Goal: Transaction & Acquisition: Book appointment/travel/reservation

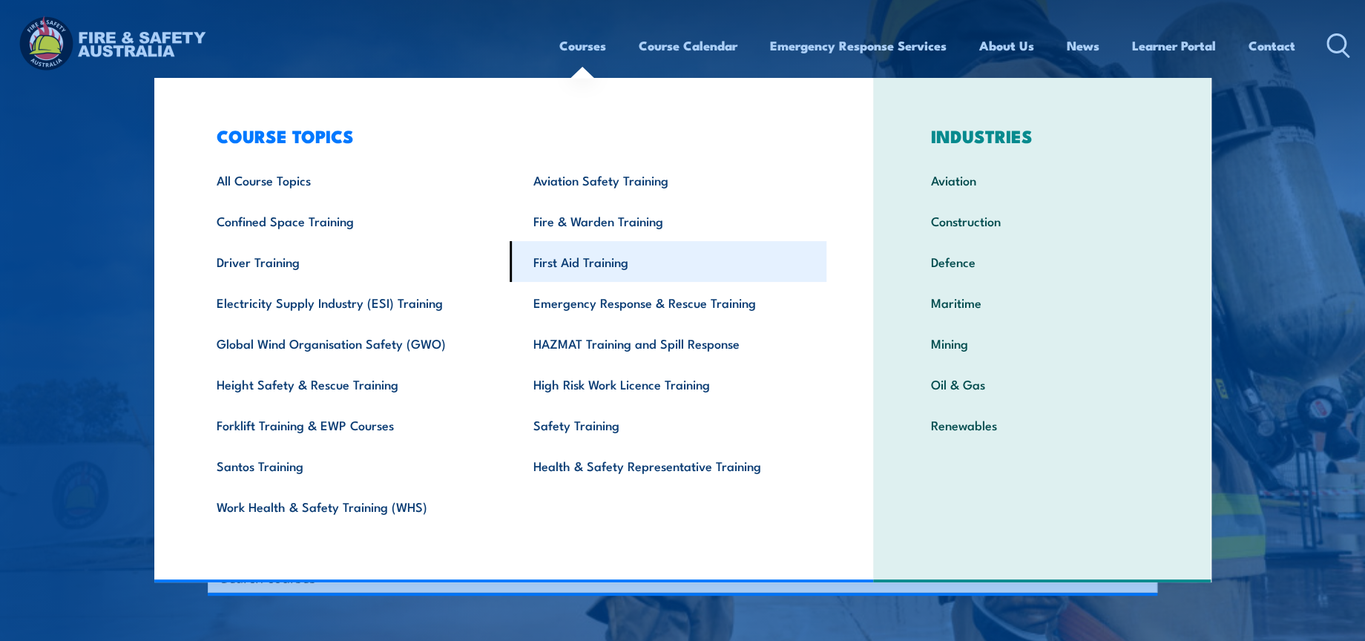
click at [605, 254] on link "First Aid Training" at bounding box center [668, 261] width 317 height 41
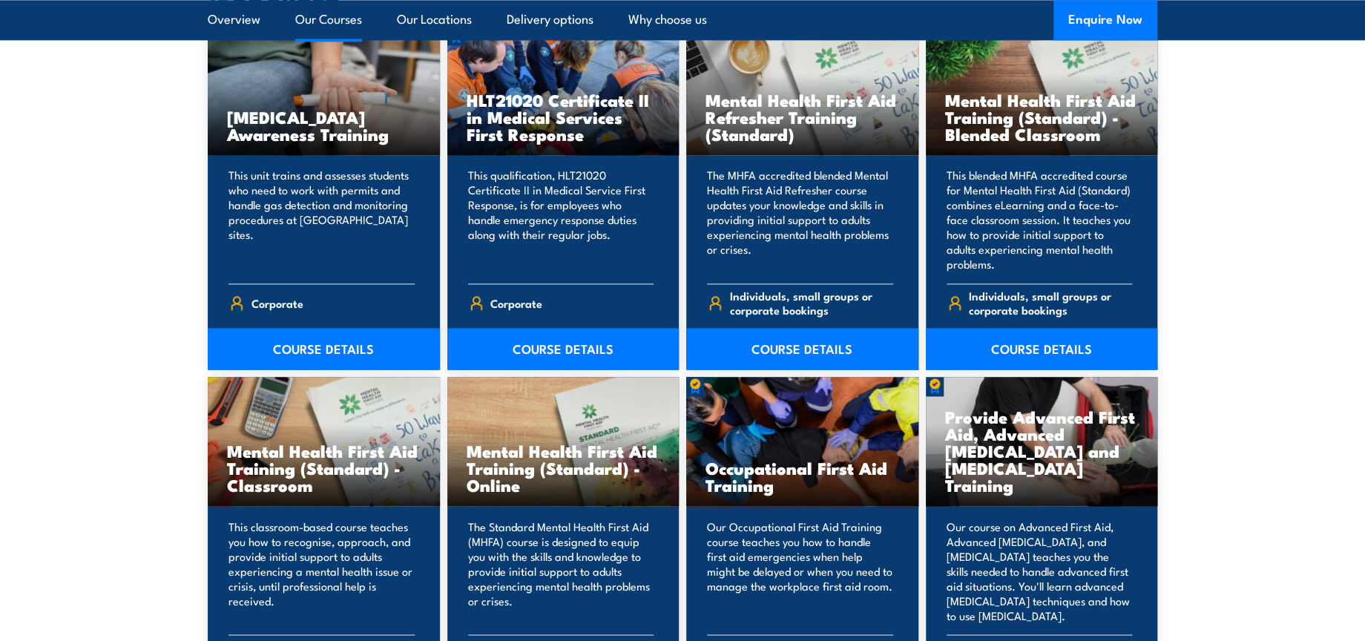
scroll to position [1731, 0]
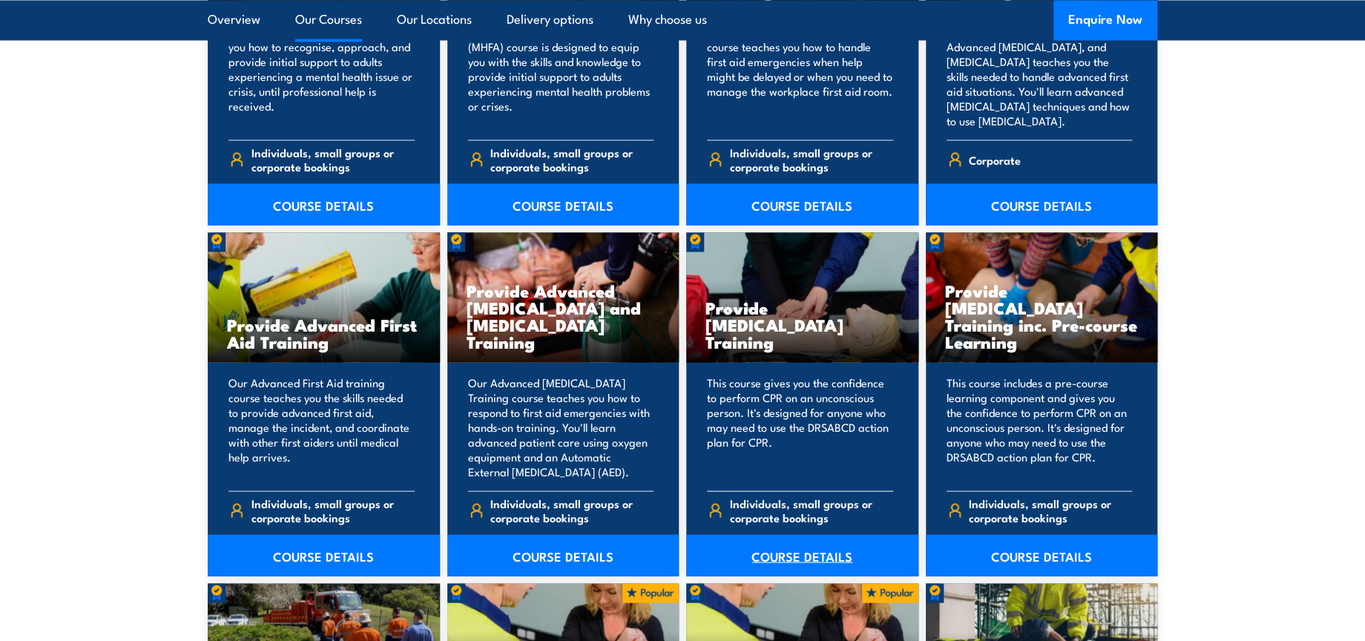
click at [800, 558] on link "COURSE DETAILS" at bounding box center [802, 555] width 232 height 42
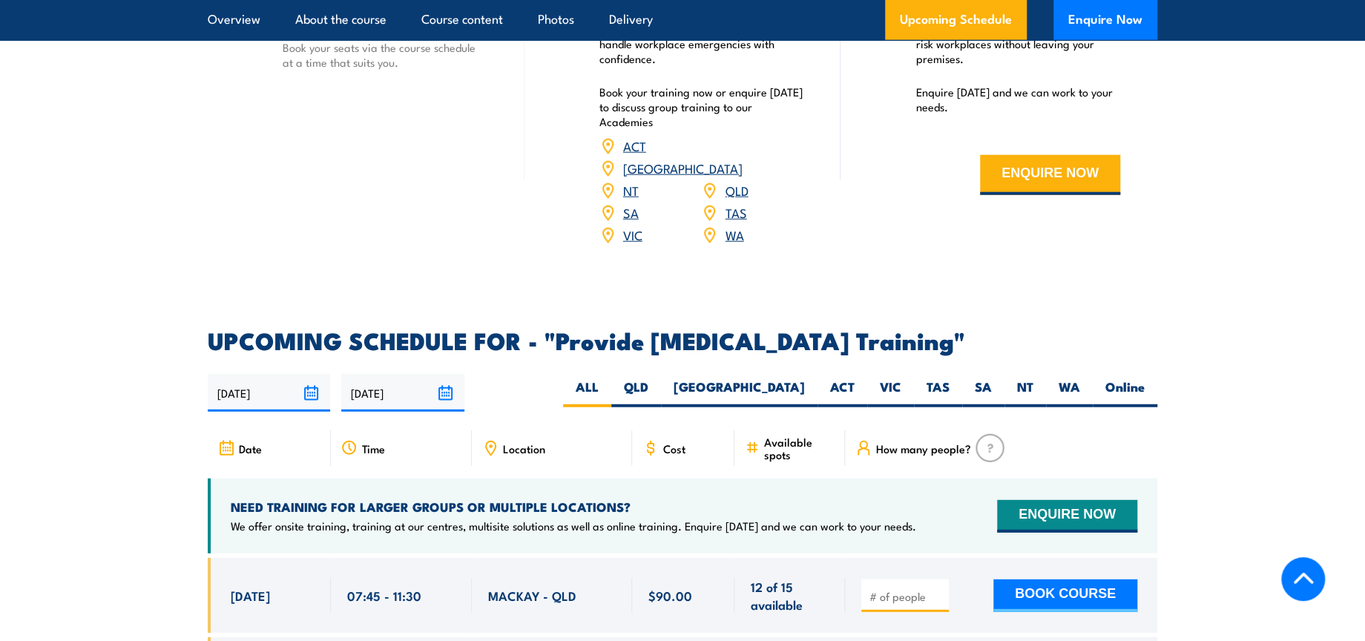
scroll to position [2555, 0]
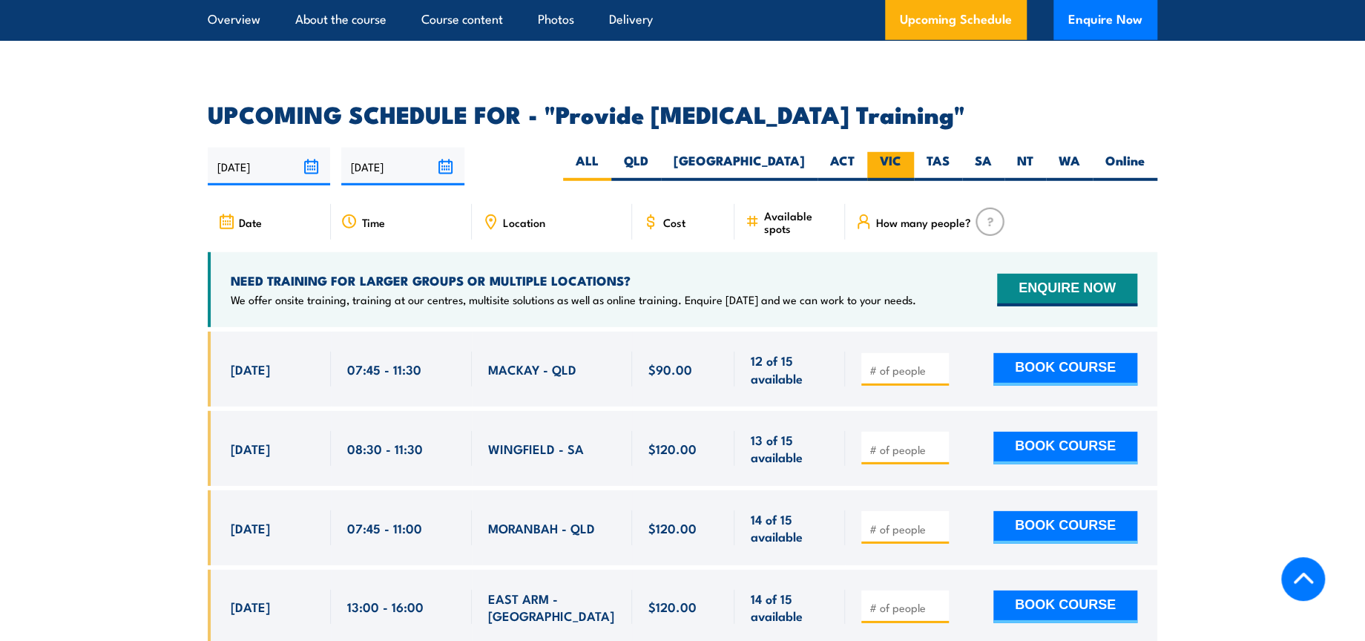
click at [889, 167] on label "VIC" at bounding box center [890, 166] width 47 height 29
click at [901, 162] on input "VIC" at bounding box center [906, 157] width 10 height 10
radio input "true"
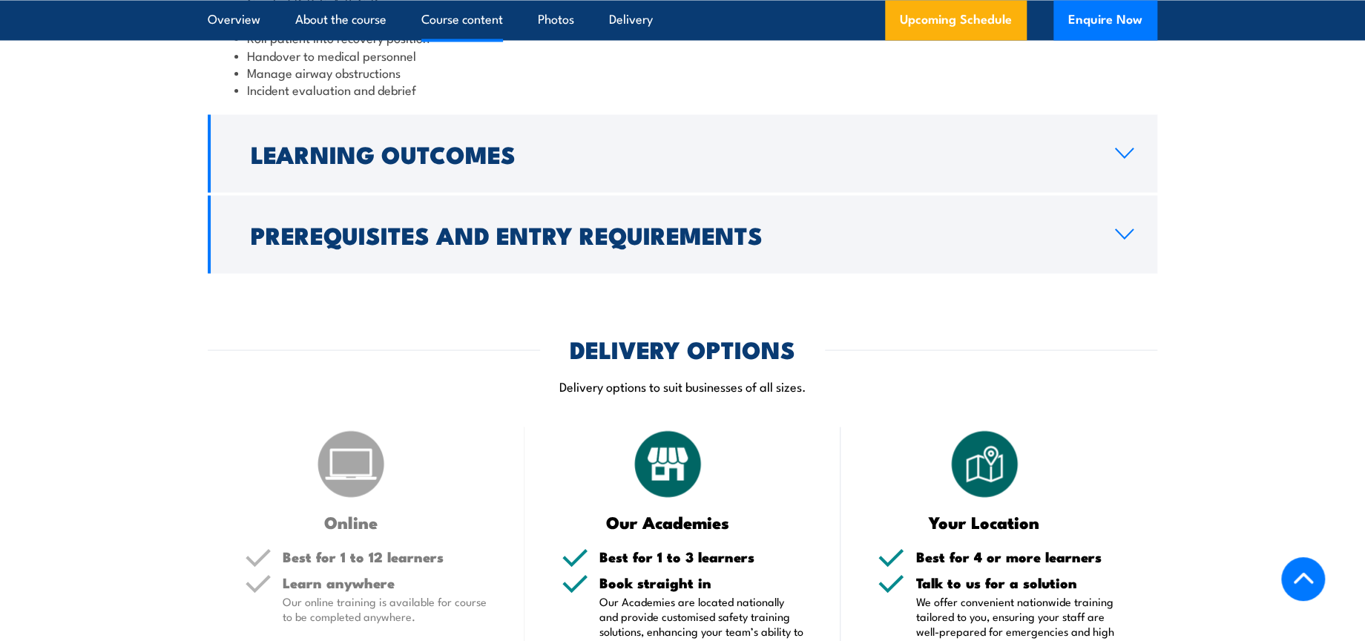
scroll to position [1514, 0]
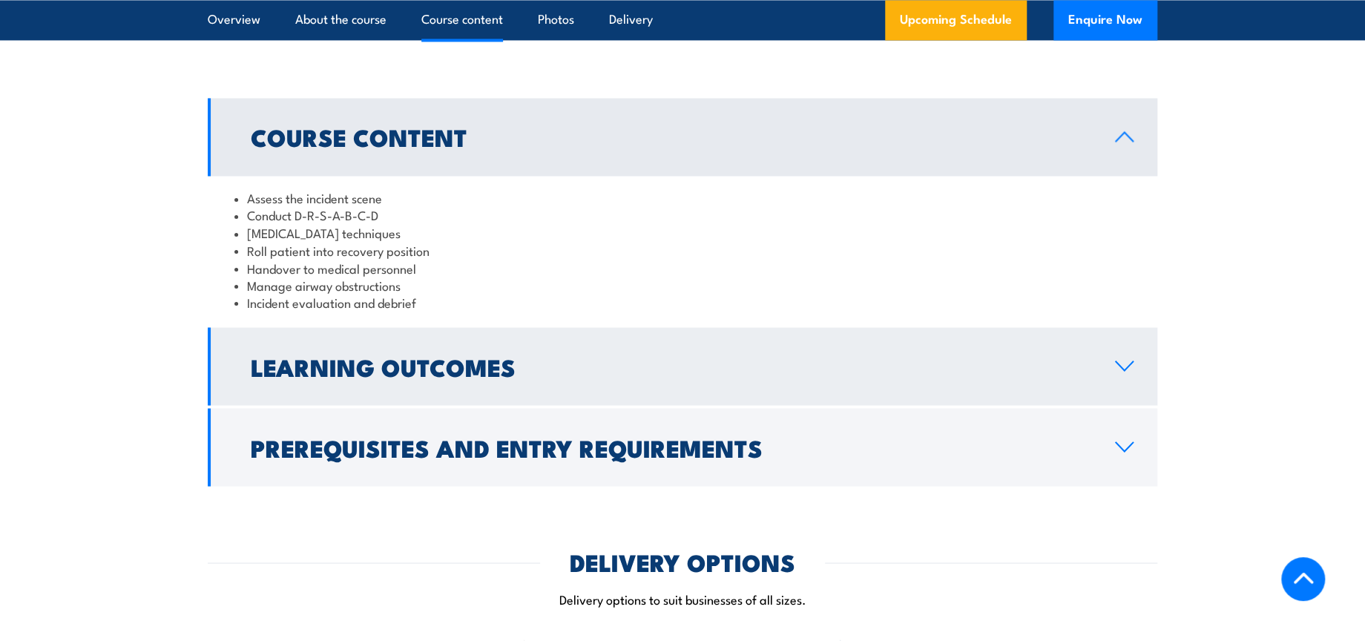
click at [490, 376] on h2 "Learning Outcomes" at bounding box center [671, 365] width 841 height 21
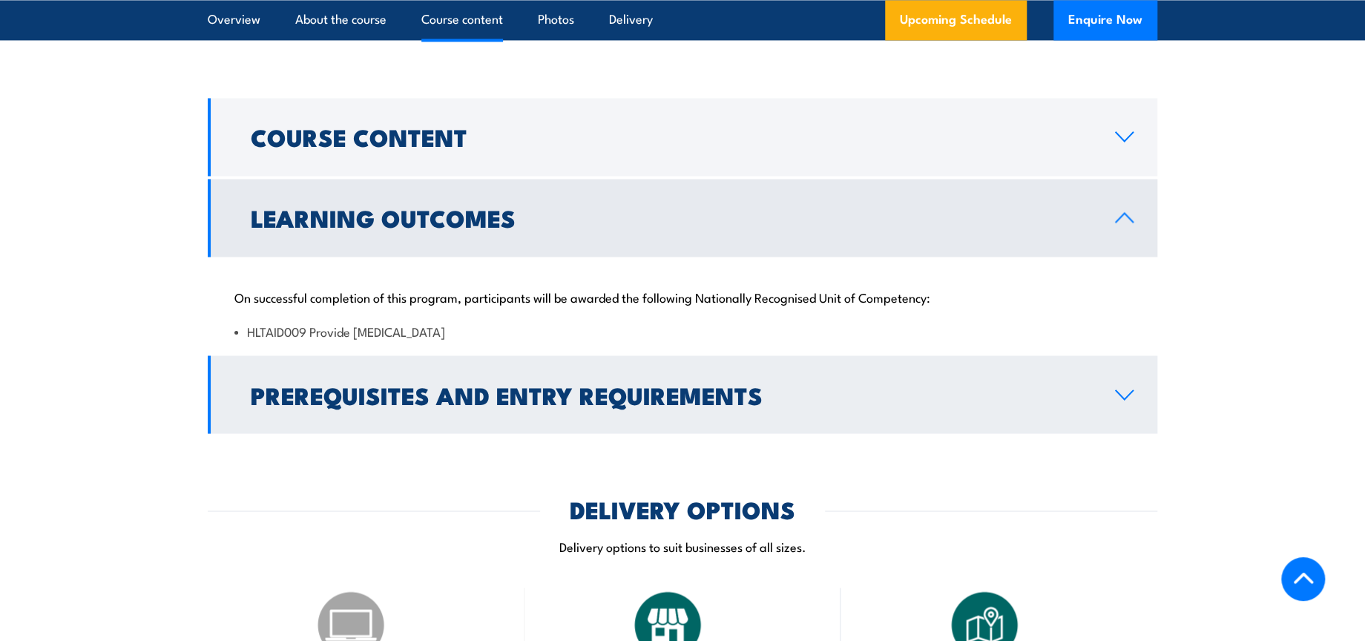
click at [494, 404] on h2 "Prerequisites and Entry Requirements" at bounding box center [671, 394] width 841 height 21
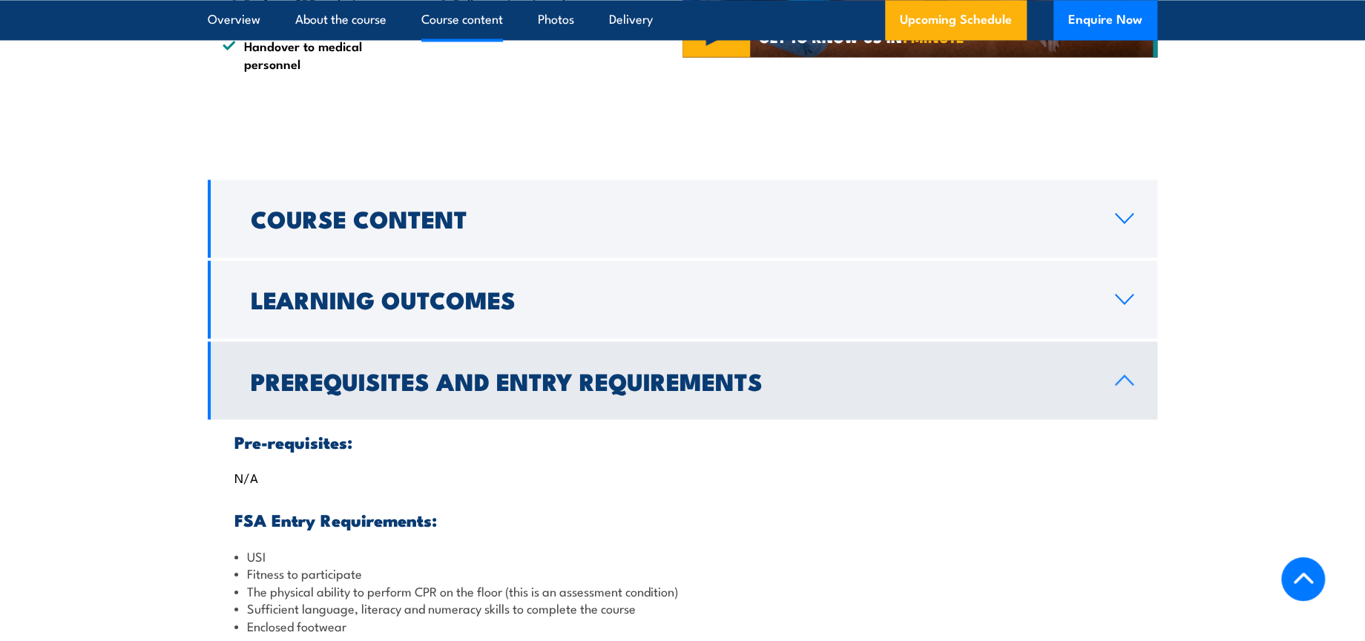
scroll to position [1432, 0]
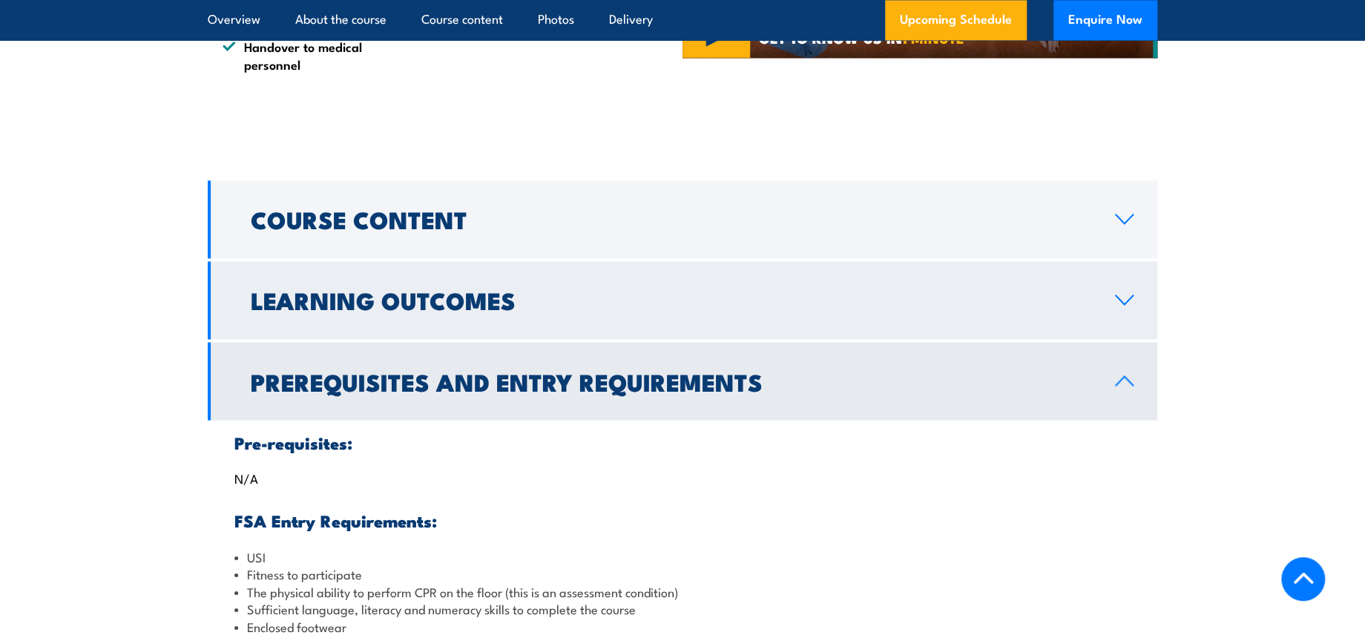
click at [476, 310] on h2 "Learning Outcomes" at bounding box center [671, 299] width 841 height 21
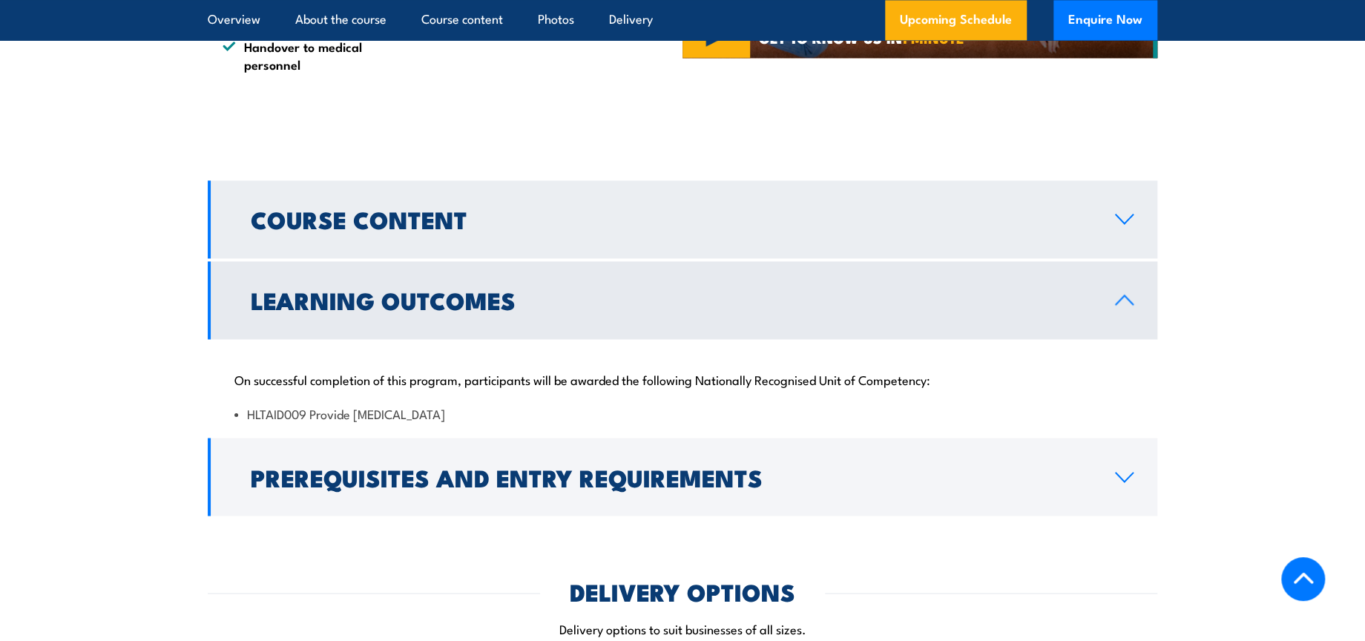
click at [483, 229] on h2 "Course Content" at bounding box center [671, 218] width 841 height 21
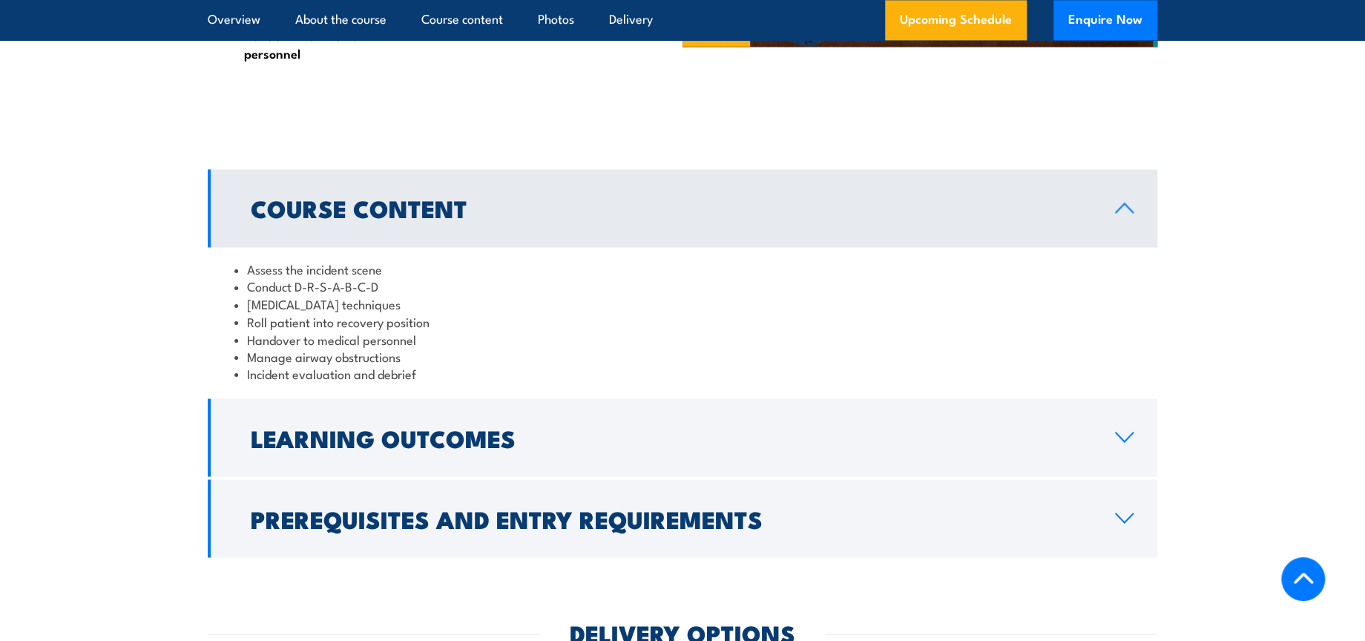
scroll to position [1596, 0]
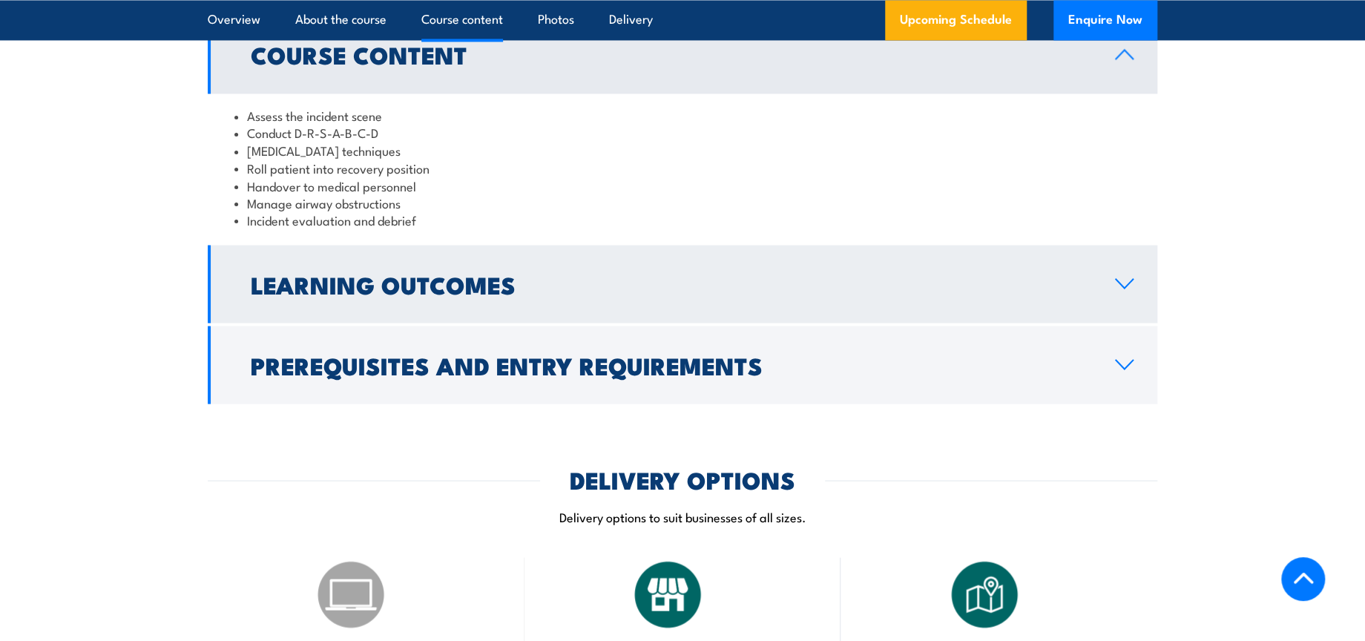
click at [422, 294] on h2 "Learning Outcomes" at bounding box center [671, 283] width 841 height 21
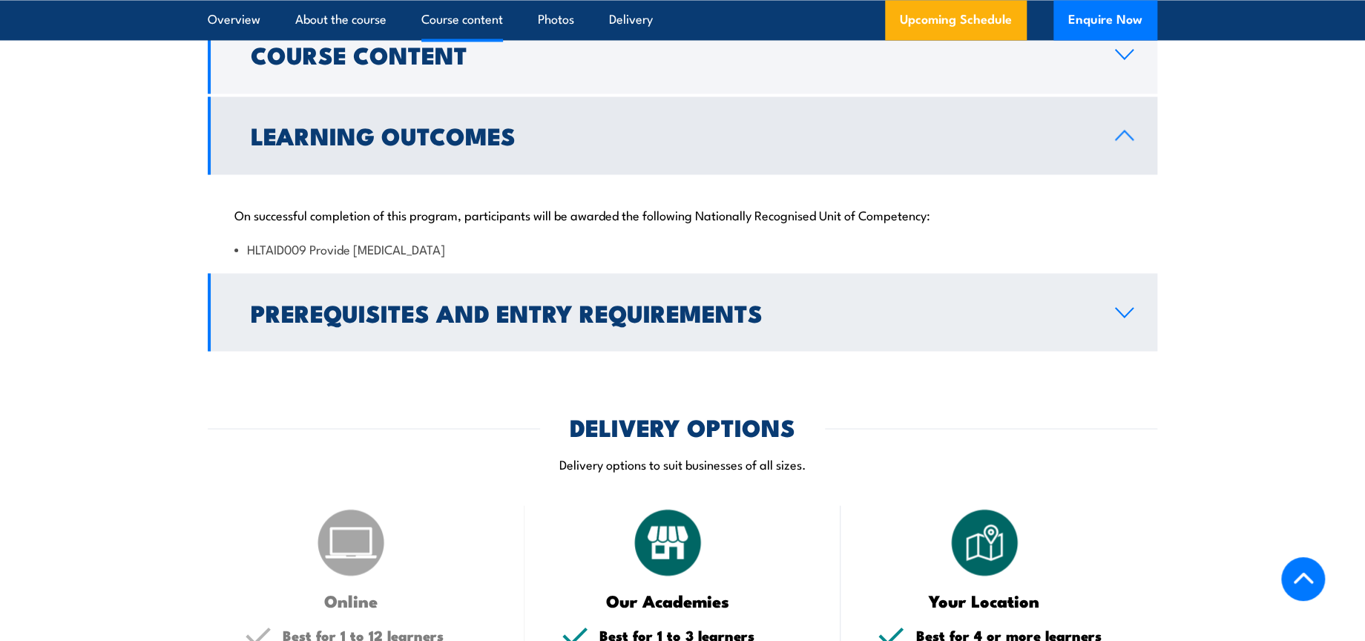
click at [528, 322] on h2 "Prerequisites and Entry Requirements" at bounding box center [671, 311] width 841 height 21
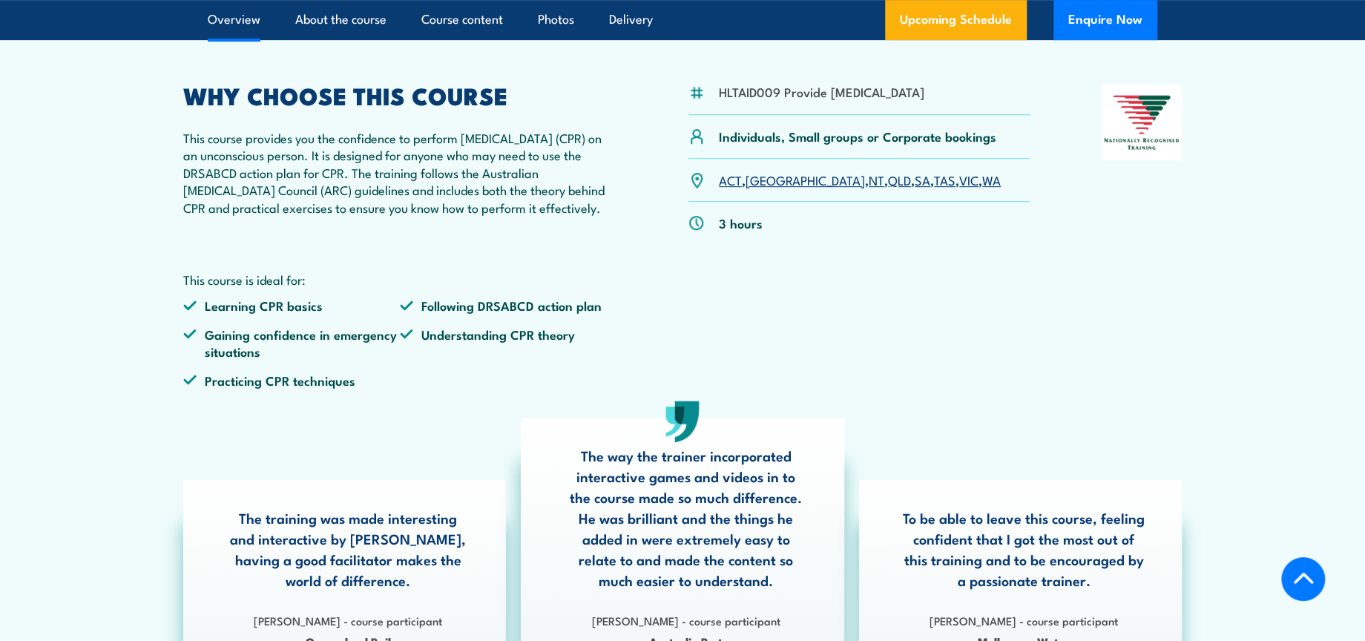
scroll to position [0, 0]
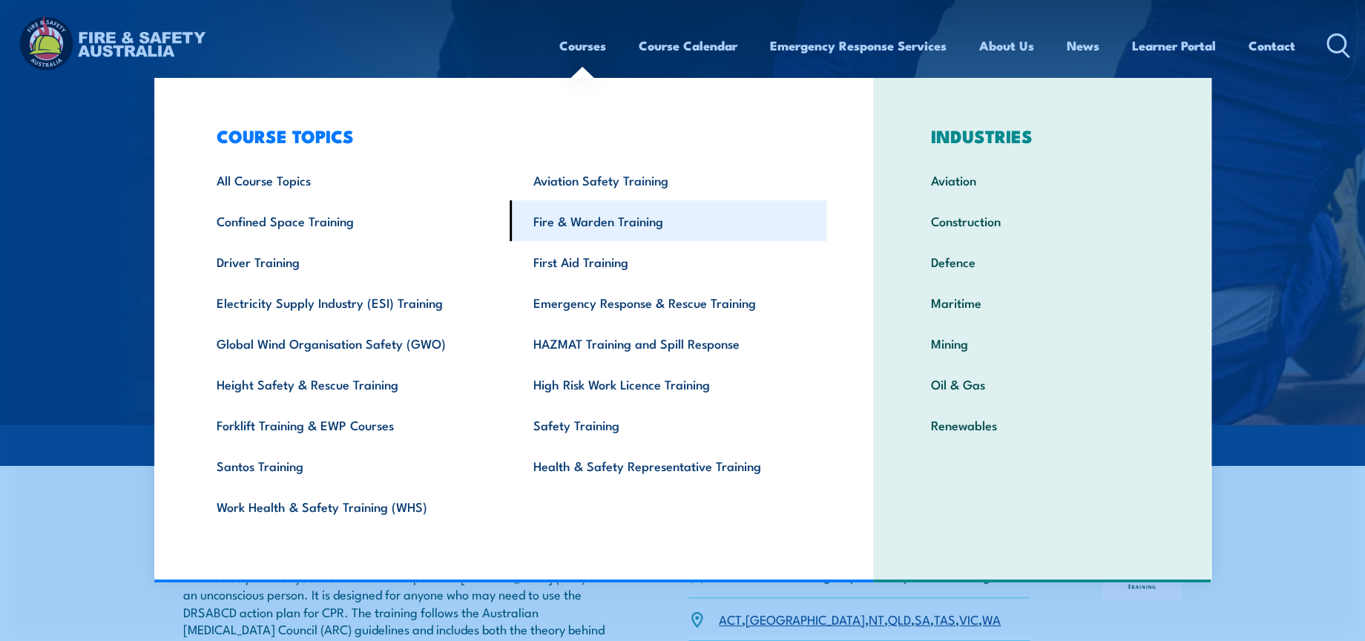
click at [609, 223] on link "Fire & Warden Training" at bounding box center [668, 220] width 317 height 41
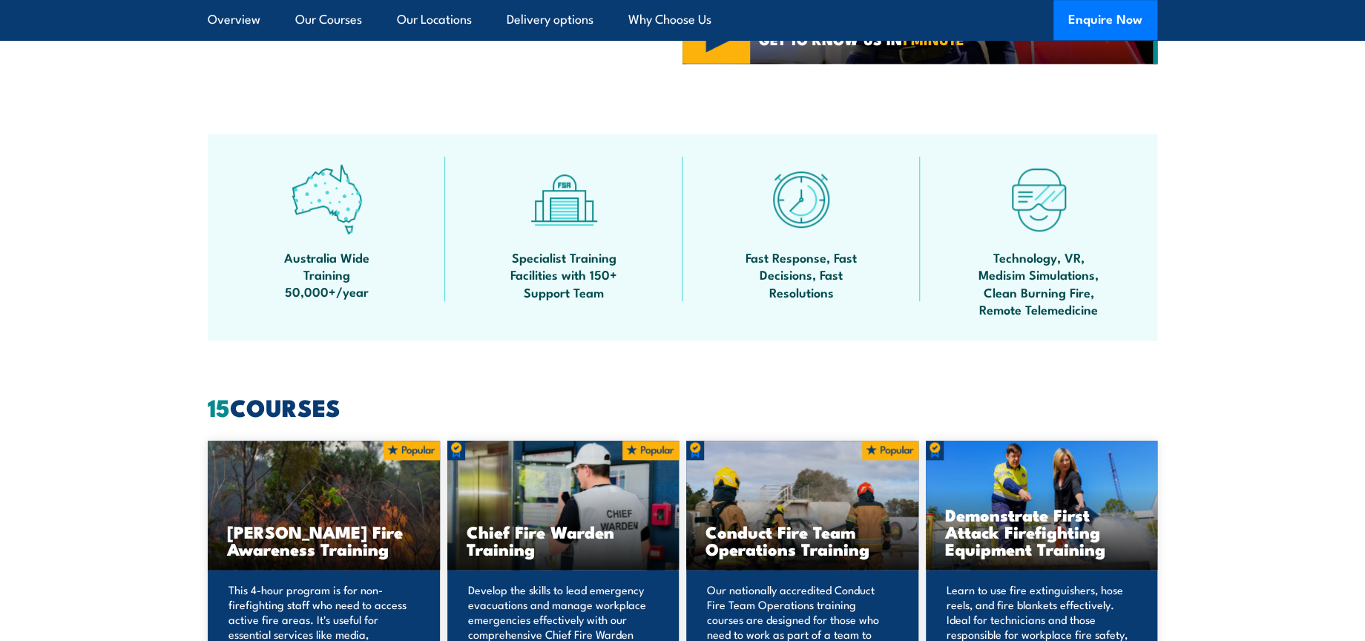
scroll to position [1071, 0]
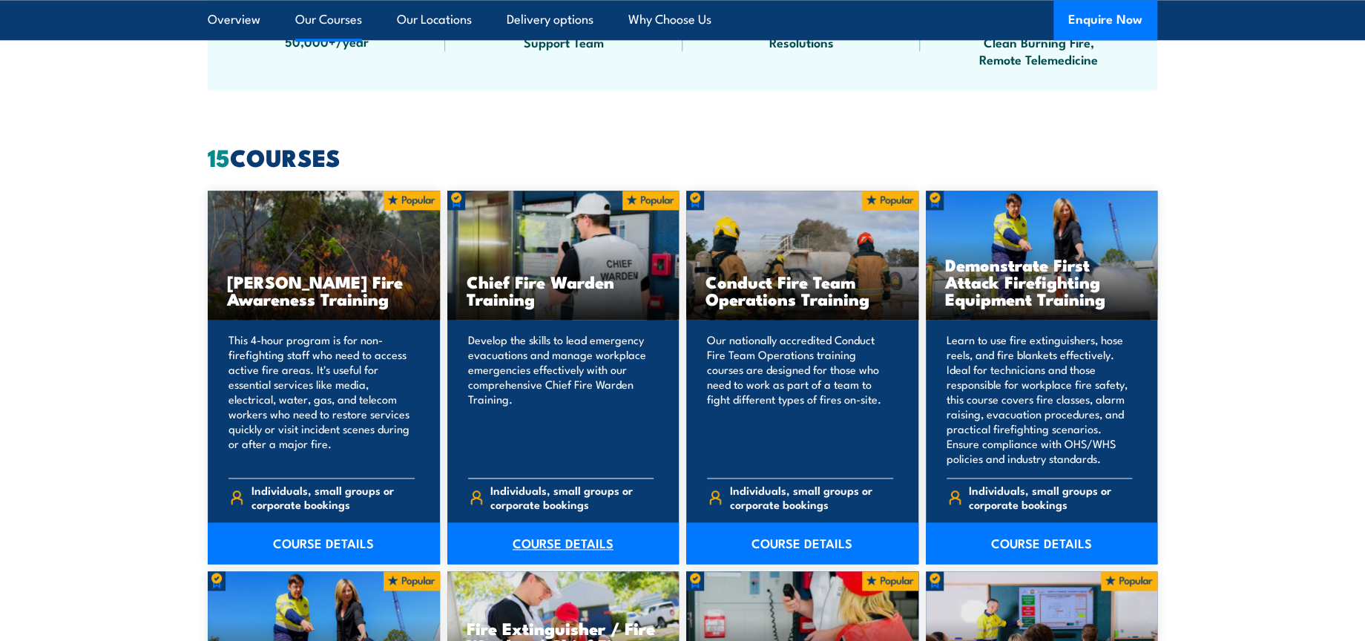
click at [566, 539] on link "COURSE DETAILS" at bounding box center [563, 543] width 232 height 42
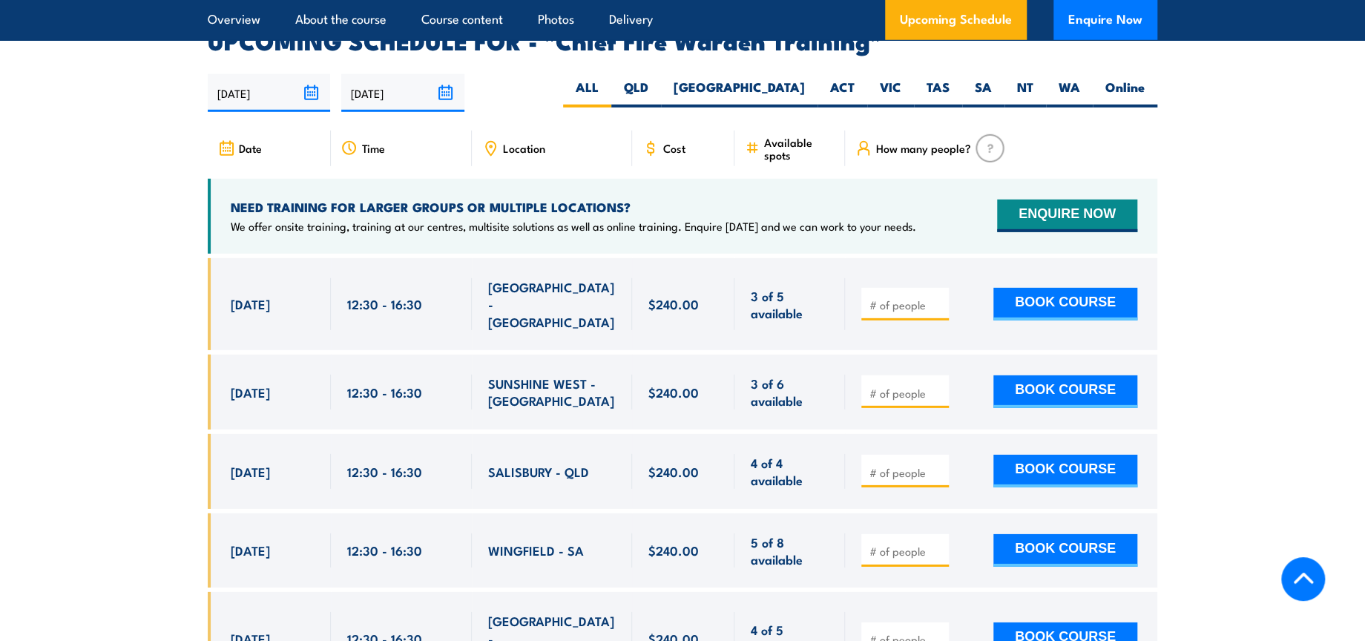
scroll to position [2637, 0]
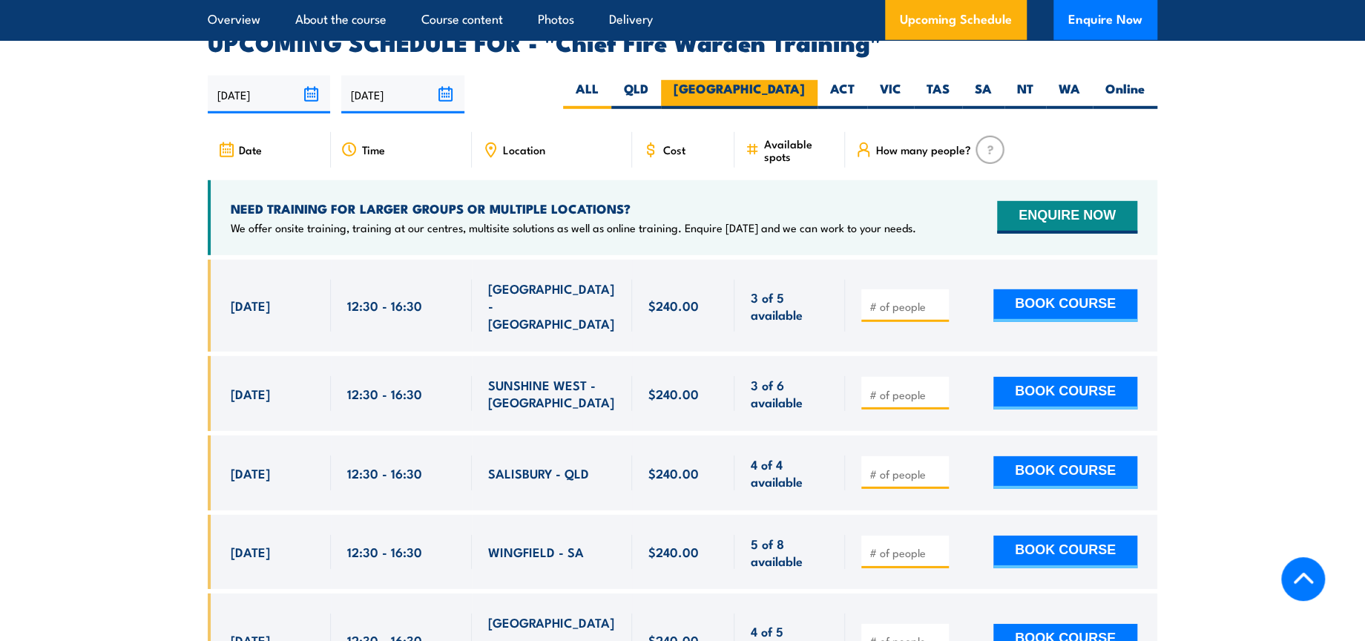
click at [796, 80] on label "[GEOGRAPHIC_DATA]" at bounding box center [739, 94] width 157 height 29
click at [805, 80] on input "[GEOGRAPHIC_DATA]" at bounding box center [810, 85] width 10 height 10
radio input "true"
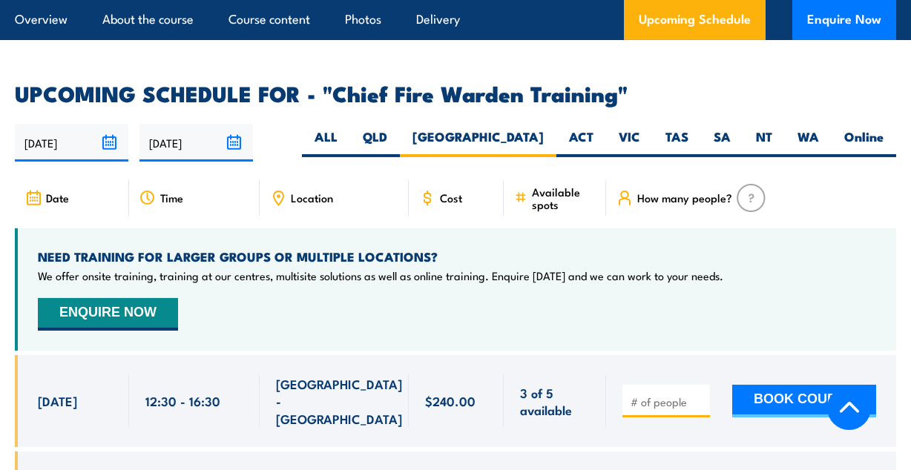
scroll to position [2617, 0]
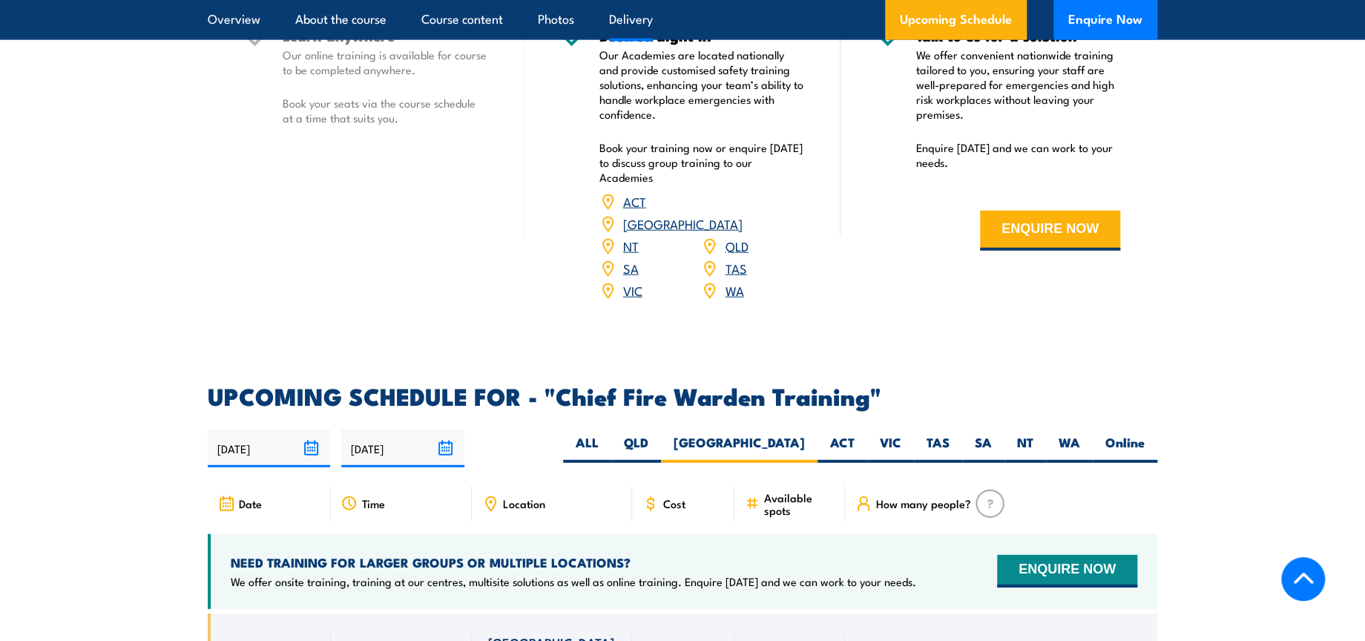
scroll to position [2266, 0]
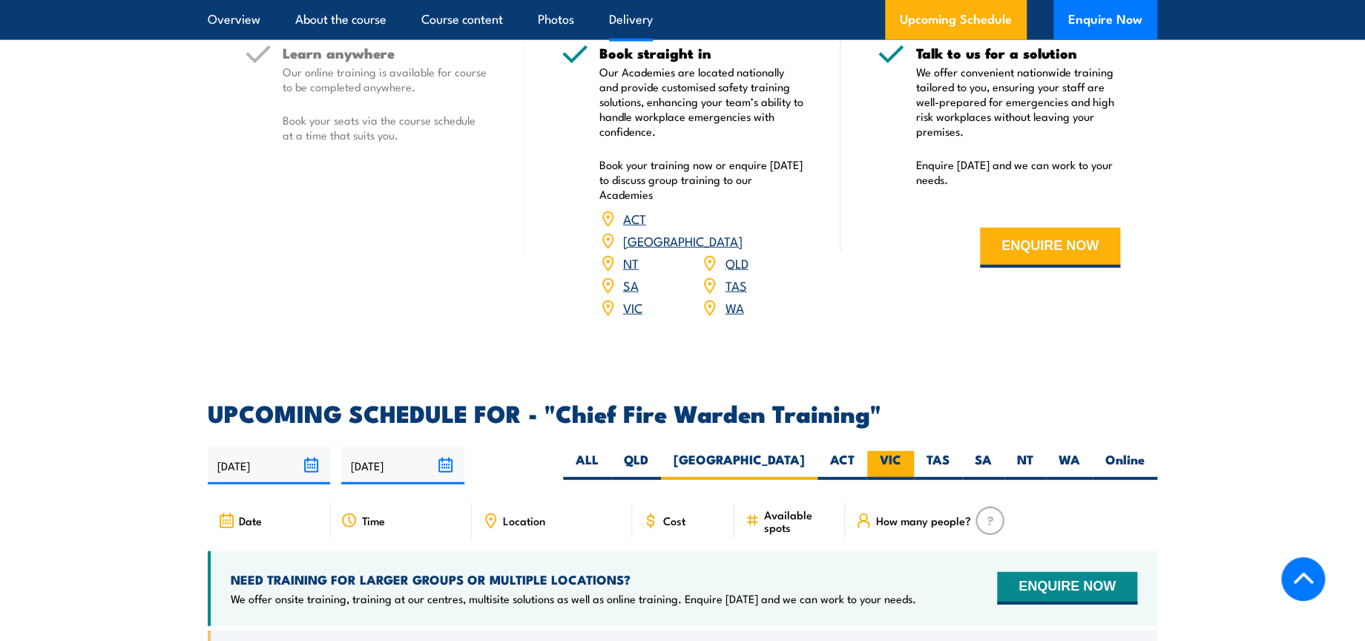
click at [898, 451] on label "VIC" at bounding box center [890, 465] width 47 height 29
click at [901, 451] on input "VIC" at bounding box center [906, 456] width 10 height 10
radio input "true"
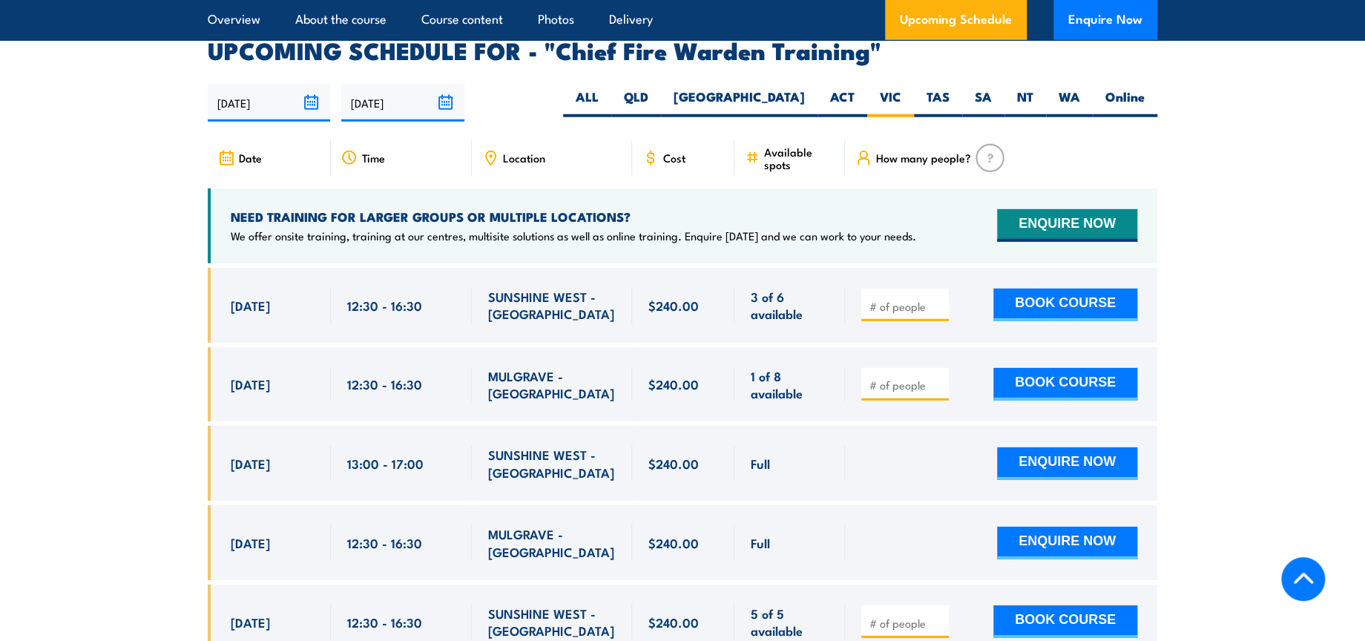
scroll to position [2645, 0]
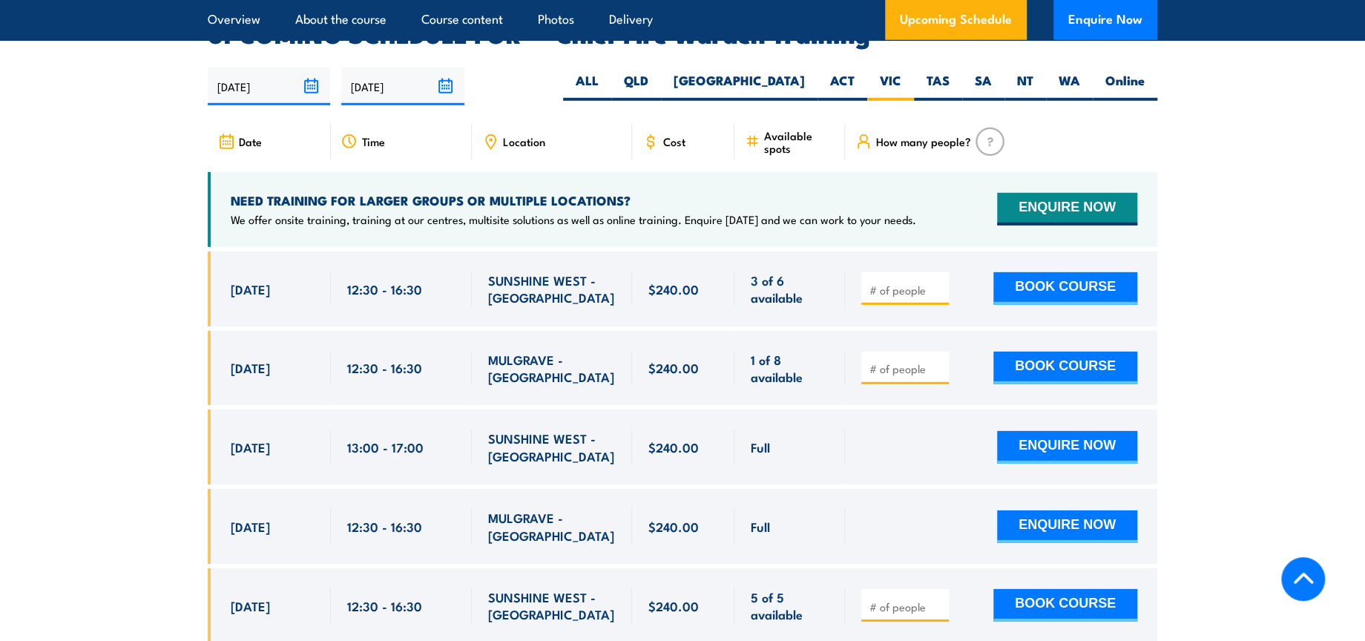
click at [891, 361] on input "number" at bounding box center [906, 368] width 74 height 15
type input "1"
click at [1056, 352] on button "BOOK COURSE" at bounding box center [1065, 368] width 144 height 33
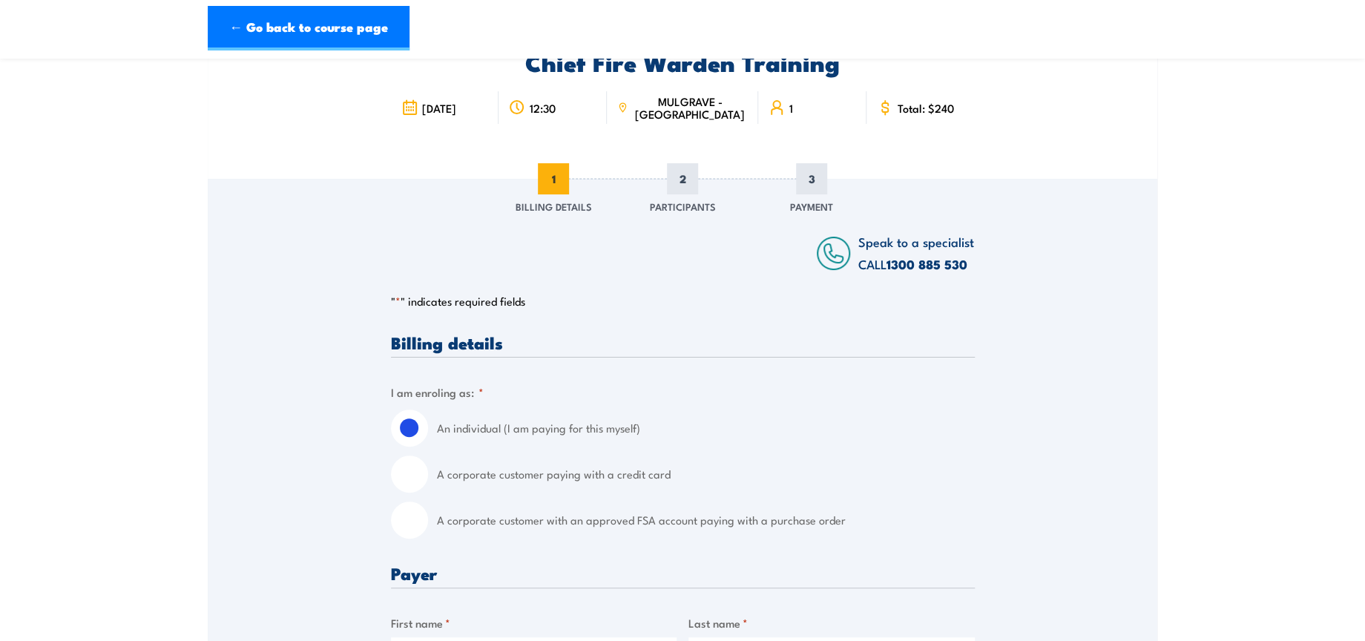
scroll to position [165, 0]
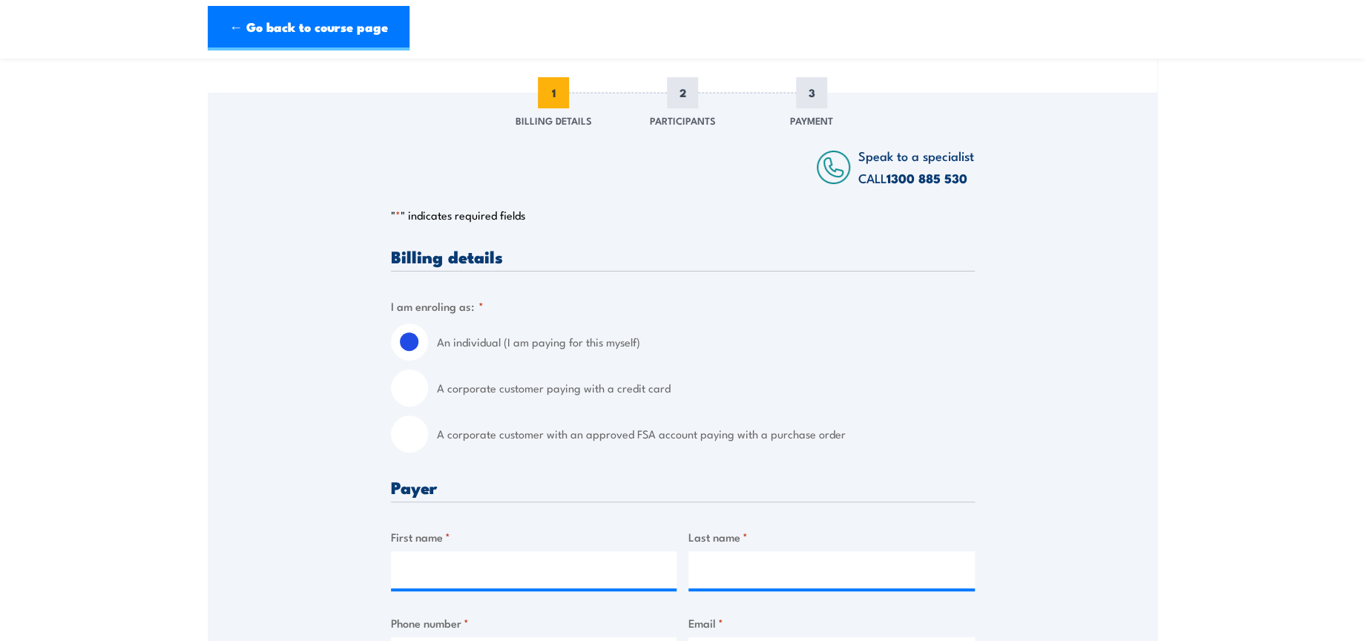
click at [405, 435] on input "A corporate customer with an approved FSA account paying with a purchase order" at bounding box center [409, 433] width 37 height 37
radio input "true"
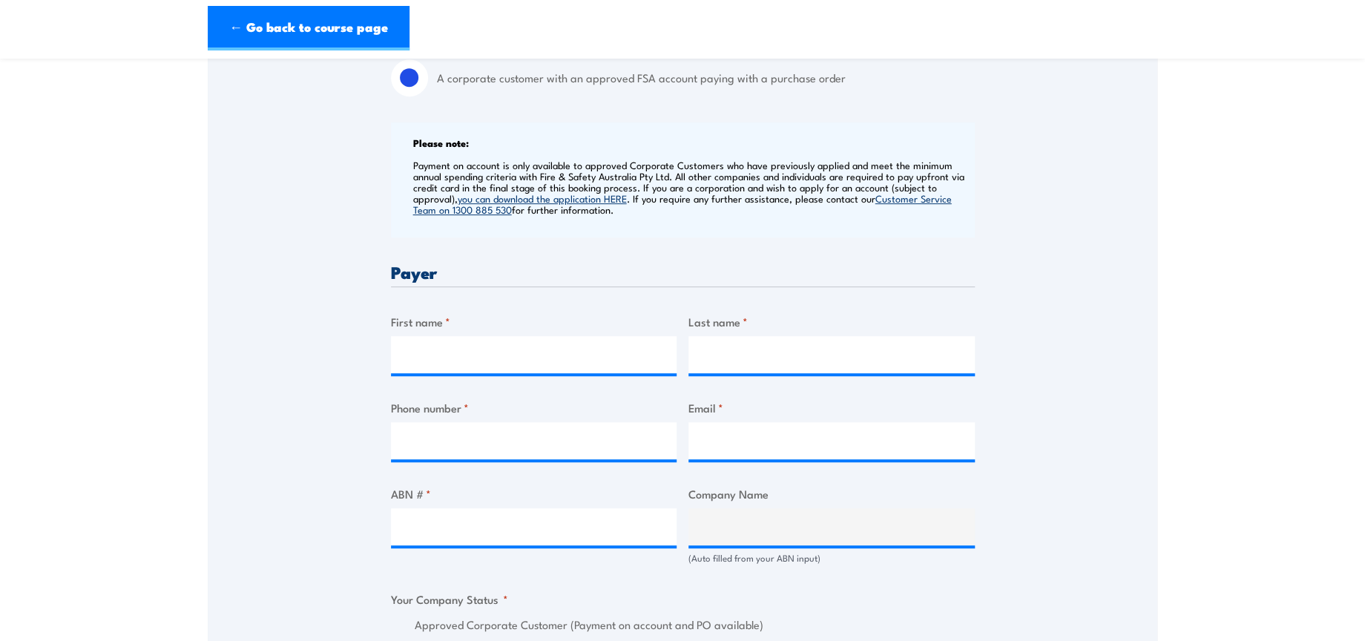
scroll to position [576, 0]
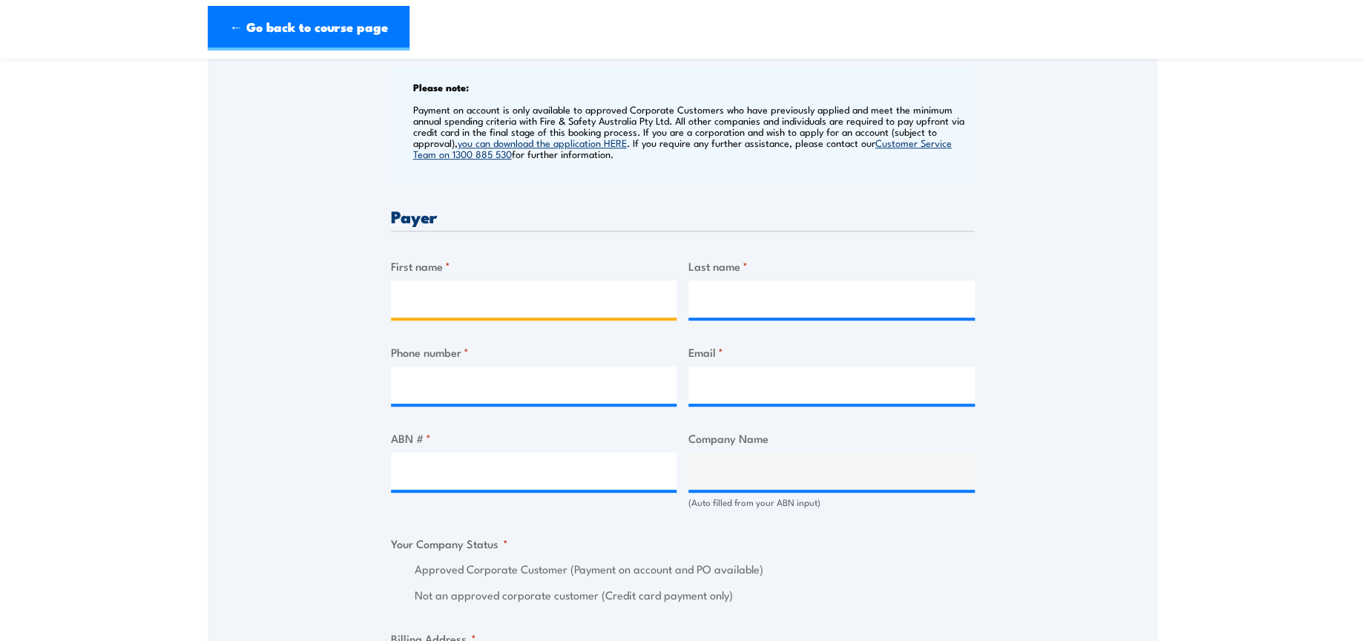
click at [512, 298] on input "First name *" at bounding box center [534, 298] width 286 height 37
type input "Manpreet"
type input "Kaur"
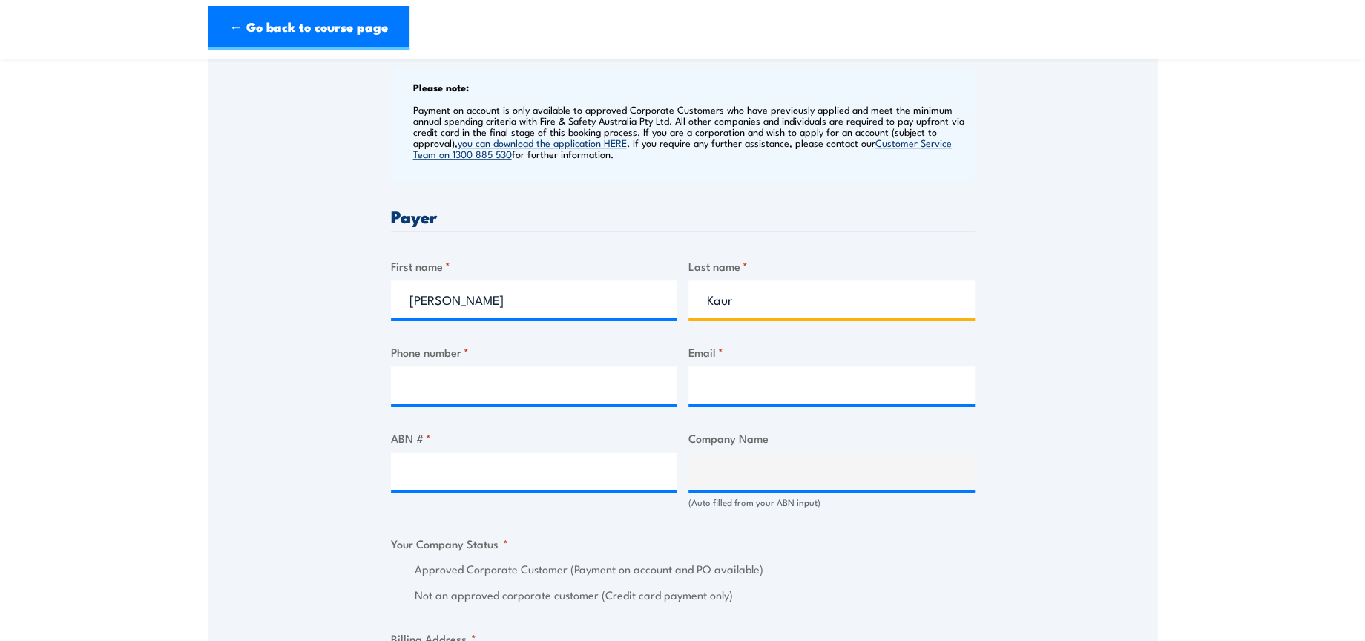
type input "0402929442"
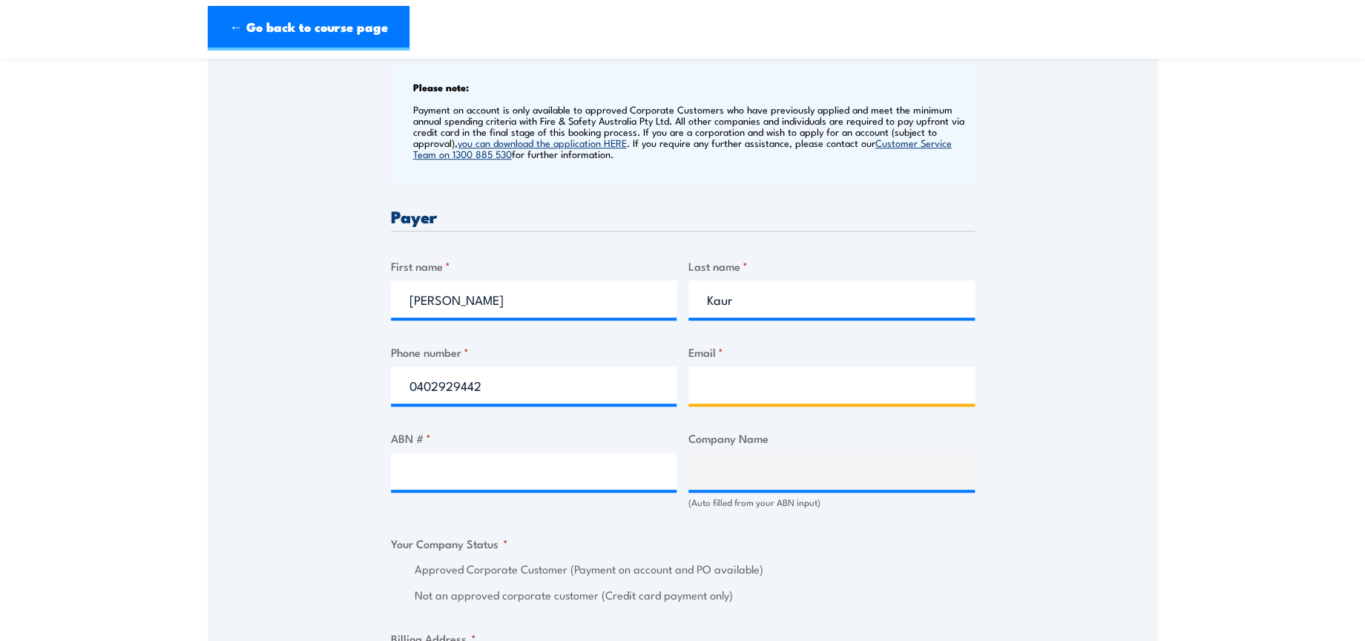
type input "safetytraining@dhl.com"
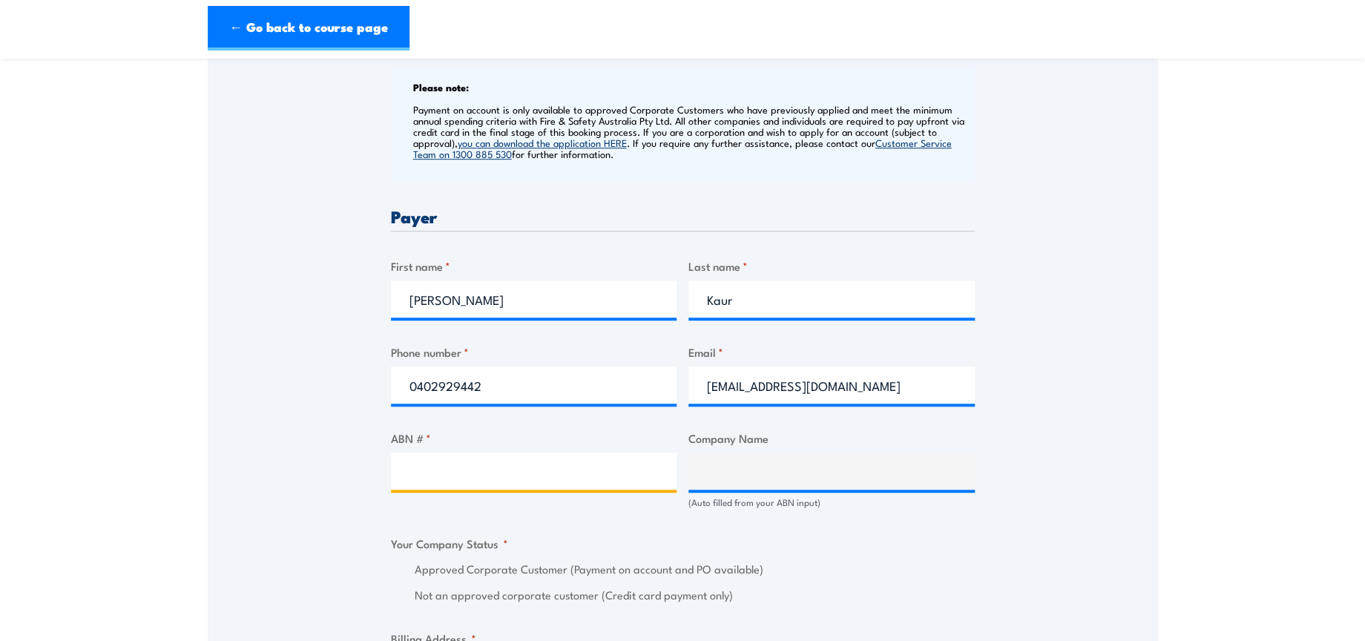
click at [536, 467] on input "ABN # *" at bounding box center [534, 471] width 286 height 37
paste input "85 071 798 617"
type input "85 071 798 617"
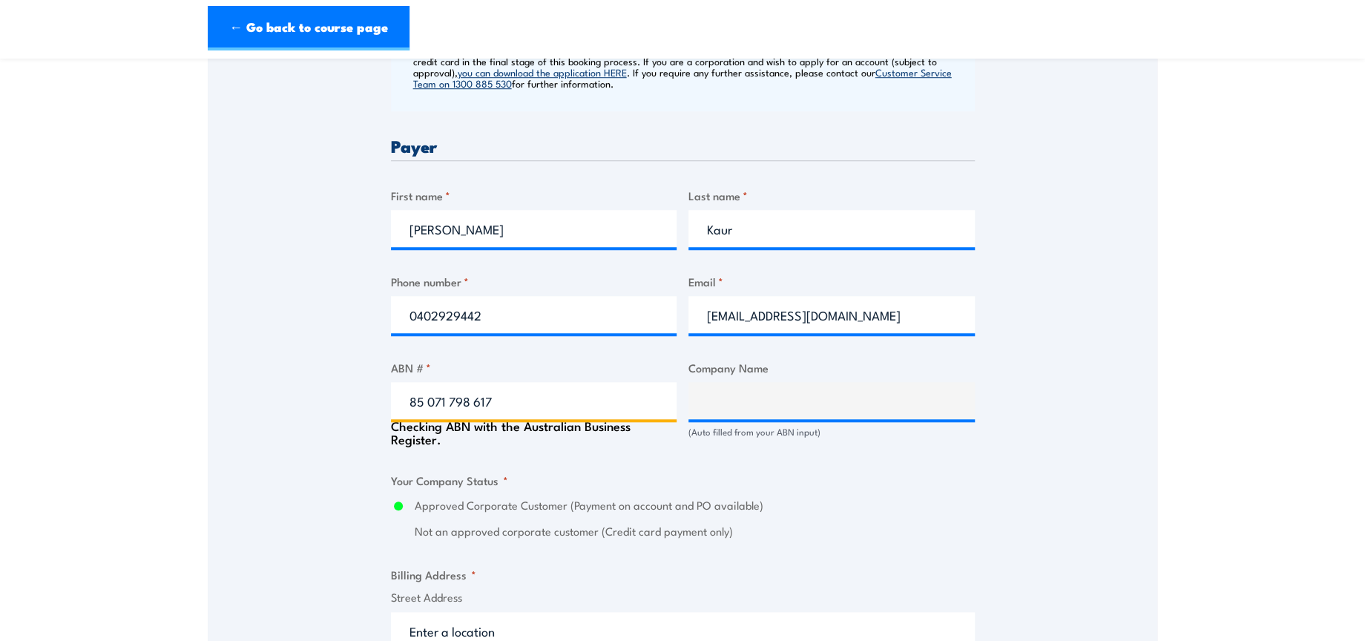
type input "DHL SUPPLY CHAIN (AUSTRALIA) PTY LIMITED"
radio input "true"
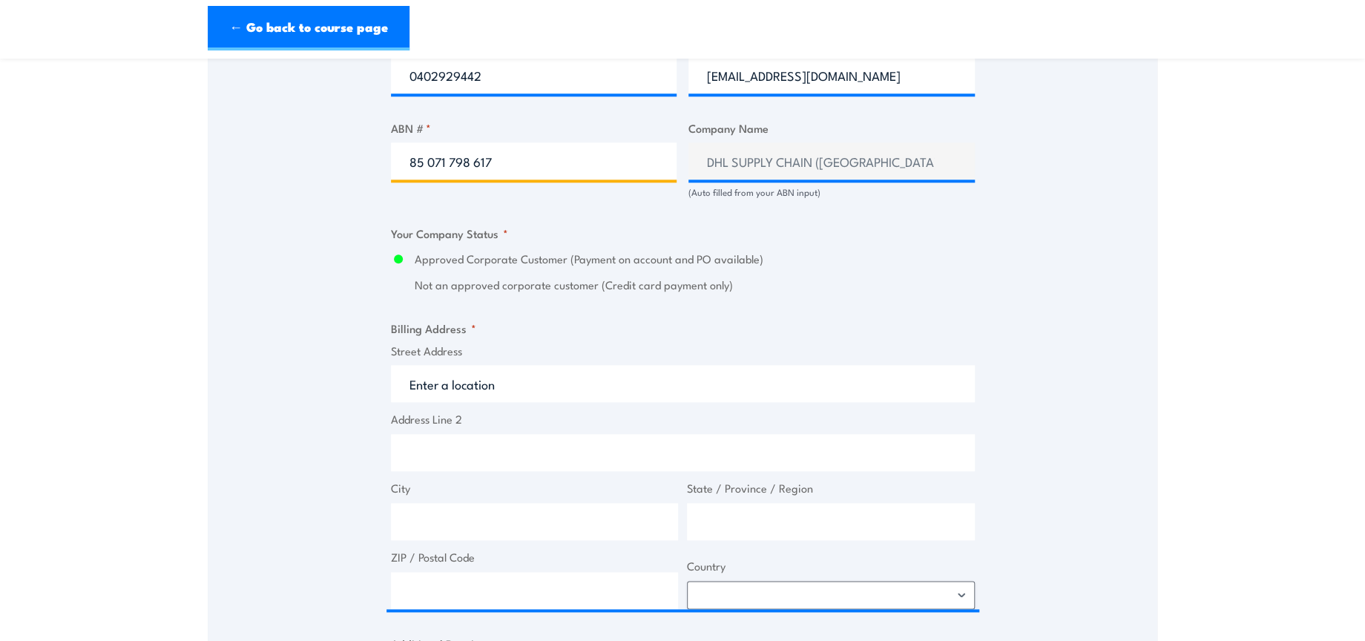
scroll to position [989, 0]
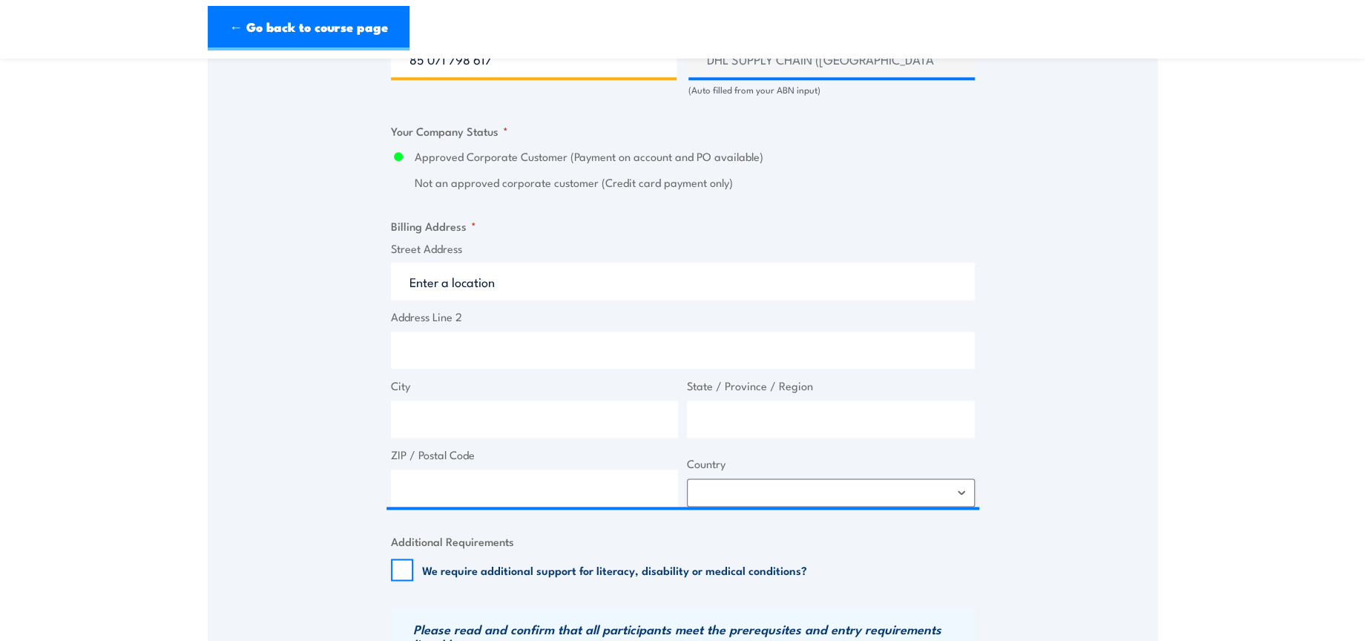
type input "85 071 798 617"
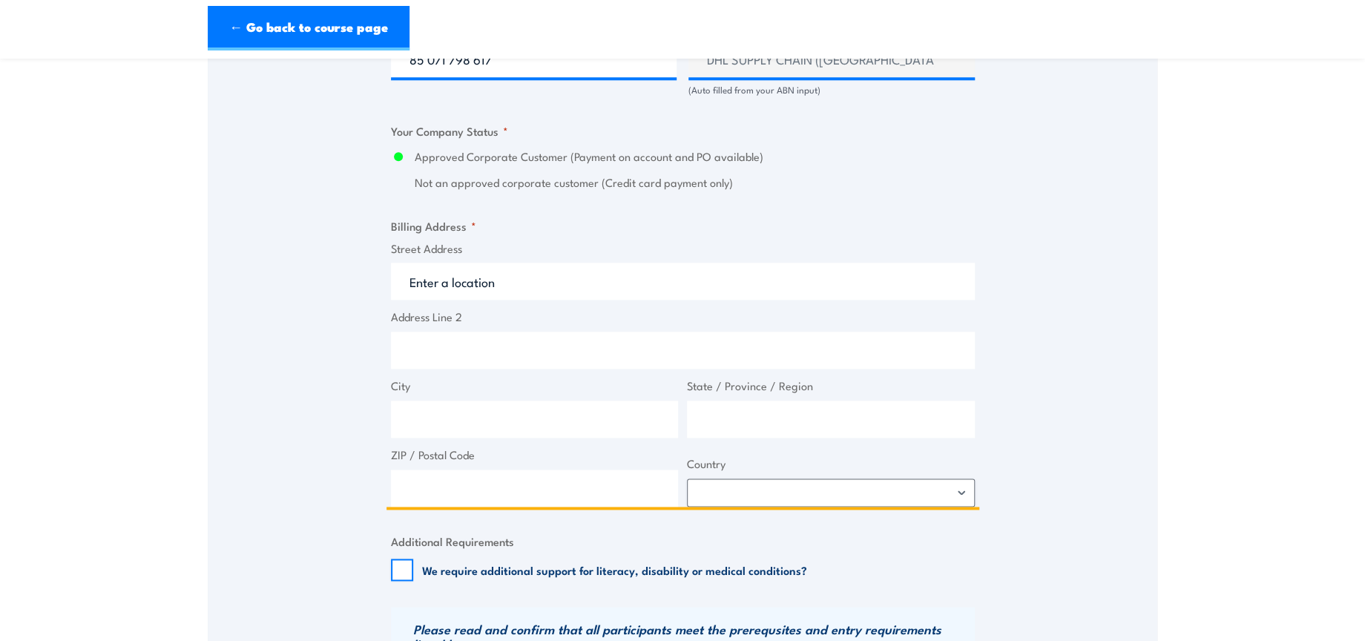
click at [501, 280] on input "Street Address" at bounding box center [683, 281] width 584 height 37
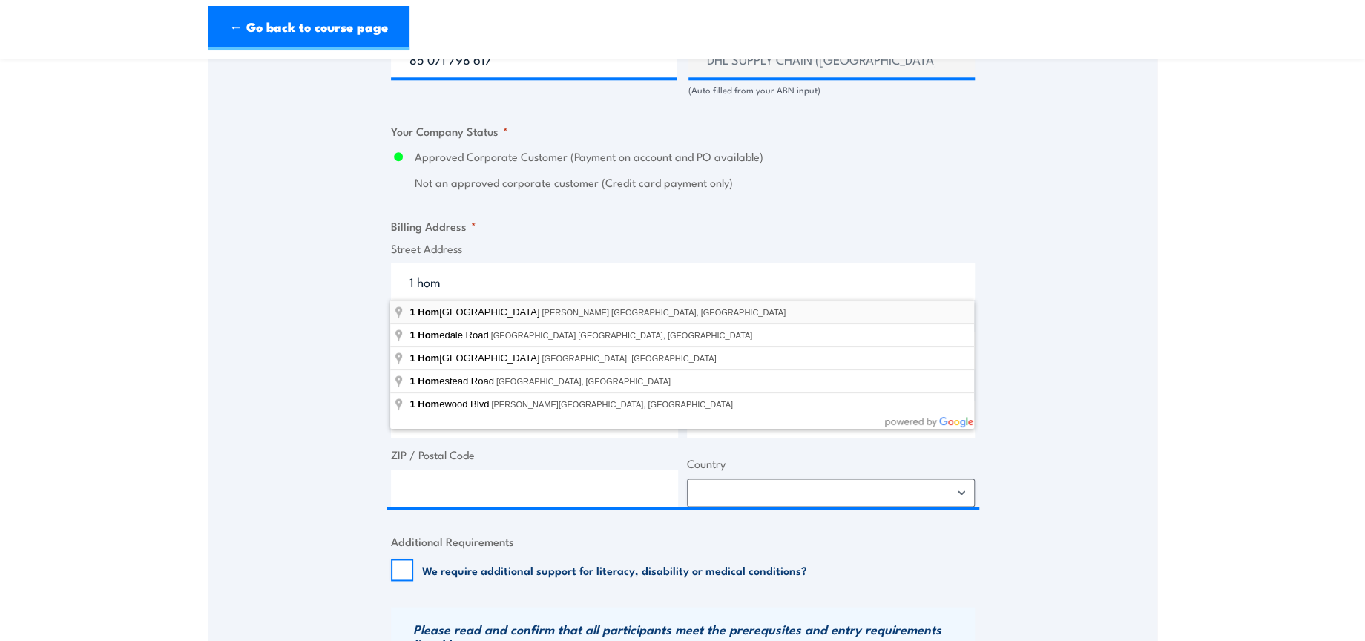
type input "1 Homebush Bay Drive, Rhodes NSW, Australia"
type input "1 Homebush Bay Dr"
type input "Rhodes"
type input "[GEOGRAPHIC_DATA]"
type input "2138"
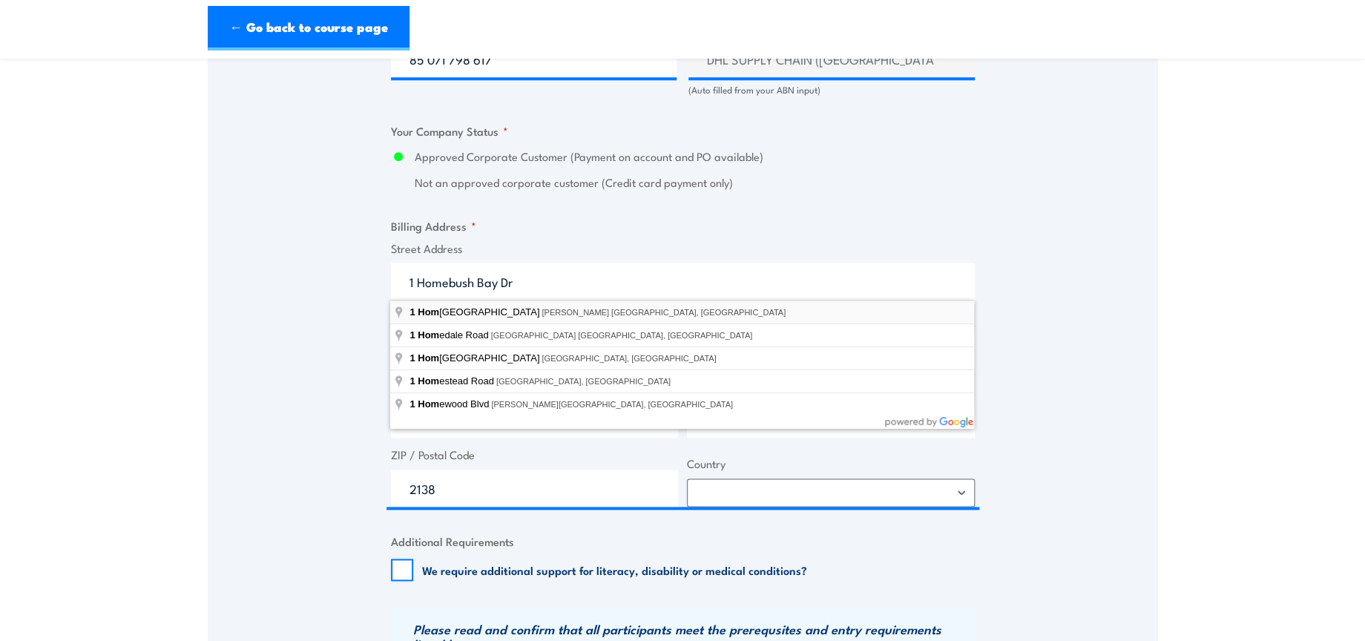
select select "Australia"
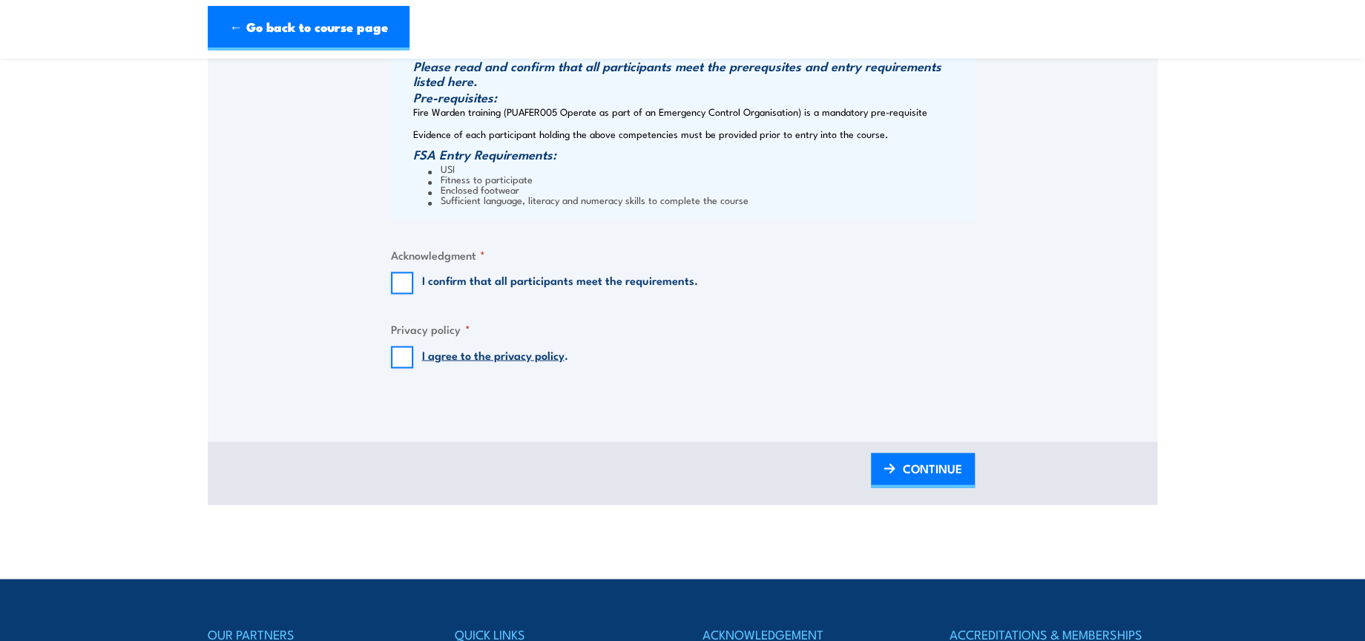
scroll to position [1648, 0]
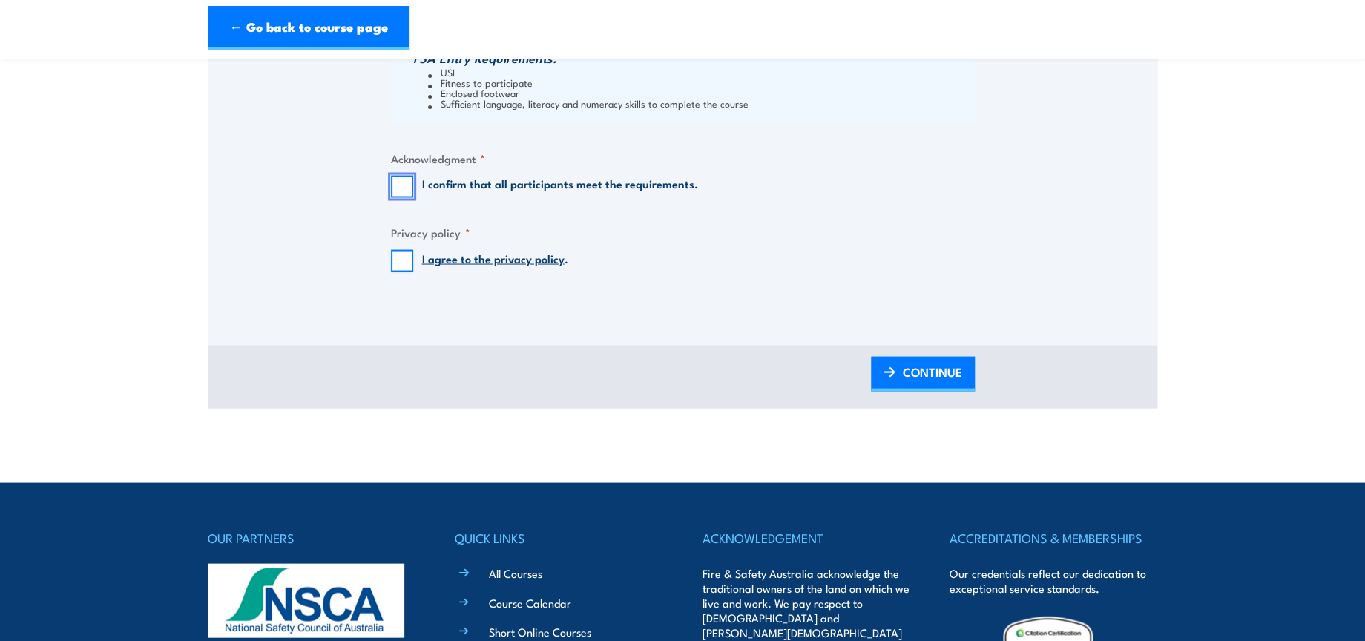
click at [400, 182] on input "I confirm that all participants meet the requirements." at bounding box center [402, 186] width 22 height 22
checkbox input "true"
click at [398, 257] on input "I agree to the privacy policy ." at bounding box center [402, 260] width 22 height 22
checkbox input "true"
click at [910, 381] on span "CONTINUE" at bounding box center [932, 371] width 59 height 39
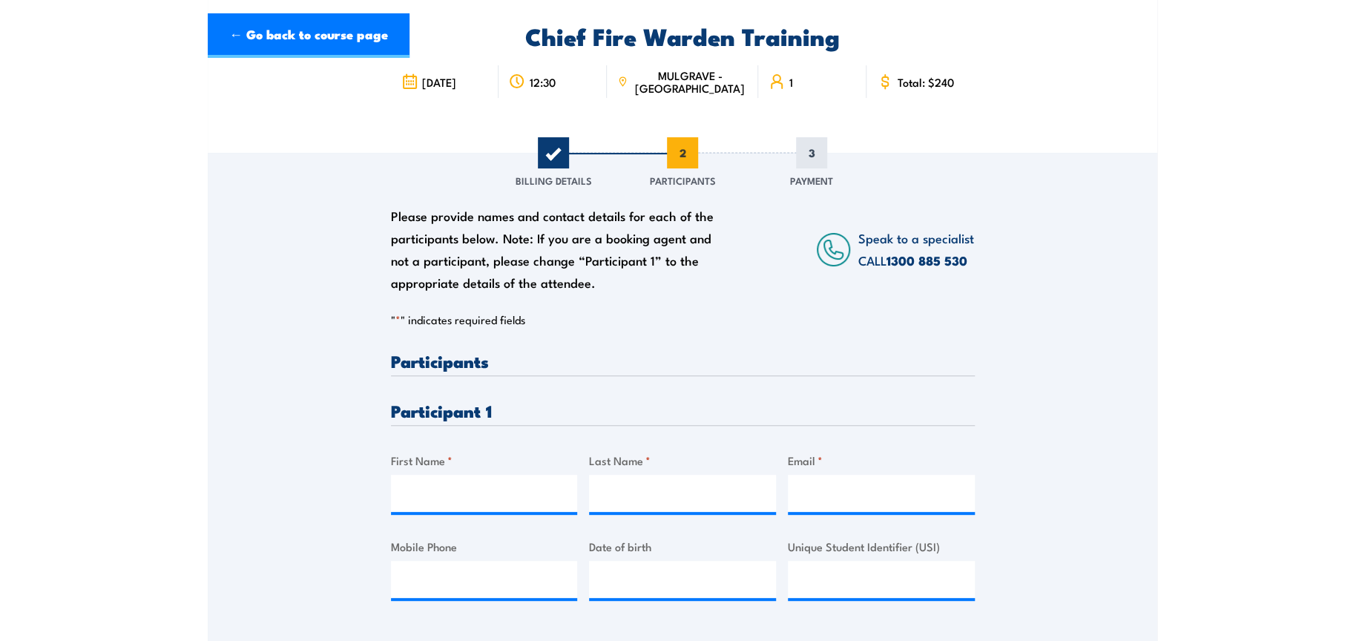
scroll to position [247, 0]
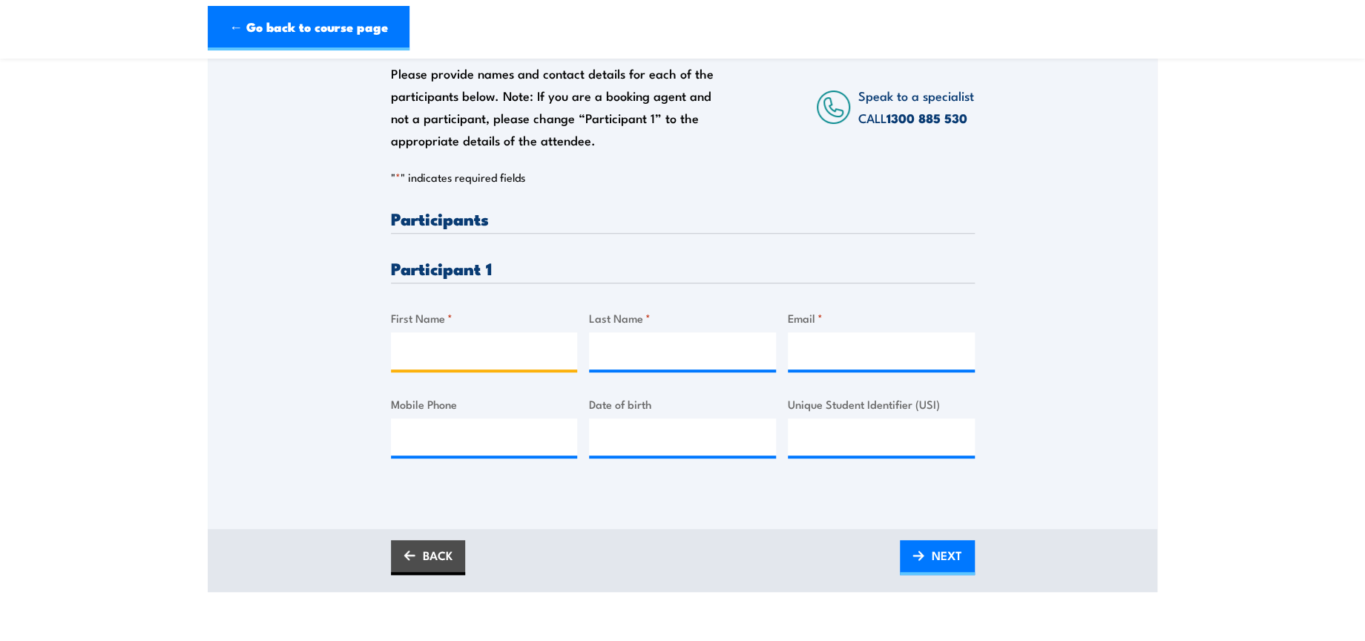
click at [545, 337] on input "First Name *" at bounding box center [484, 350] width 187 height 37
click at [467, 351] on input "First Name *" at bounding box center [484, 350] width 187 height 37
paste input "Andrew Simpson"
type input "Andrew Simpson"
click at [666, 342] on input "Last Name *" at bounding box center [682, 350] width 187 height 37
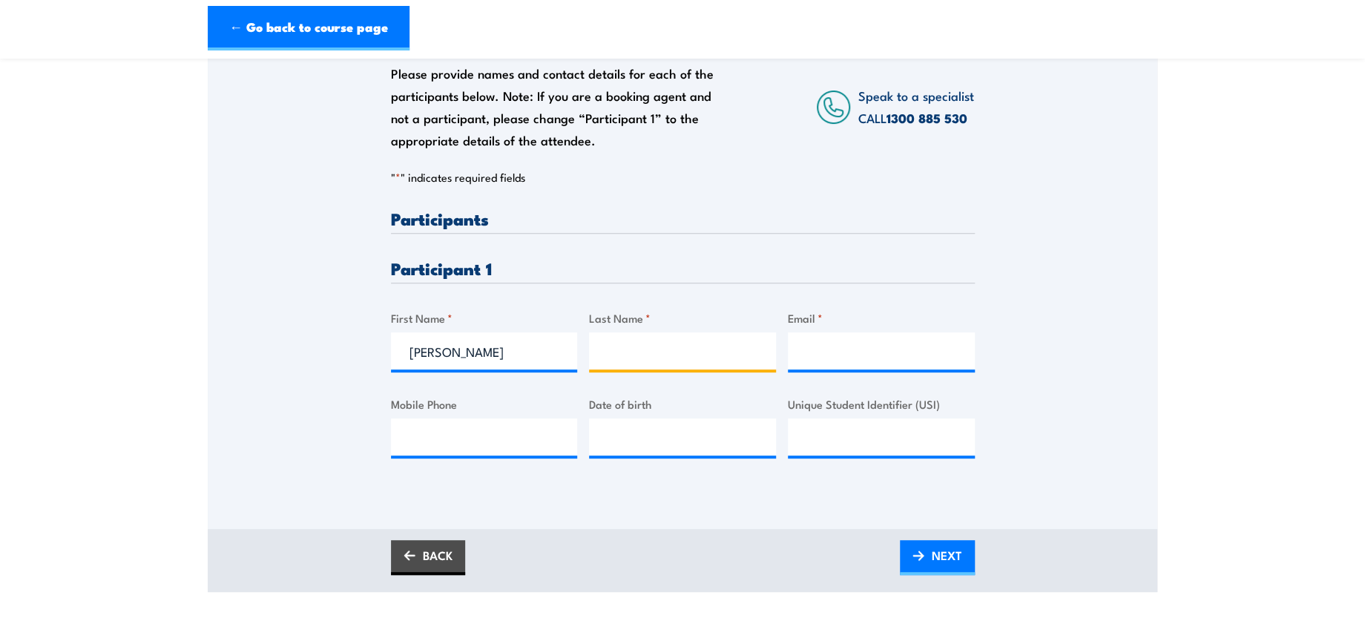
click at [672, 348] on input "Last Name *" at bounding box center [682, 350] width 187 height 37
paste input "Cheyne"
type input "Cheyne"
click at [466, 353] on input "Andrew Simpson" at bounding box center [484, 350] width 187 height 37
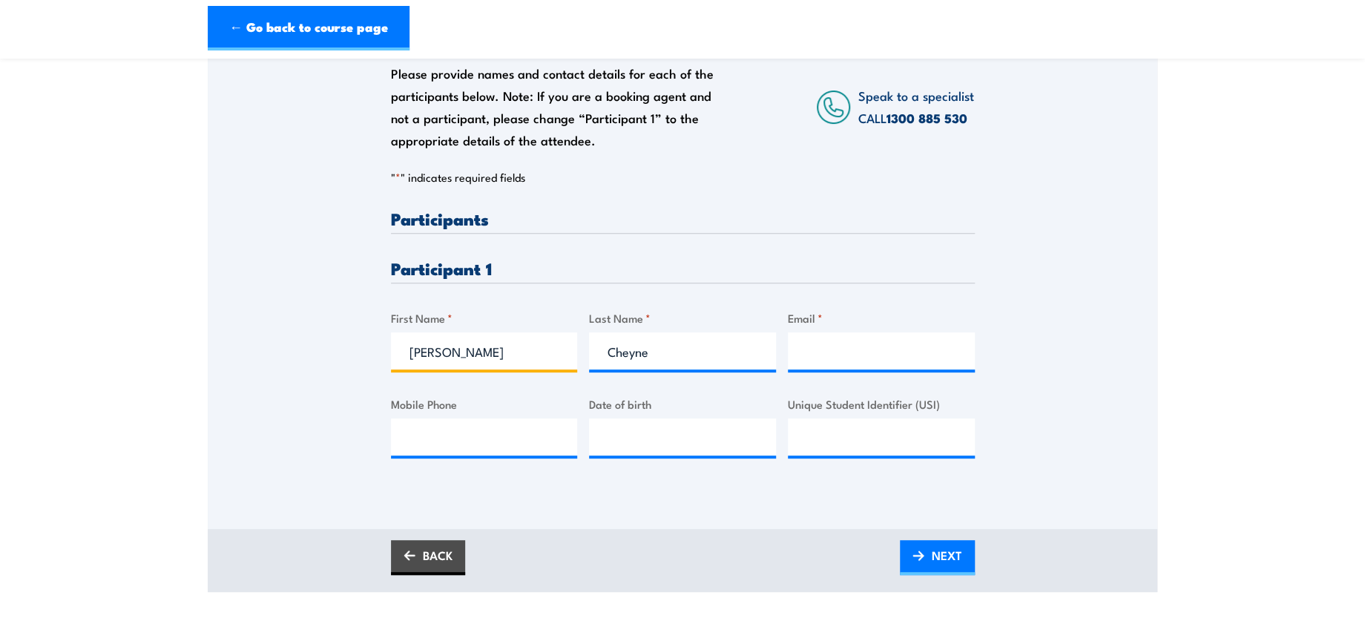
type input "Andrew"
click at [921, 338] on input "Email *" at bounding box center [881, 350] width 187 height 37
click at [783, 358] on div "Please provide names and contact details for each of the participants below. No…" at bounding box center [683, 346] width 584 height 272
click at [826, 352] on input "Email *" at bounding box center [881, 350] width 187 height 37
paste input "andrew.cheyne@dhl.com"
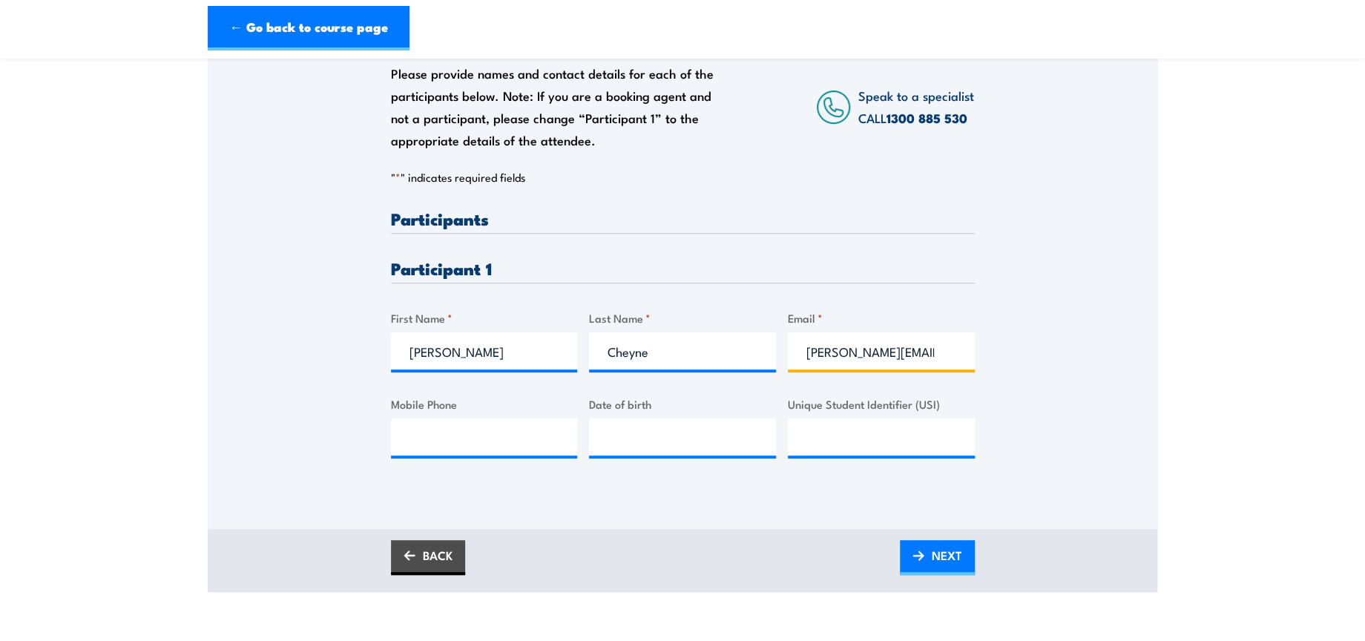
scroll to position [0, 8]
type input "andrew.cheyne@dhl.com"
click at [934, 550] on span "NEXT" at bounding box center [947, 555] width 30 height 39
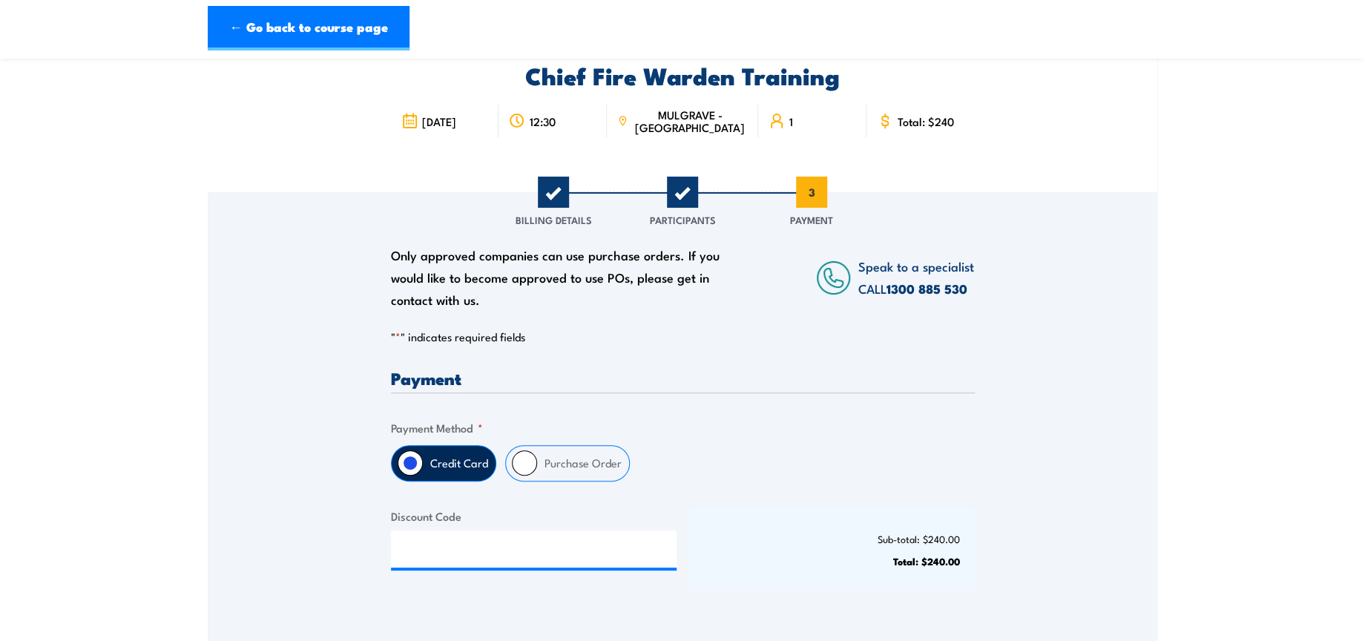
scroll to position [165, 0]
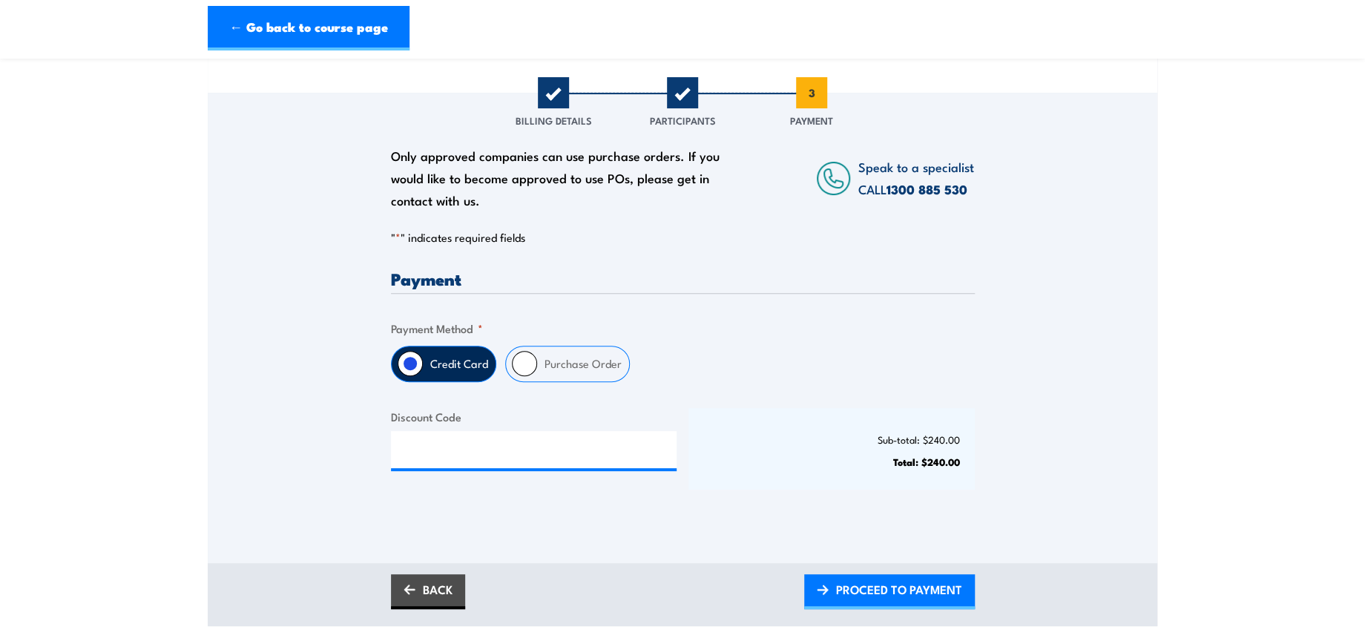
click at [523, 363] on input "Purchase Order" at bounding box center [524, 363] width 25 height 25
radio input "true"
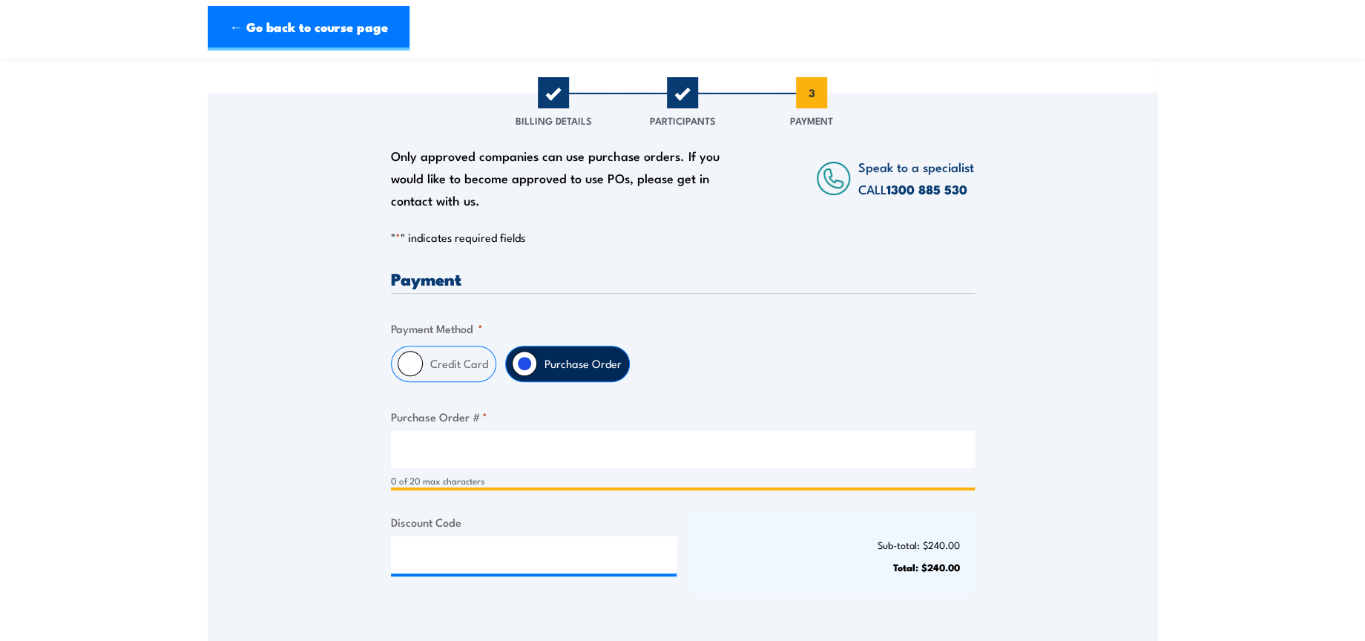
click at [525, 444] on input "Purchase Order # *" at bounding box center [683, 449] width 584 height 37
type input "NA"
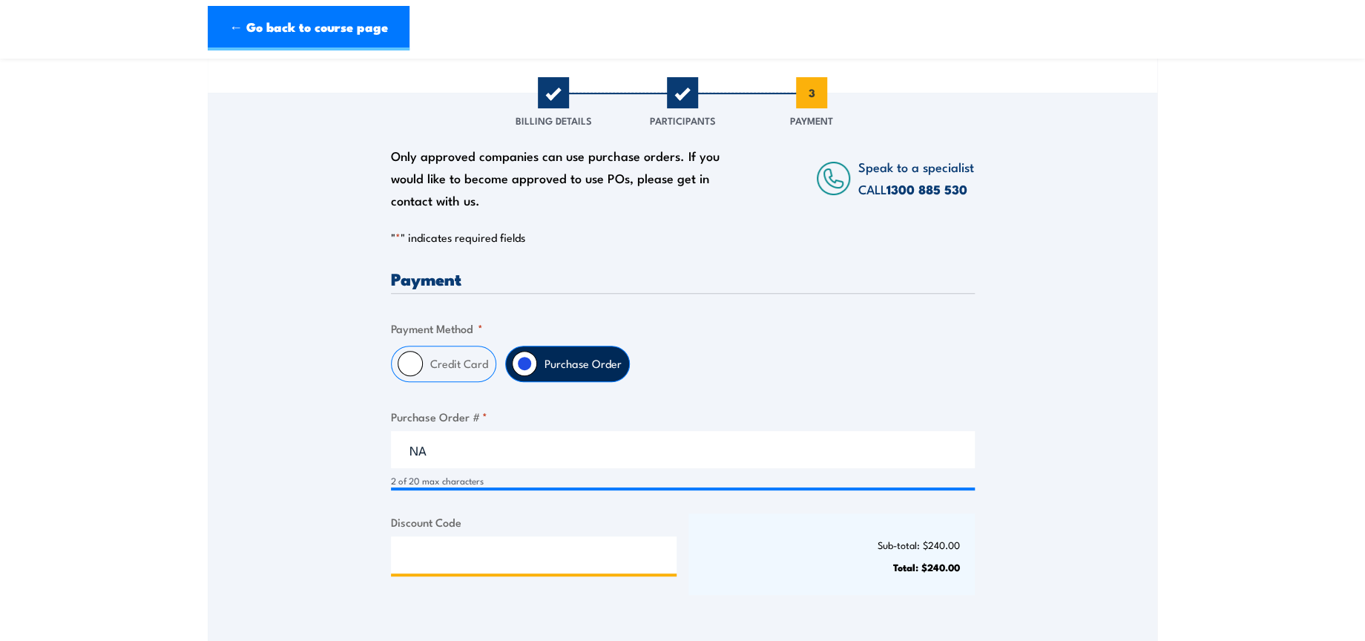
click at [545, 550] on input "Discount Code" at bounding box center [534, 554] width 286 height 37
paste input "NSCASILVER2025!"
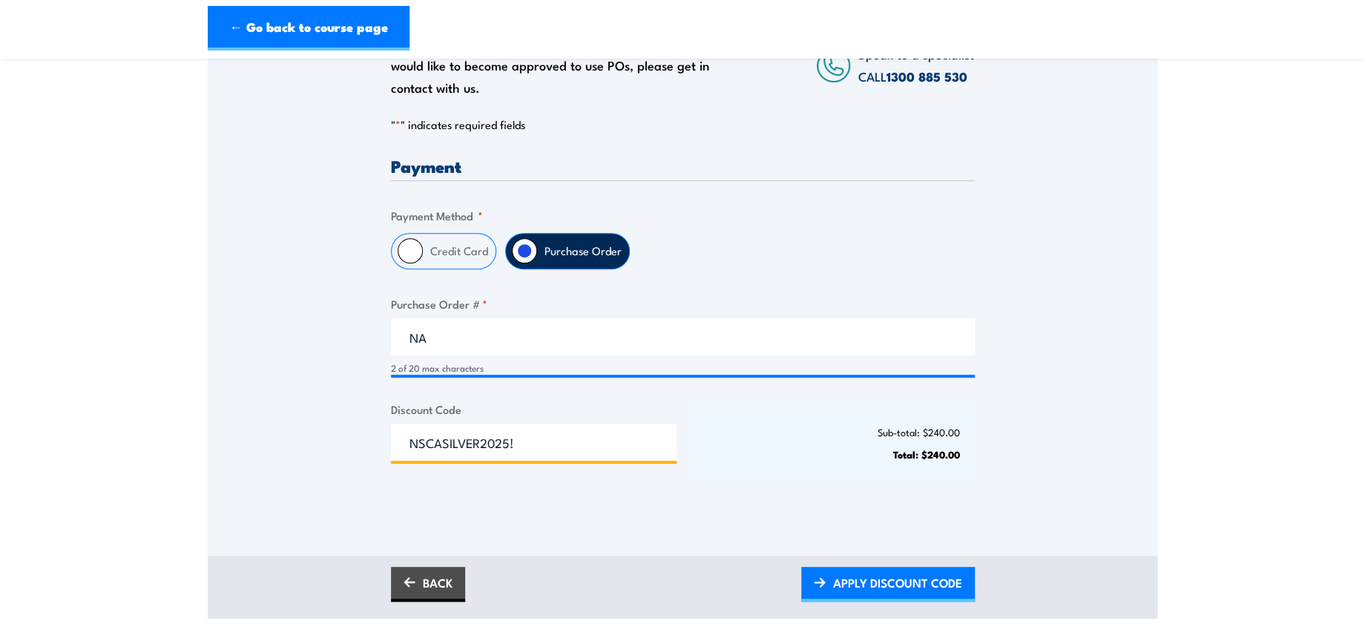
scroll to position [494, 0]
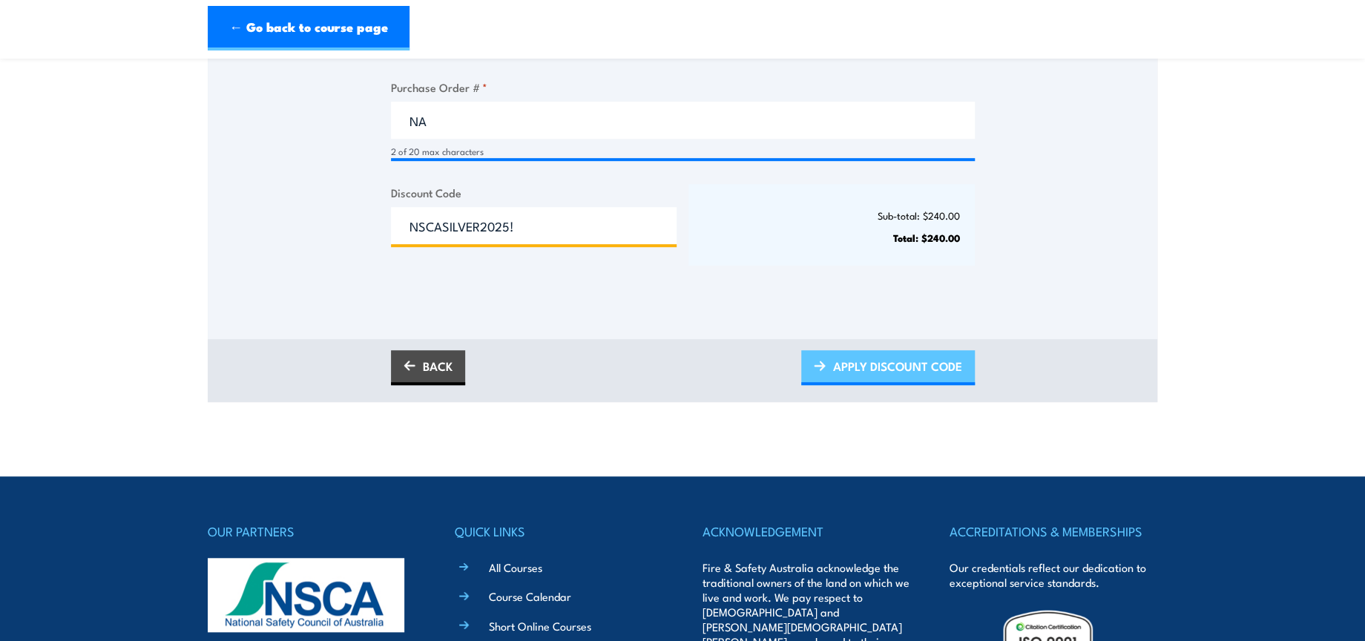
type input "NSCASILVER2025!"
click at [870, 380] on span "APPLY DISCOUNT CODE" at bounding box center [897, 365] width 129 height 39
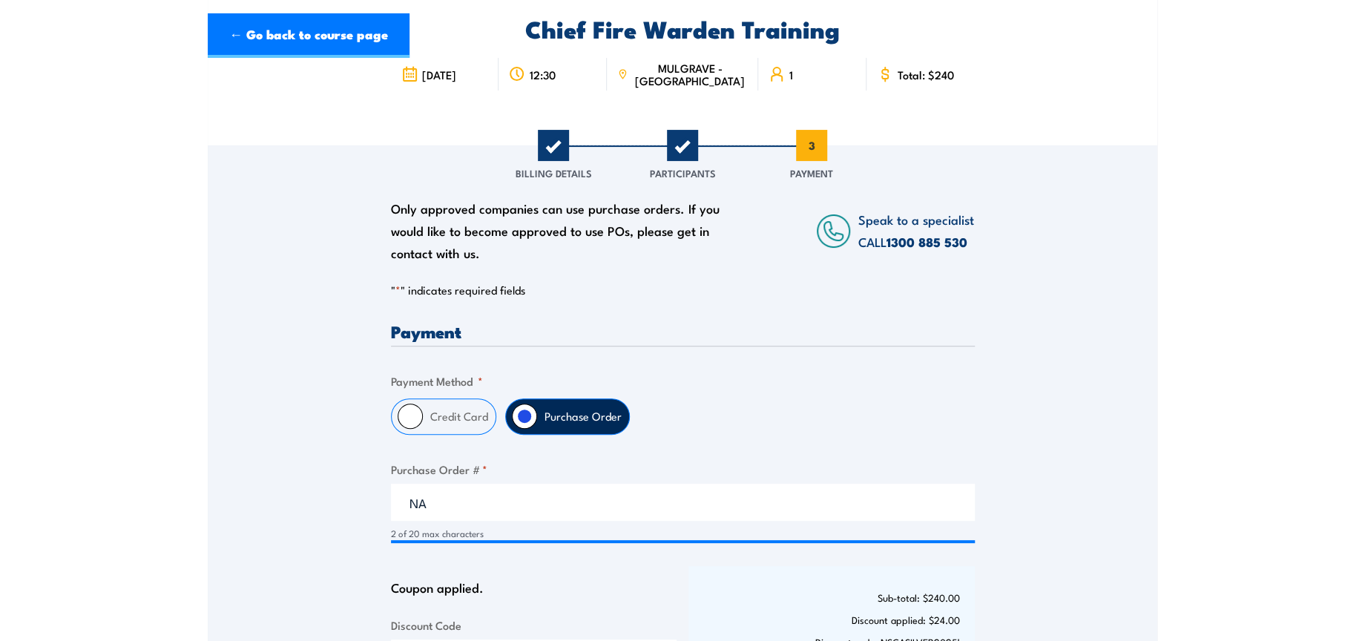
scroll to position [329, 0]
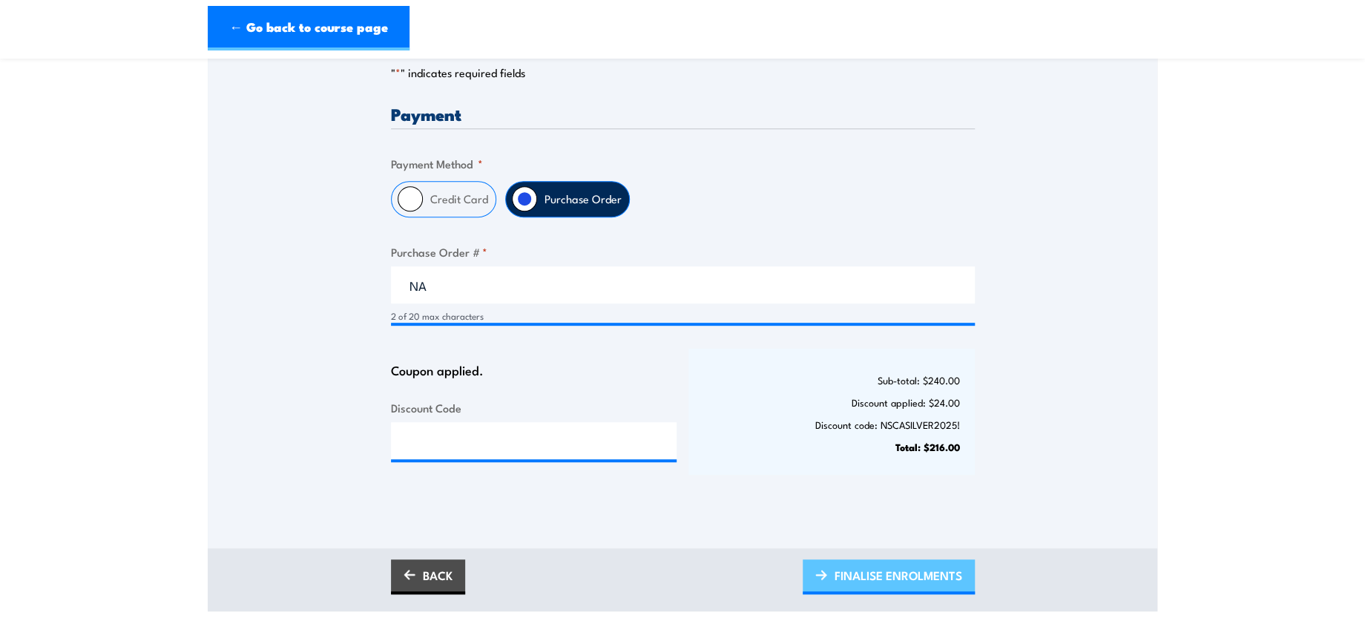
click at [918, 571] on span "FINALISE ENROLMENTS" at bounding box center [899, 575] width 128 height 39
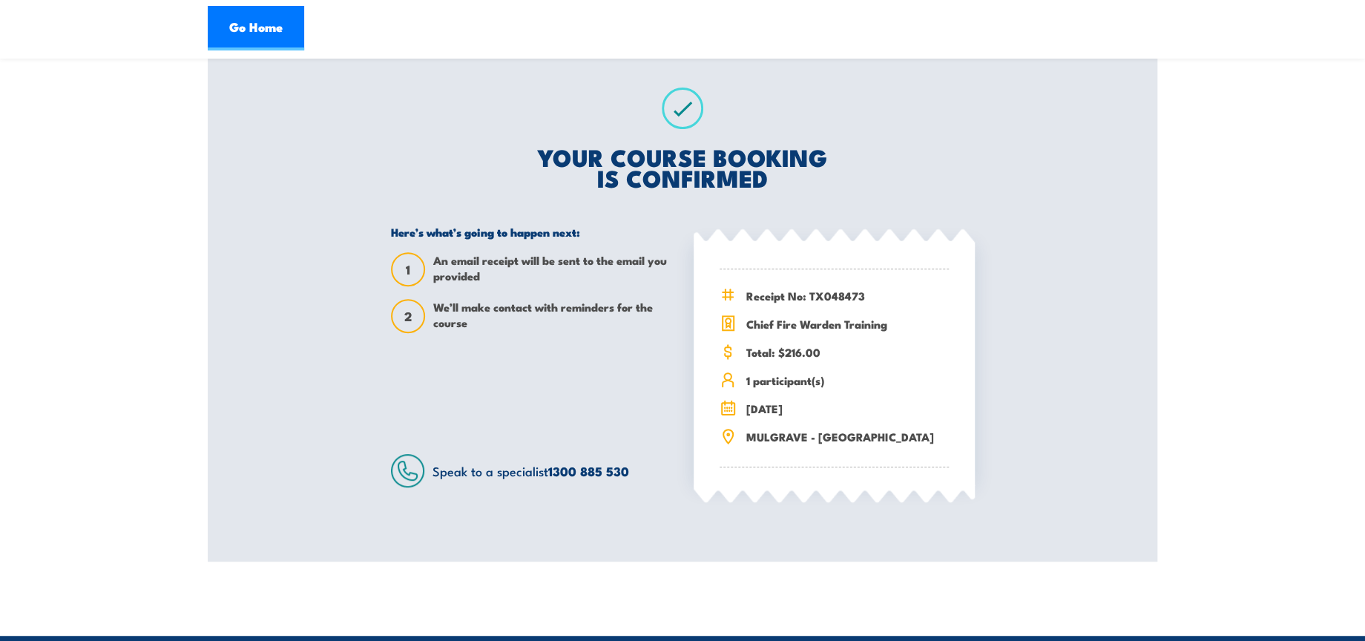
scroll to position [82, 0]
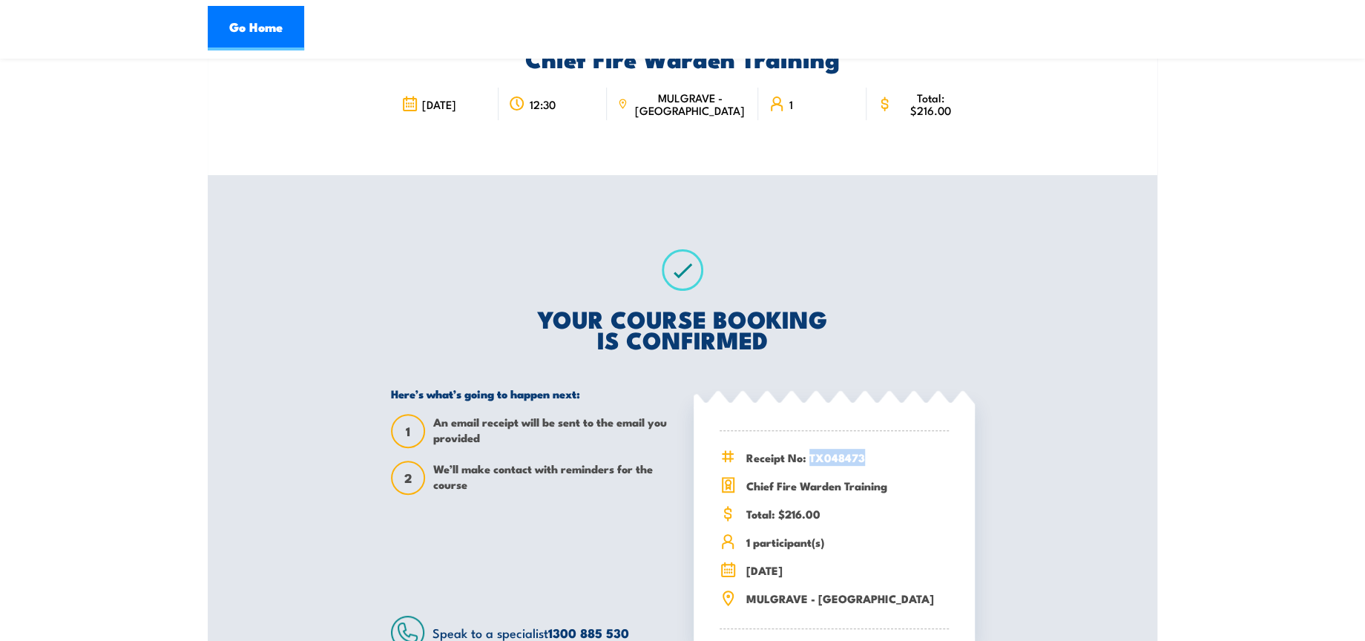
drag, startPoint x: 809, startPoint y: 453, endPoint x: 862, endPoint y: 455, distance: 52.7
click at [862, 455] on span "Receipt No: TX048473" at bounding box center [847, 457] width 203 height 17
copy span "TX048473"
click at [277, 24] on link "Go Home" at bounding box center [256, 28] width 96 height 45
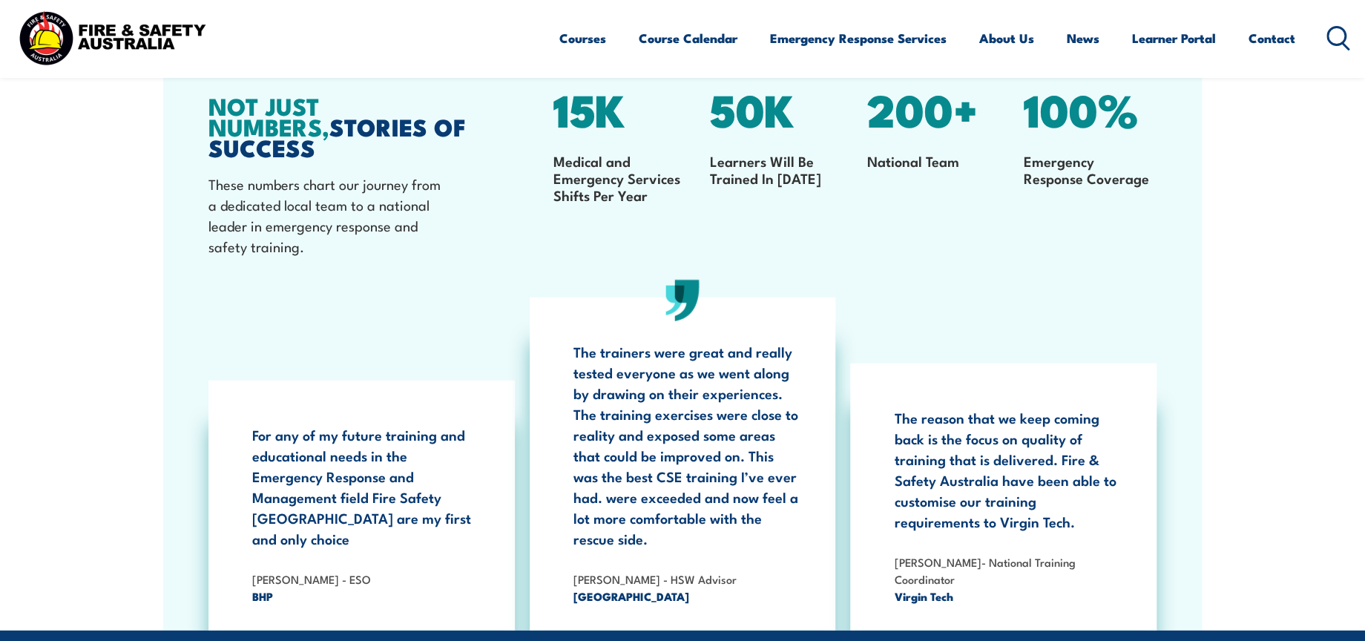
scroll to position [2164, 0]
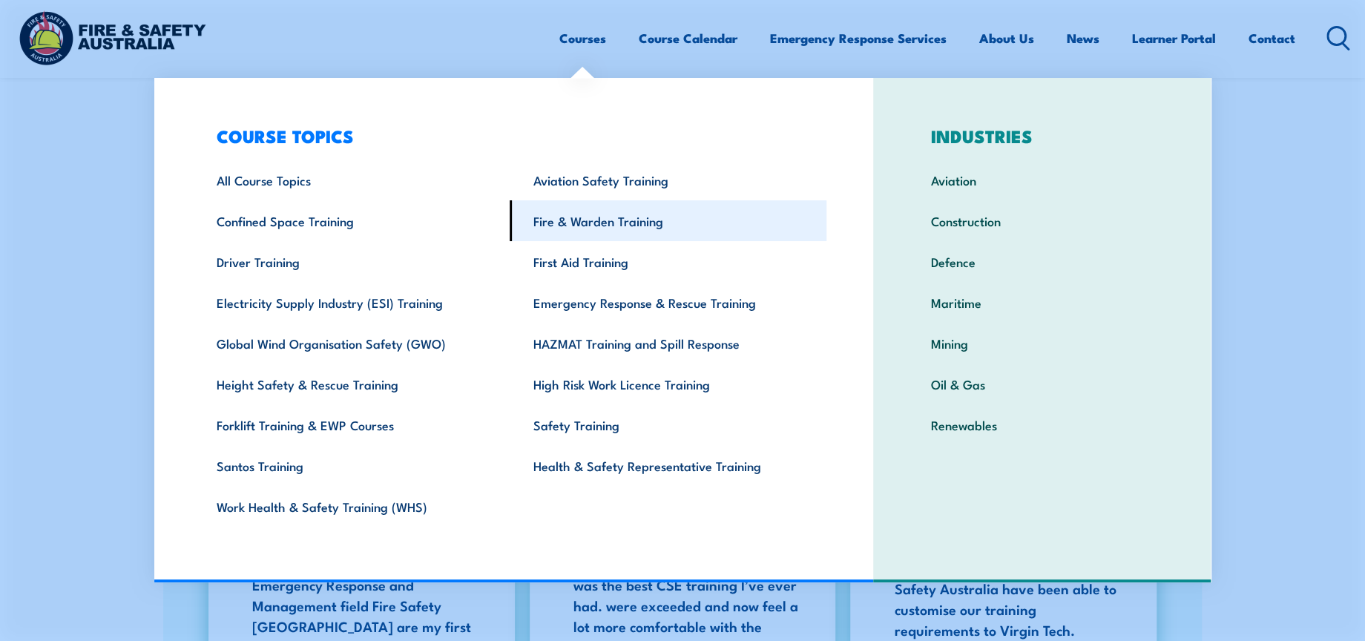
click at [617, 218] on link "Fire & Warden Training" at bounding box center [668, 220] width 317 height 41
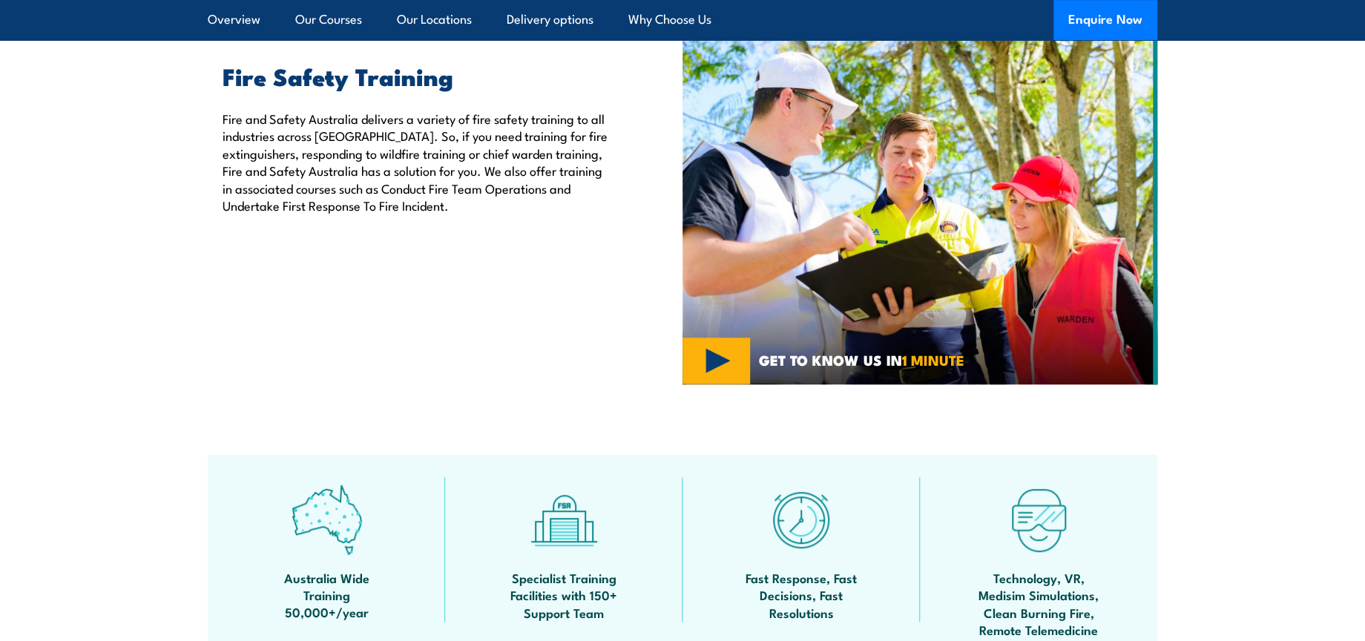
scroll to position [1154, 0]
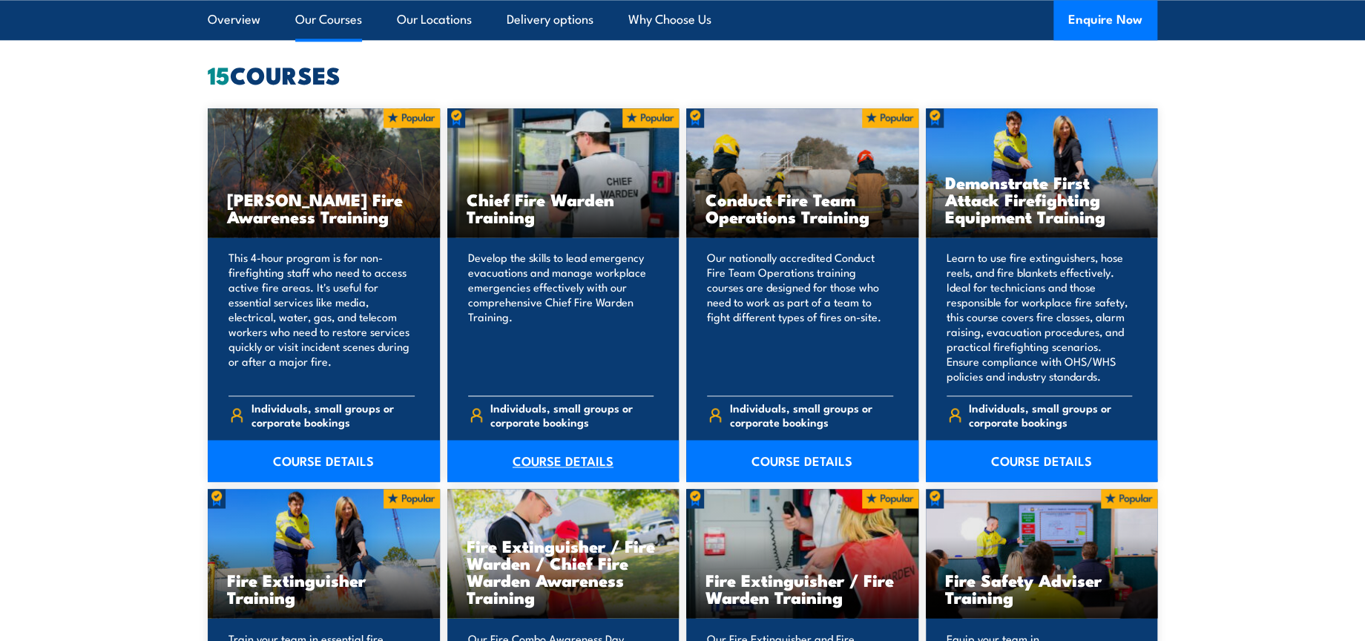
click at [564, 461] on link "COURSE DETAILS" at bounding box center [563, 461] width 232 height 42
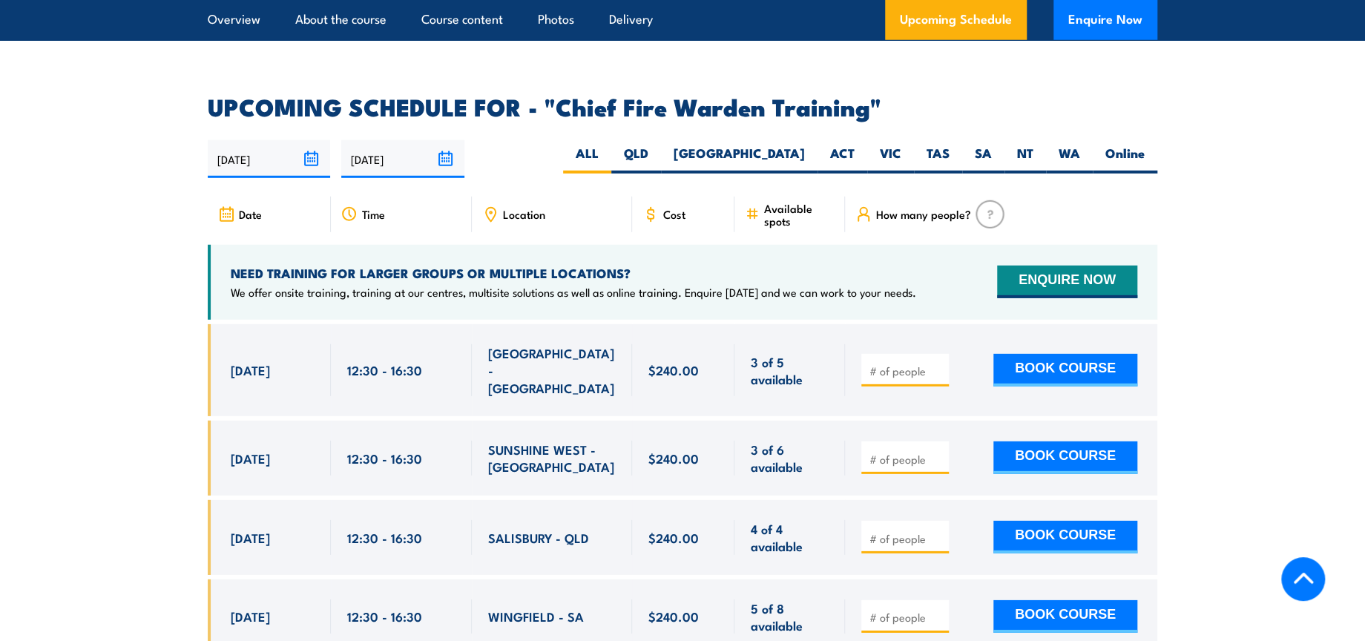
scroll to position [2473, 0]
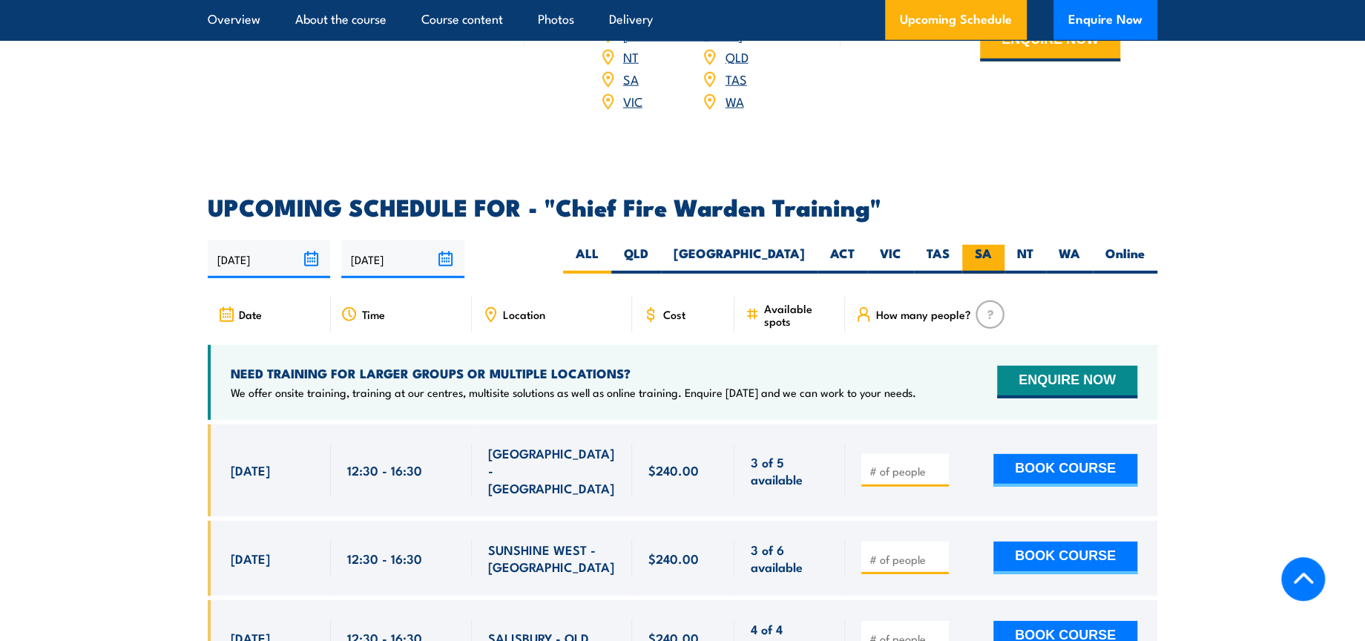
click at [976, 245] on label "SA" at bounding box center [983, 259] width 42 height 29
click at [992, 245] on input "SA" at bounding box center [997, 250] width 10 height 10
radio input "true"
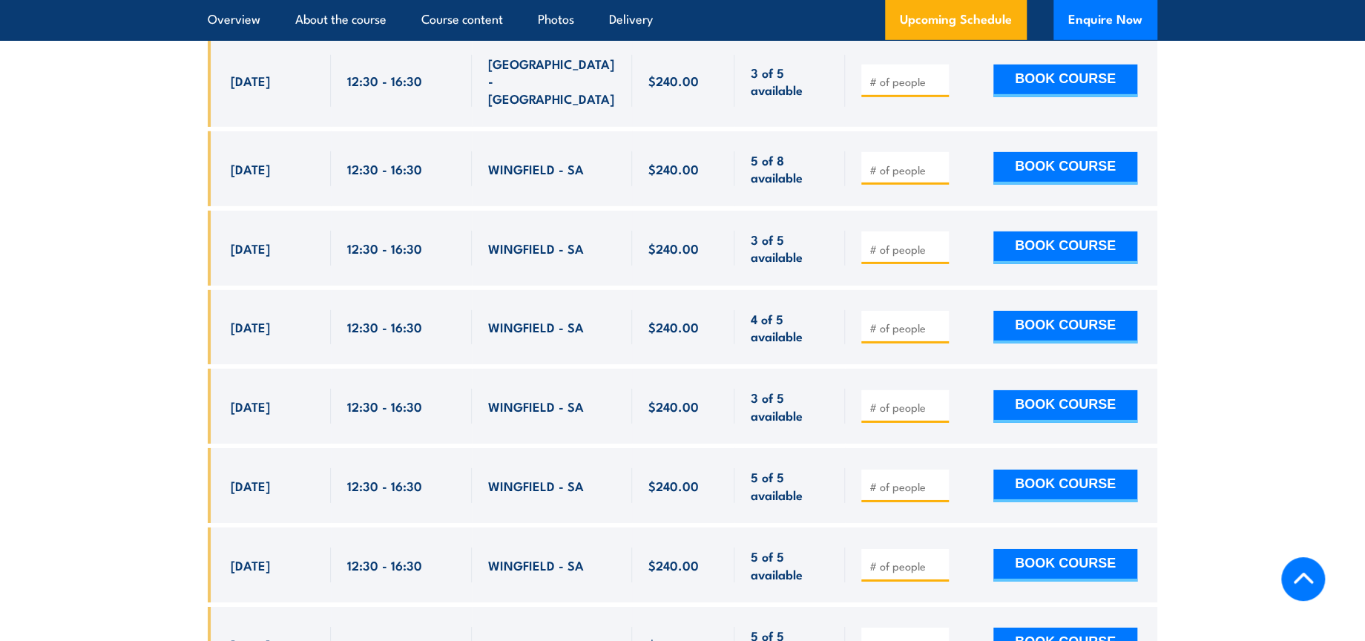
scroll to position [2893, 0]
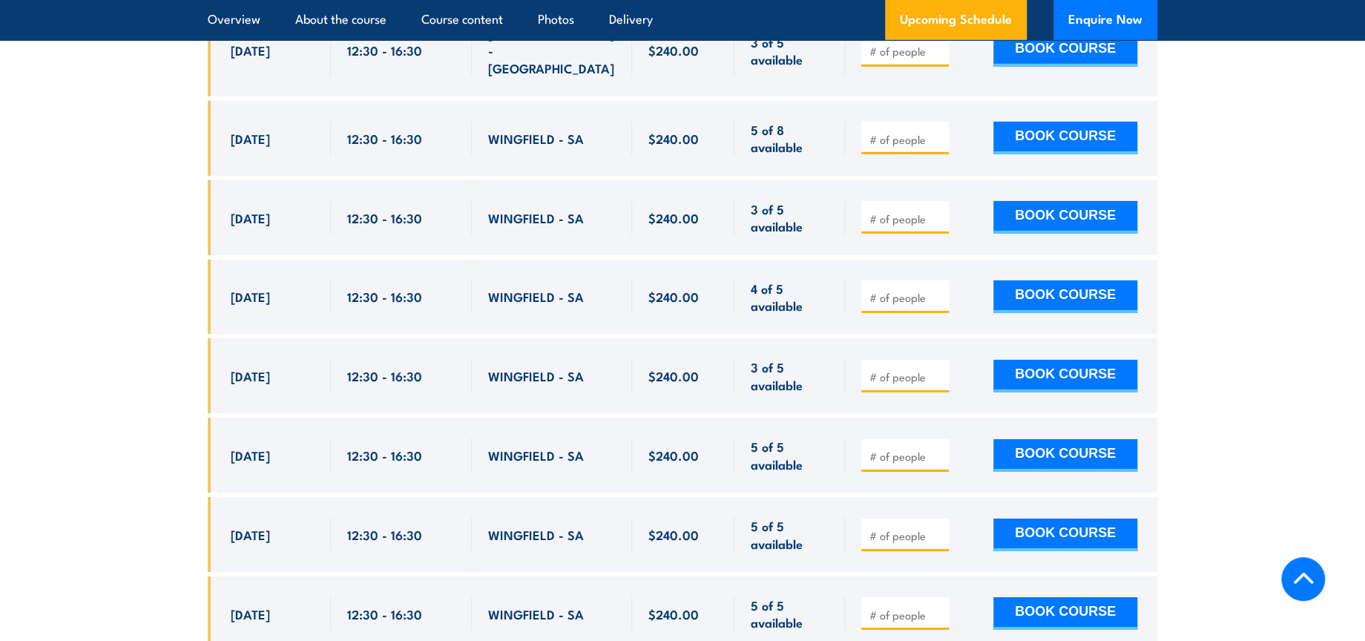
drag, startPoint x: 231, startPoint y: 257, endPoint x: 269, endPoint y: 270, distance: 39.2
click at [269, 280] on div "[DATE]" at bounding box center [273, 297] width 84 height 35
copy span "[DATE]"
drag, startPoint x: 349, startPoint y: 263, endPoint x: 427, endPoint y: 266, distance: 77.2
click at [427, 280] on div "12:30 - 16:30" at bounding box center [401, 297] width 108 height 35
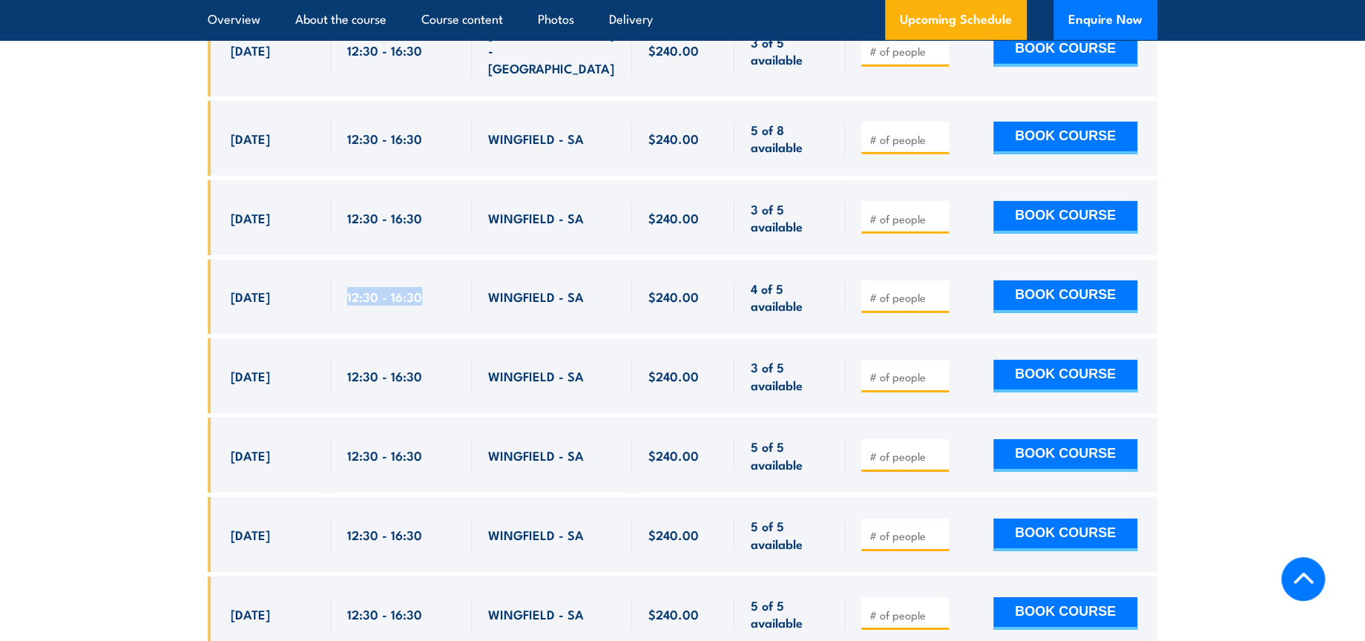
copy span "12:30 - 16:30"
drag, startPoint x: 485, startPoint y: 260, endPoint x: 579, endPoint y: 258, distance: 94.2
click at [579, 260] on div "WINGFIELD - SA" at bounding box center [552, 297] width 160 height 75
copy span "WINGFIELD - SA"
click at [886, 290] on input "number" at bounding box center [906, 297] width 74 height 15
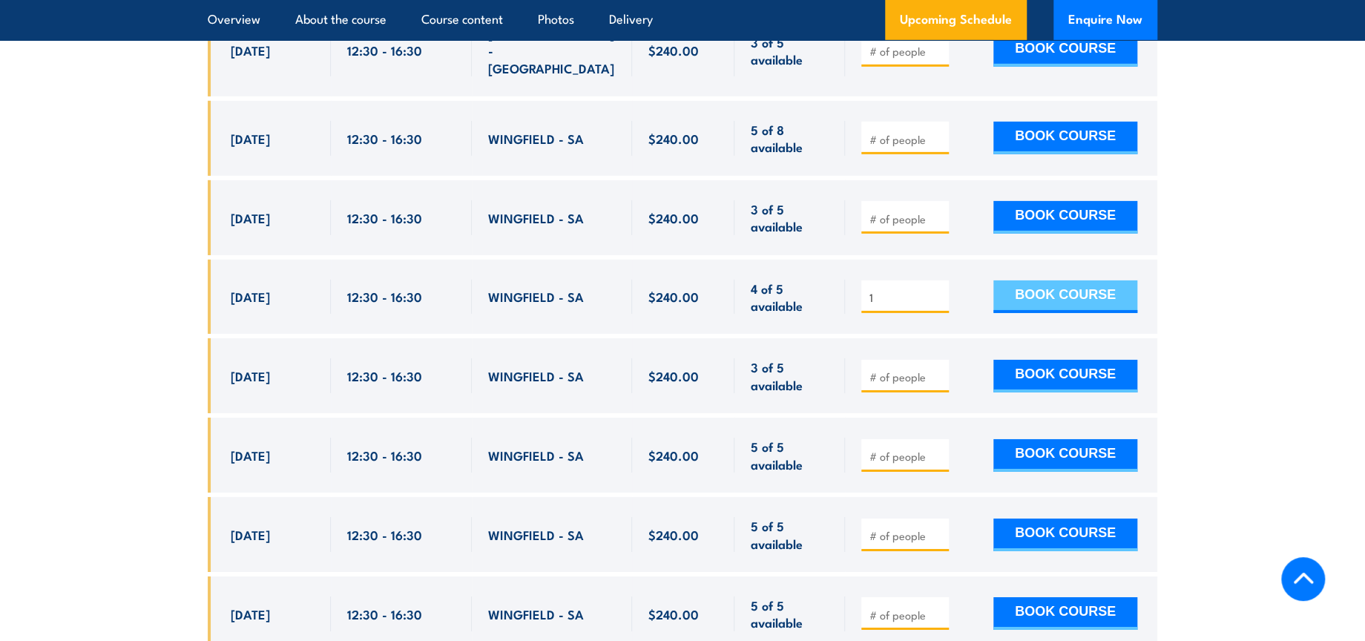
type input "1"
click at [1065, 280] on button "BOOK COURSE" at bounding box center [1065, 296] width 144 height 33
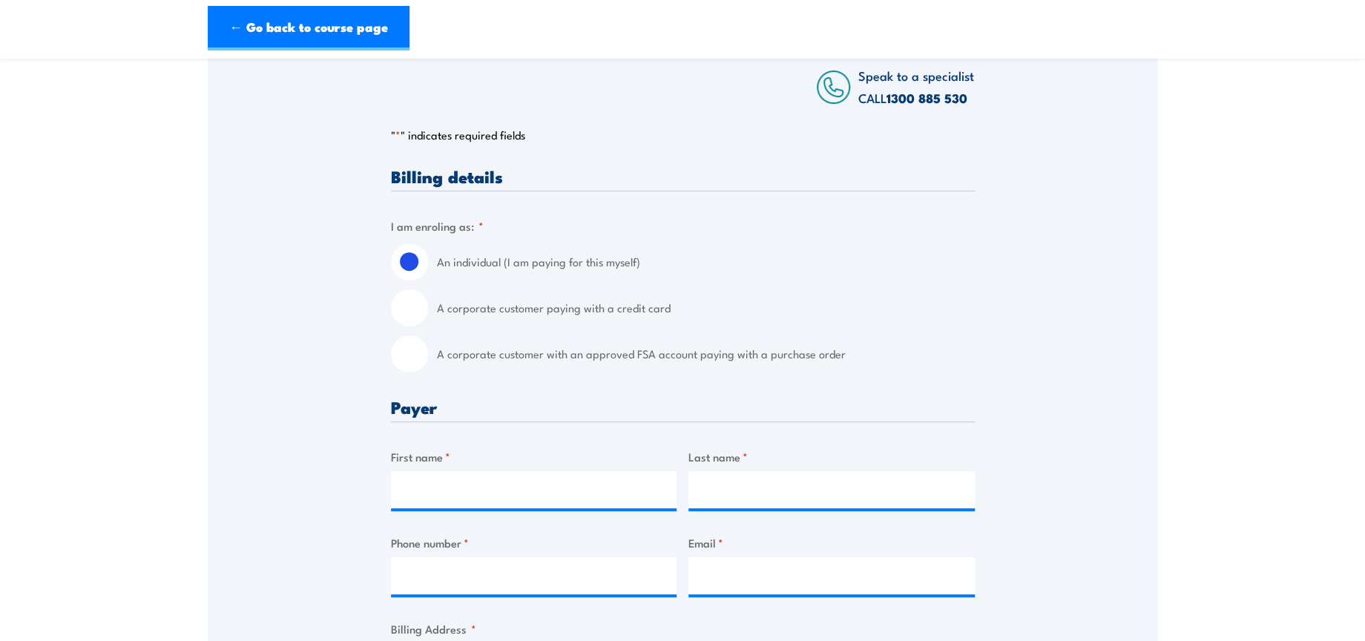
scroll to position [247, 0]
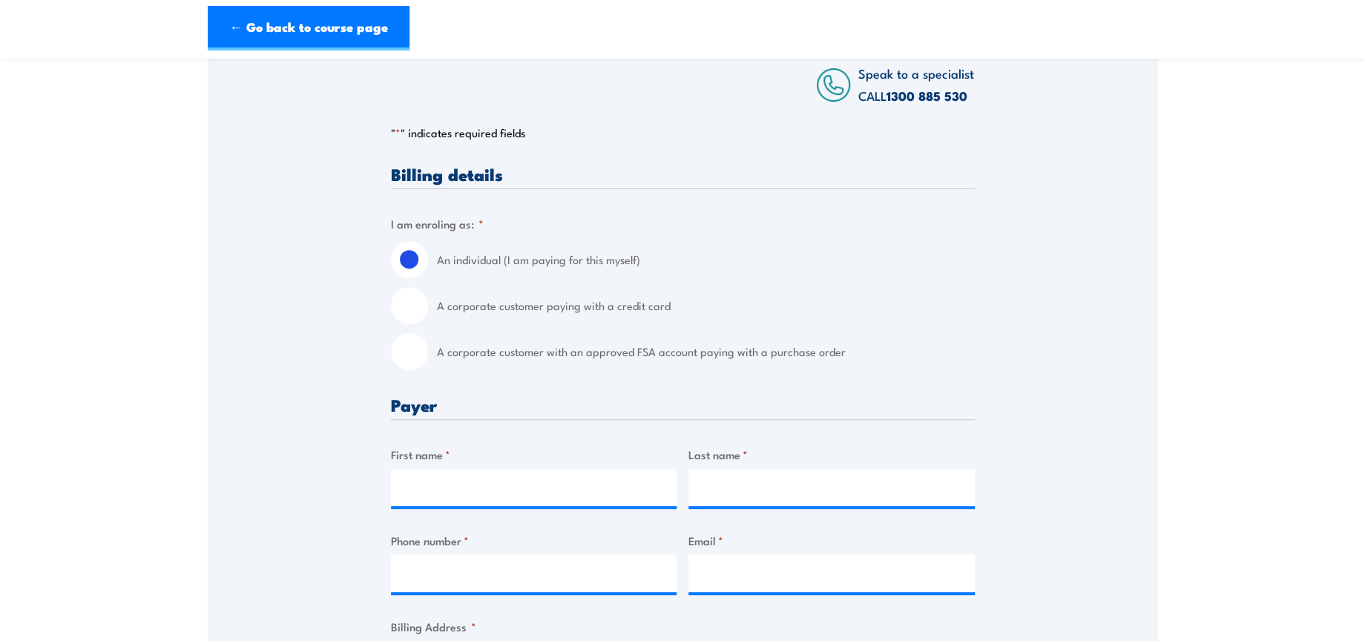
click at [422, 359] on input "A corporate customer with an approved FSA account paying with a purchase order" at bounding box center [409, 351] width 37 height 37
radio input "true"
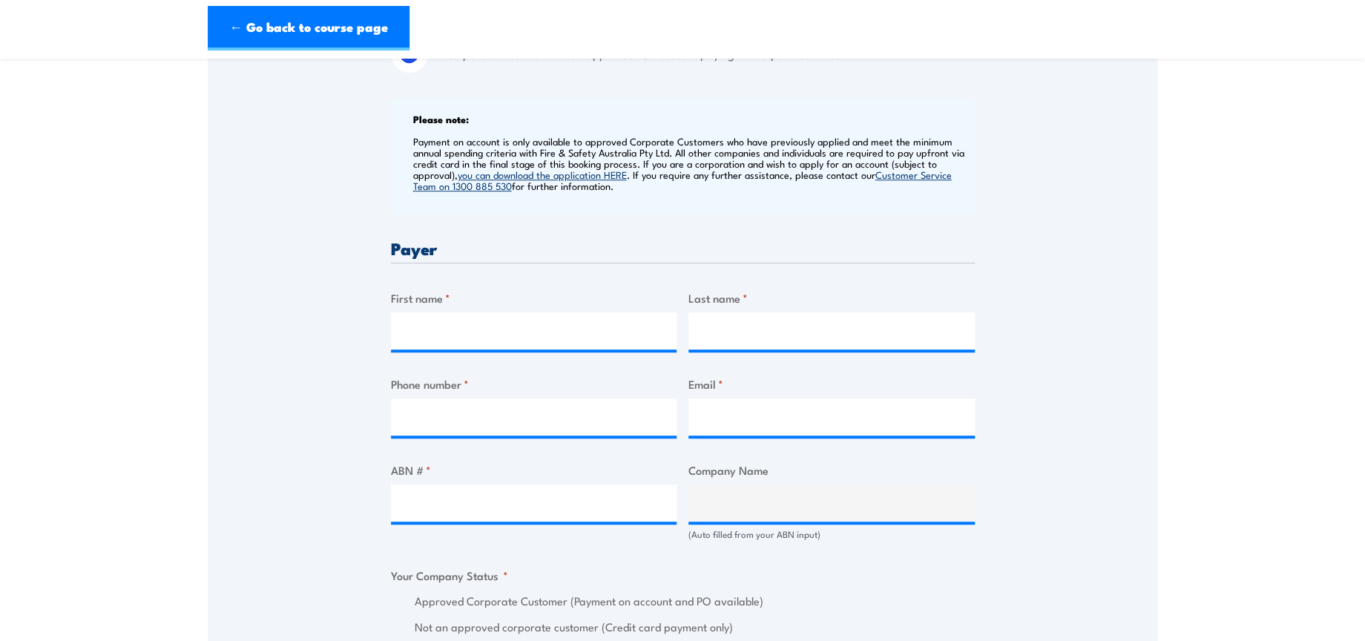
scroll to position [576, 0]
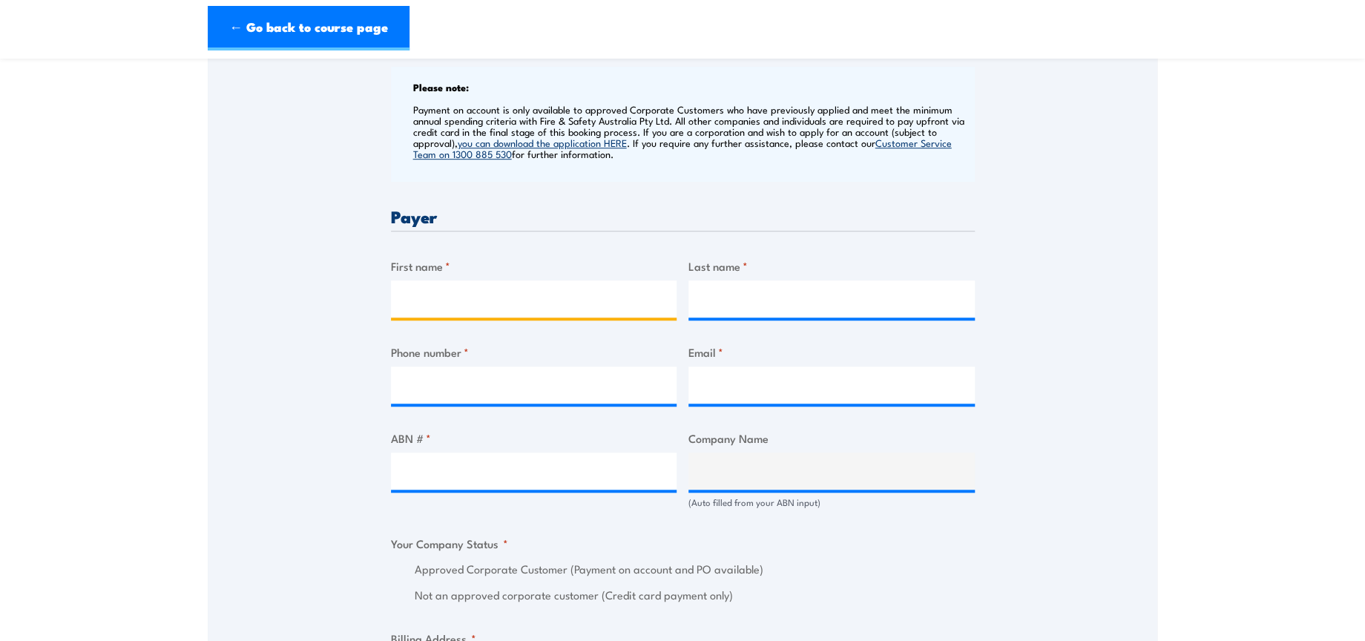
click at [546, 303] on input "First name *" at bounding box center [534, 298] width 286 height 37
type input "Manpreet"
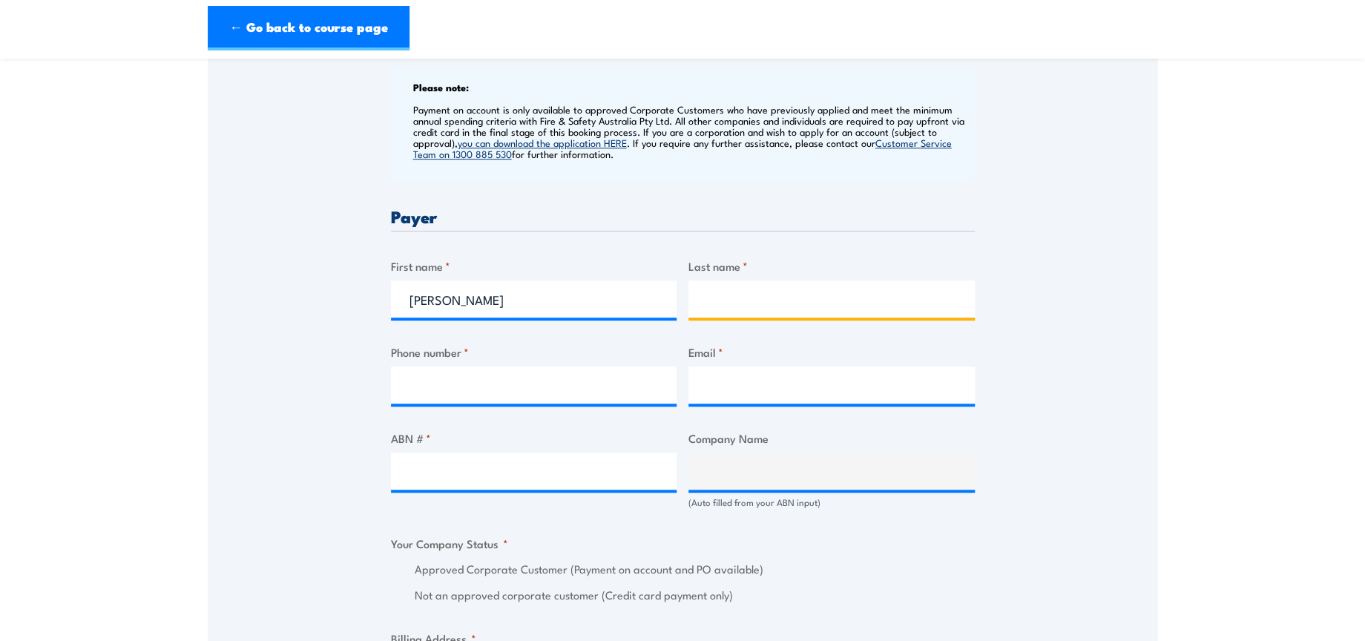
type input "Kaur"
type input "0402929442"
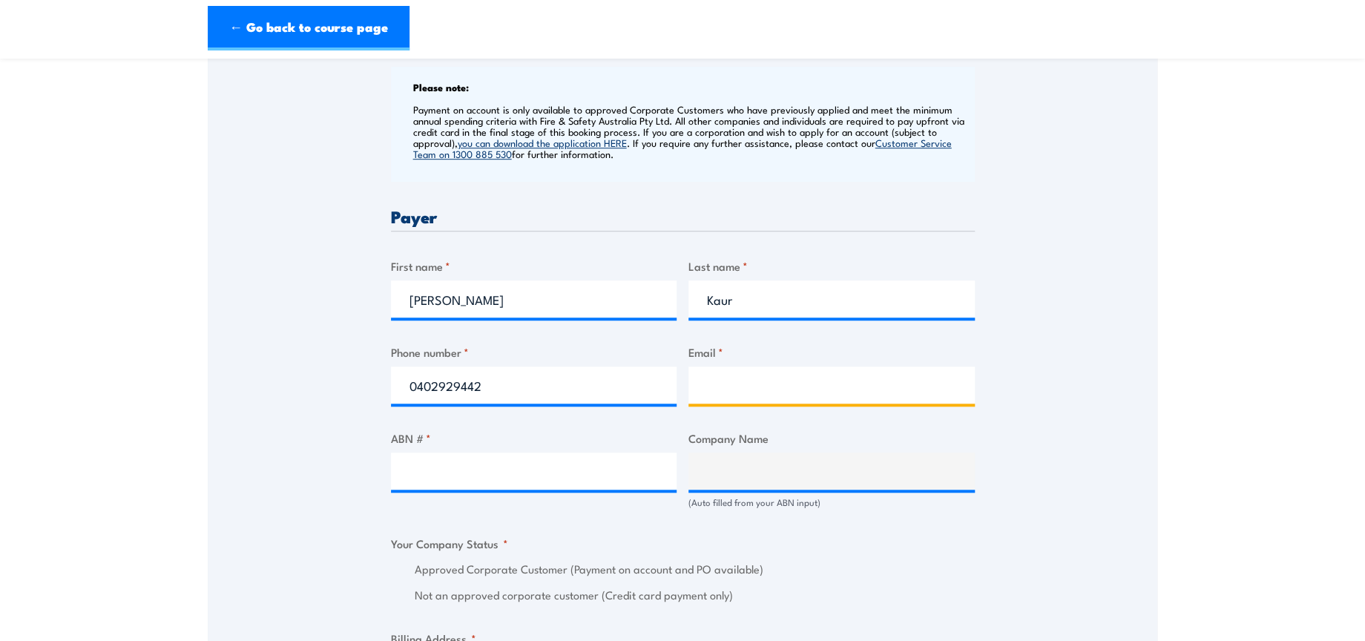
type input "safetytraining@dhl.com"
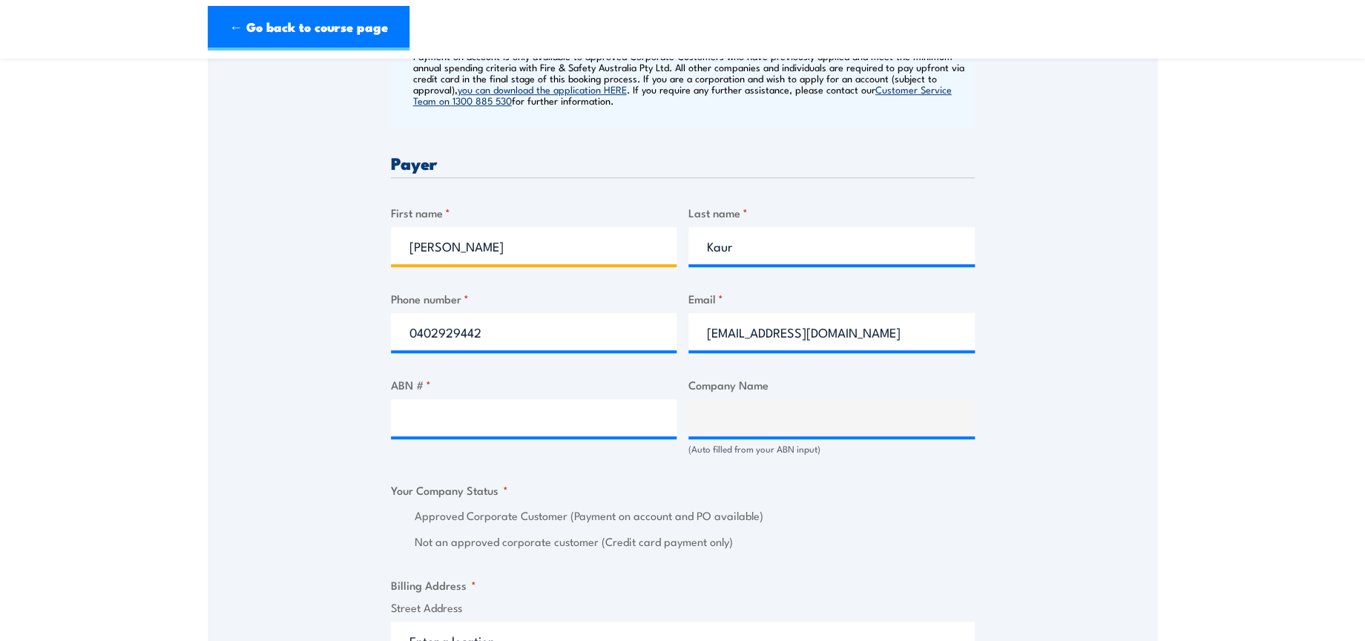
scroll to position [659, 0]
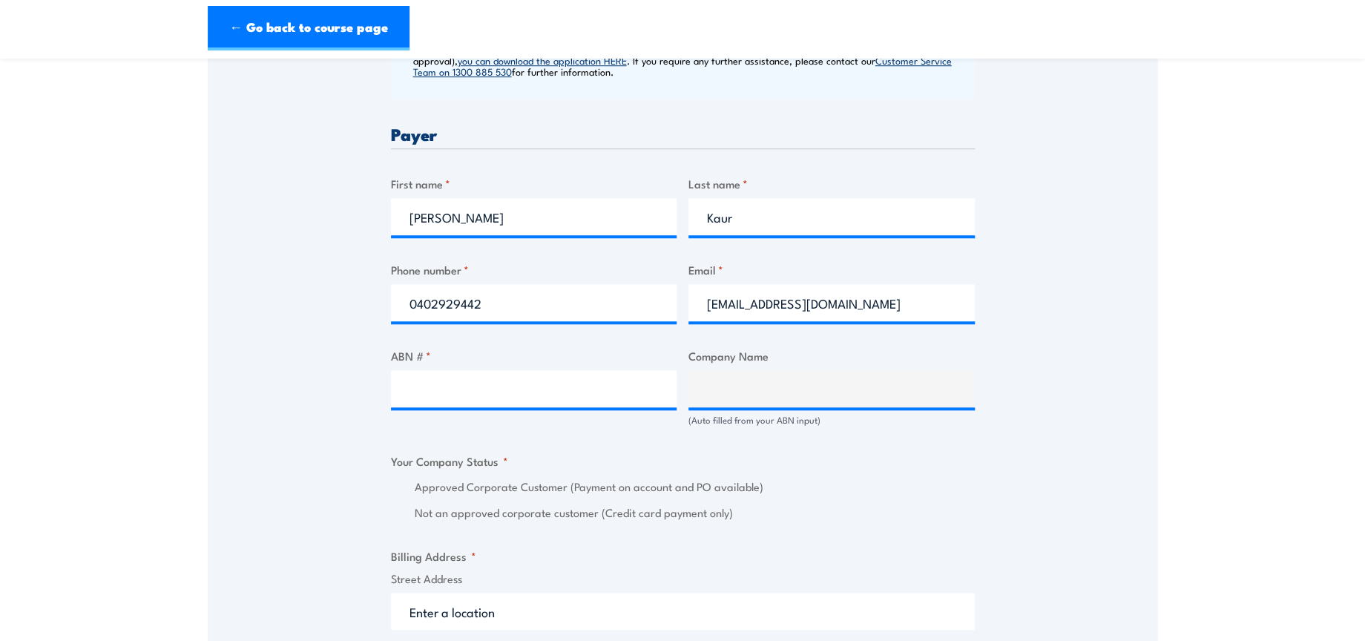
click at [543, 364] on div "ABN # *" at bounding box center [534, 386] width 286 height 79
click at [565, 385] on input "ABN # *" at bounding box center [534, 388] width 286 height 37
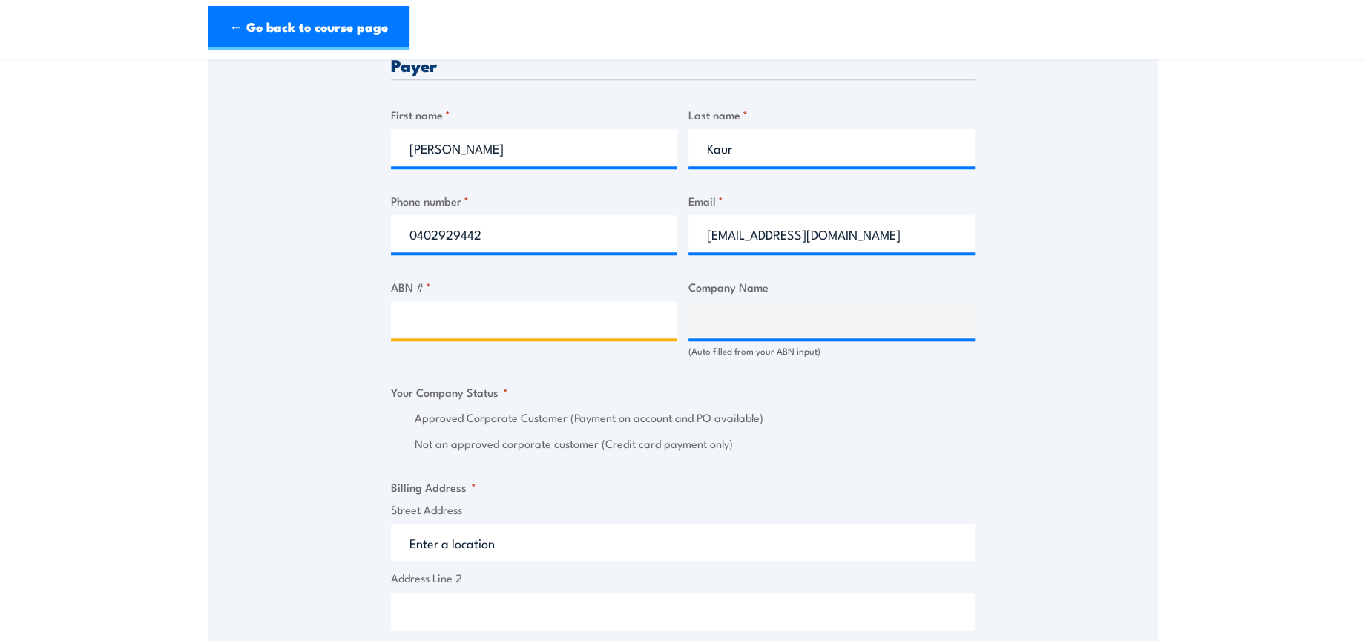
scroll to position [824, 0]
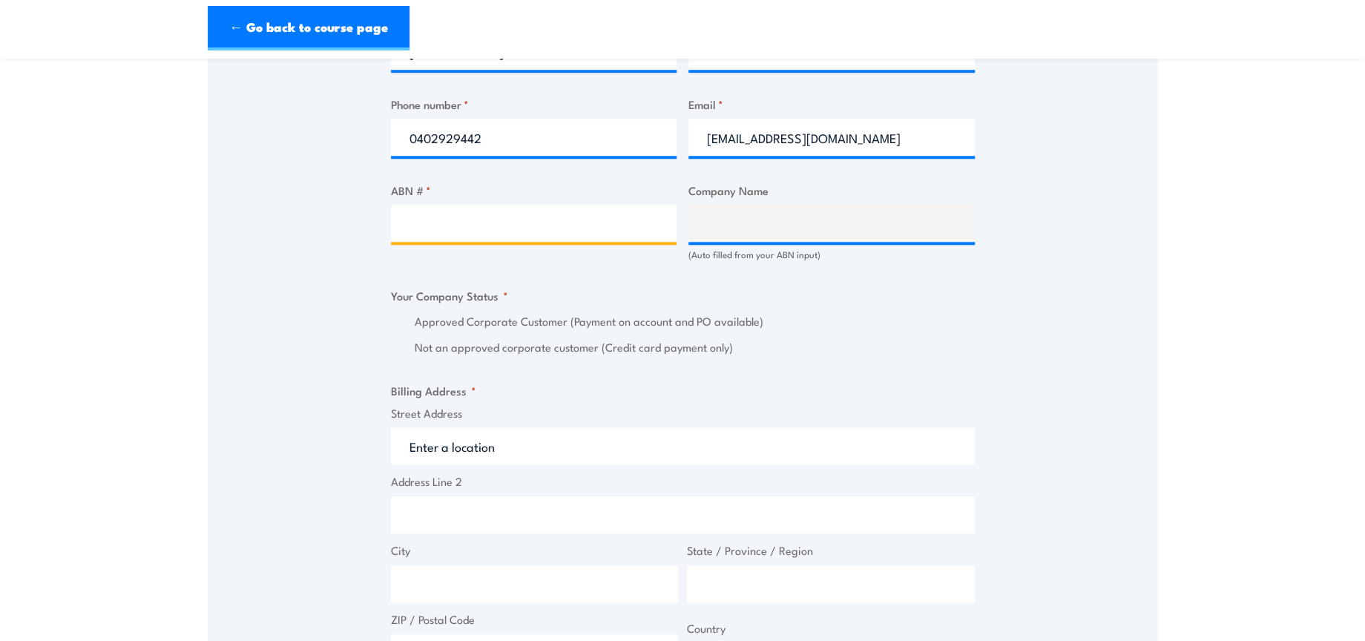
paste input "85 071 798 617"
type input "85 071 798 617"
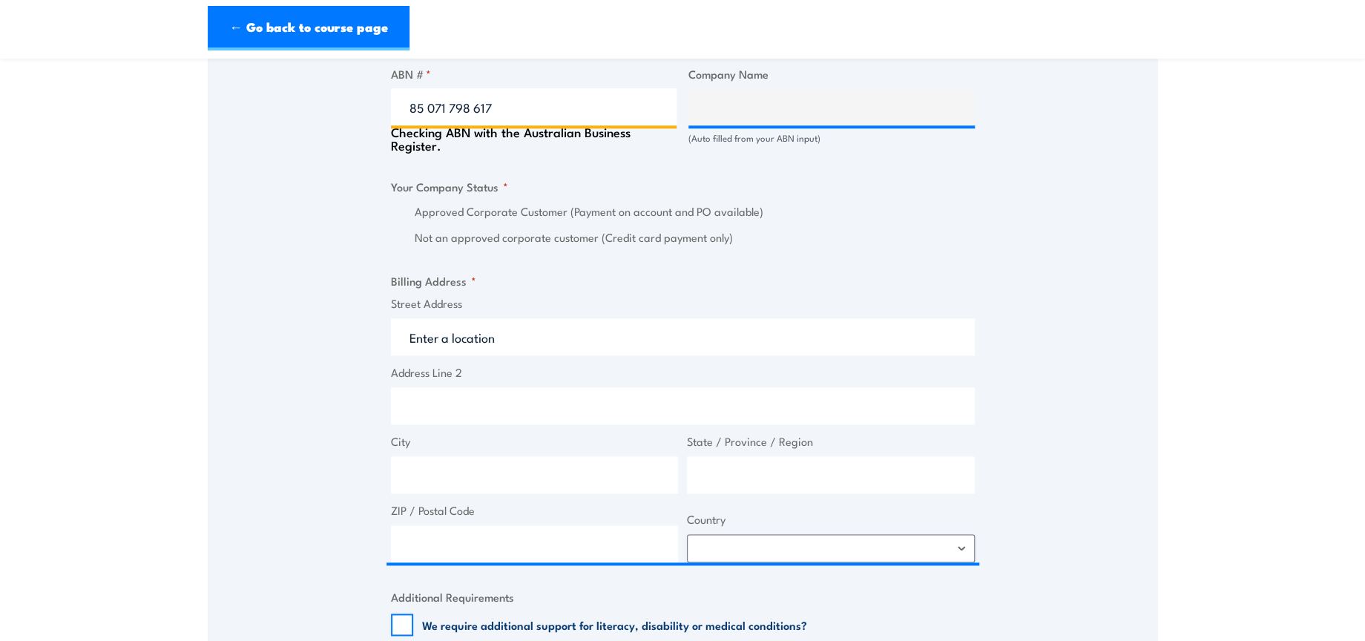
scroll to position [1071, 0]
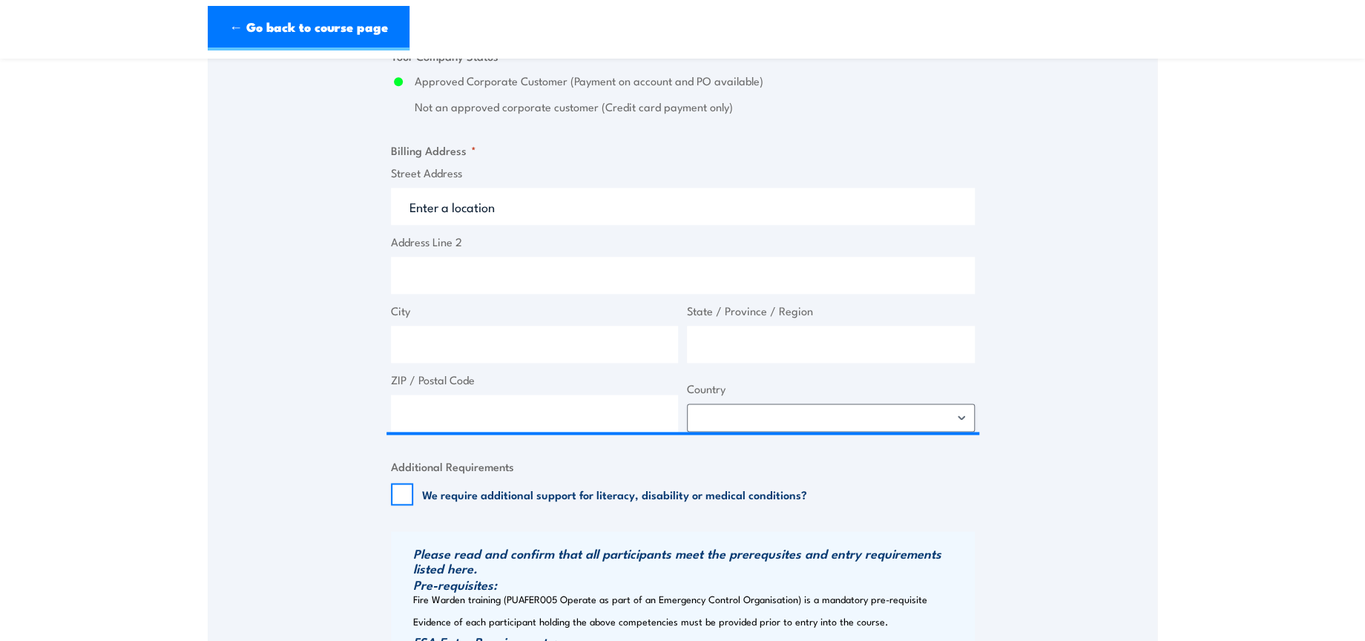
type input "DHL SUPPLY CHAIN (AUSTRALIA) PTY LIMITED"
radio input "true"
type input "85 071 798 617"
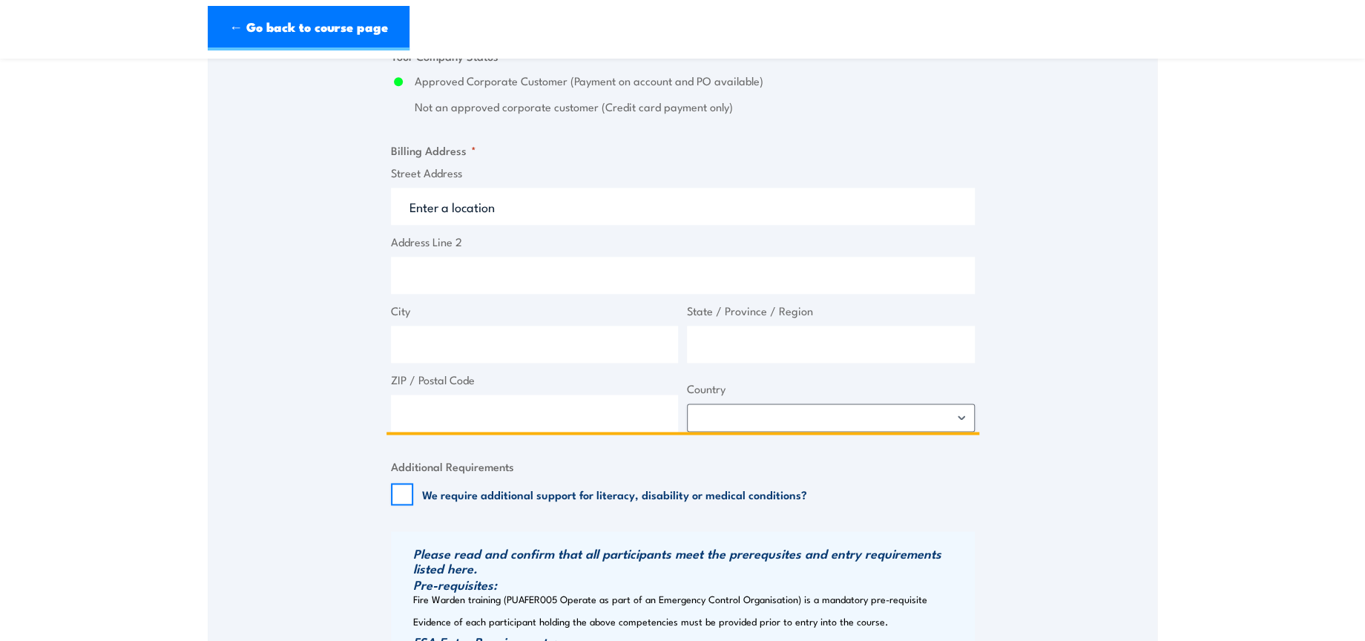
click at [476, 216] on input "Street Address" at bounding box center [683, 206] width 584 height 37
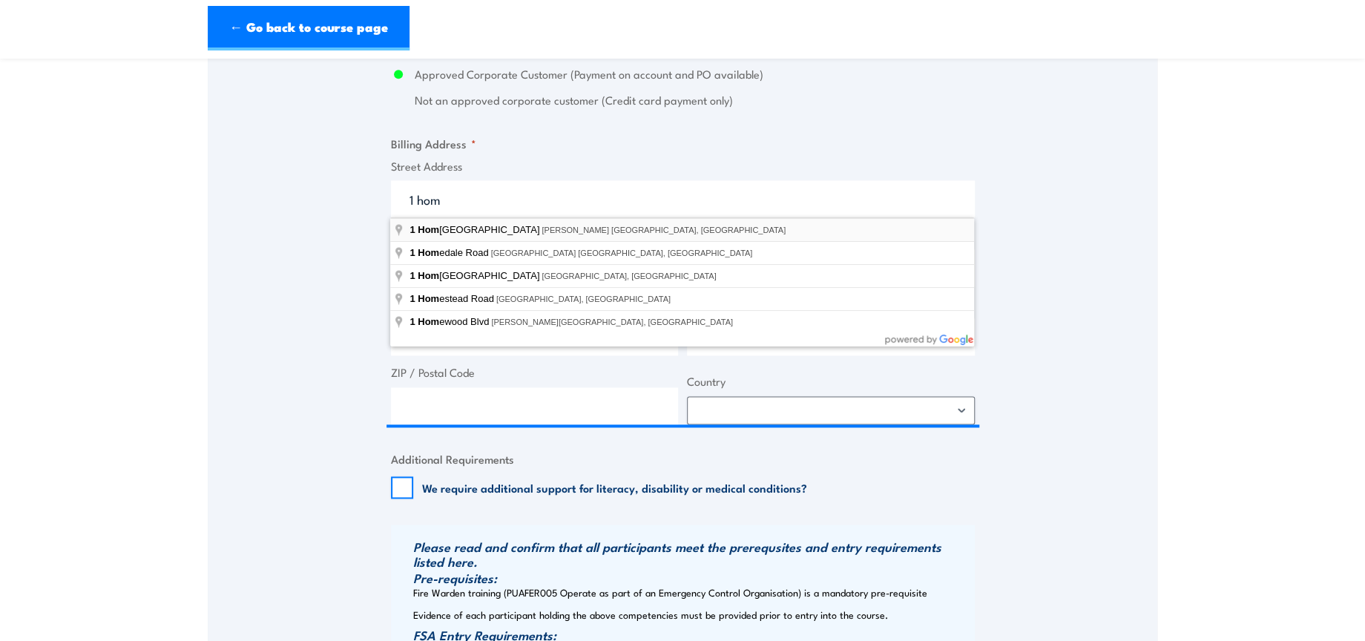
type input "1 Homebush Bay Drive, Rhodes NSW, Australia"
type input "1 Homebush Bay Dr"
type input "Rhodes"
type input "New South Wales"
type input "2138"
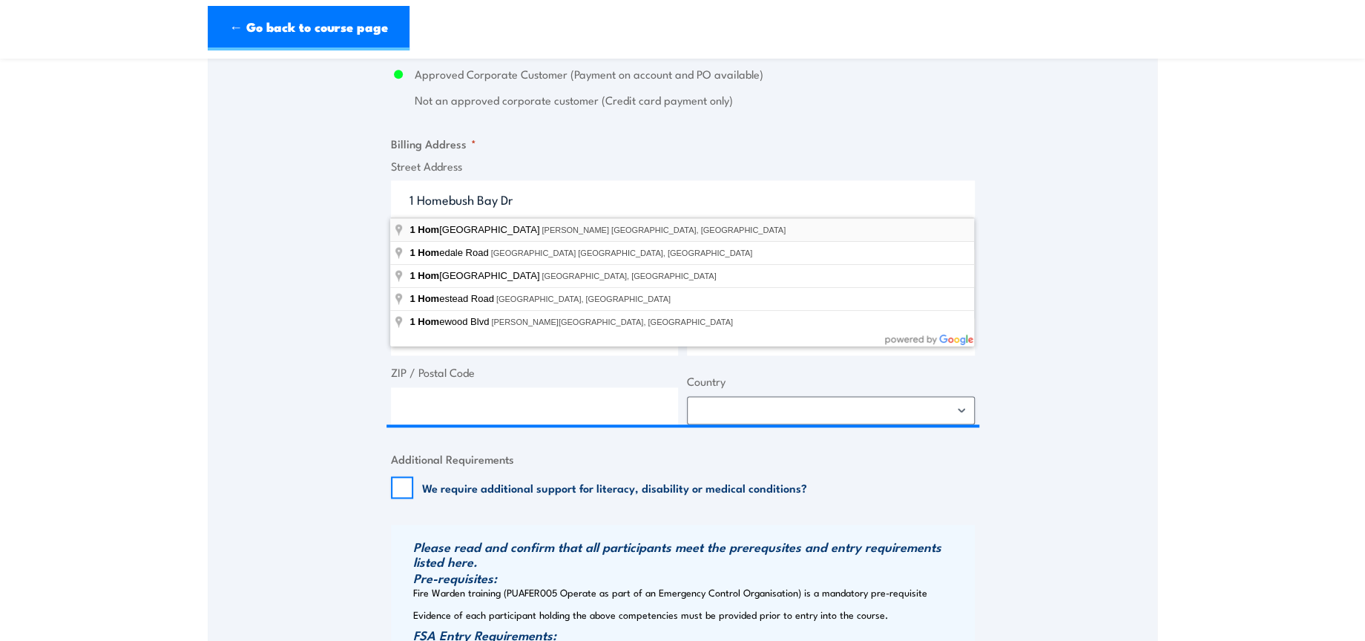
select select "Australia"
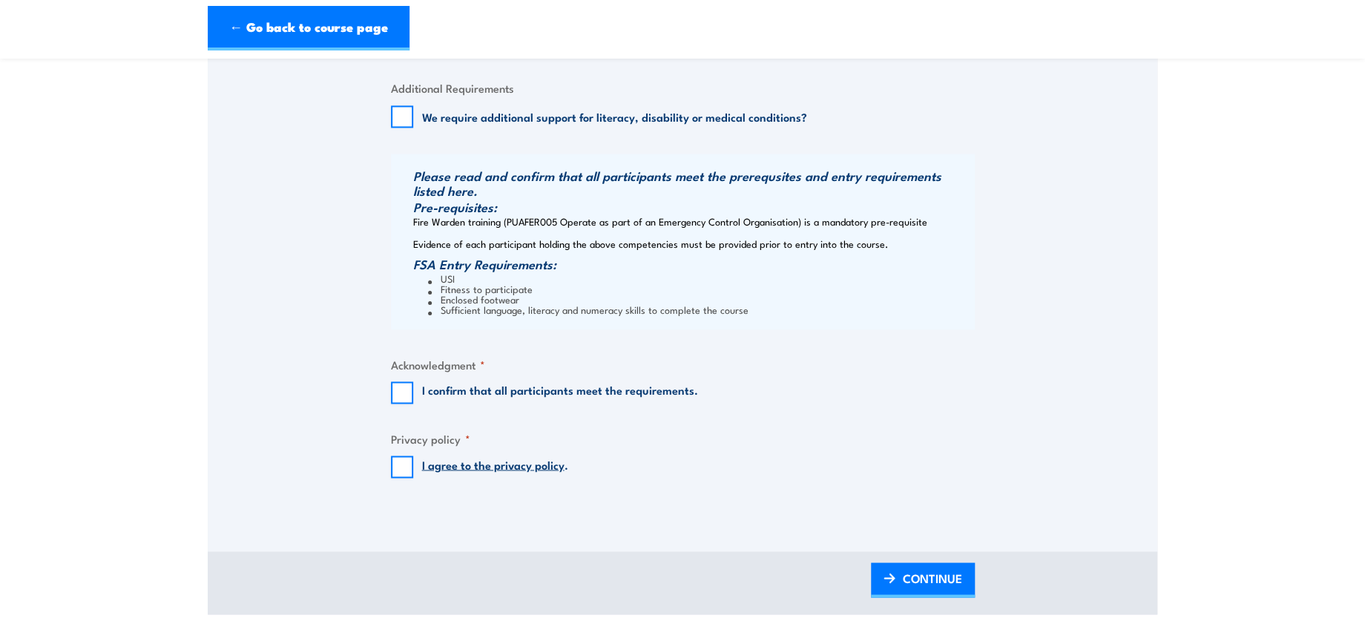
scroll to position [1484, 0]
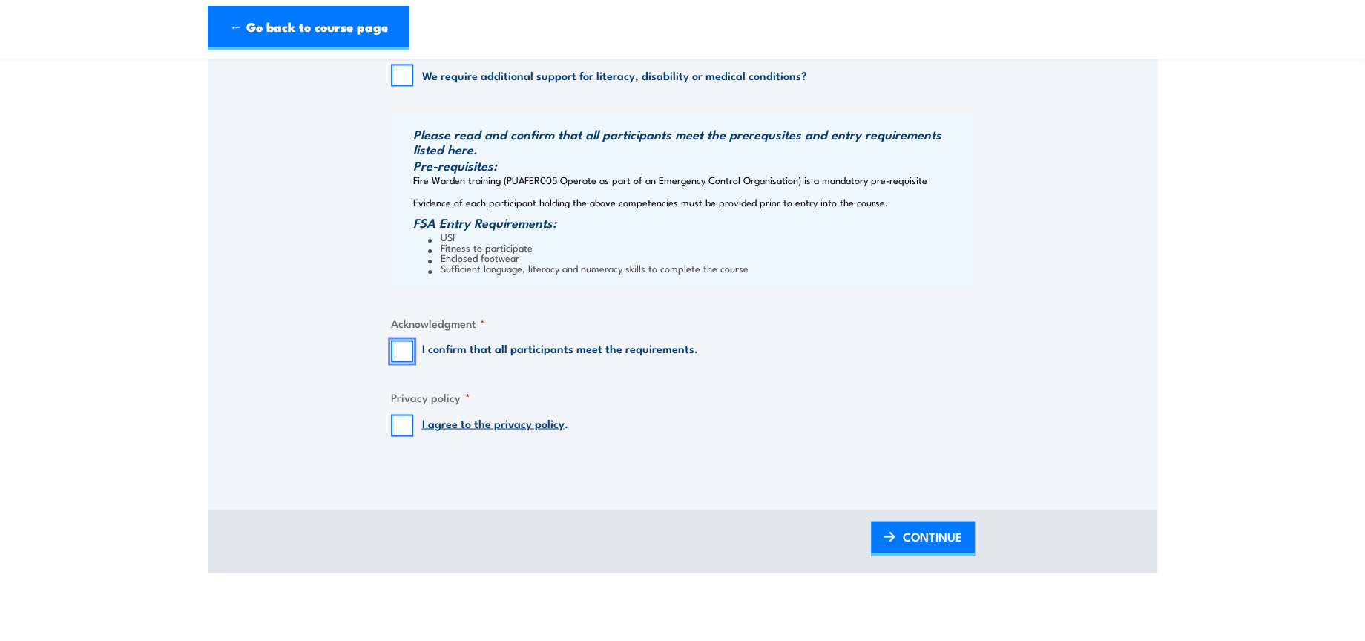
click at [401, 343] on input "I confirm that all participants meet the requirements." at bounding box center [402, 351] width 22 height 22
checkbox input "true"
click at [401, 419] on input "I agree to the privacy policy ." at bounding box center [402, 425] width 22 height 22
checkbox input "true"
click at [911, 524] on span "CONTINUE" at bounding box center [932, 535] width 59 height 39
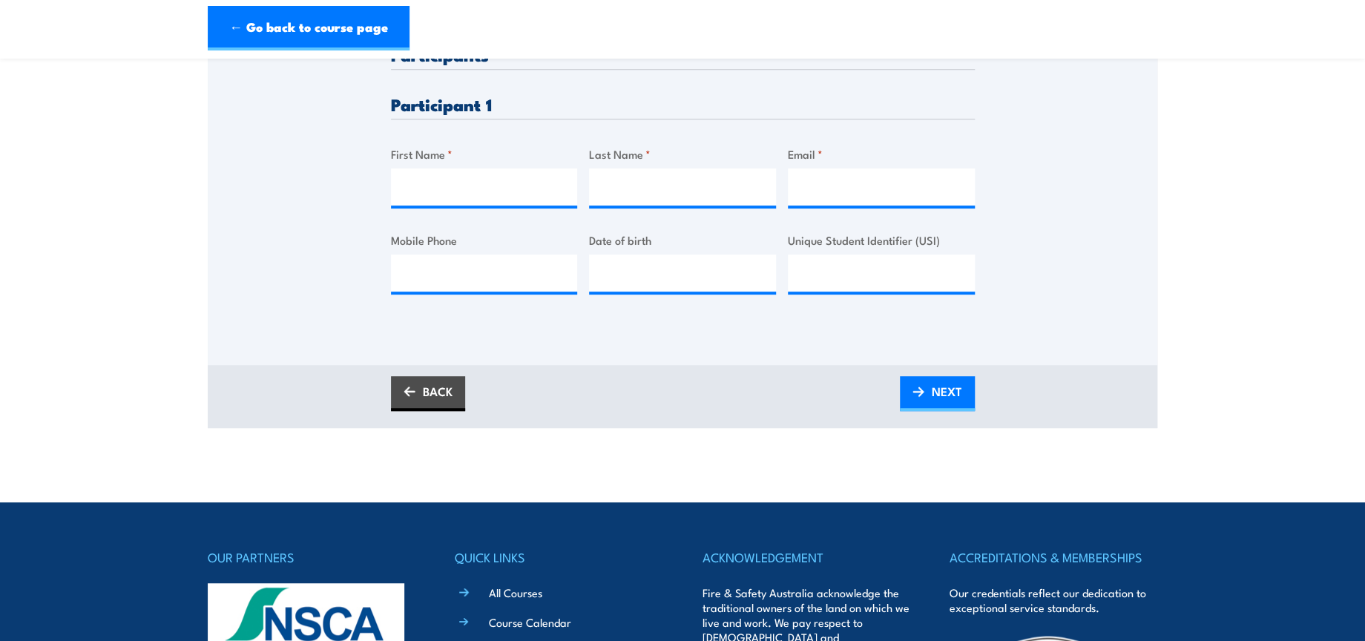
scroll to position [412, 0]
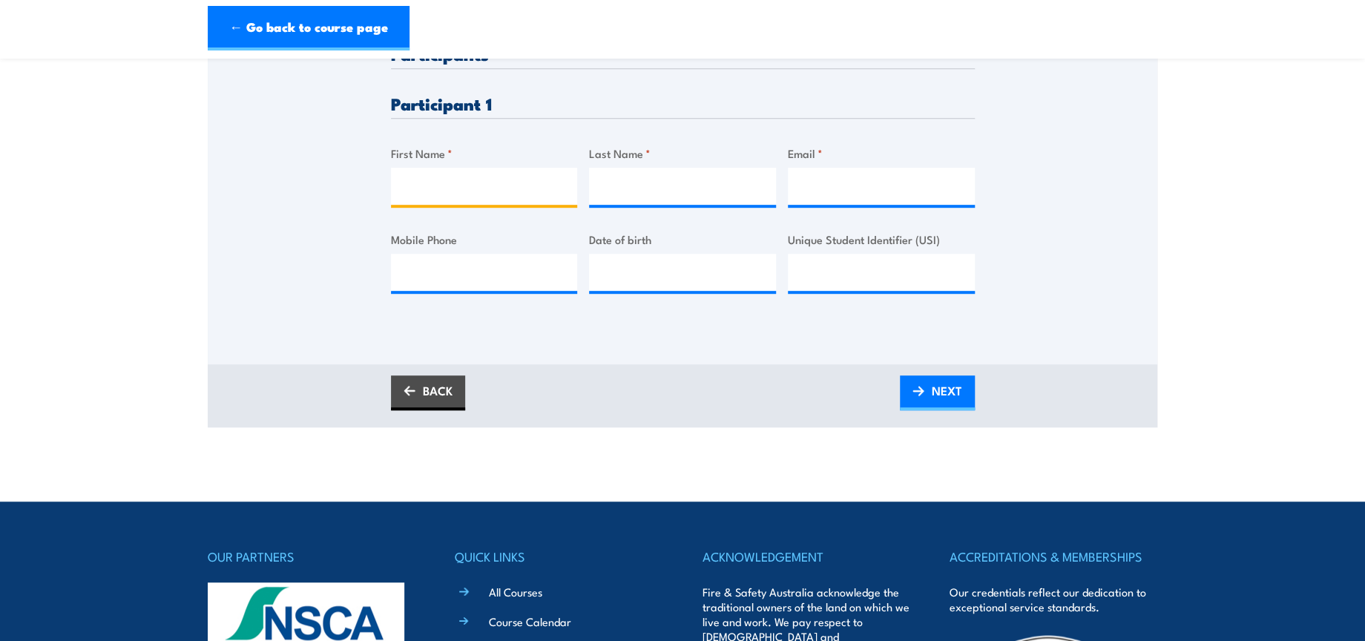
click at [552, 175] on input "First Name *" at bounding box center [484, 186] width 187 height 37
paste input "Ross Anthony"
type input "Ross Anthony"
drag, startPoint x: 730, startPoint y: 182, endPoint x: 765, endPoint y: 182, distance: 34.9
click at [731, 182] on input "Last Name *" at bounding box center [682, 186] width 187 height 37
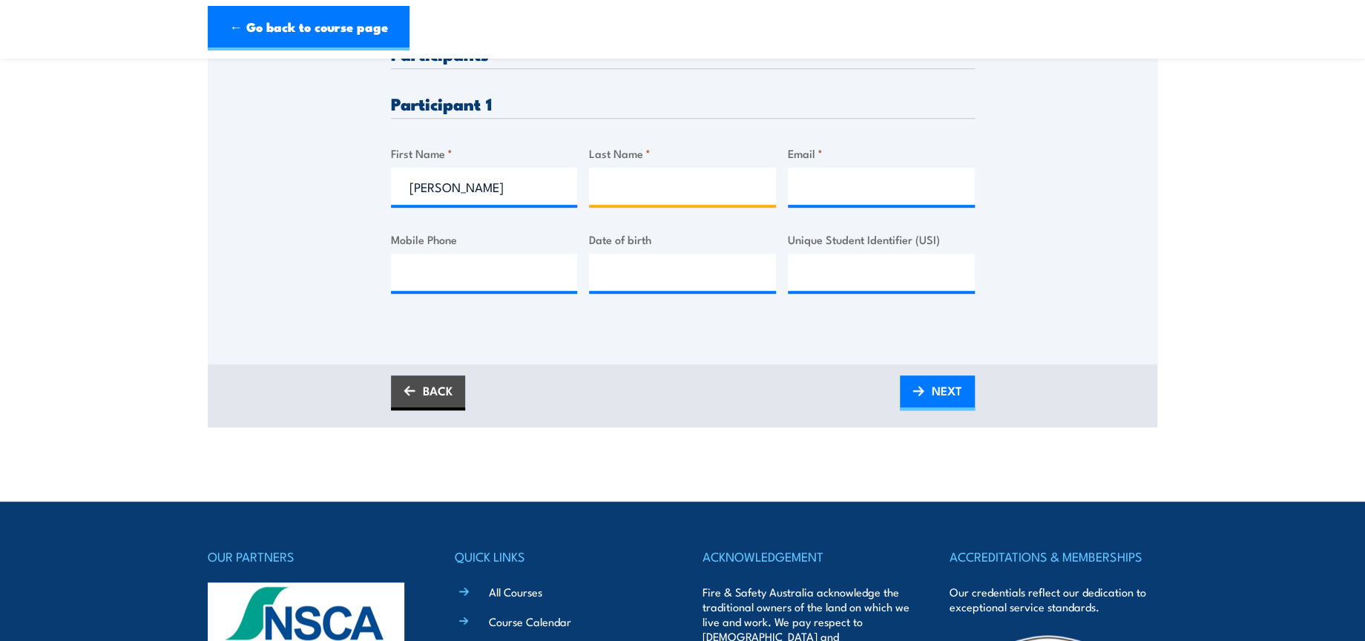
click at [755, 187] on input "Last Name *" at bounding box center [682, 186] width 187 height 37
paste input "Lloyd"
type input "Lloyd"
click at [861, 187] on input "Email *" at bounding box center [881, 186] width 187 height 37
click at [822, 191] on input "Email *" at bounding box center [881, 186] width 187 height 37
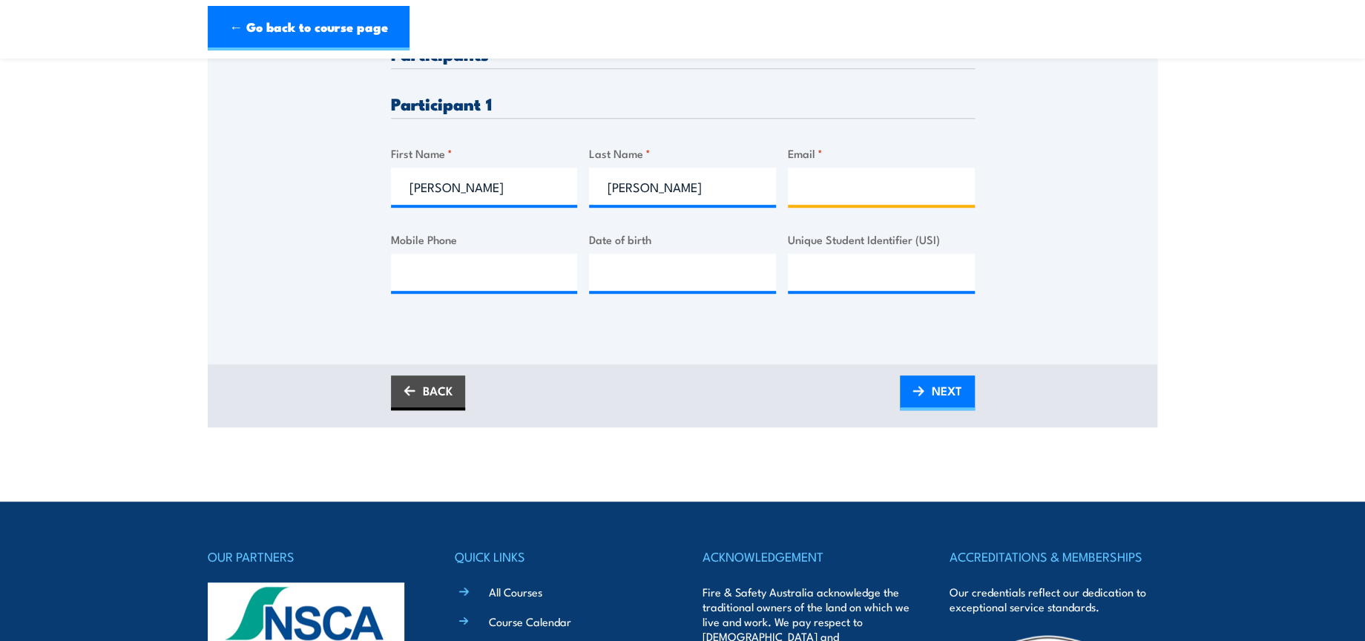
paste input "rocky_ross@outlook.com"
type input "rocky_ross@outlook.com"
click at [953, 375] on span "NEXT" at bounding box center [947, 390] width 30 height 39
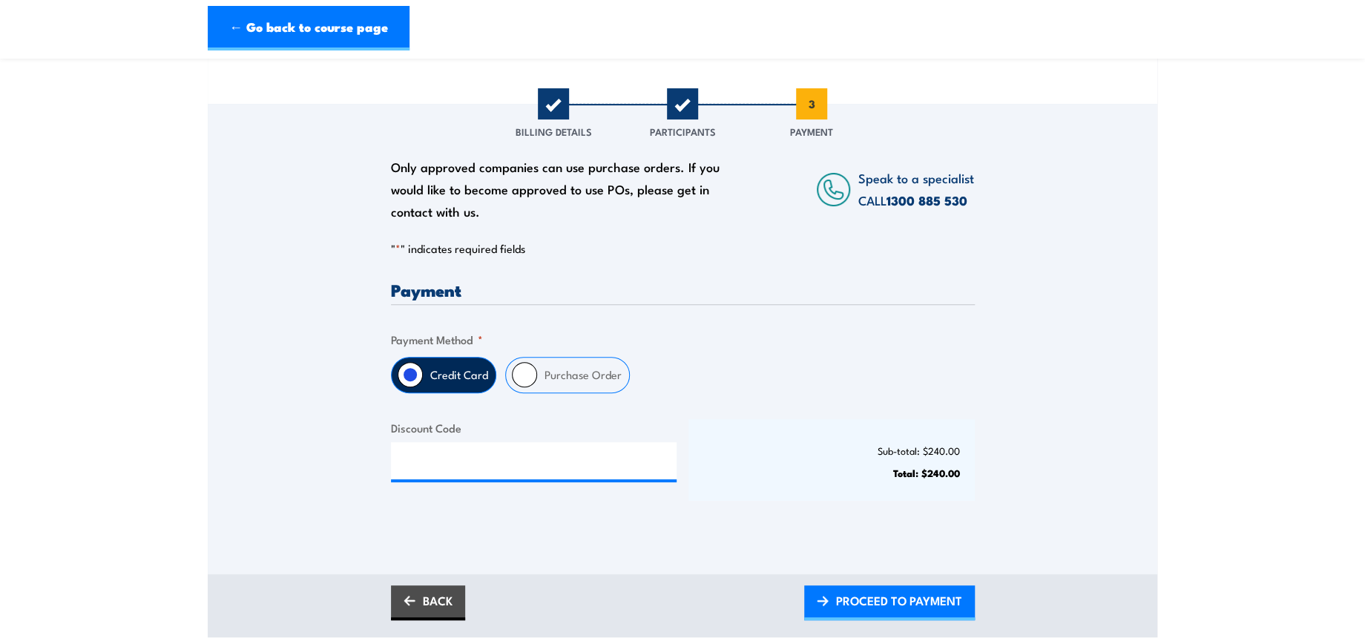
scroll to position [165, 0]
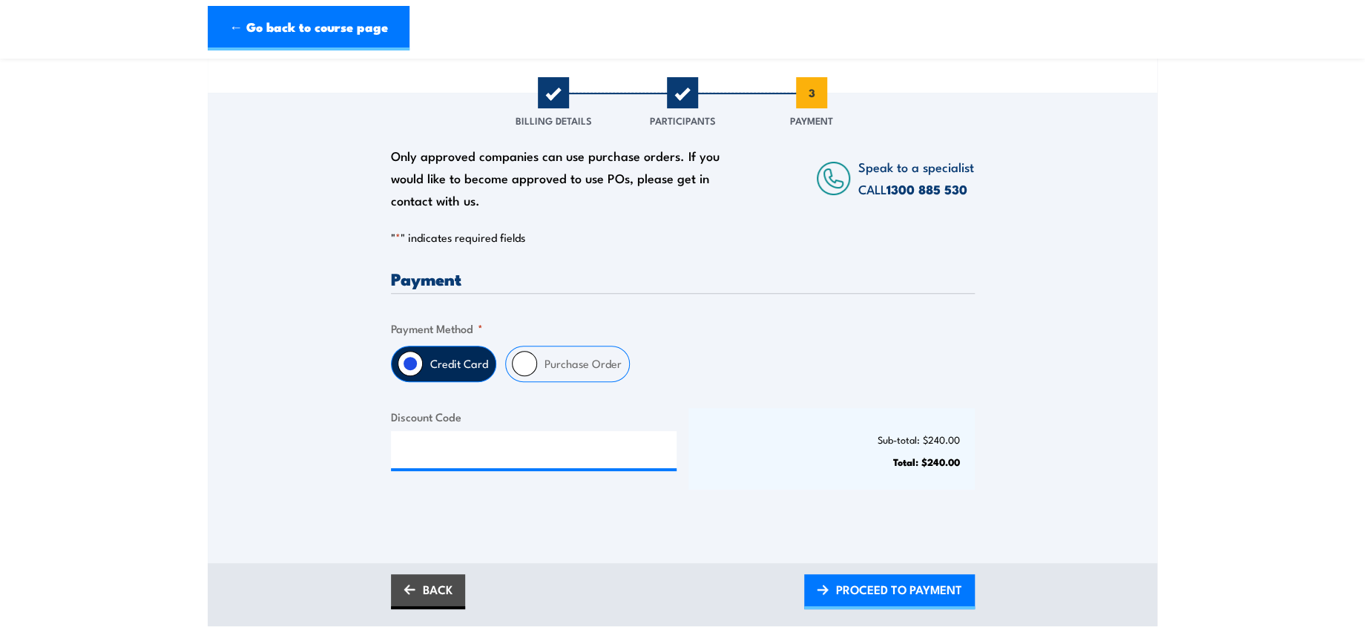
click at [527, 358] on input "Purchase Order" at bounding box center [524, 363] width 25 height 25
radio input "true"
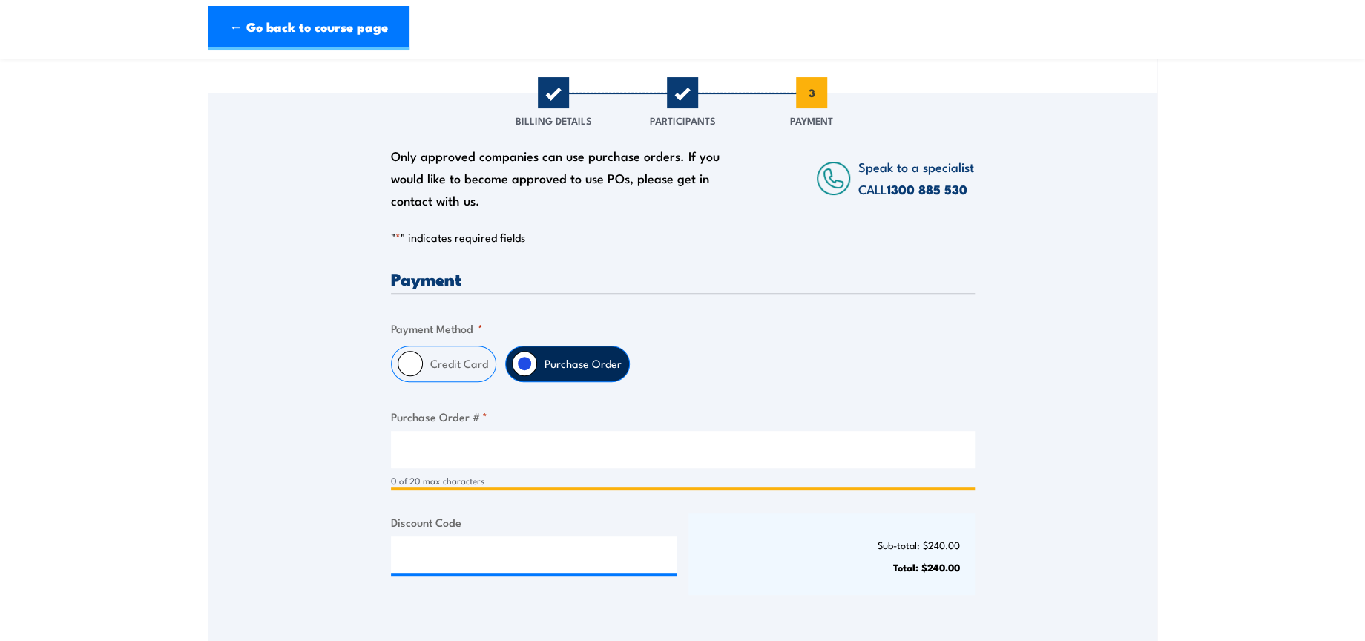
click at [531, 452] on input "Purchase Order # *" at bounding box center [683, 449] width 584 height 37
type input "NA"
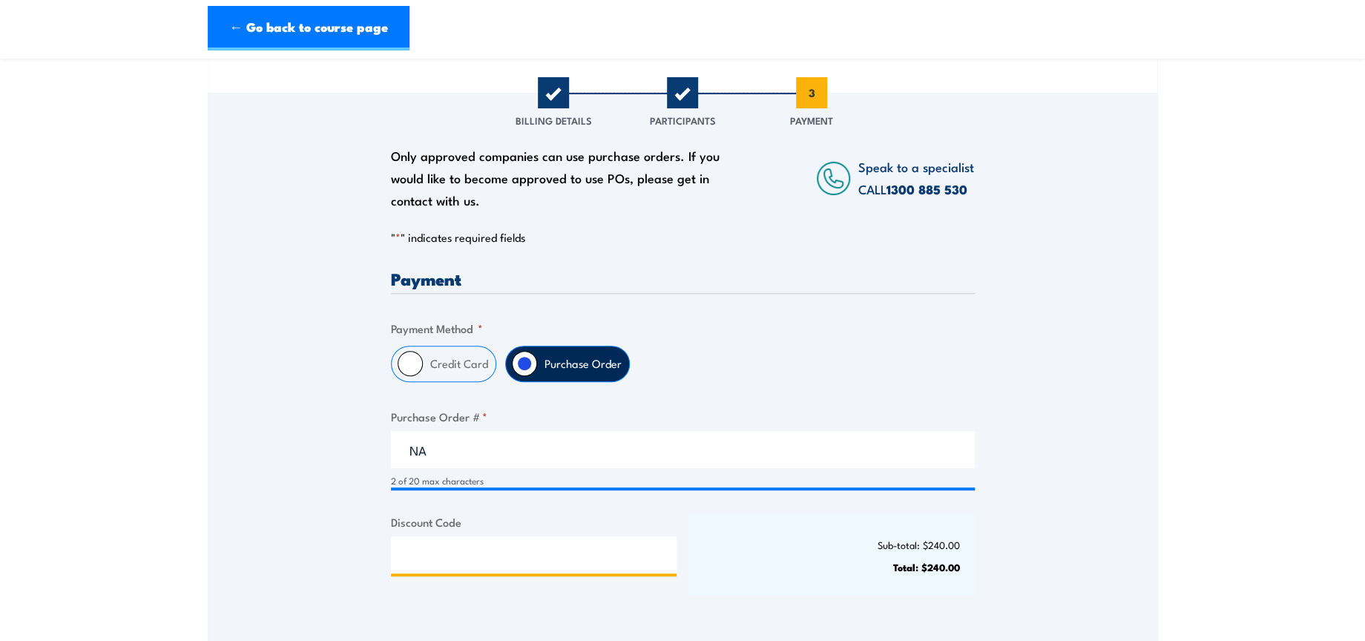
click at [518, 545] on input "Discount Code" at bounding box center [534, 554] width 286 height 37
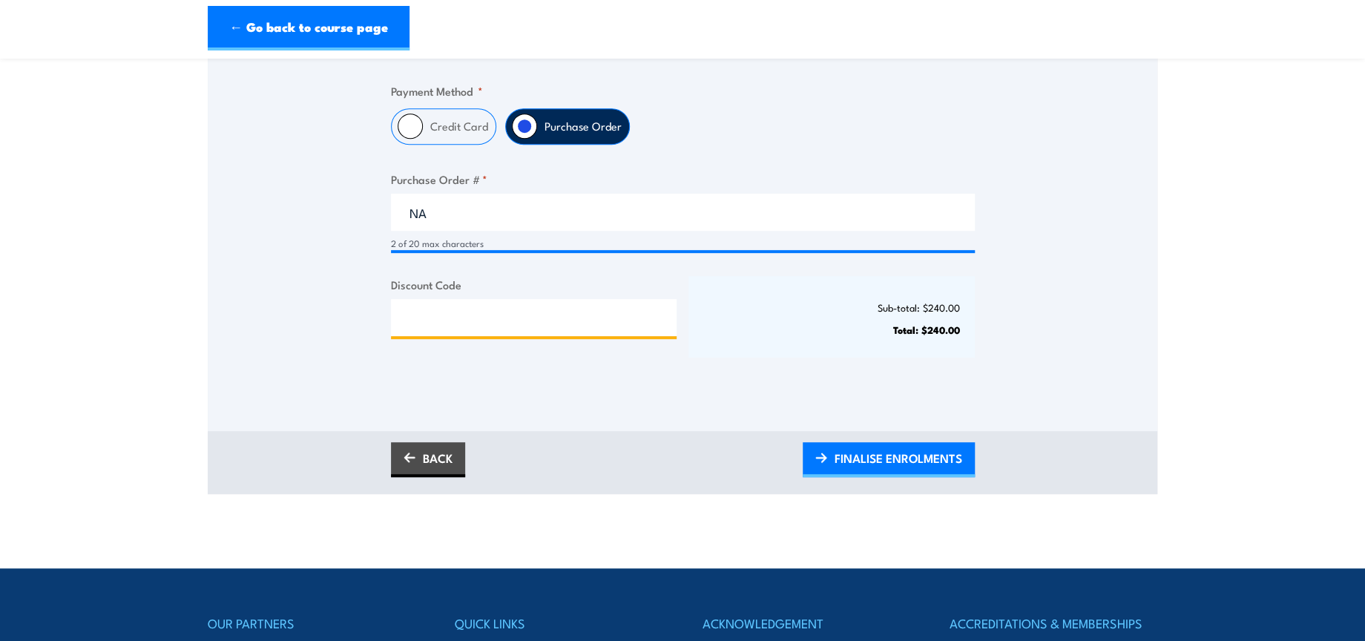
scroll to position [412, 0]
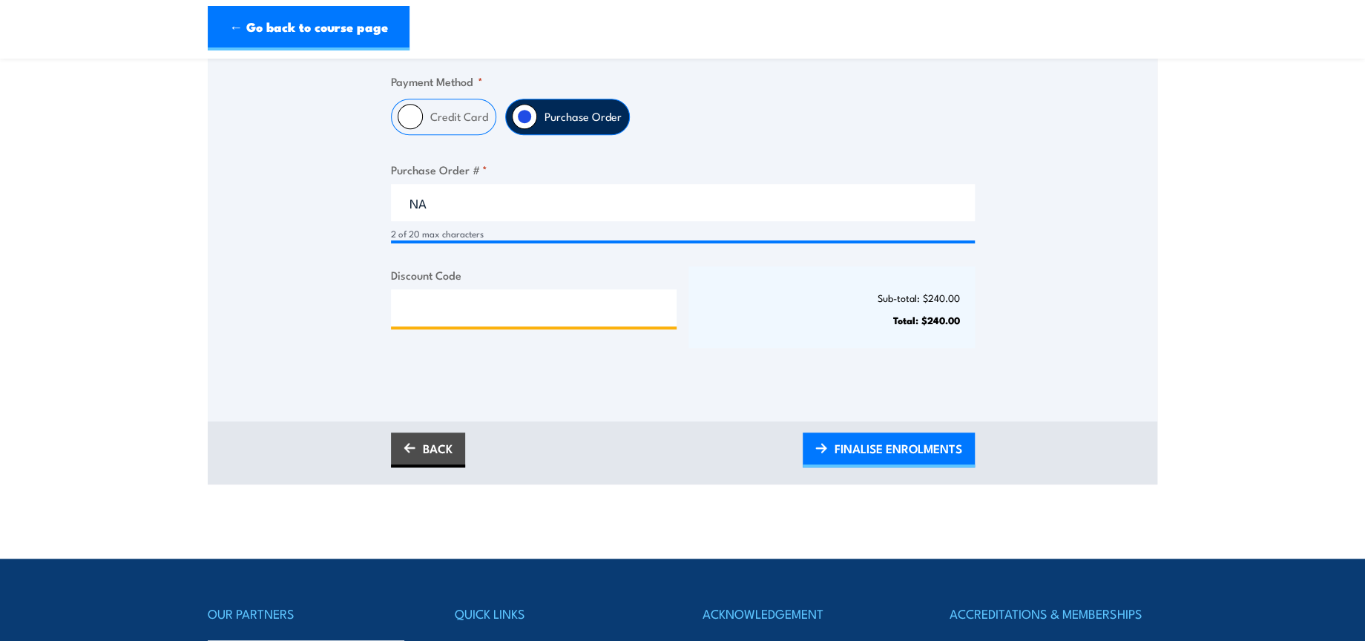
paste input "NSCASILVER2025!"
type input "NSCASILVER2025!"
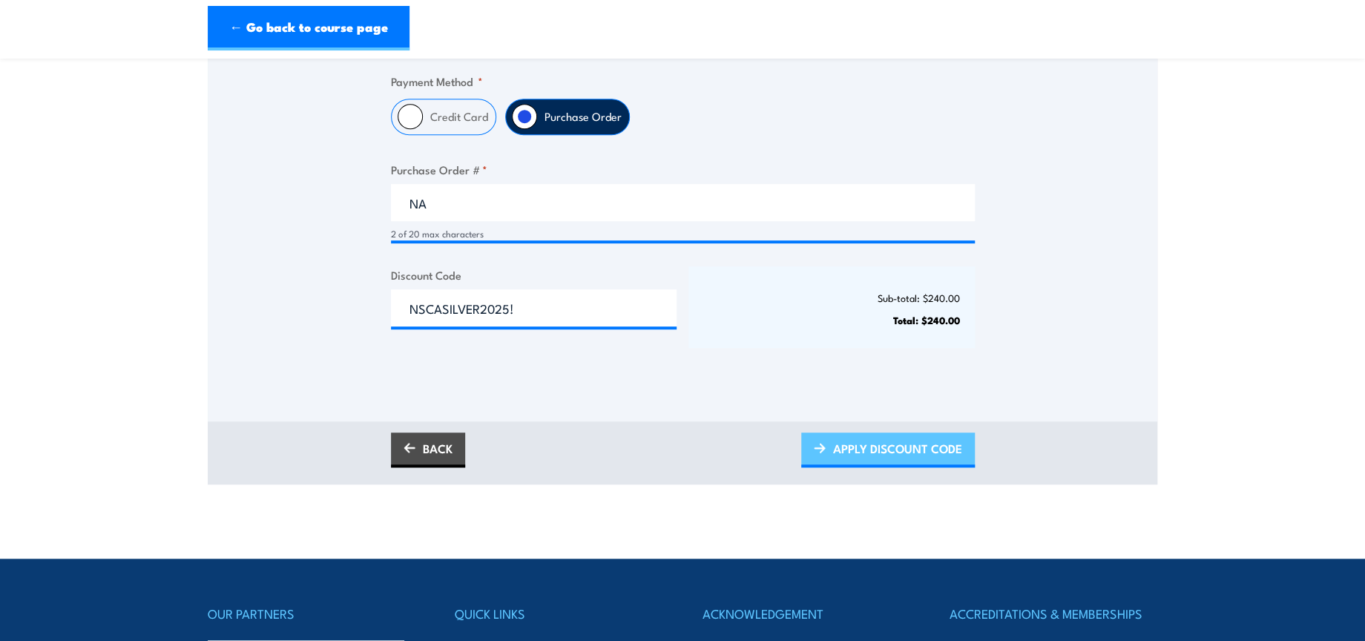
click at [918, 441] on span "APPLY DISCOUNT CODE" at bounding box center [897, 448] width 129 height 39
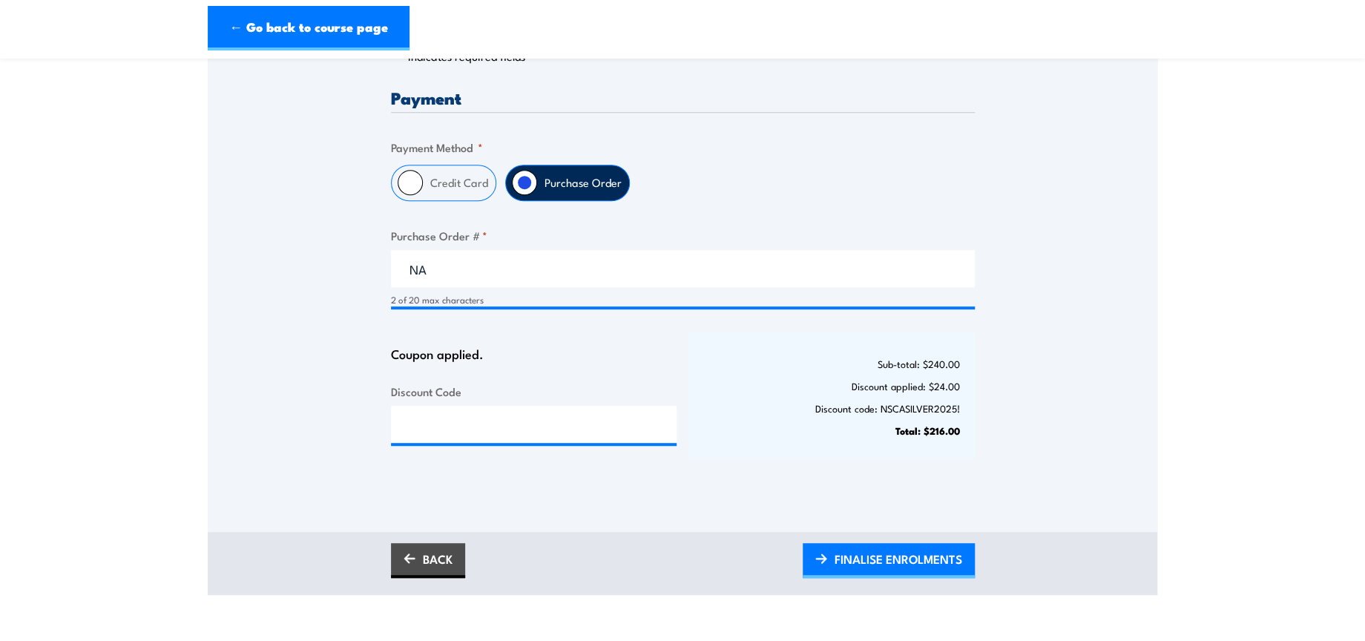
scroll to position [494, 0]
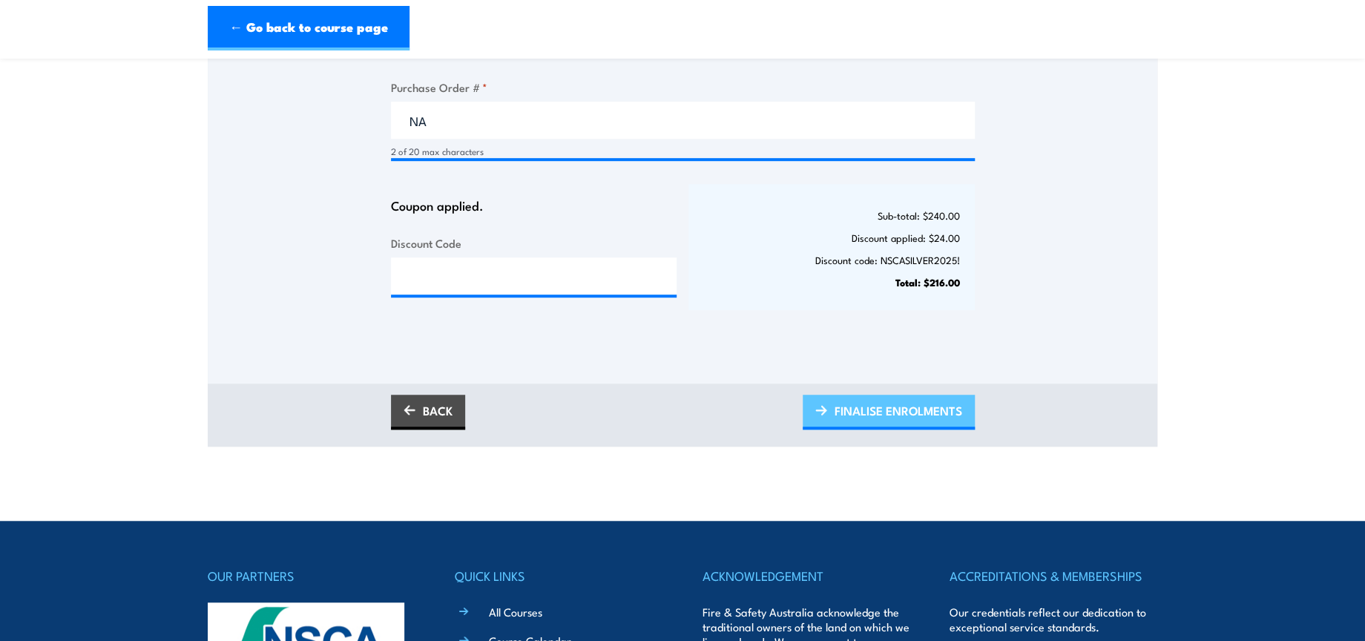
click at [912, 403] on span "FINALISE ENROLMENTS" at bounding box center [899, 410] width 128 height 39
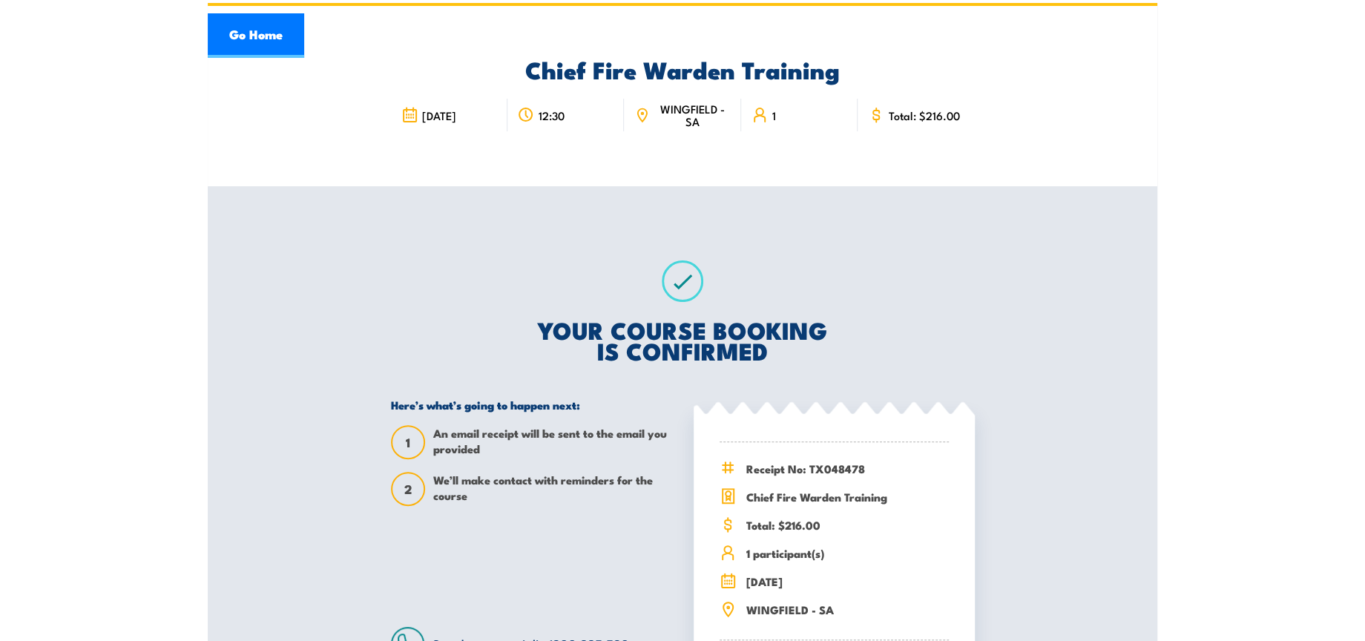
scroll to position [165, 0]
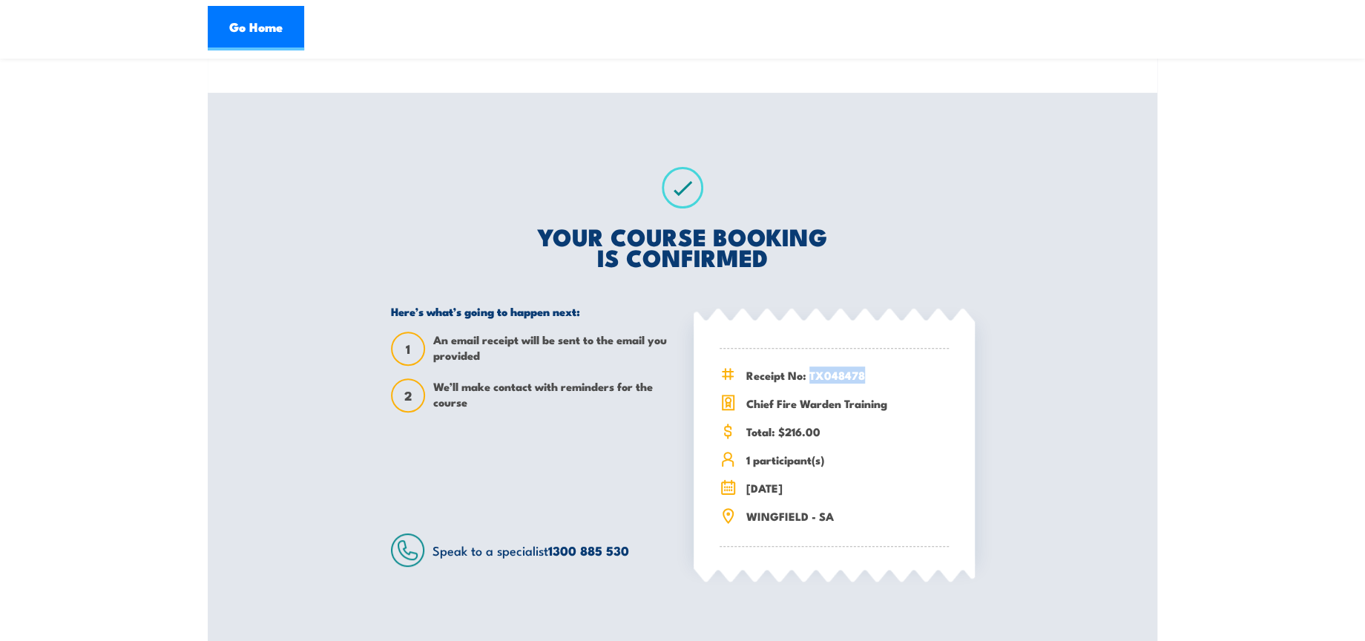
drag, startPoint x: 809, startPoint y: 375, endPoint x: 865, endPoint y: 377, distance: 56.4
click at [865, 377] on span "Receipt No: TX048478" at bounding box center [847, 374] width 203 height 17
copy span "TX048478"
click at [246, 26] on link "Go Home" at bounding box center [256, 28] width 96 height 45
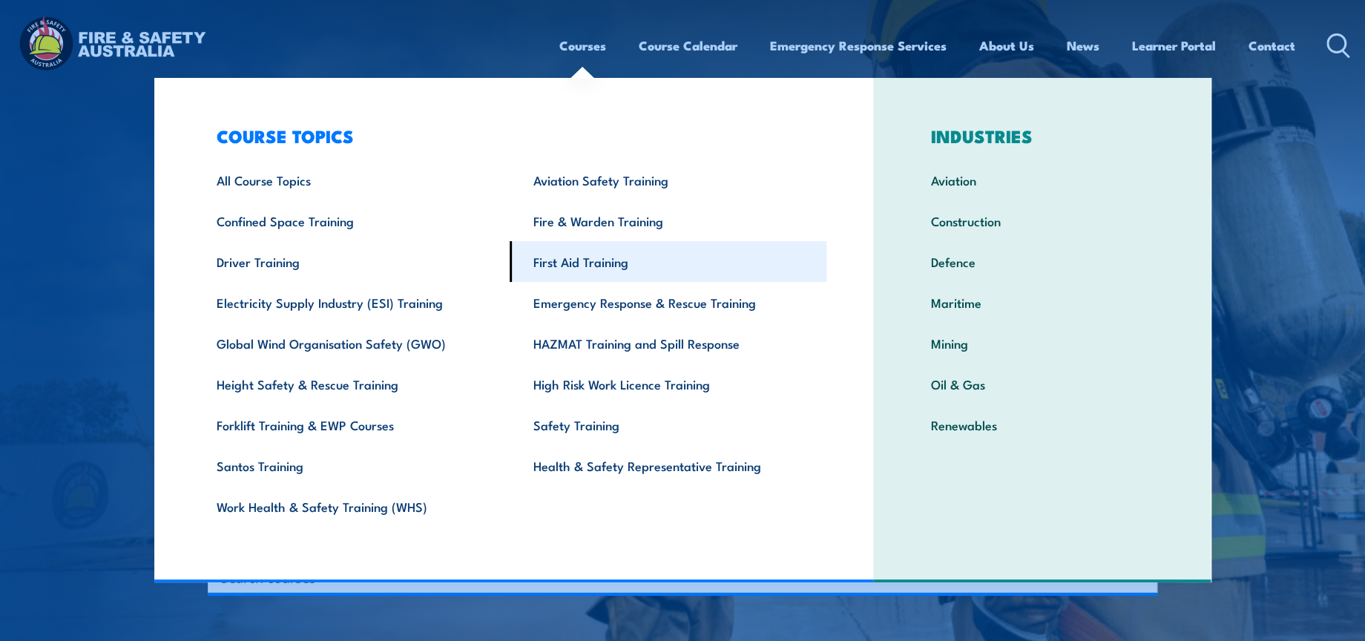
click at [627, 254] on link "First Aid Training" at bounding box center [668, 261] width 317 height 41
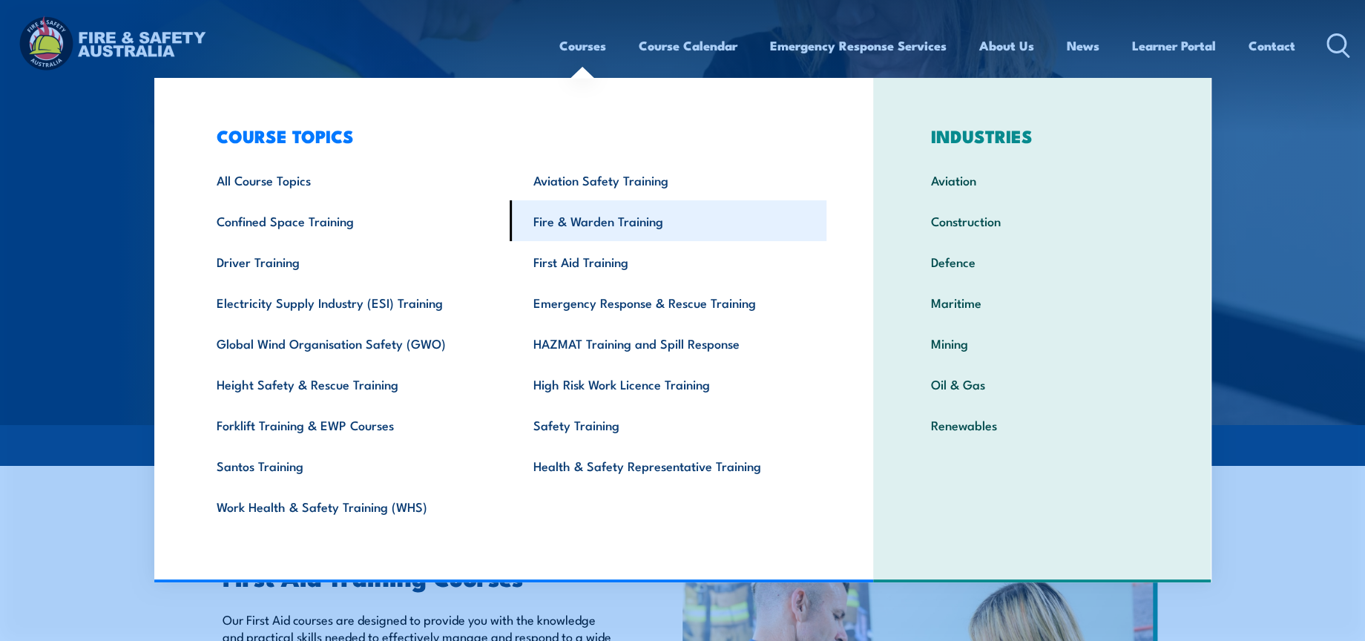
click at [585, 216] on link "Fire & Warden Training" at bounding box center [668, 220] width 317 height 41
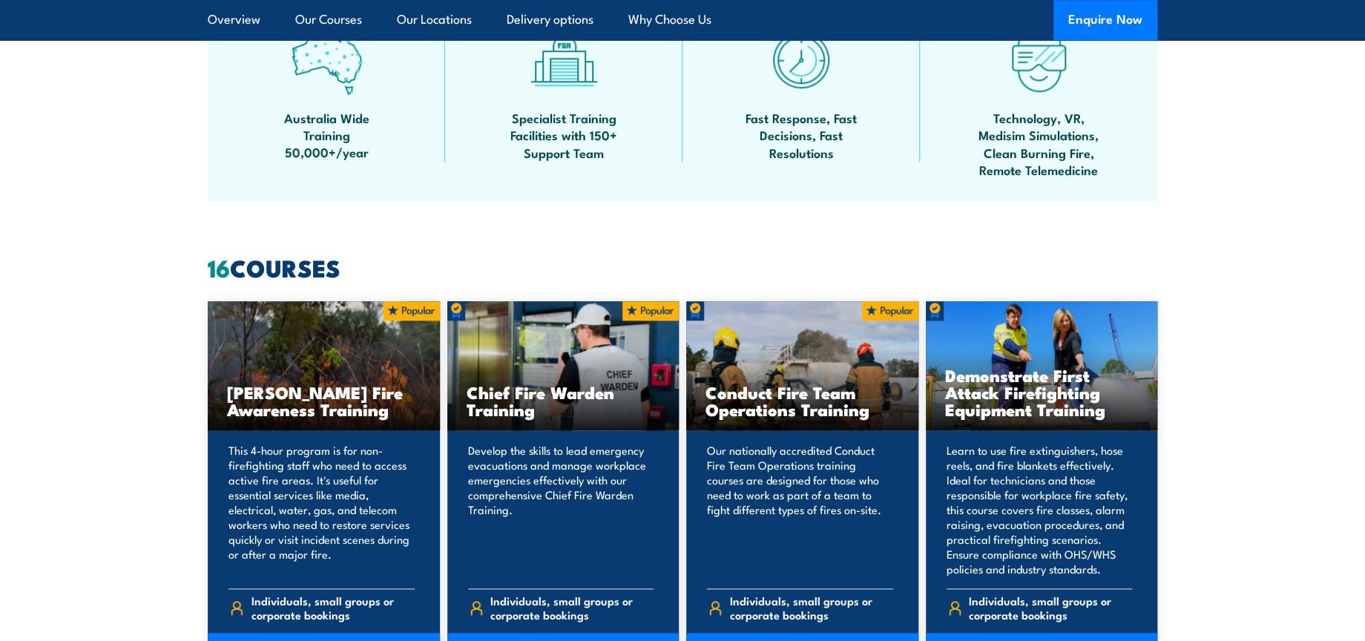
scroll to position [1071, 0]
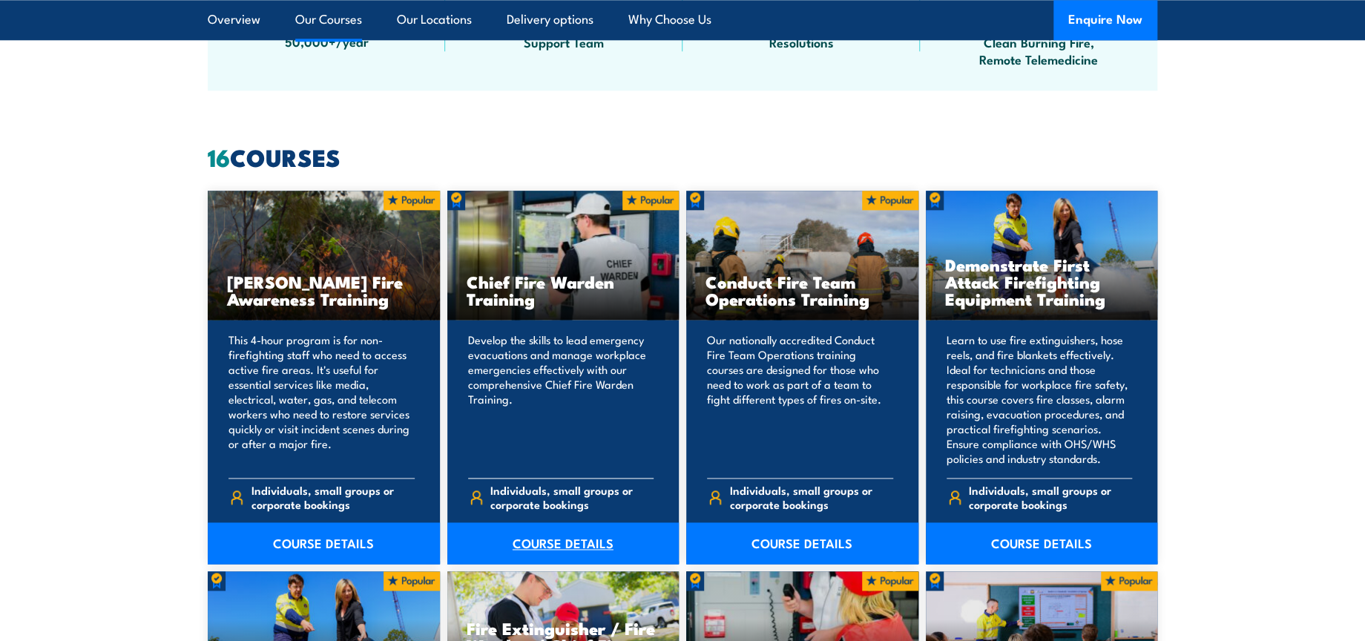
click at [579, 545] on link "COURSE DETAILS" at bounding box center [563, 543] width 232 height 42
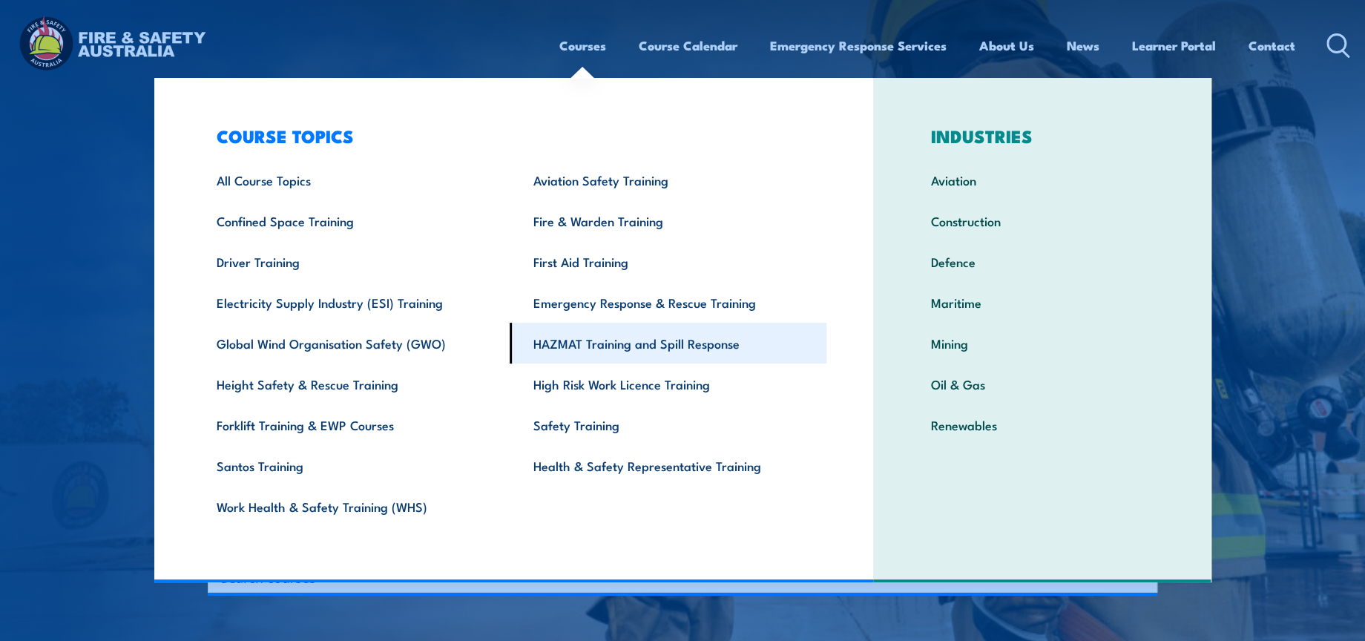
click at [594, 357] on link "HAZMAT Training and Spill Response" at bounding box center [668, 343] width 317 height 41
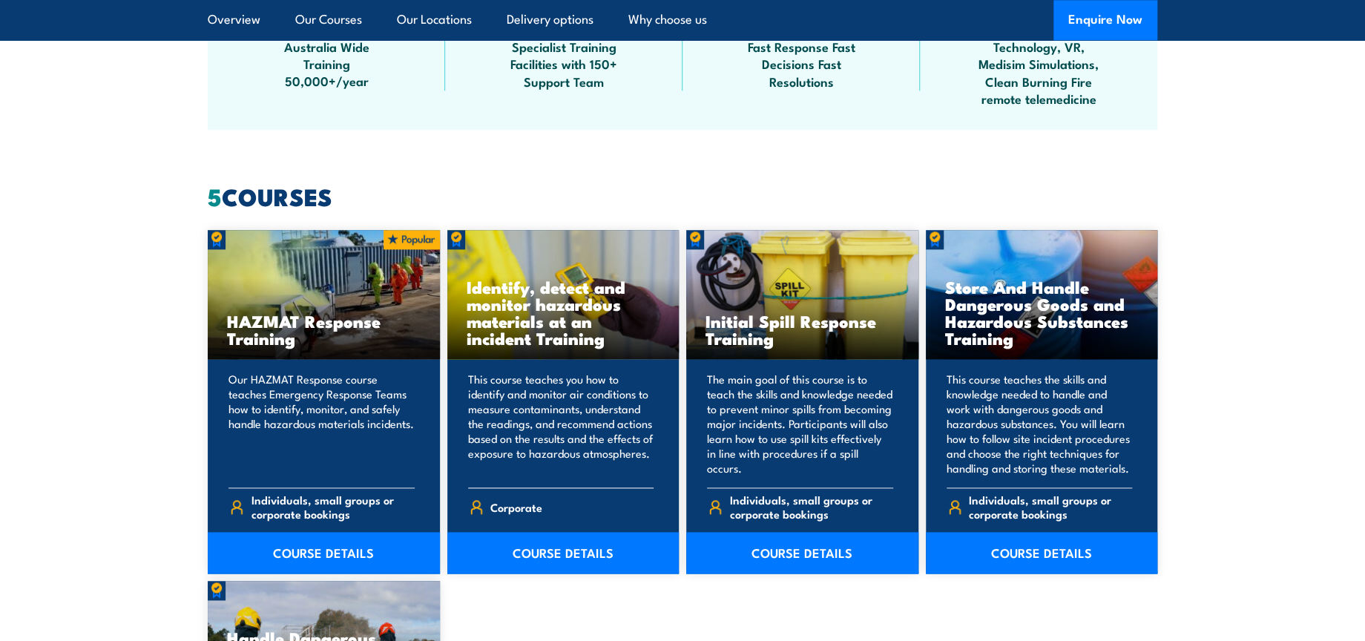
scroll to position [1071, 0]
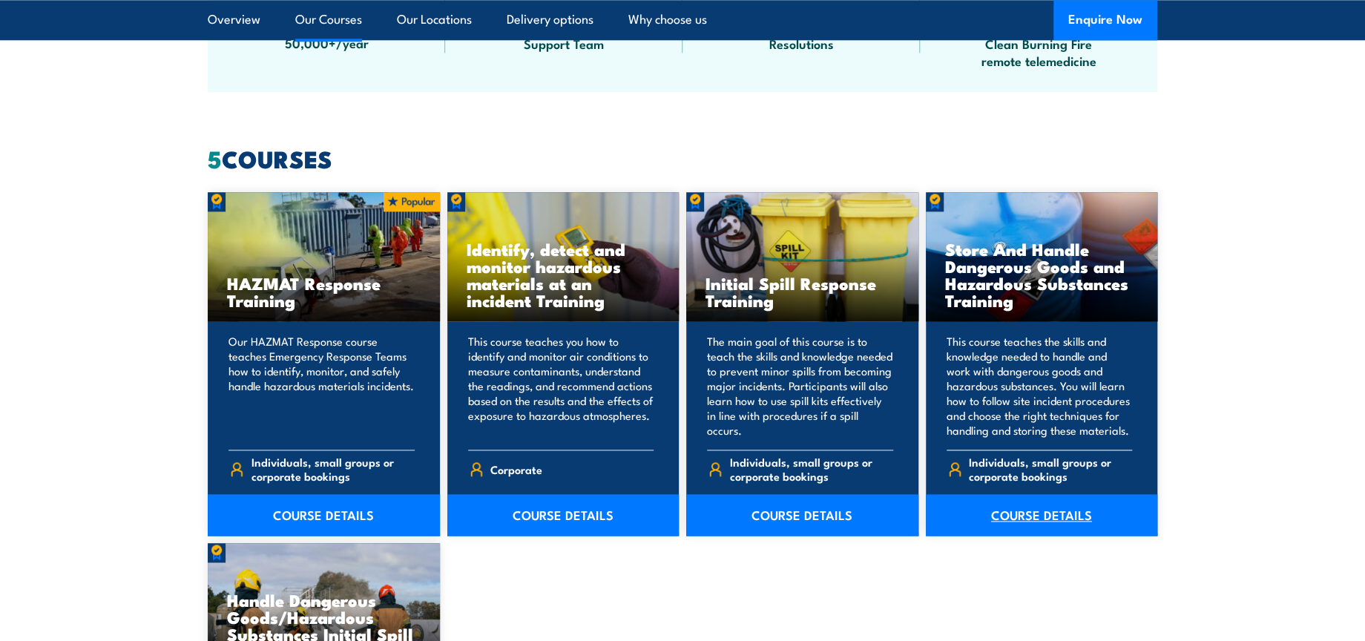
click at [1069, 510] on link "COURSE DETAILS" at bounding box center [1042, 515] width 232 height 42
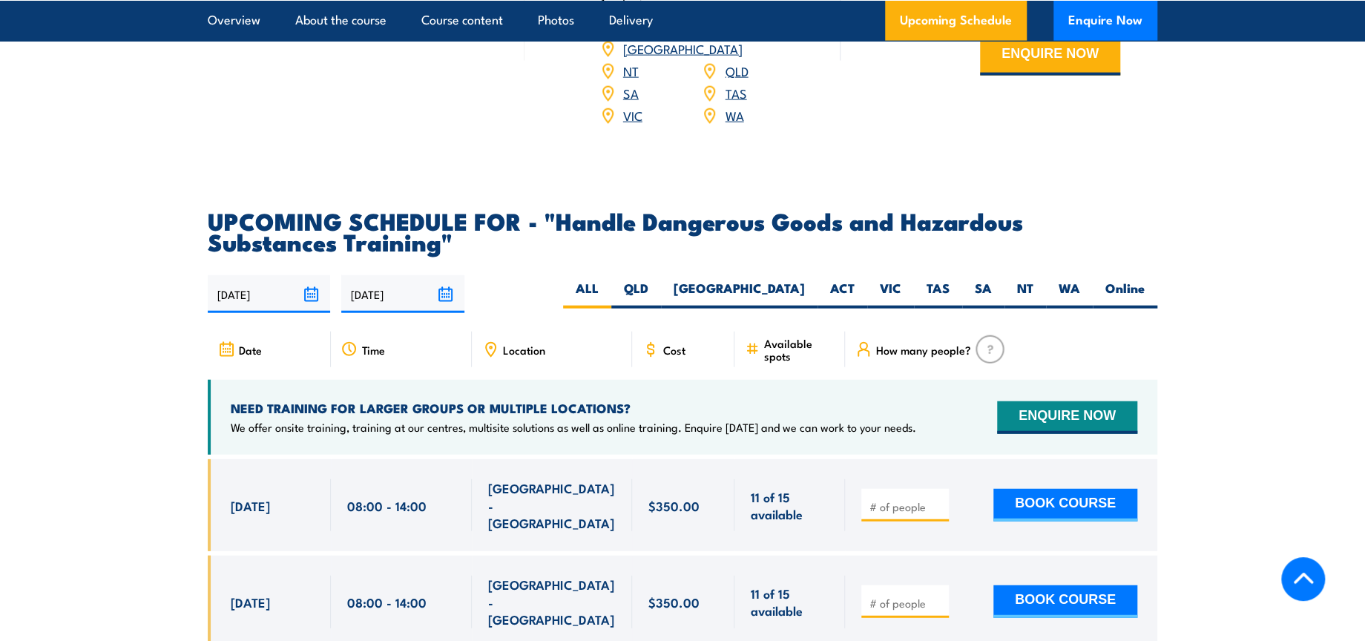
scroll to position [2142, 0]
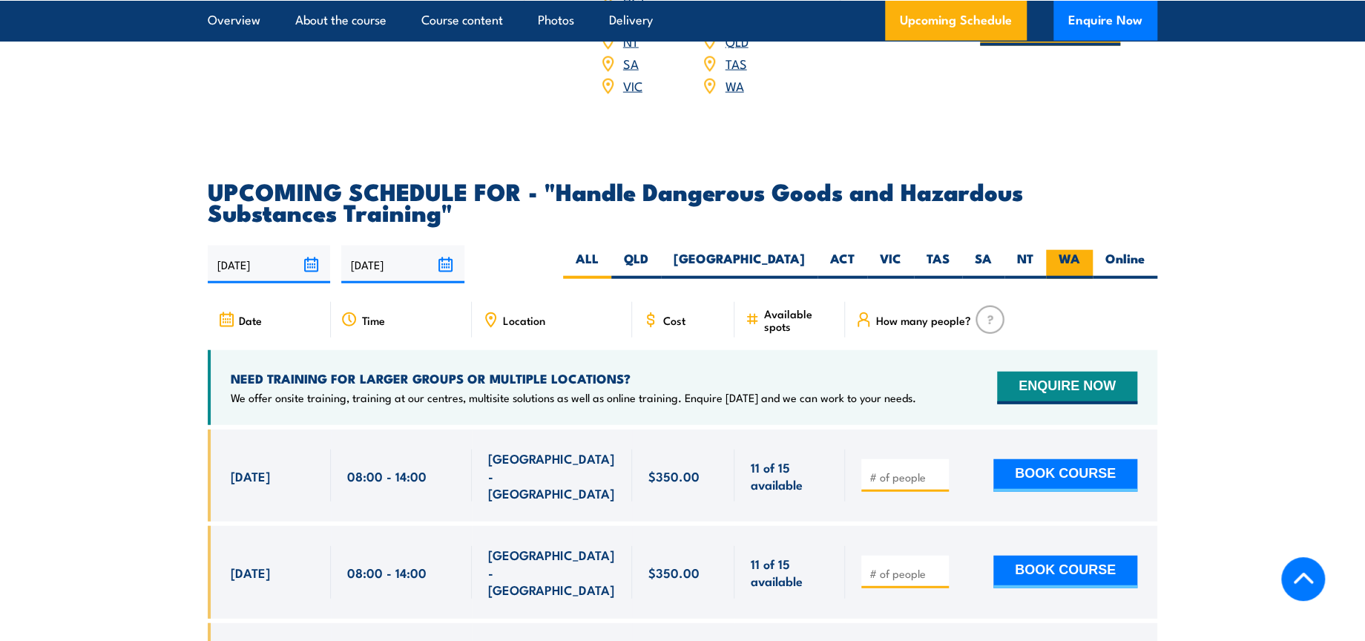
click at [1072, 267] on label "WA" at bounding box center [1069, 264] width 47 height 29
click at [1080, 260] on input "WA" at bounding box center [1085, 255] width 10 height 10
radio input "true"
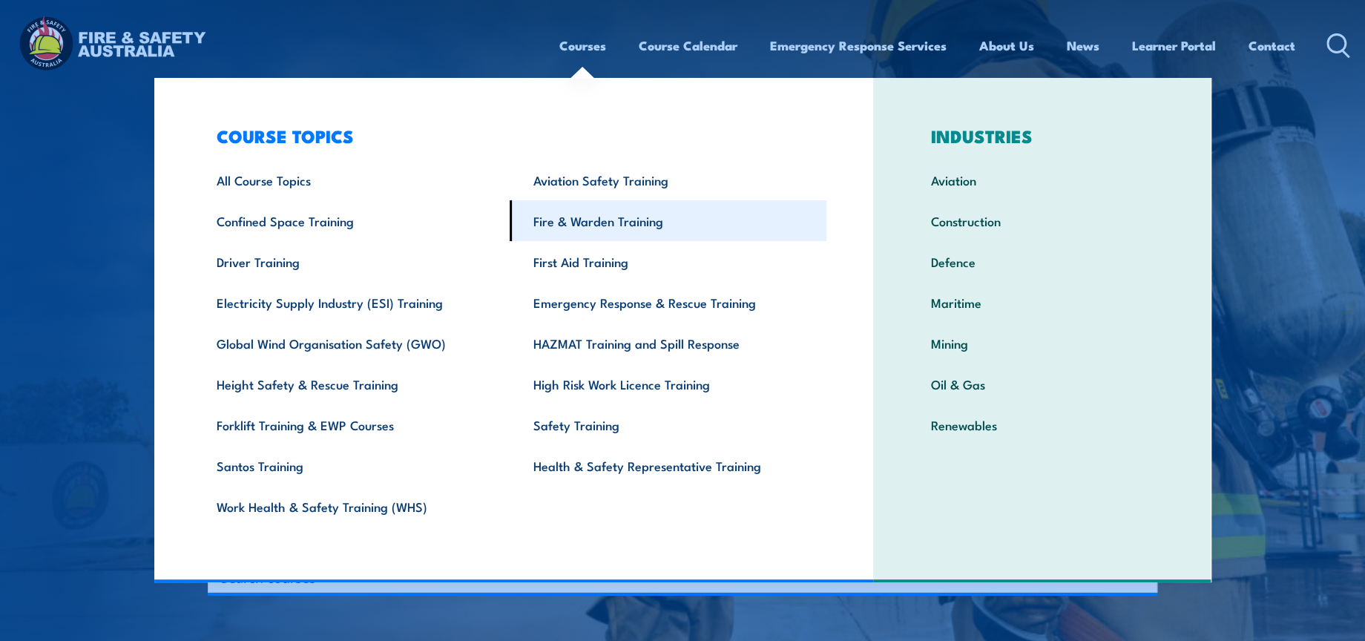
click at [625, 217] on link "Fire & Warden Training" at bounding box center [668, 220] width 317 height 41
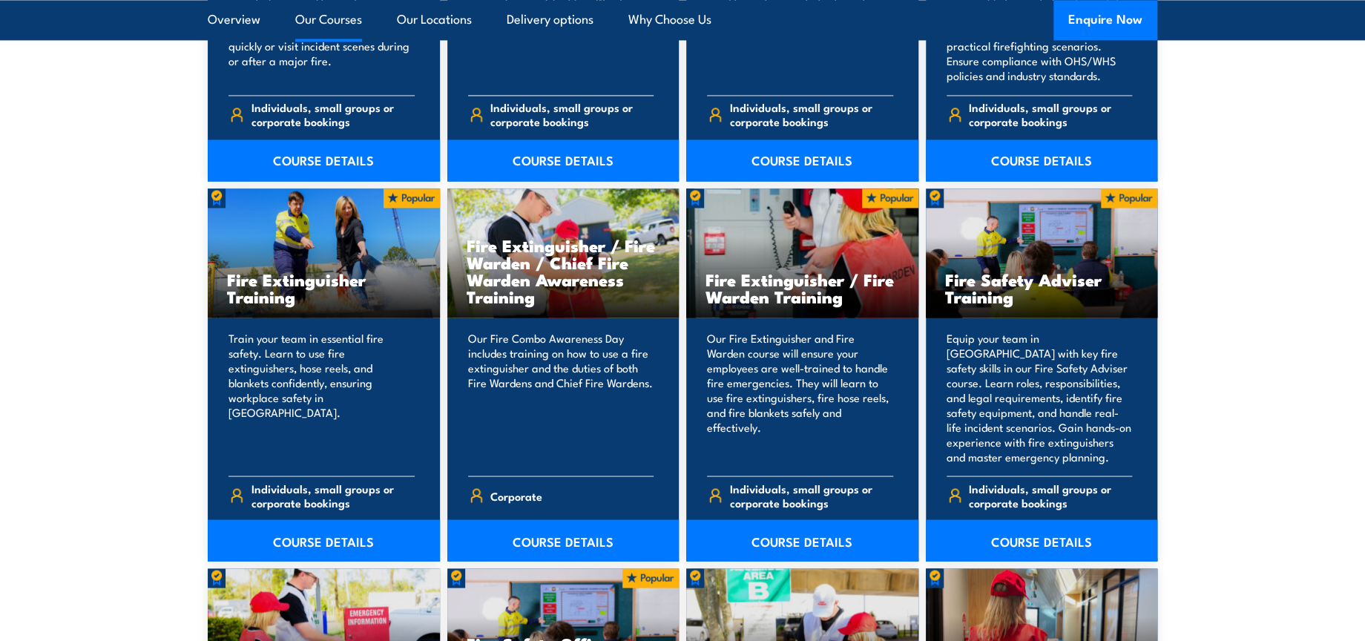
scroll to position [1484, 0]
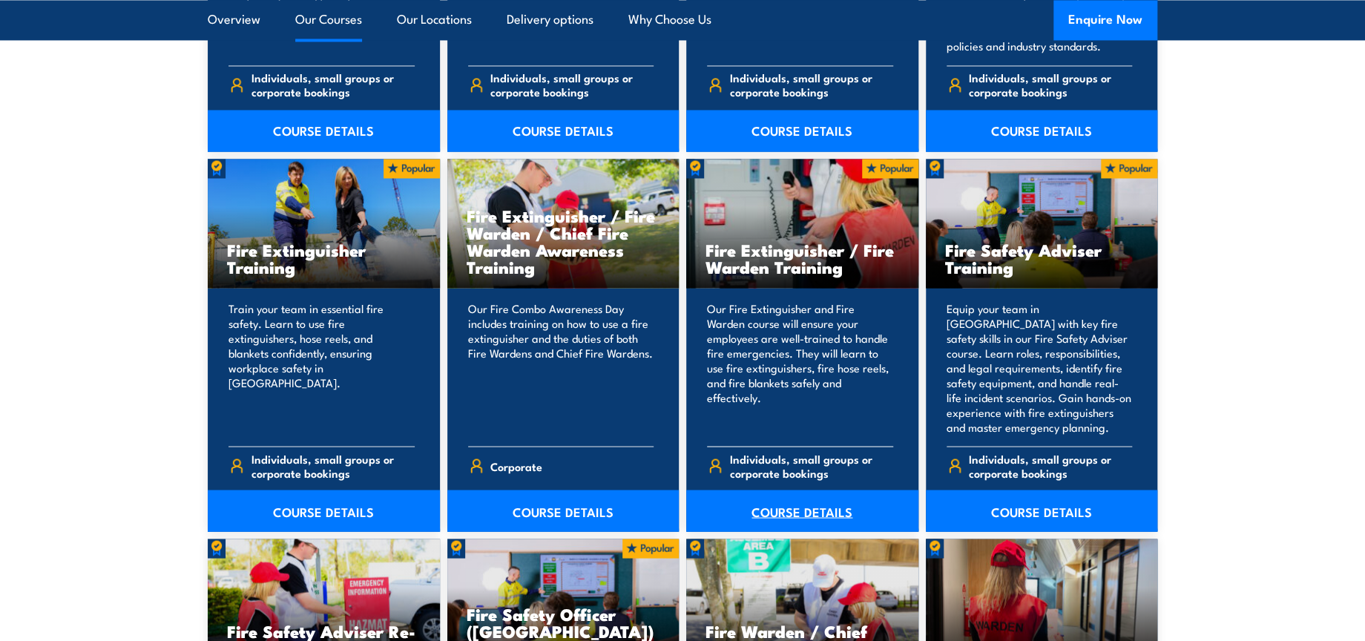
click at [823, 507] on link "COURSE DETAILS" at bounding box center [802, 511] width 232 height 42
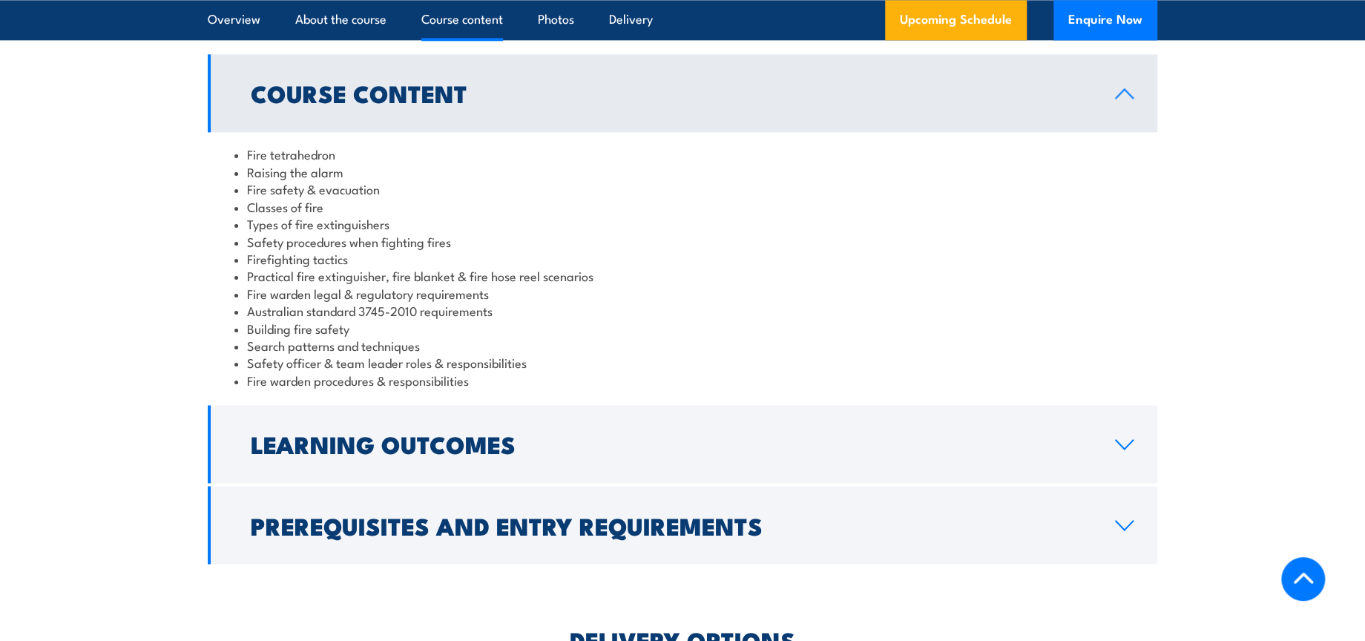
scroll to position [1401, 0]
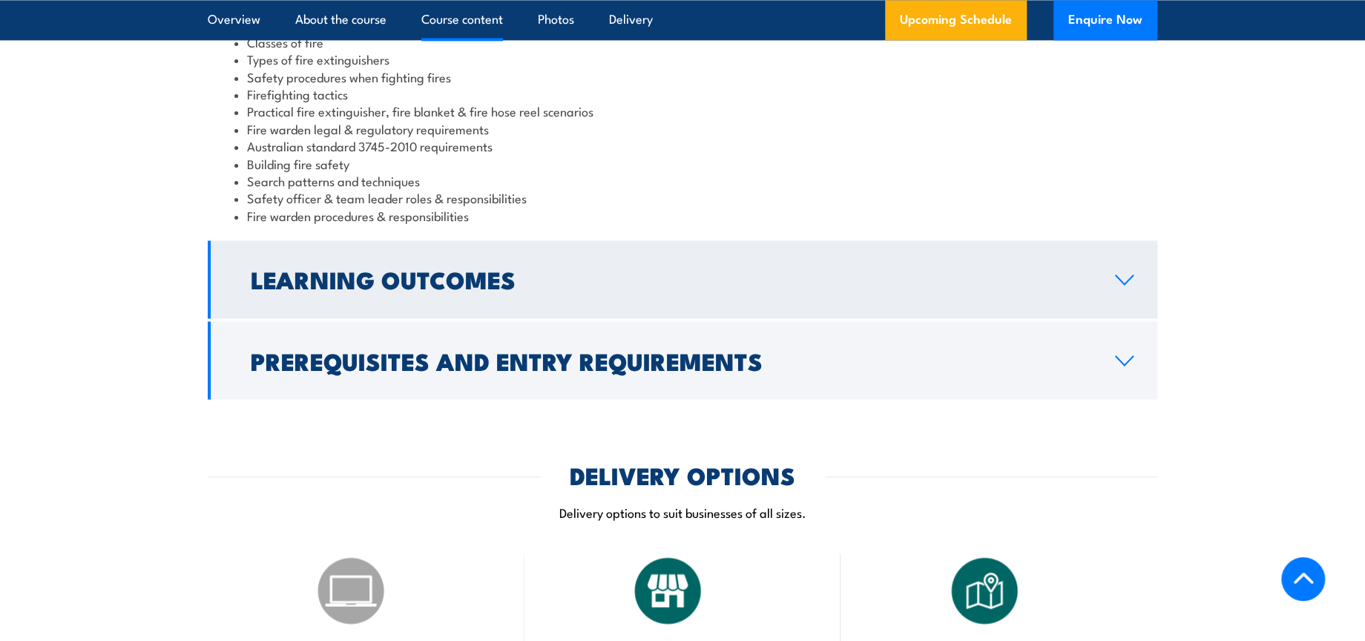
click at [467, 289] on h2 "Learning Outcomes" at bounding box center [671, 279] width 841 height 21
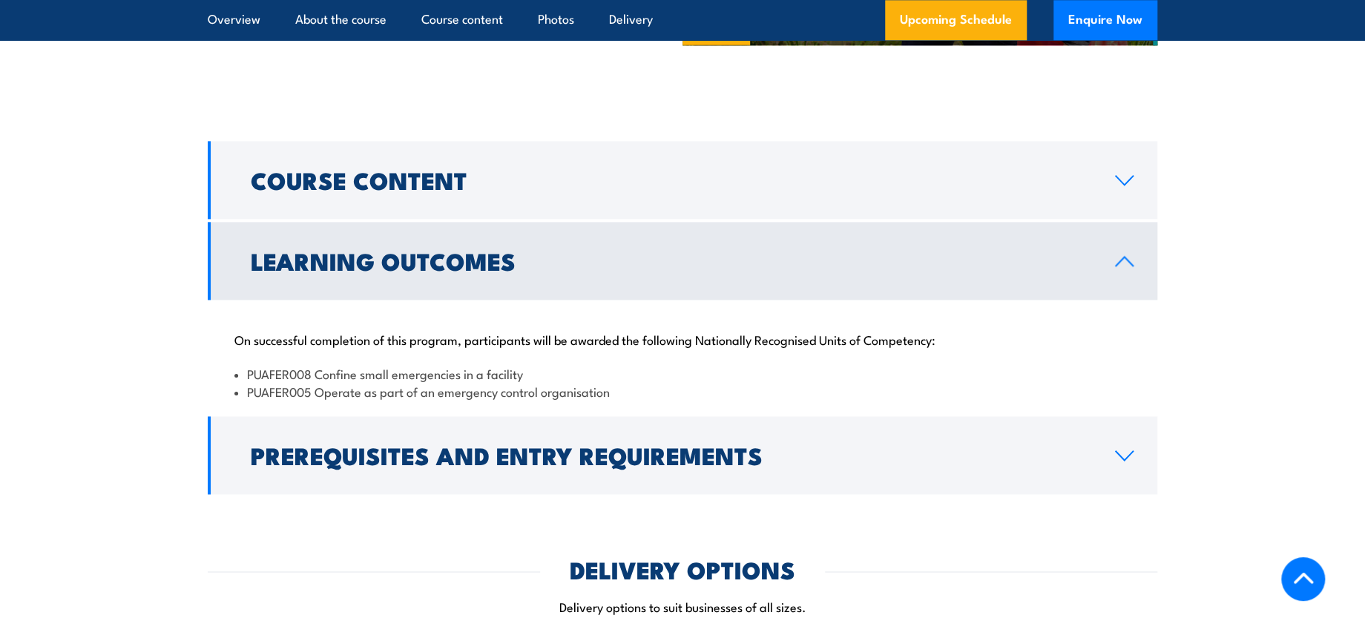
scroll to position [1236, 0]
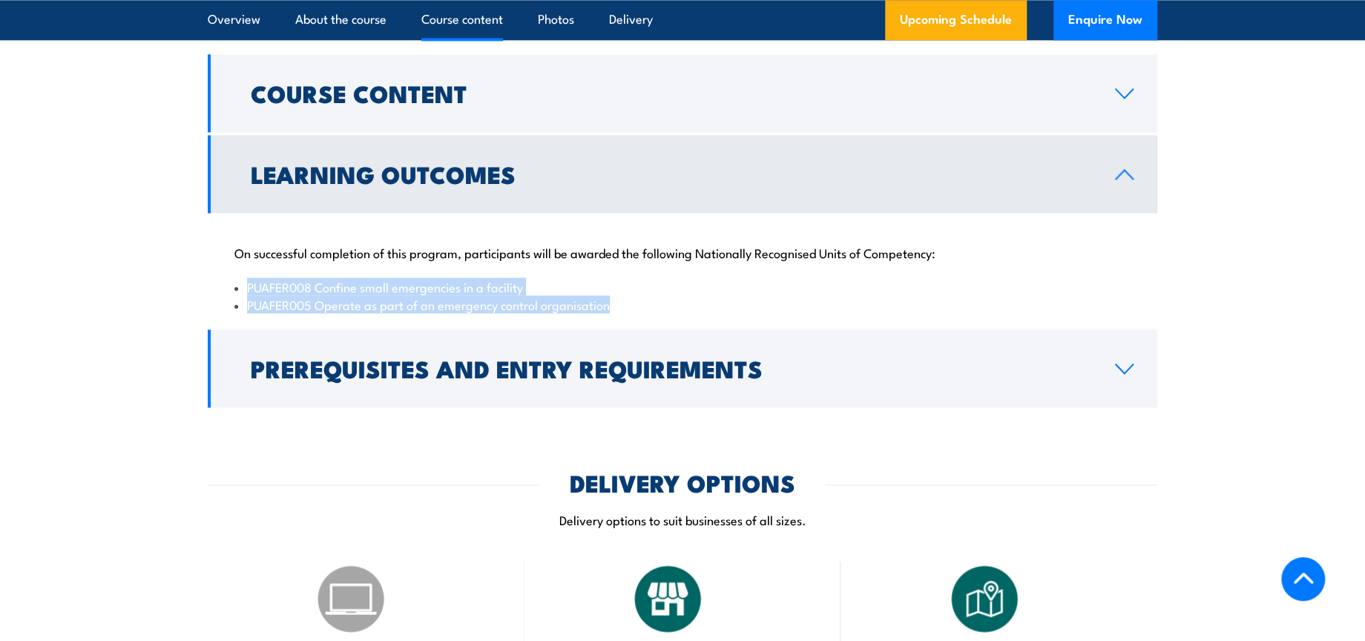
drag, startPoint x: 245, startPoint y: 284, endPoint x: 670, endPoint y: 303, distance: 425.5
click at [670, 303] on ul "PUAFER008 Confine small emergencies in a facility PUAFER005 Operate as part of …" at bounding box center [682, 295] width 896 height 35
copy ul "PUAFER008 Confine small emergencies in a facility PUAFER005 Operate as part of …"
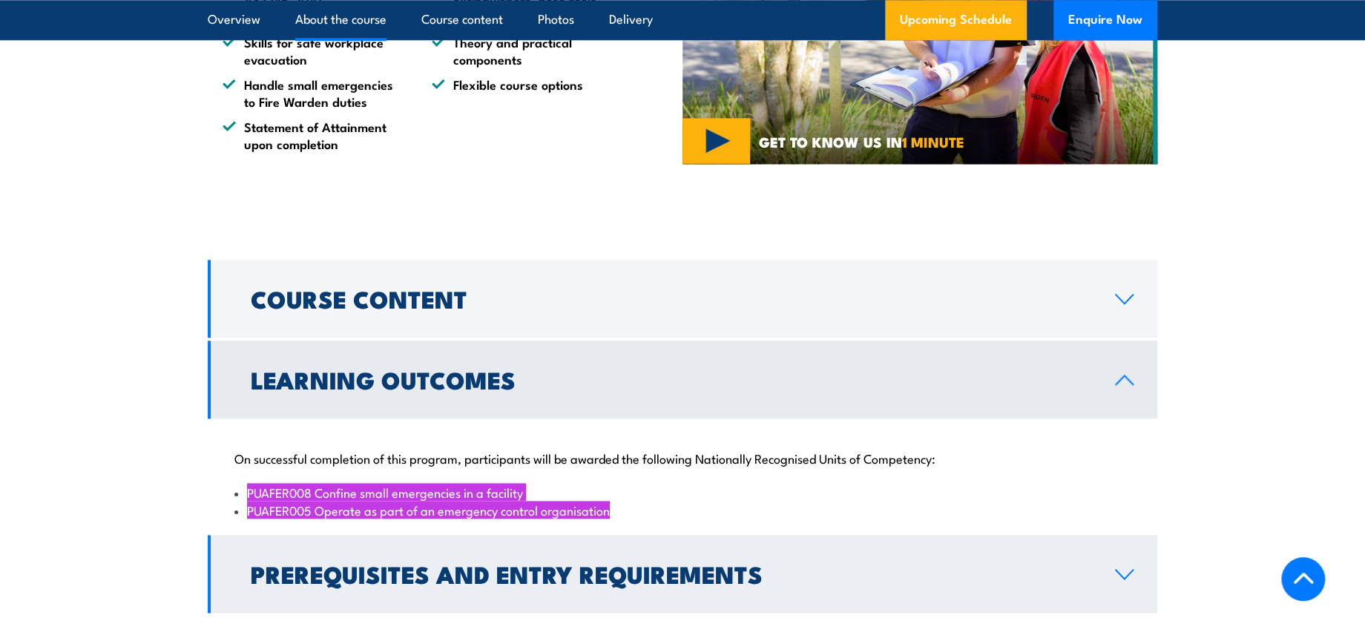
scroll to position [907, 0]
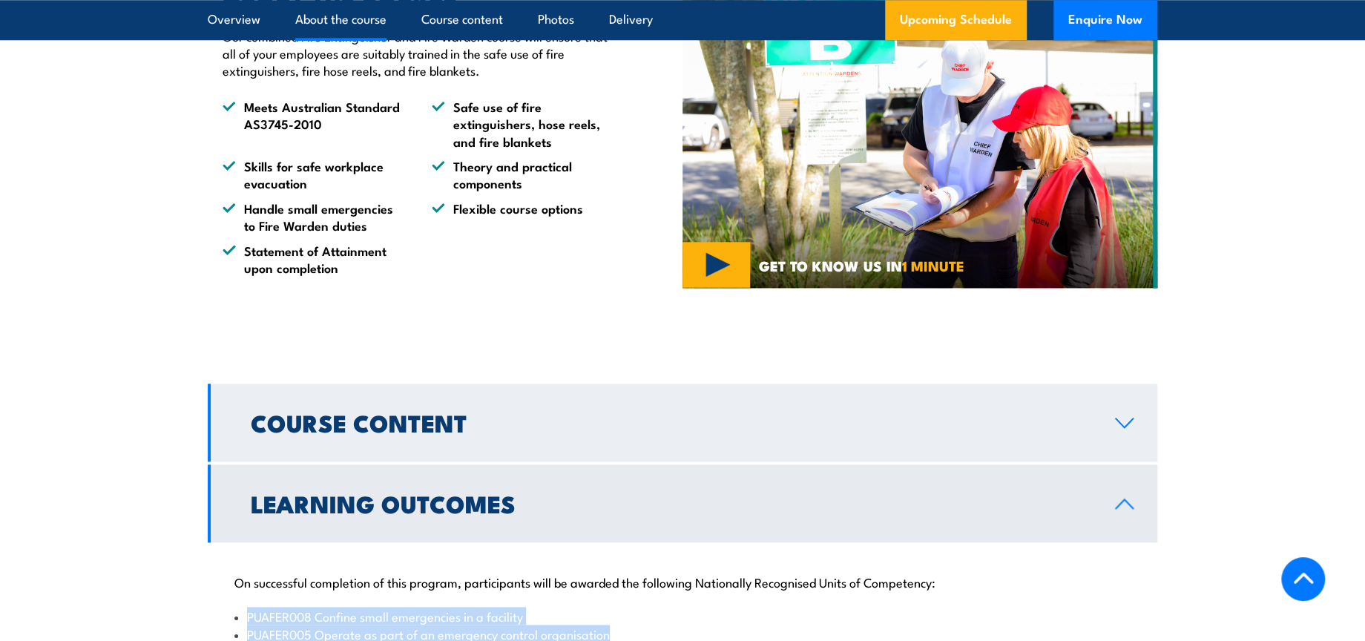
click at [533, 399] on link "Course Content" at bounding box center [683, 423] width 950 height 78
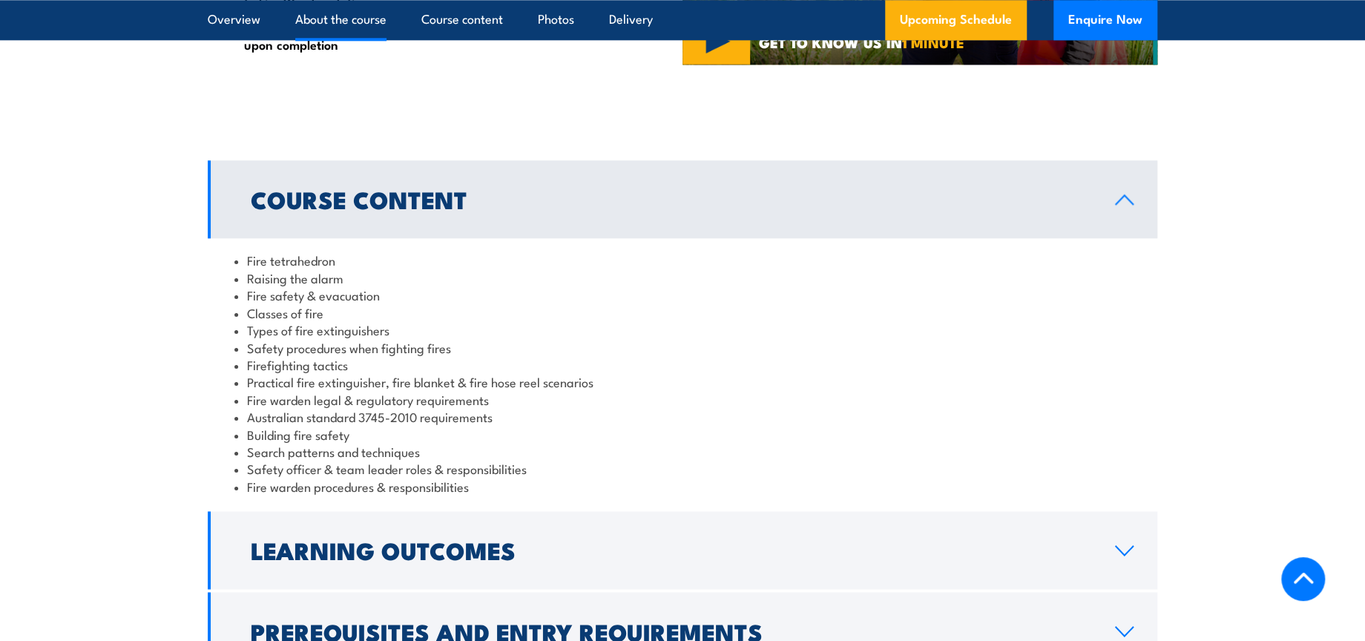
scroll to position [1154, 0]
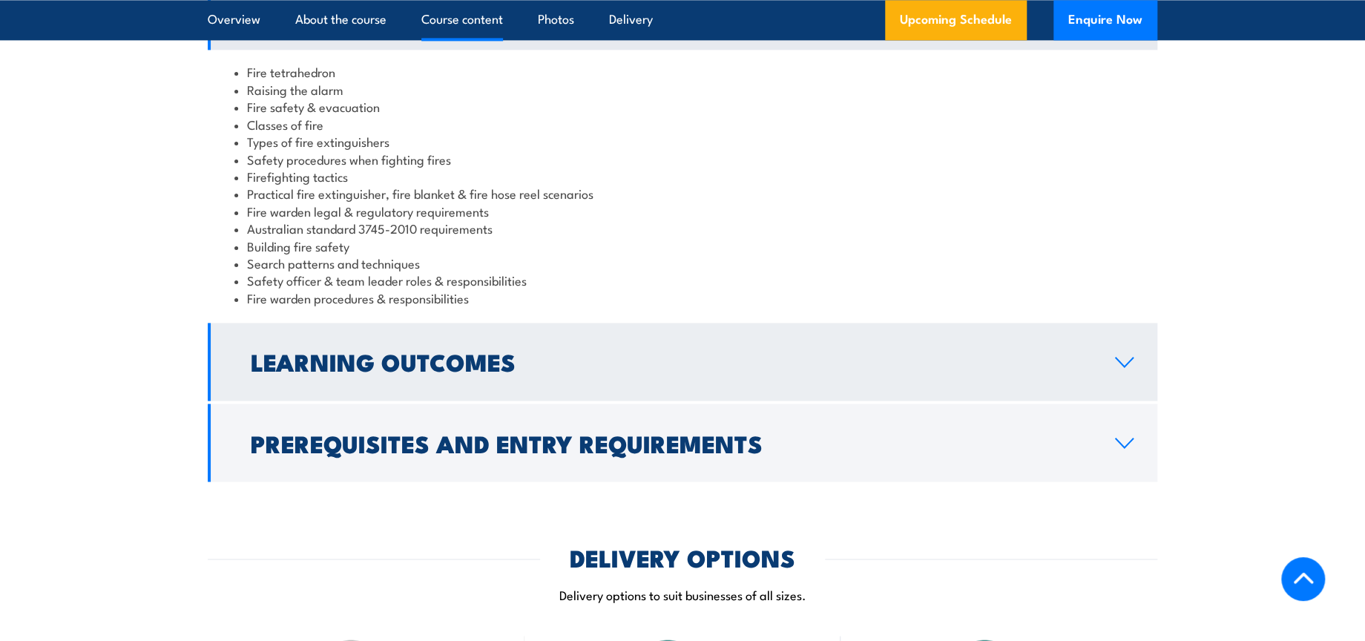
click at [405, 358] on h2 "Learning Outcomes" at bounding box center [671, 361] width 841 height 21
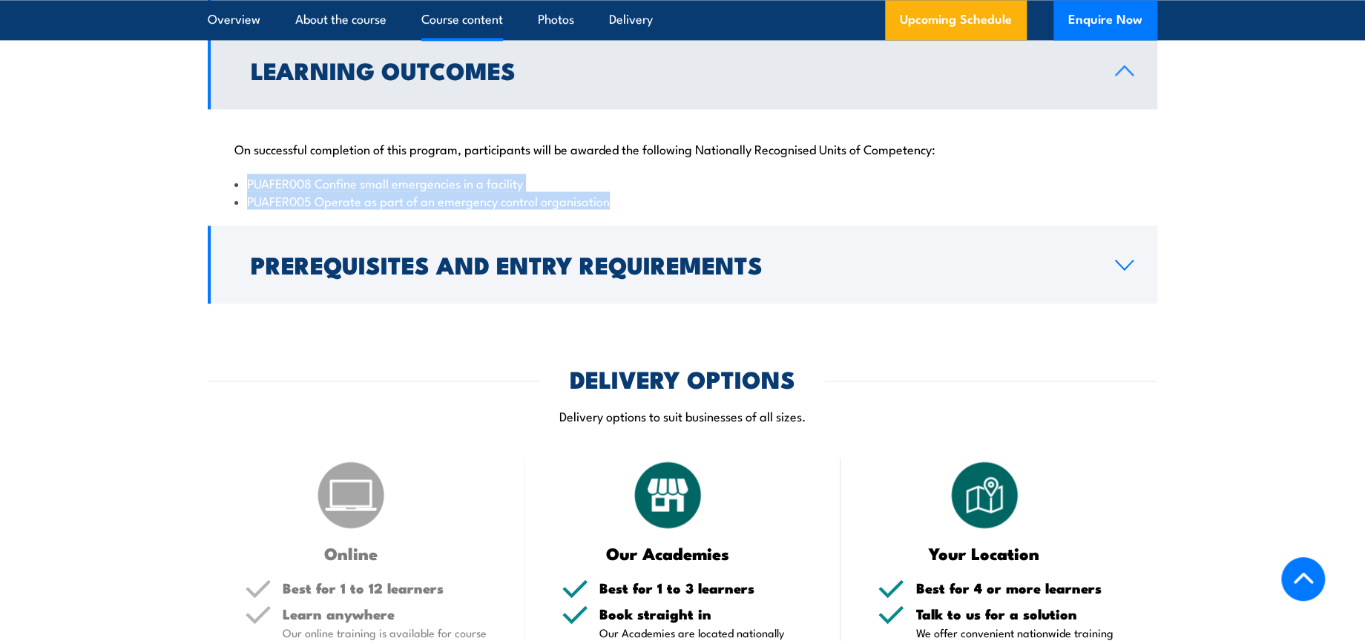
scroll to position [1401, 0]
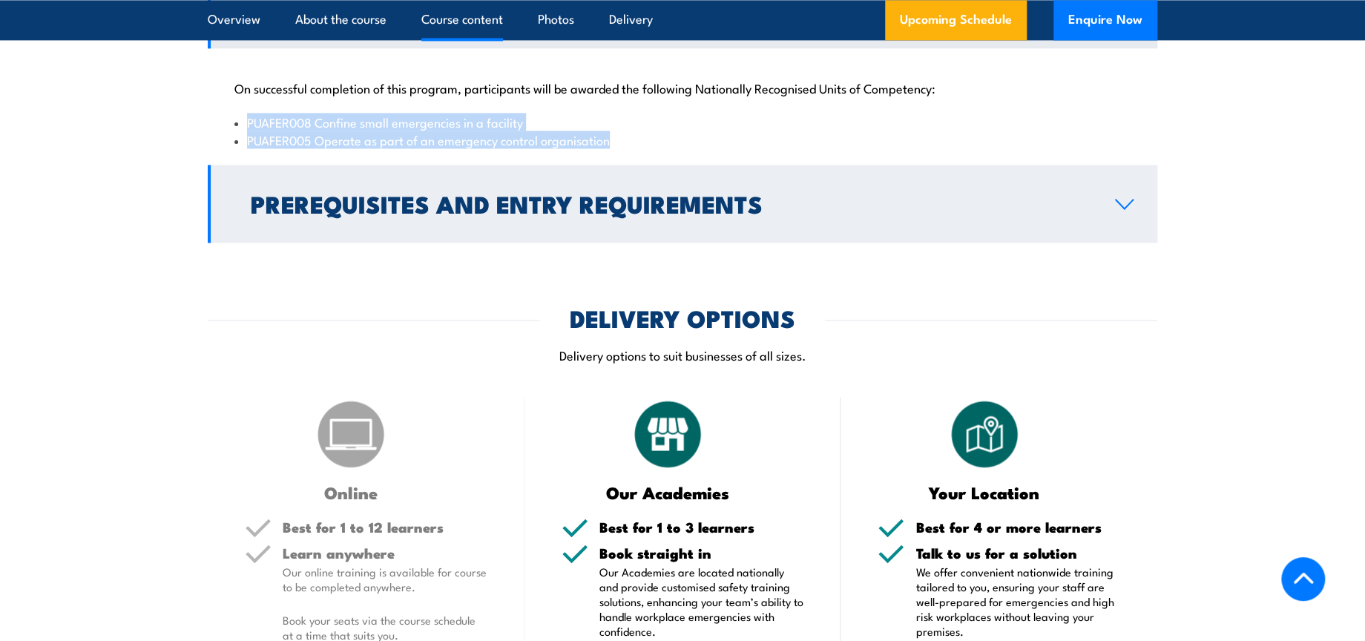
click at [404, 223] on link "Prerequisites and Entry Requirements" at bounding box center [683, 204] width 950 height 78
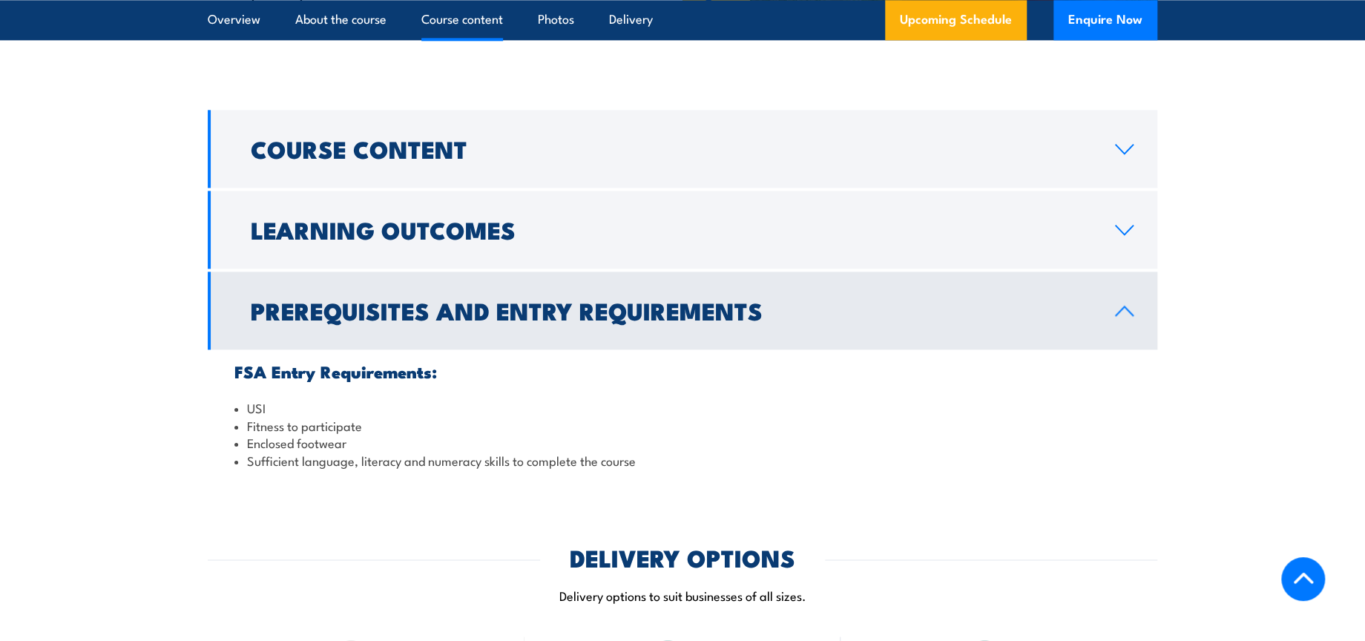
scroll to position [1154, 0]
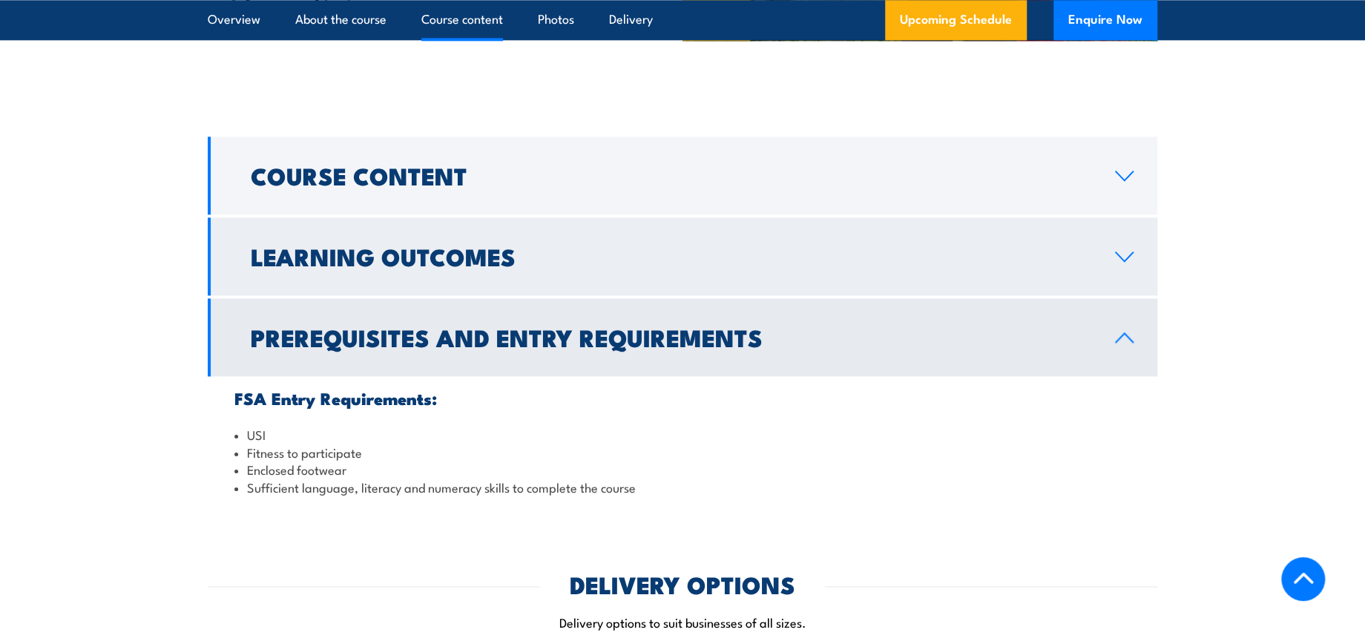
click at [486, 257] on h2 "Learning Outcomes" at bounding box center [671, 256] width 841 height 21
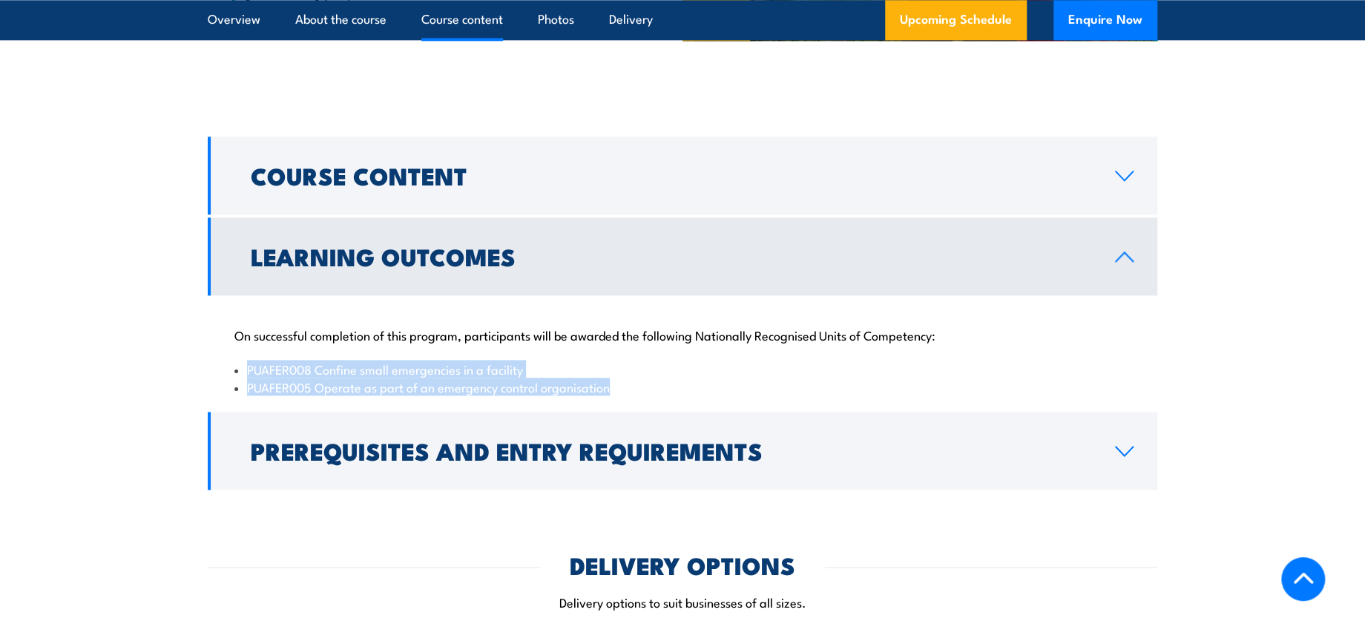
click at [352, 371] on li "PUAFER008 Confine small emergencies in a facility" at bounding box center [682, 369] width 896 height 17
drag, startPoint x: 368, startPoint y: 371, endPoint x: 538, endPoint y: 368, distance: 169.9
click at [538, 368] on li "PUAFER008 Confine small emergencies in a facility" at bounding box center [682, 369] width 896 height 17
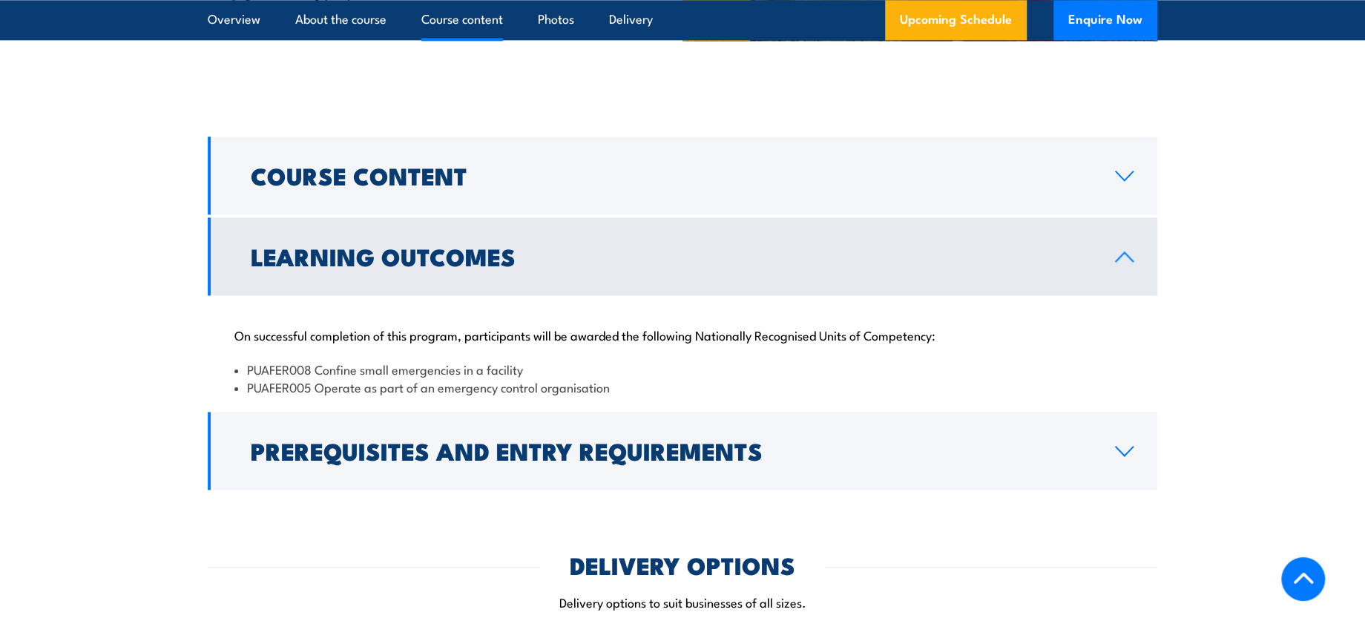
click at [442, 393] on li "PUAFER005 Operate as part of an emergency control organisation" at bounding box center [682, 386] width 896 height 17
drag, startPoint x: 376, startPoint y: 393, endPoint x: 643, endPoint y: 391, distance: 267.1
click at [643, 391] on li "PUAFER005 Operate as part of an emergency control organisation" at bounding box center [682, 386] width 896 height 17
click at [642, 391] on li "PUAFER005 Operate as part of an emergency control organisation" at bounding box center [682, 386] width 896 height 17
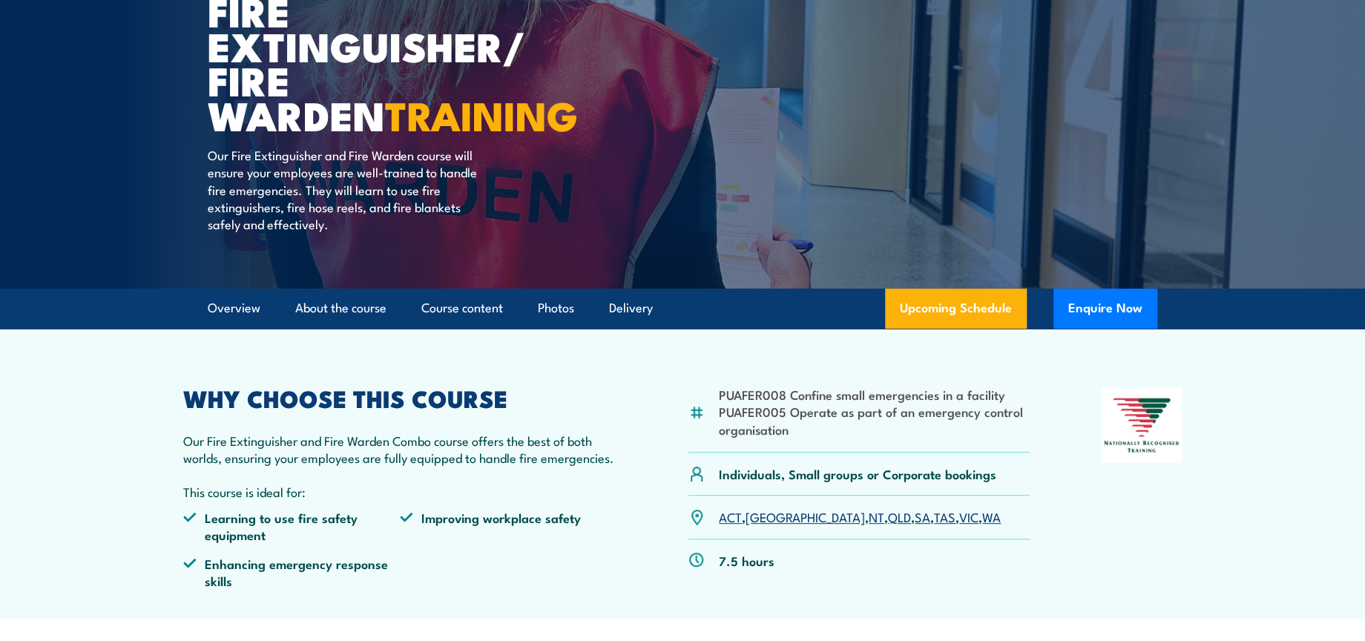
scroll to position [0, 0]
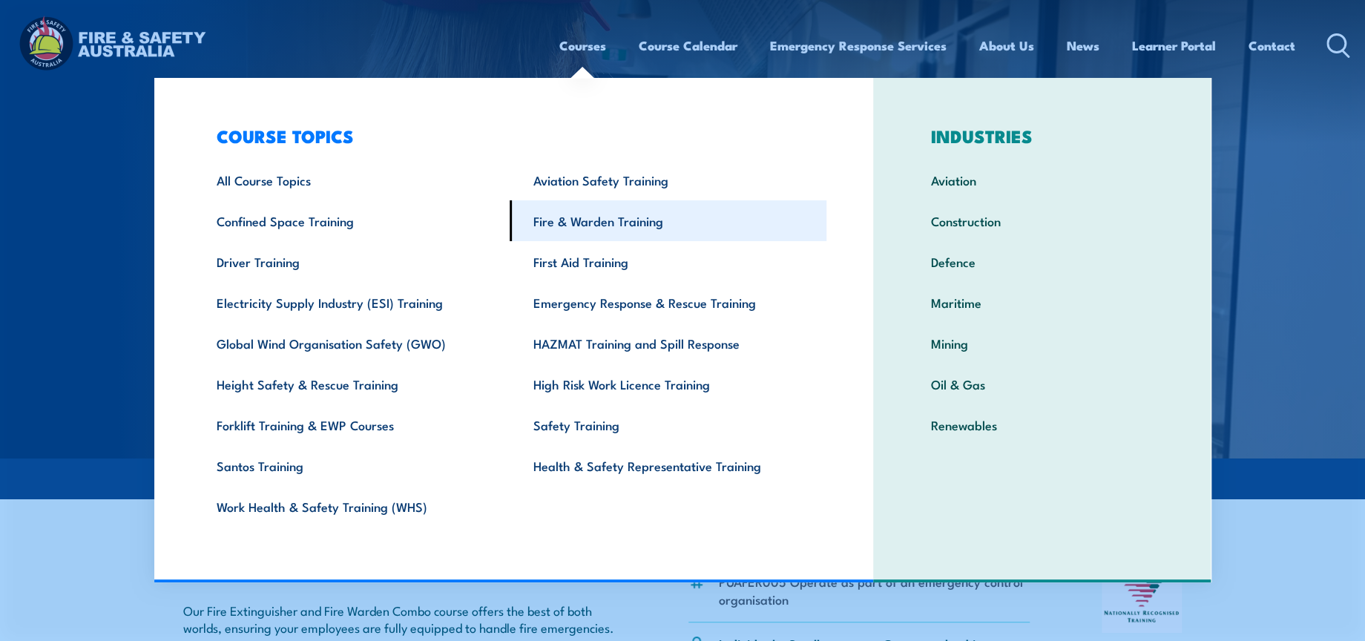
click at [604, 231] on link "Fire & Warden Training" at bounding box center [668, 220] width 317 height 41
click at [574, 224] on link "Fire & Warden Training" at bounding box center [668, 220] width 317 height 41
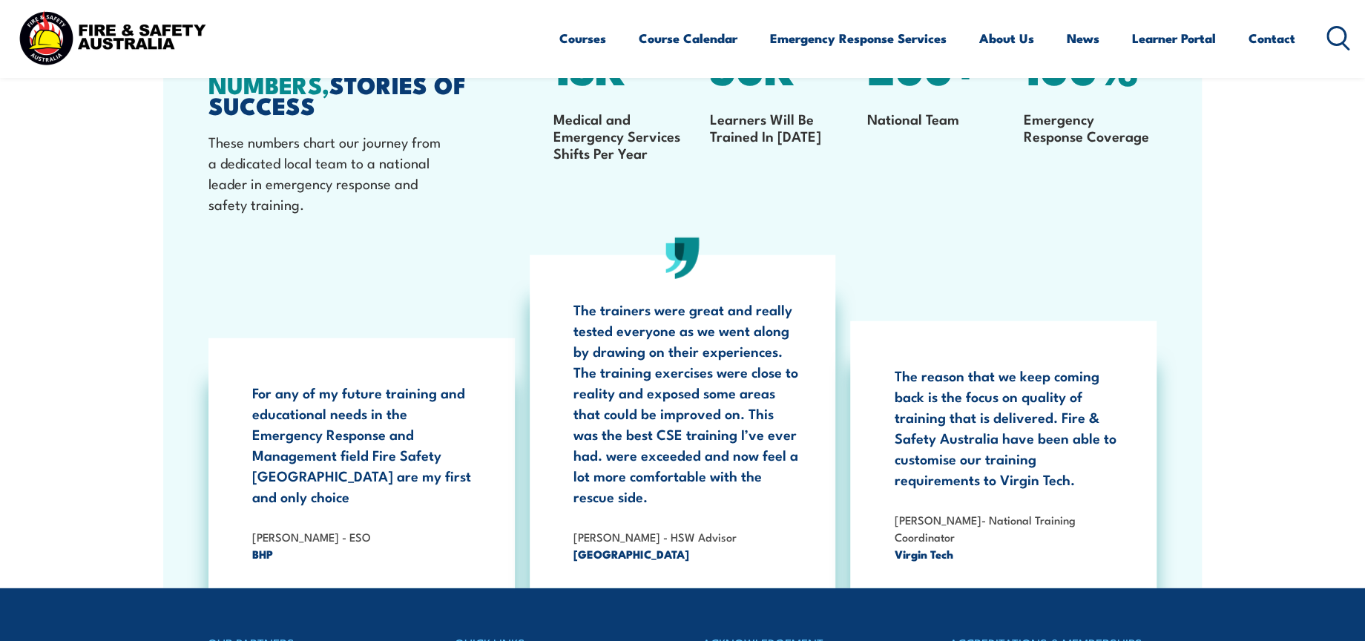
scroll to position [2390, 0]
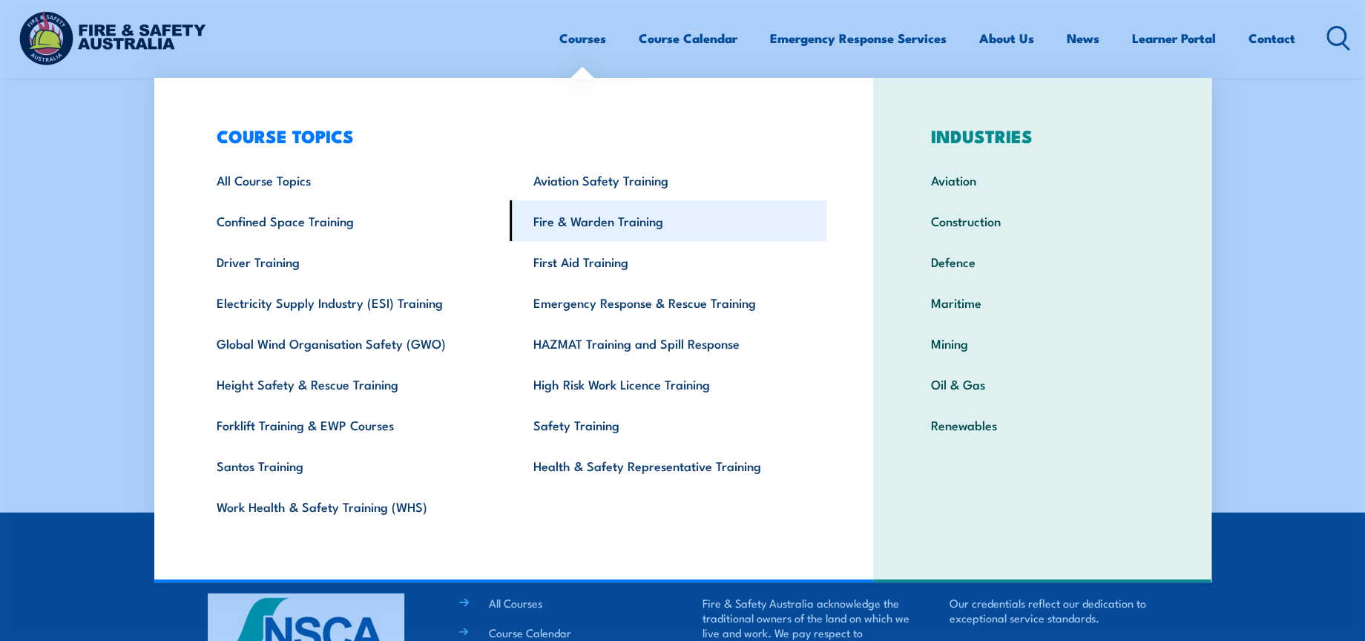
click at [599, 223] on link "Fire & Warden Training" at bounding box center [668, 220] width 317 height 41
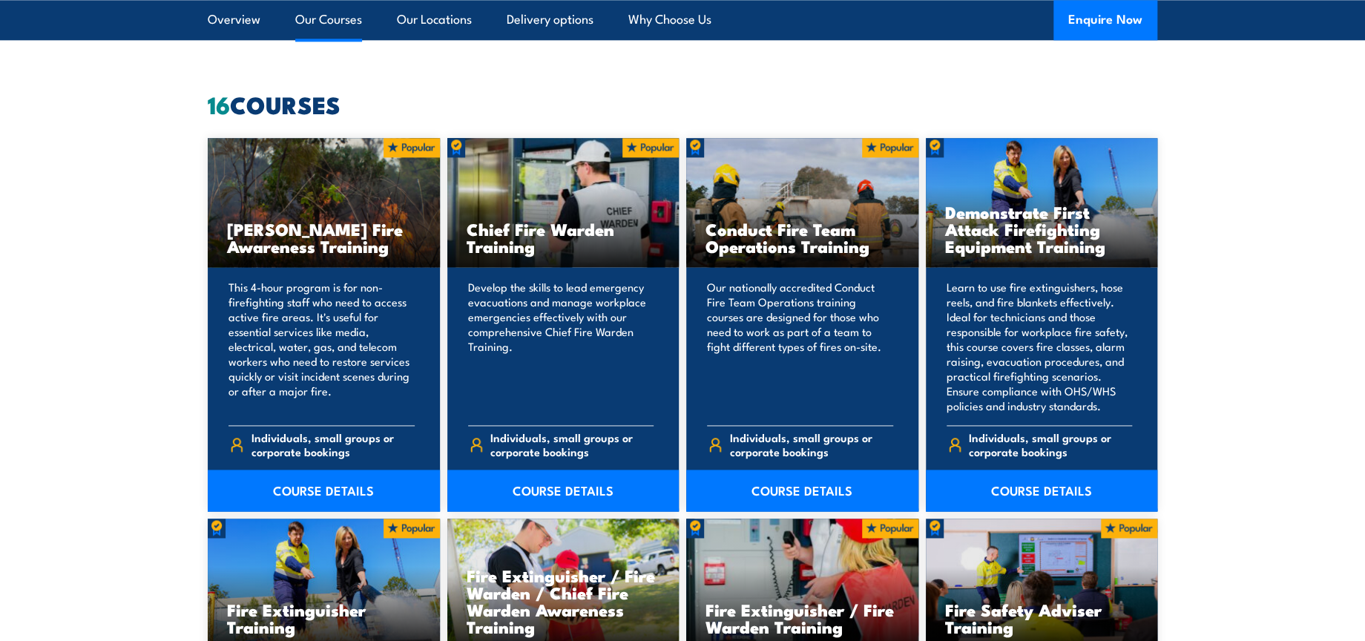
scroll to position [1154, 0]
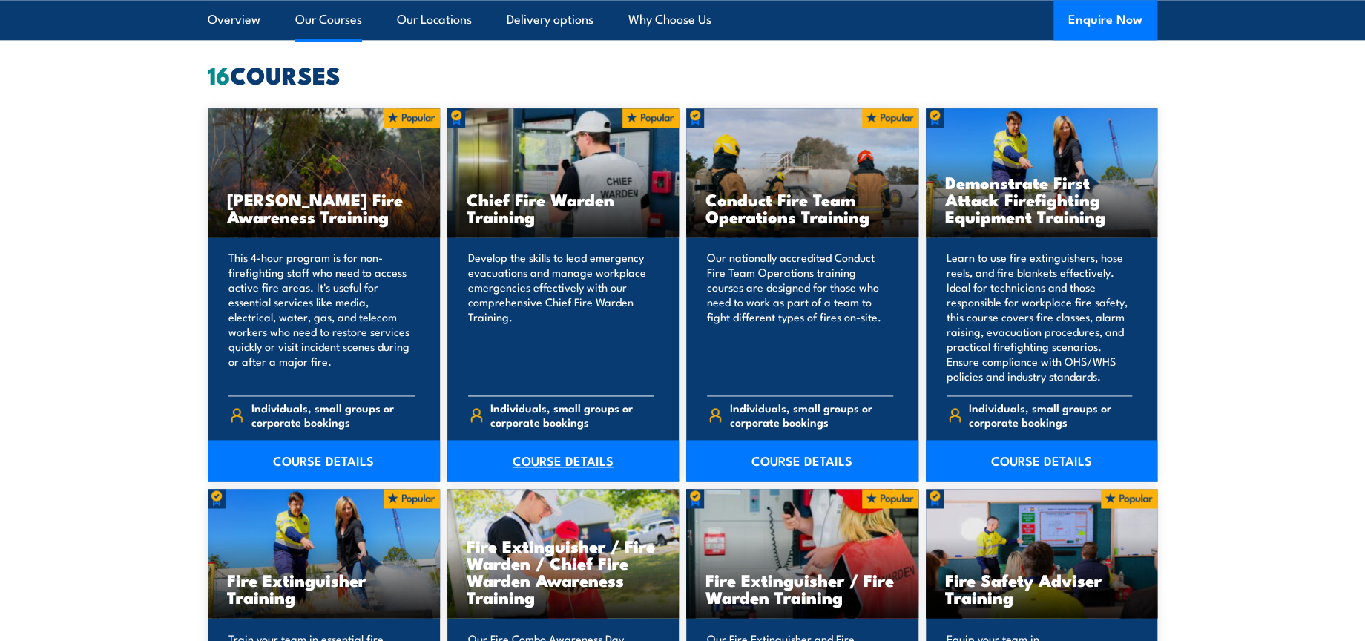
click at [561, 458] on link "COURSE DETAILS" at bounding box center [563, 461] width 232 height 42
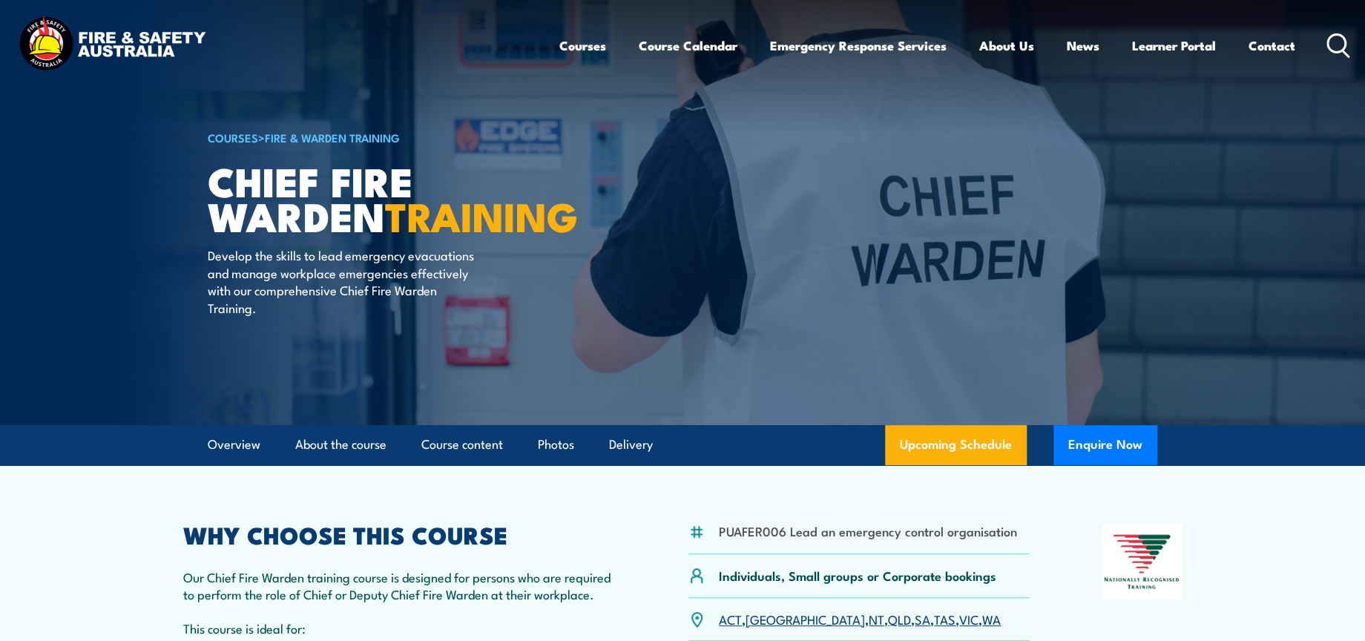
scroll to position [111, 0]
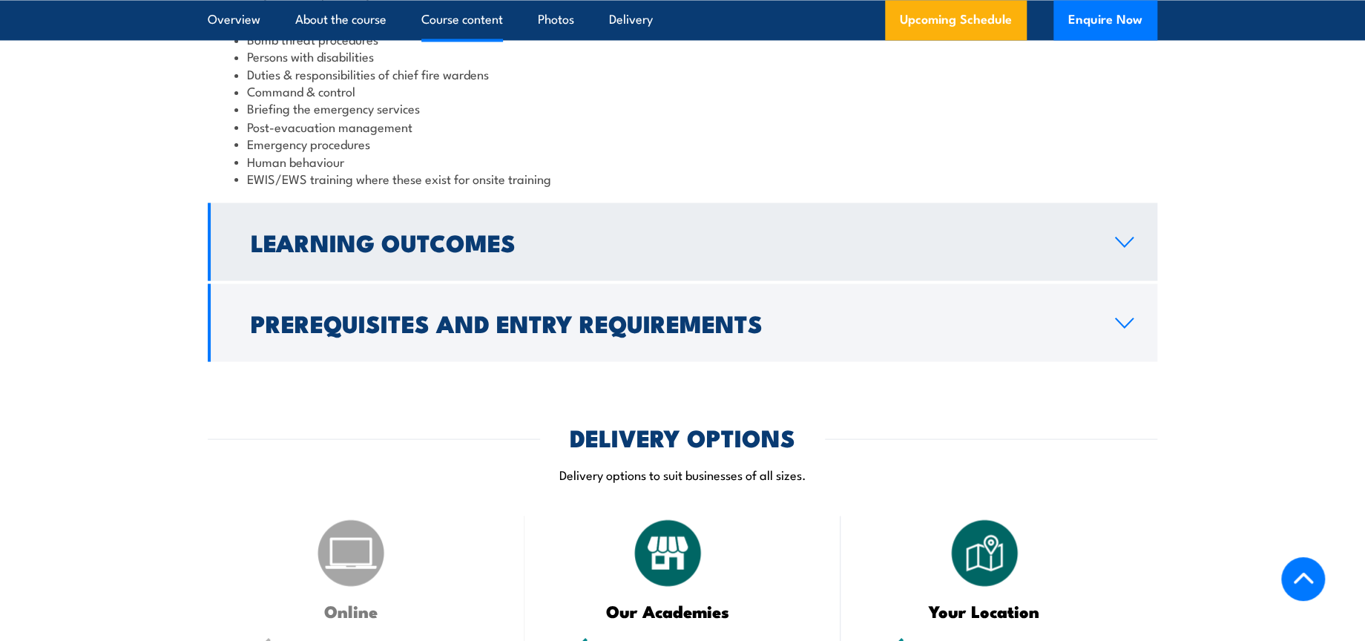
click at [594, 231] on h2 "Learning Outcomes" at bounding box center [671, 241] width 841 height 21
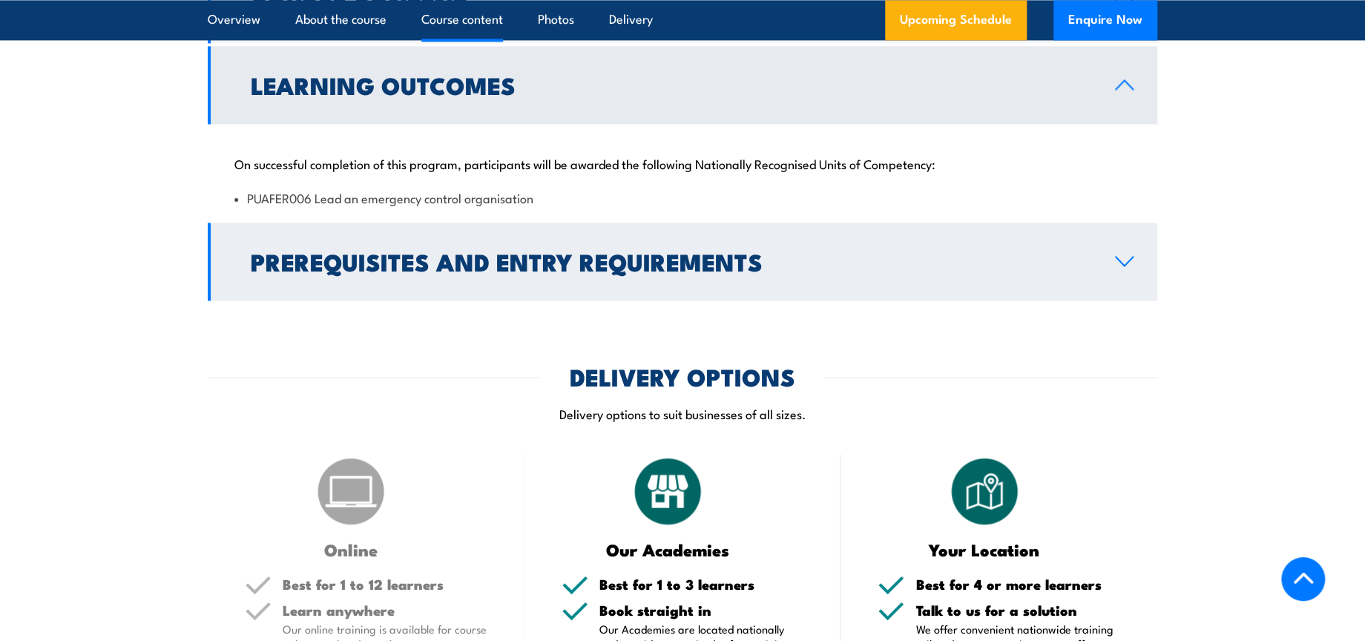
scroll to position [1236, 0]
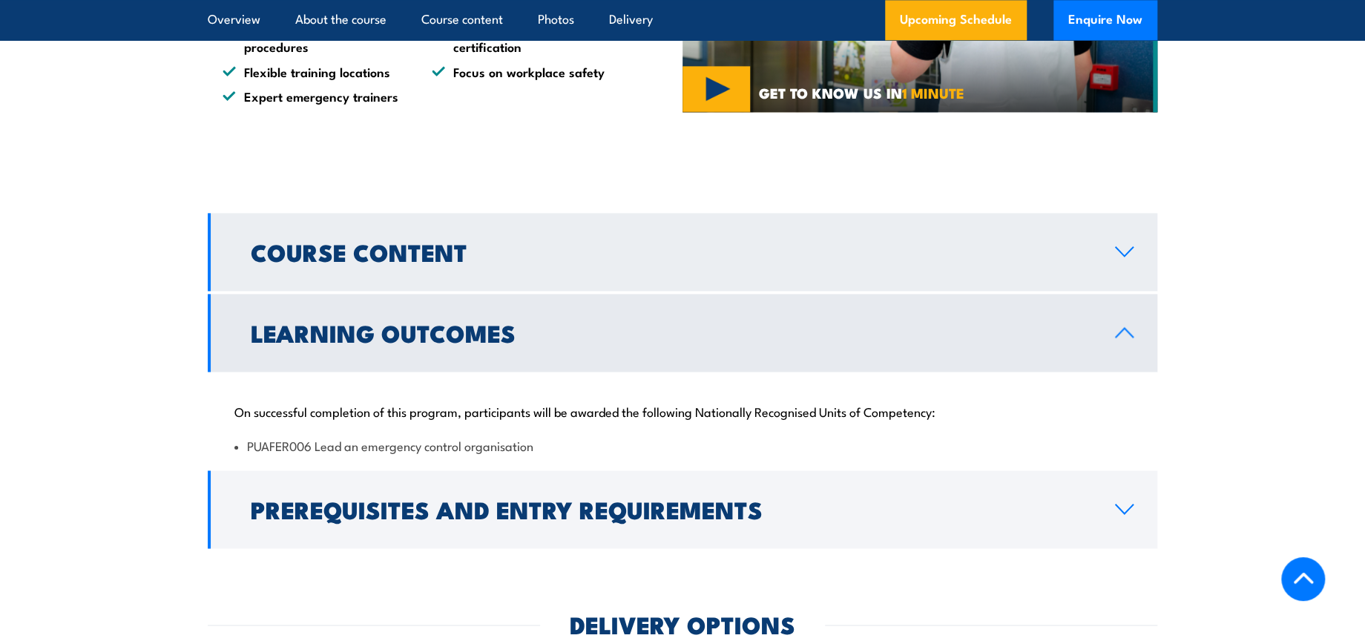
click at [496, 265] on link "Course Content" at bounding box center [683, 252] width 950 height 78
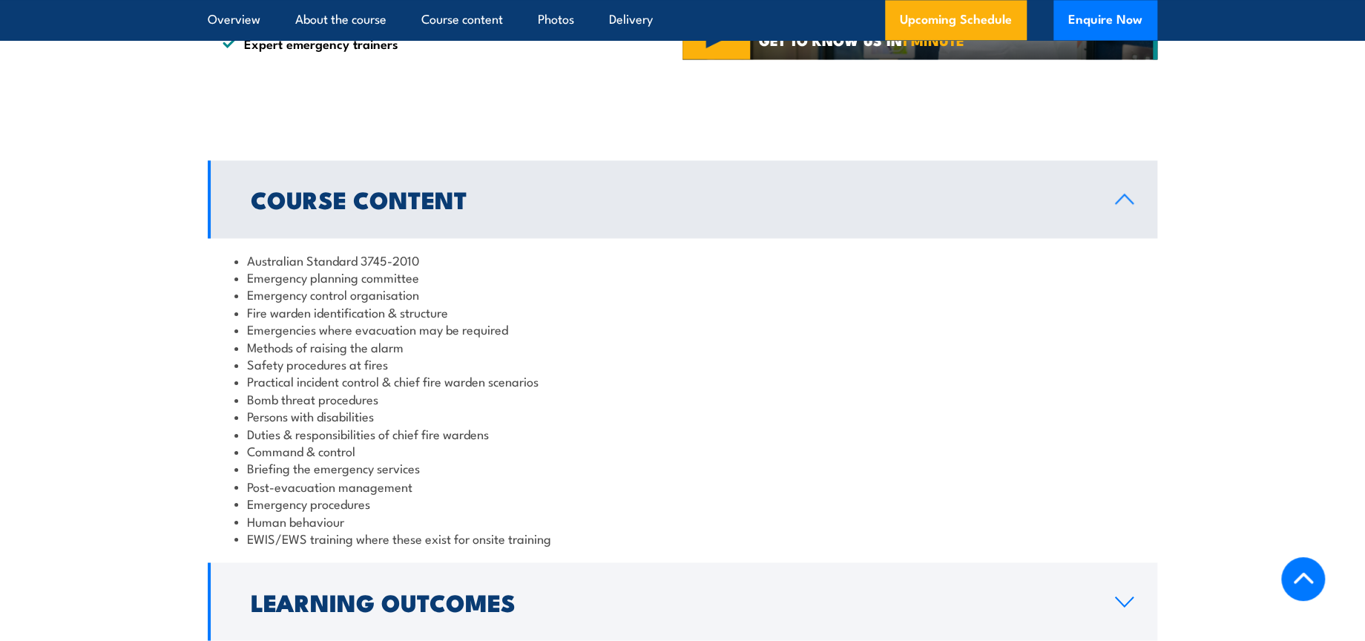
scroll to position [1401, 0]
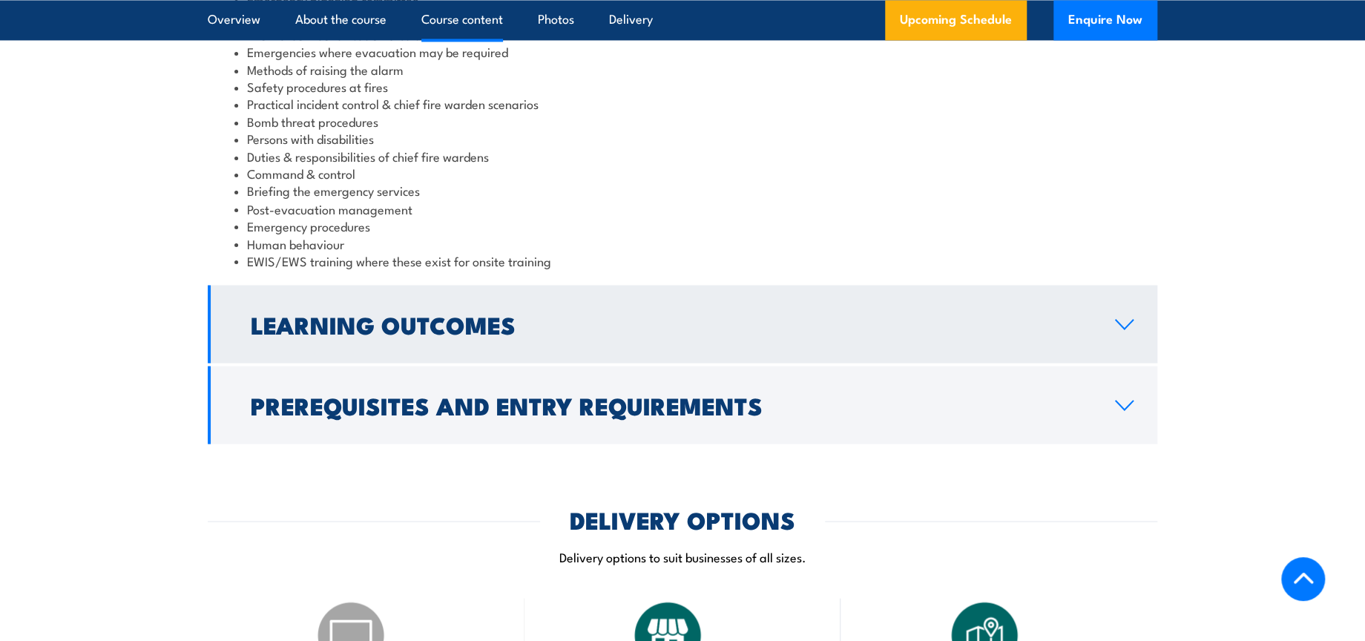
click at [536, 322] on h2 "Learning Outcomes" at bounding box center [671, 323] width 841 height 21
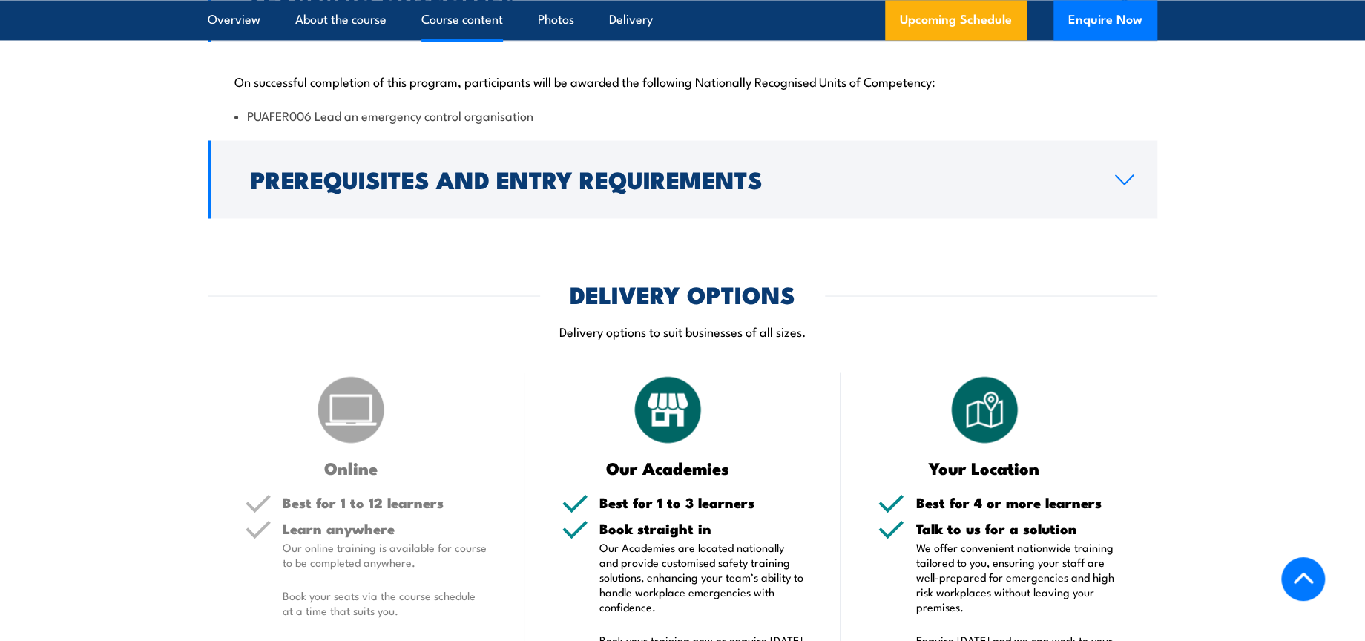
scroll to position [1538, 0]
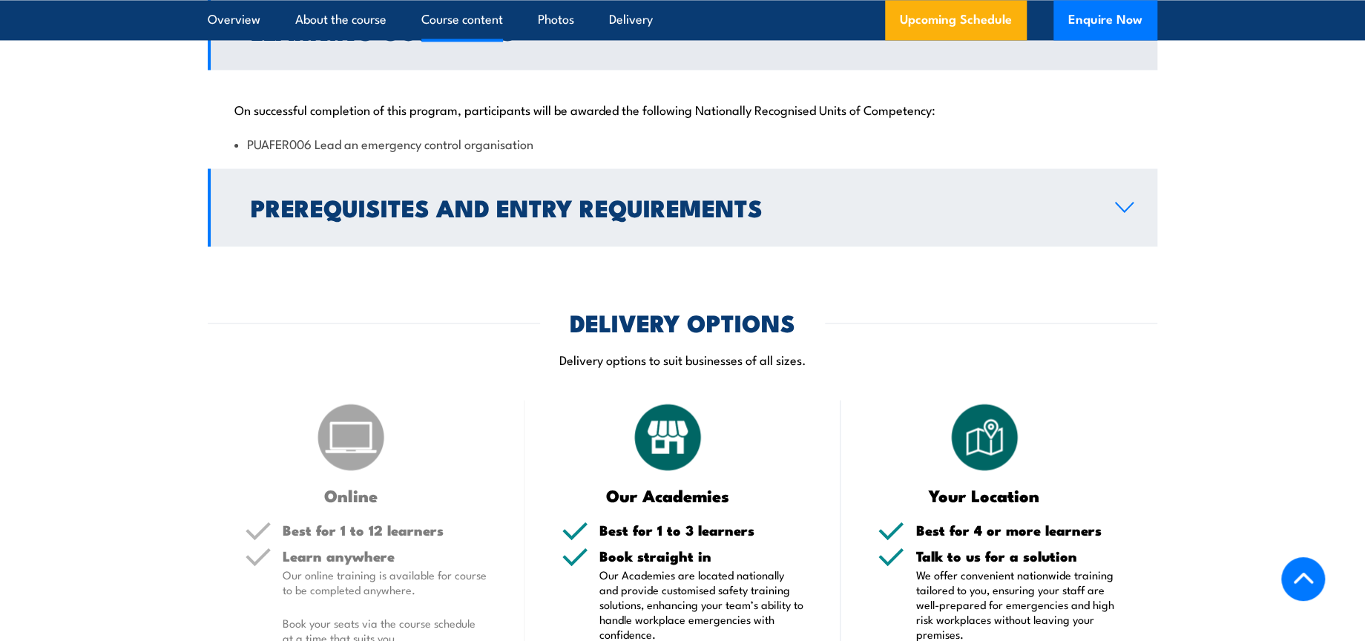
click at [536, 197] on h2 "Prerequisites and Entry Requirements" at bounding box center [671, 207] width 841 height 21
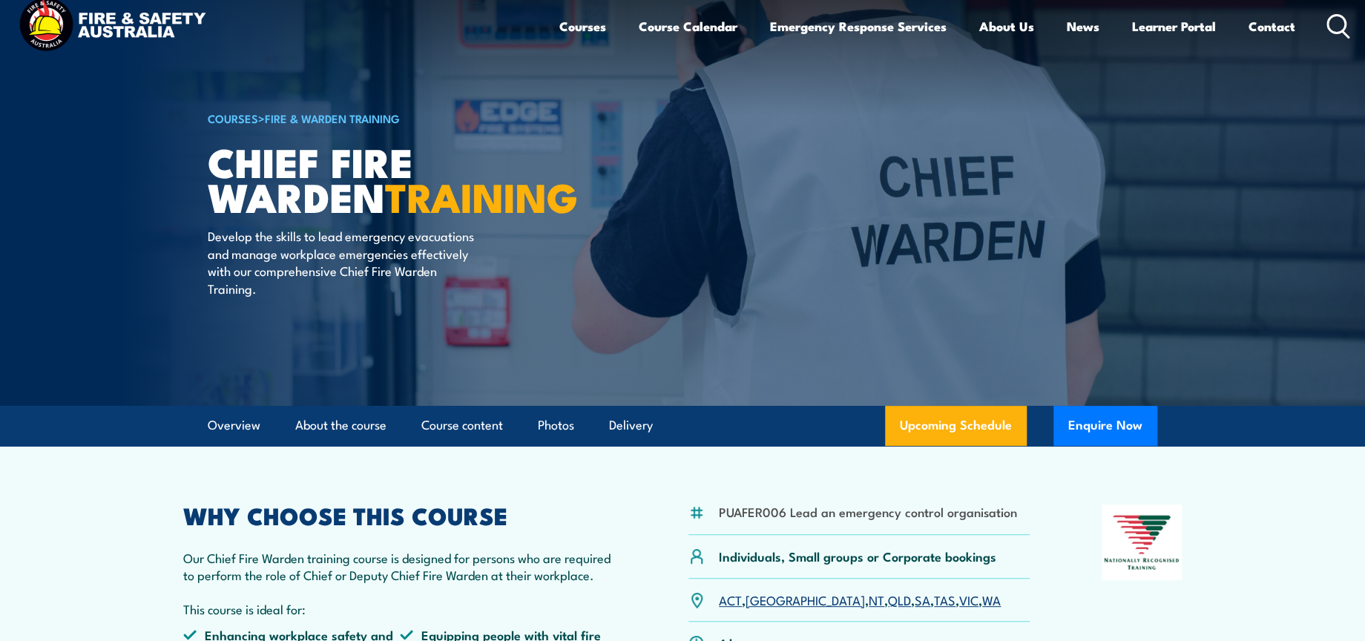
scroll to position [0, 0]
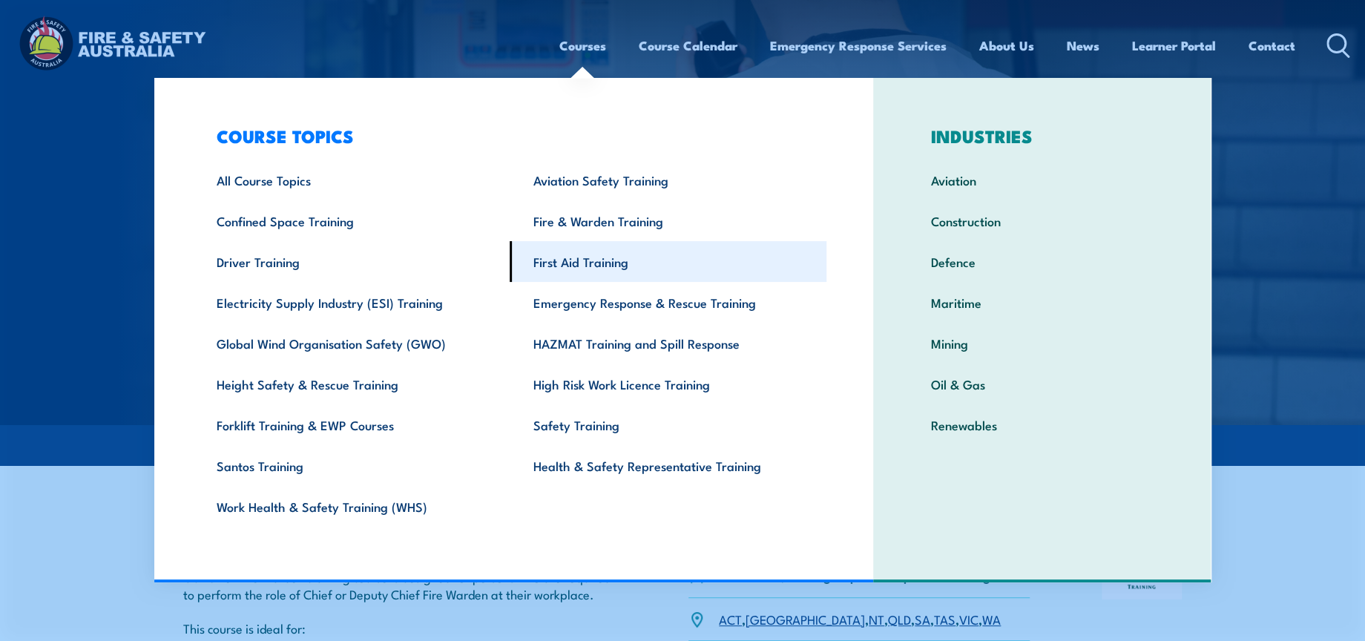
click at [624, 260] on link "First Aid Training" at bounding box center [668, 261] width 317 height 41
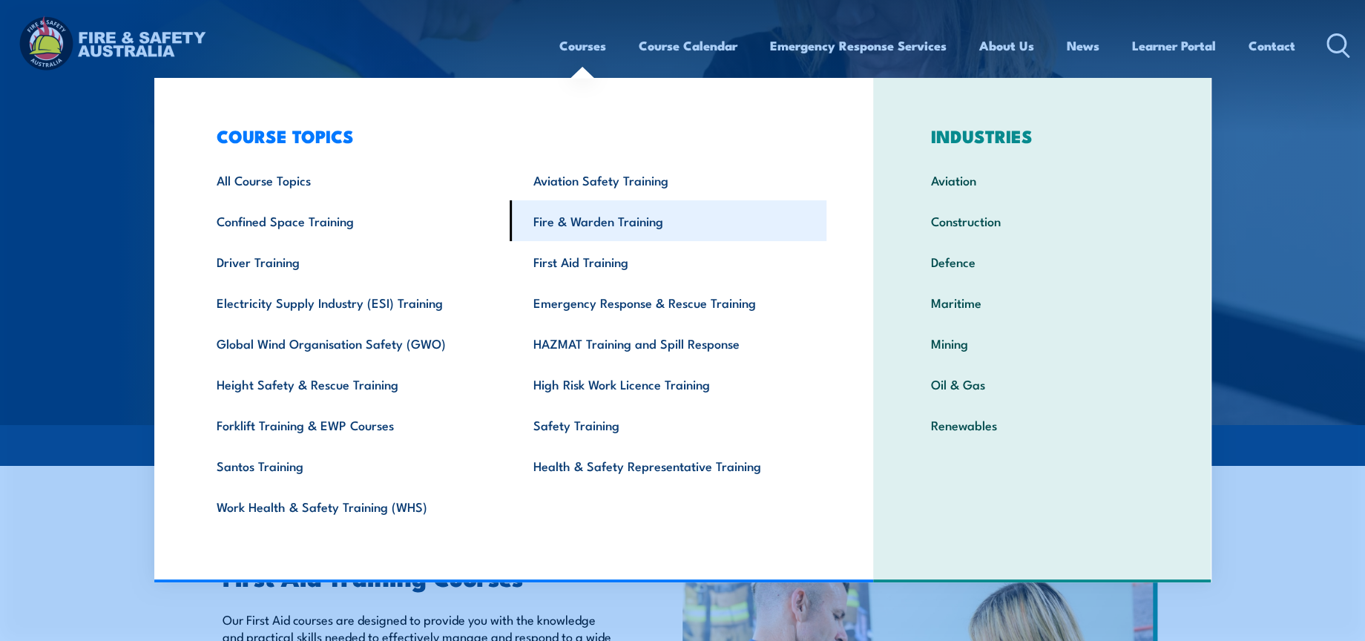
click at [611, 216] on link "Fire & Warden Training" at bounding box center [668, 220] width 317 height 41
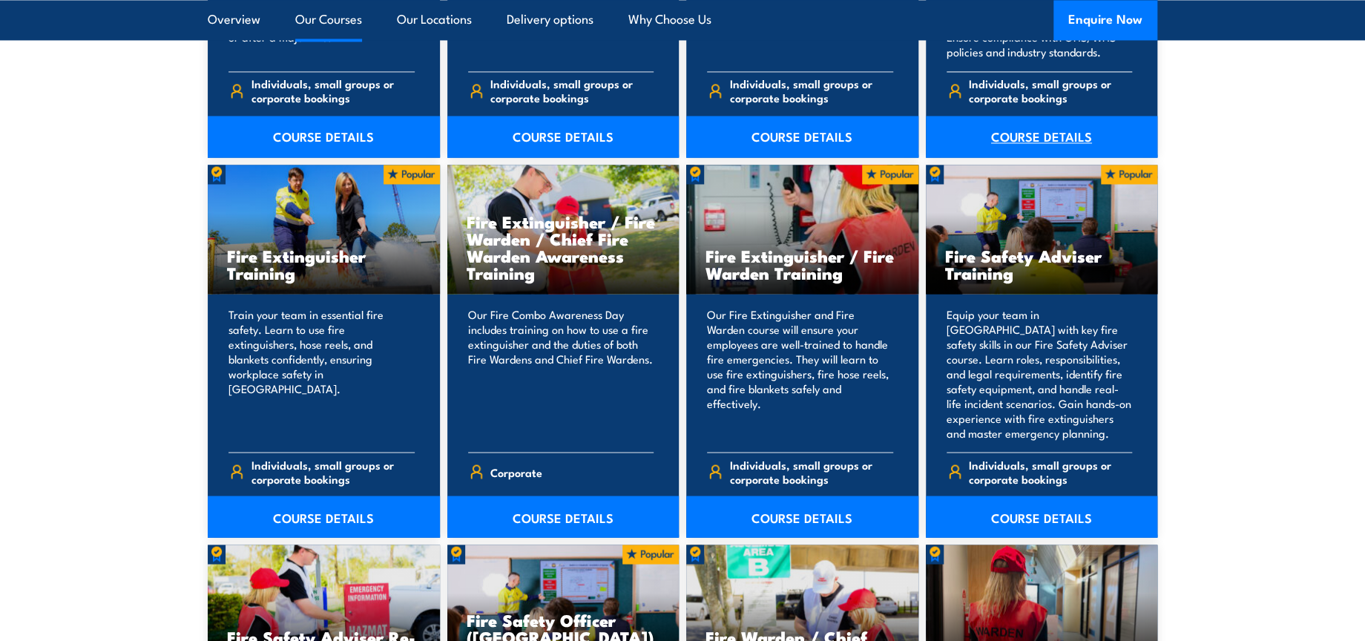
scroll to position [1484, 0]
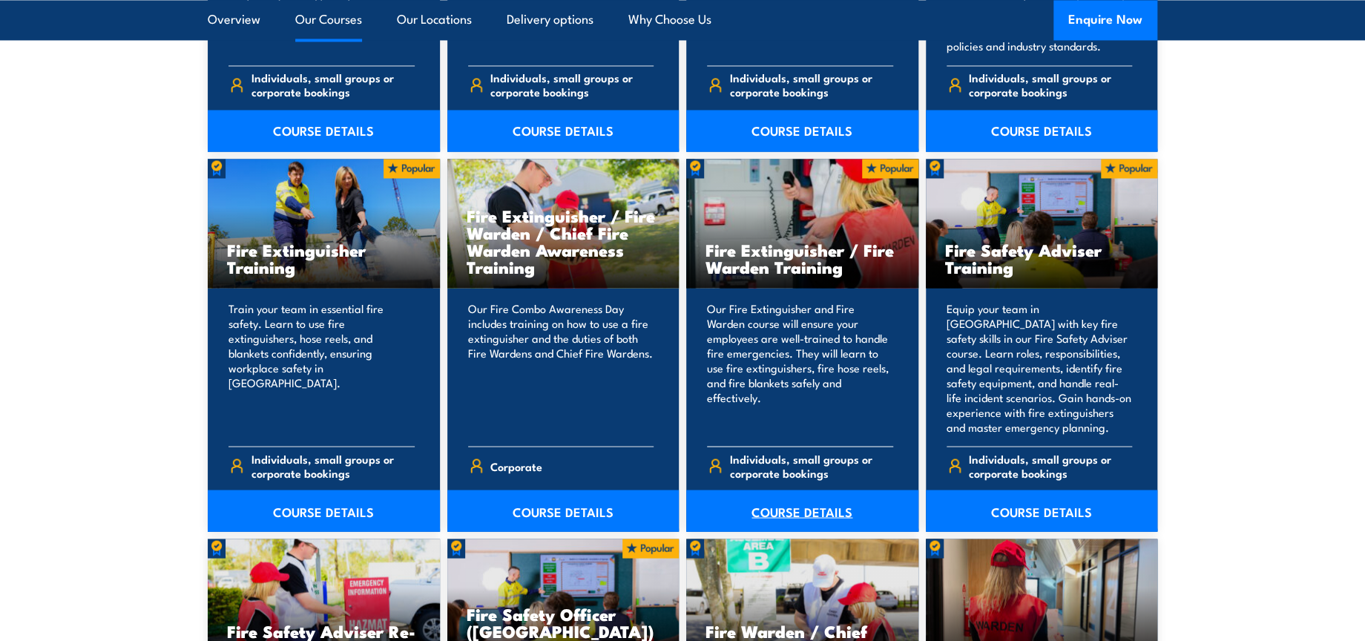
click at [804, 518] on link "COURSE DETAILS" at bounding box center [802, 511] width 232 height 42
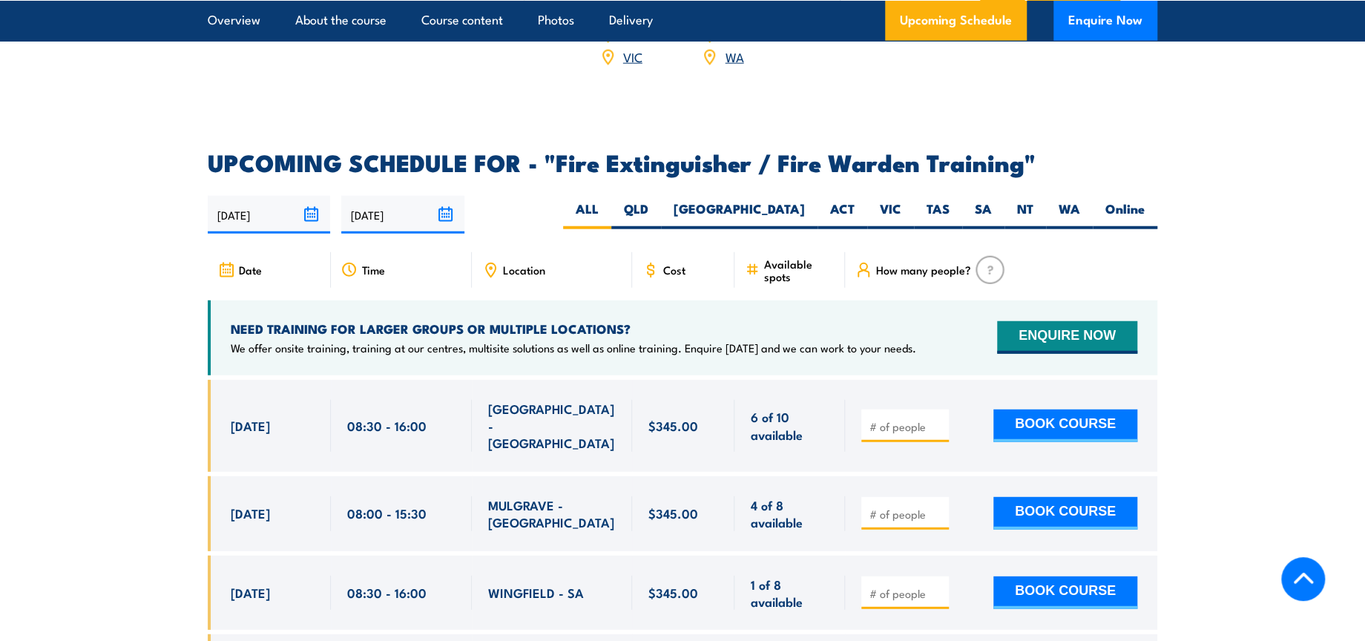
scroll to position [2308, 0]
click at [661, 200] on label "QLD" at bounding box center [636, 214] width 50 height 29
click at [658, 200] on input "QLD" at bounding box center [653, 205] width 10 height 10
radio input "true"
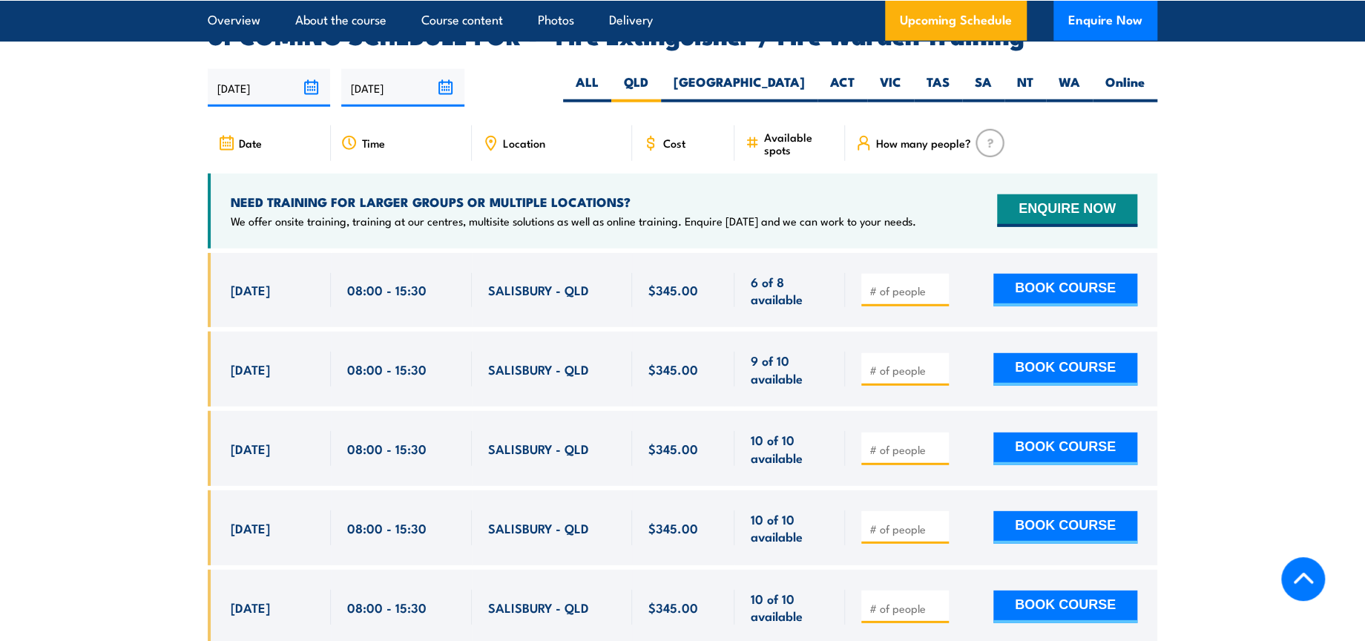
scroll to position [2436, 0]
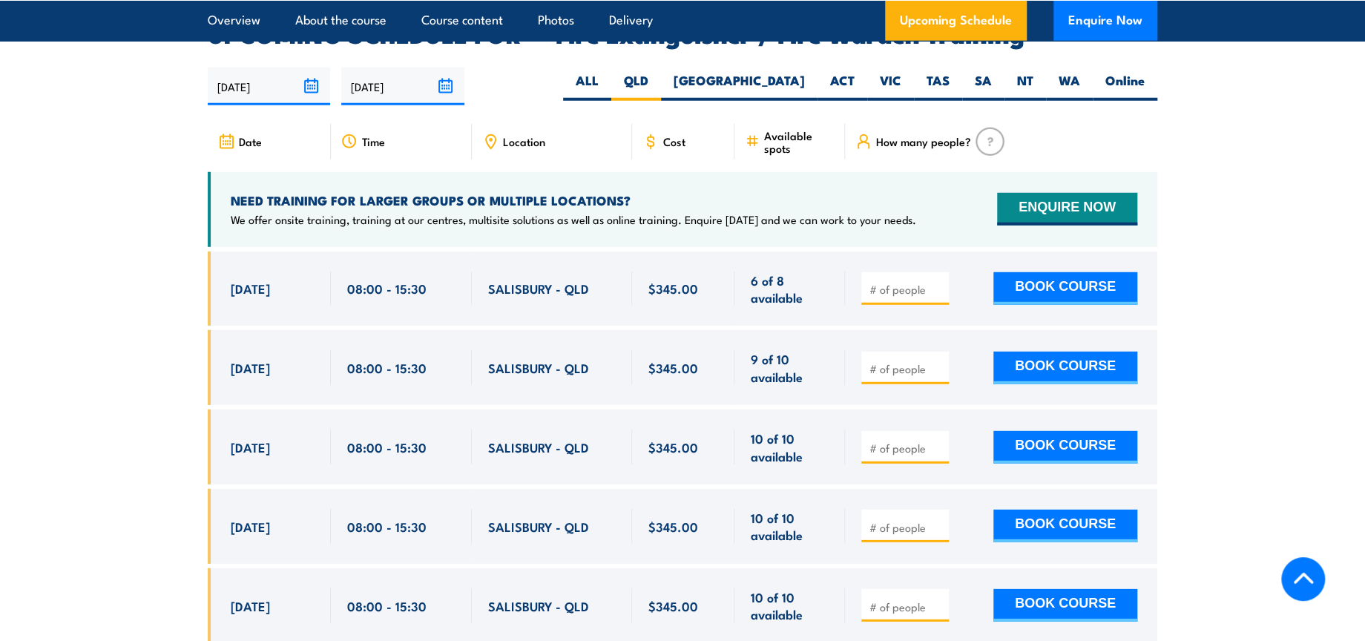
click at [889, 282] on input "number" at bounding box center [906, 289] width 74 height 15
type input "1"
click at [1060, 272] on button "BOOK COURSE" at bounding box center [1065, 288] width 144 height 33
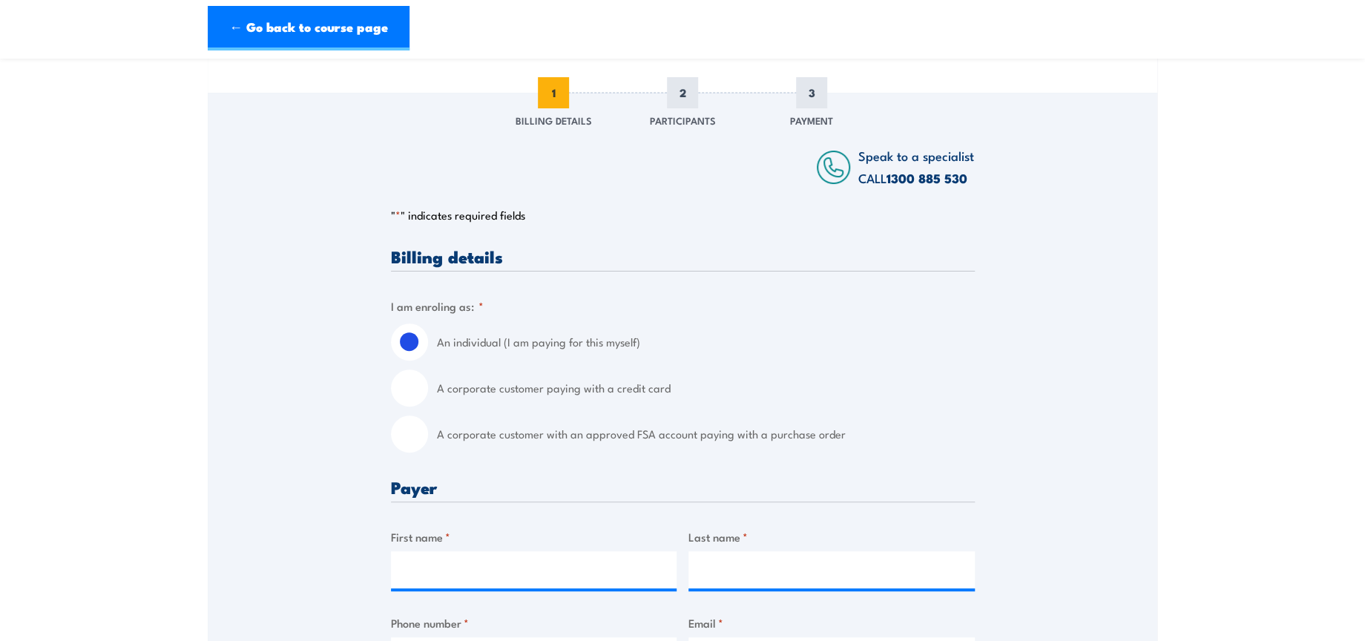
scroll to position [494, 0]
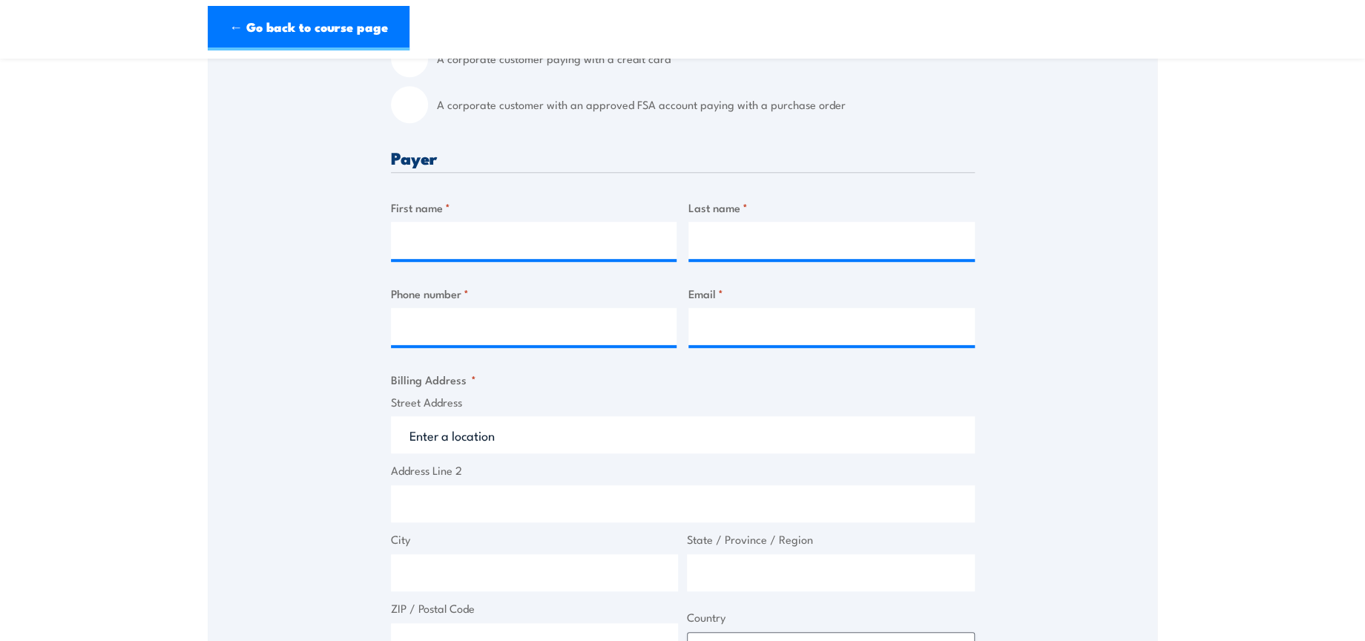
click at [407, 116] on input "A corporate customer with an approved FSA account paying with a purchase order" at bounding box center [409, 104] width 37 height 37
radio input "true"
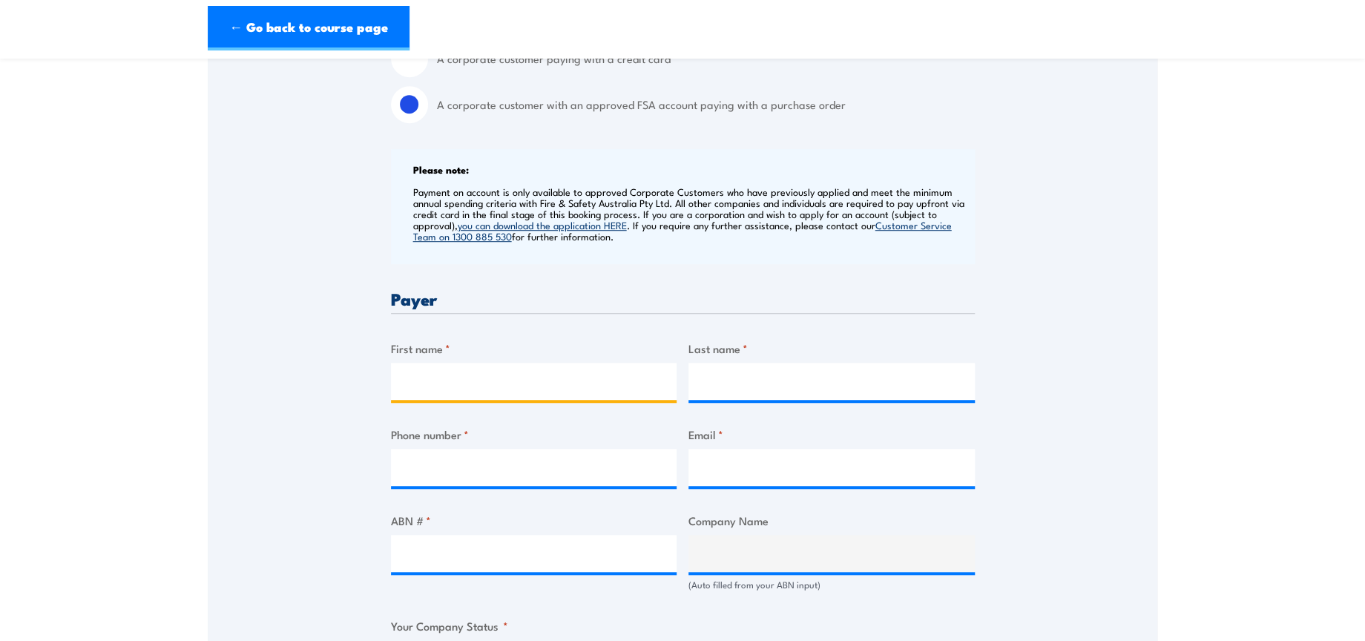
click at [505, 373] on input "First name *" at bounding box center [534, 381] width 286 height 37
type input "[PERSON_NAME]"
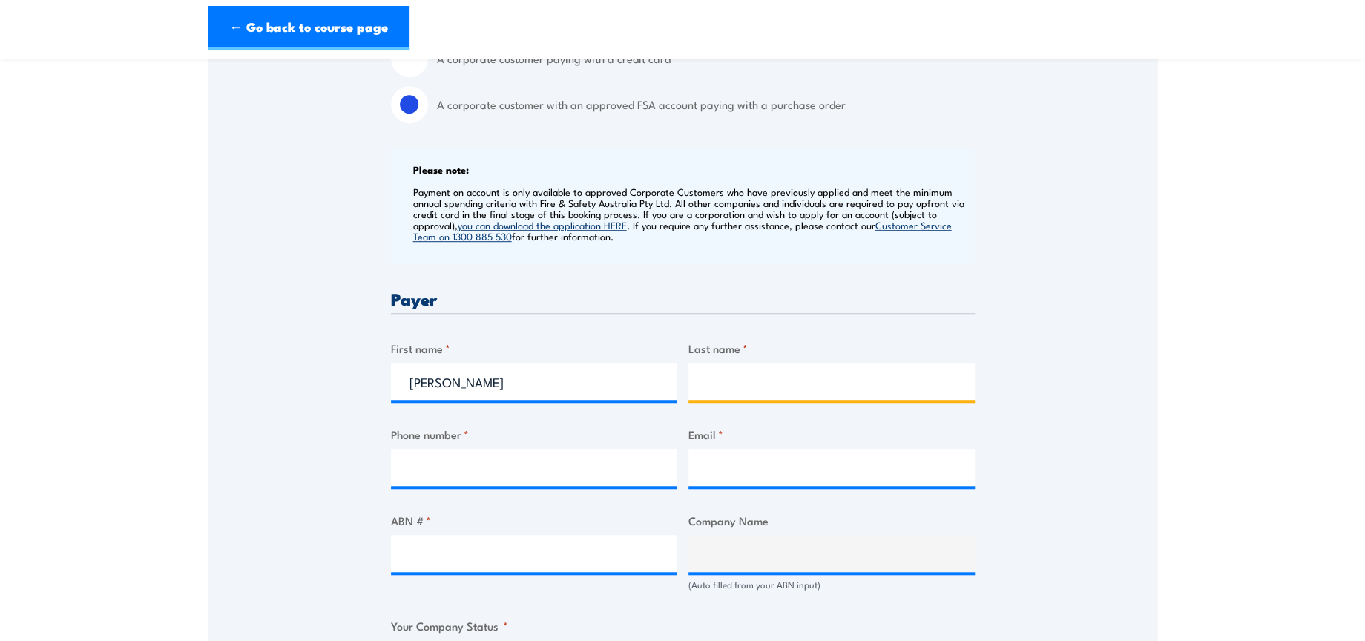
type input "Kaur"
type input "0402929442"
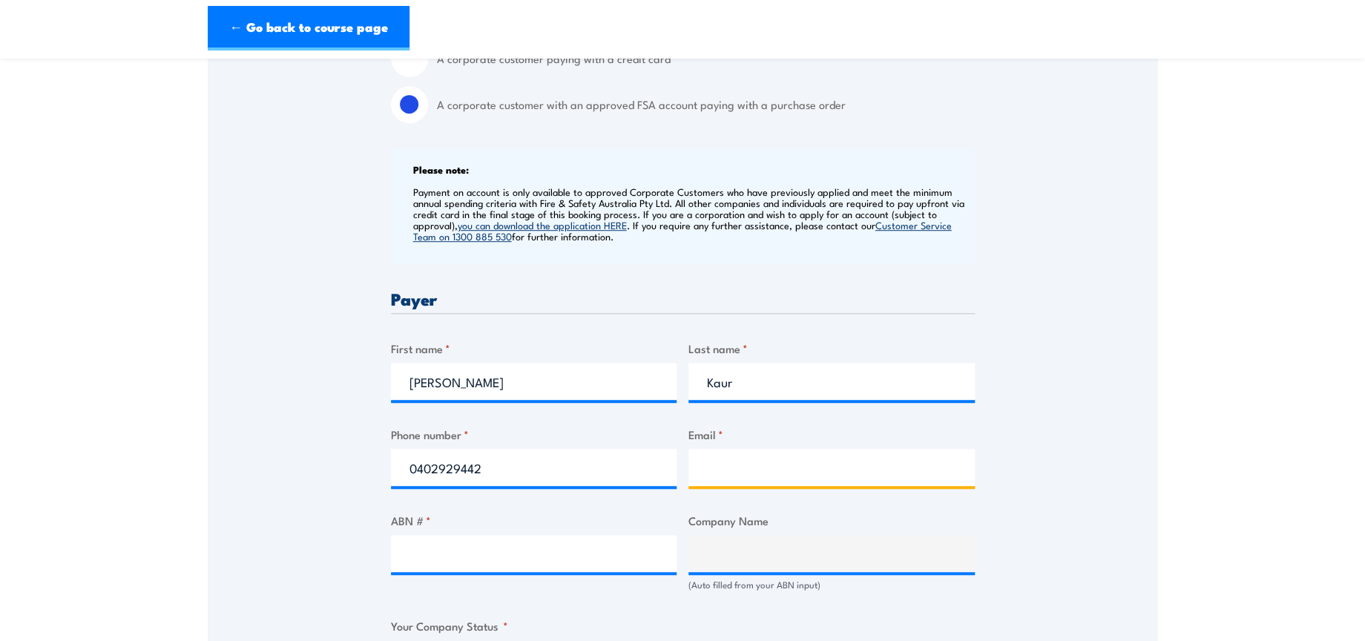
type input "[EMAIL_ADDRESS][DOMAIN_NAME]"
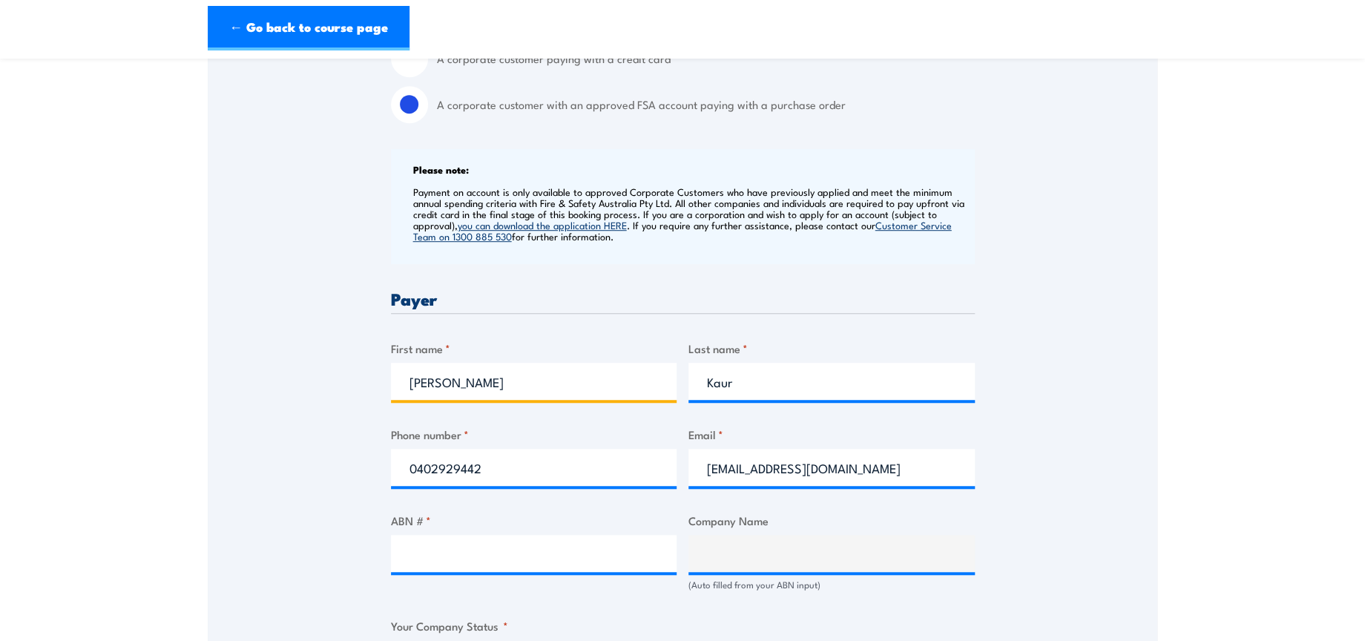
scroll to position [659, 0]
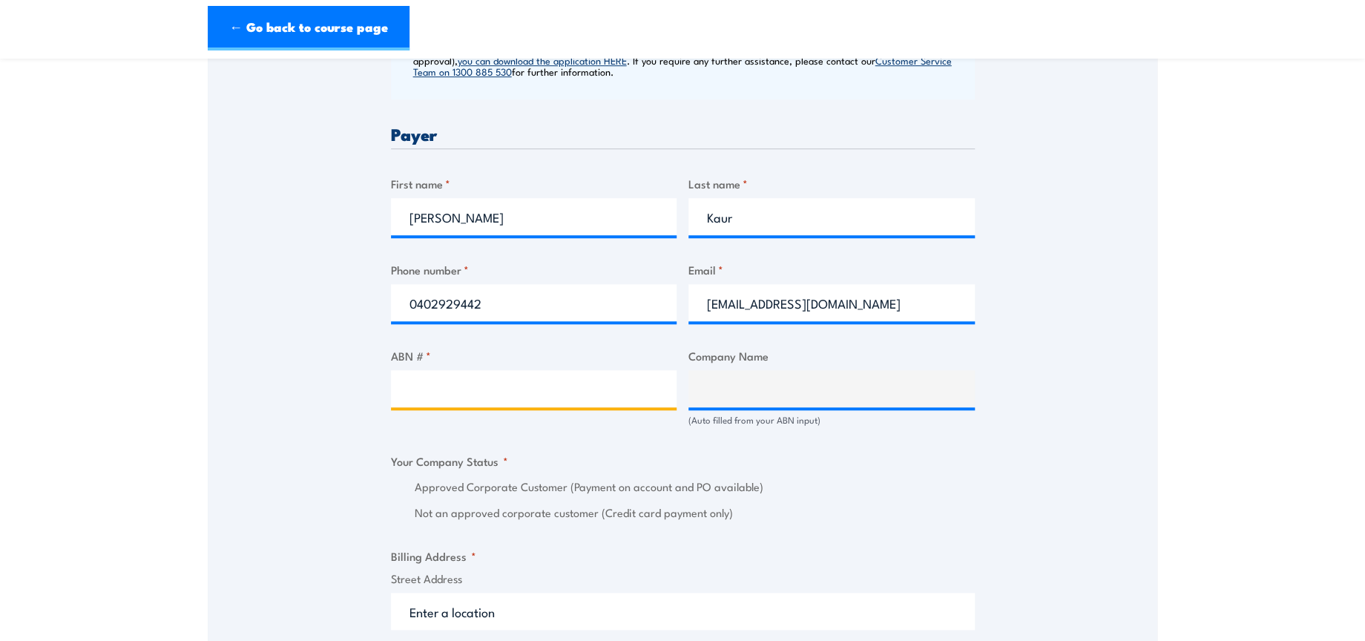
click at [573, 391] on input "ABN # *" at bounding box center [534, 388] width 286 height 37
paste input "85 071 798 617"
type input "85 071 798 617"
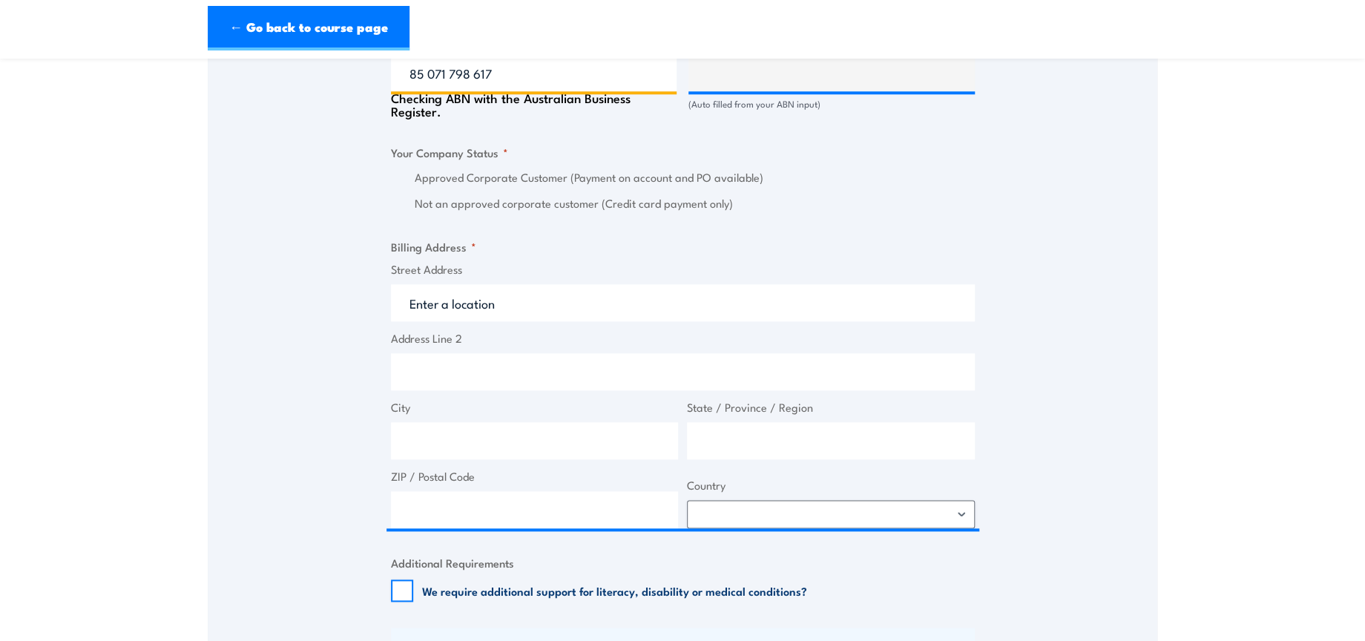
scroll to position [989, 0]
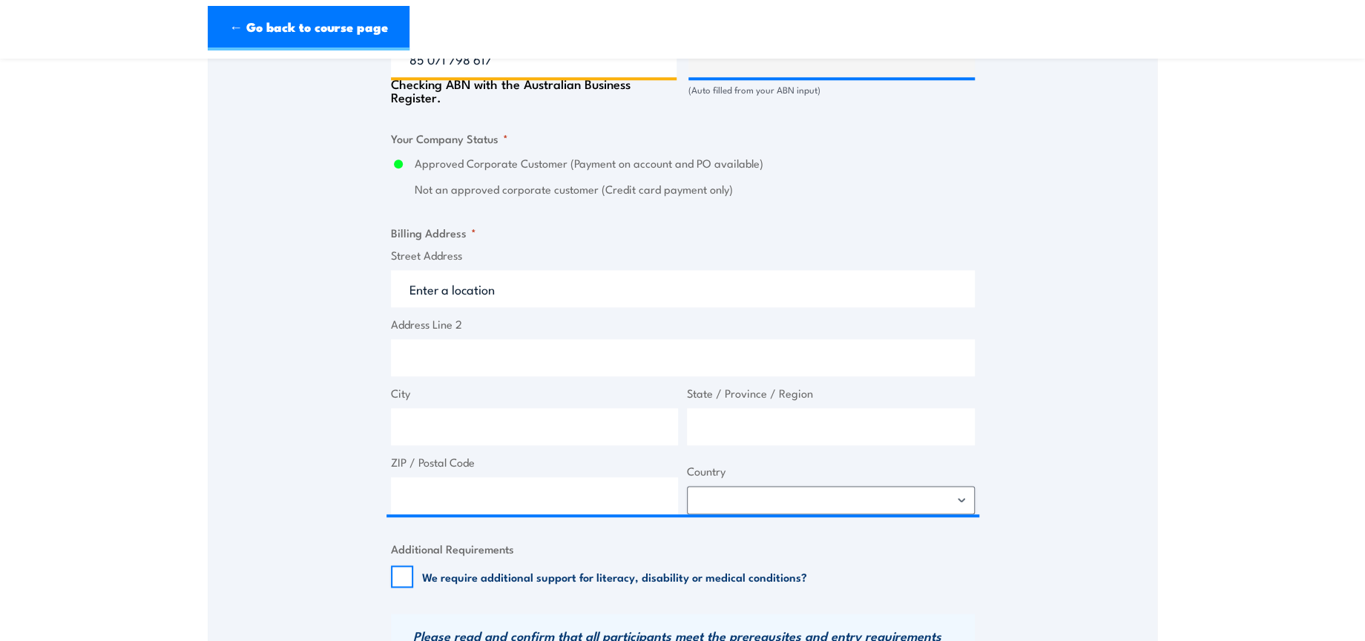
type input "DHL SUPPLY CHAIN (AUSTRALIA) PTY LIMITED"
radio input "true"
type input "85 071 798 617"
click at [507, 303] on div "Street Address Address Line 2 City State / Province / Region ZIP / Postal Code …" at bounding box center [683, 380] width 593 height 267
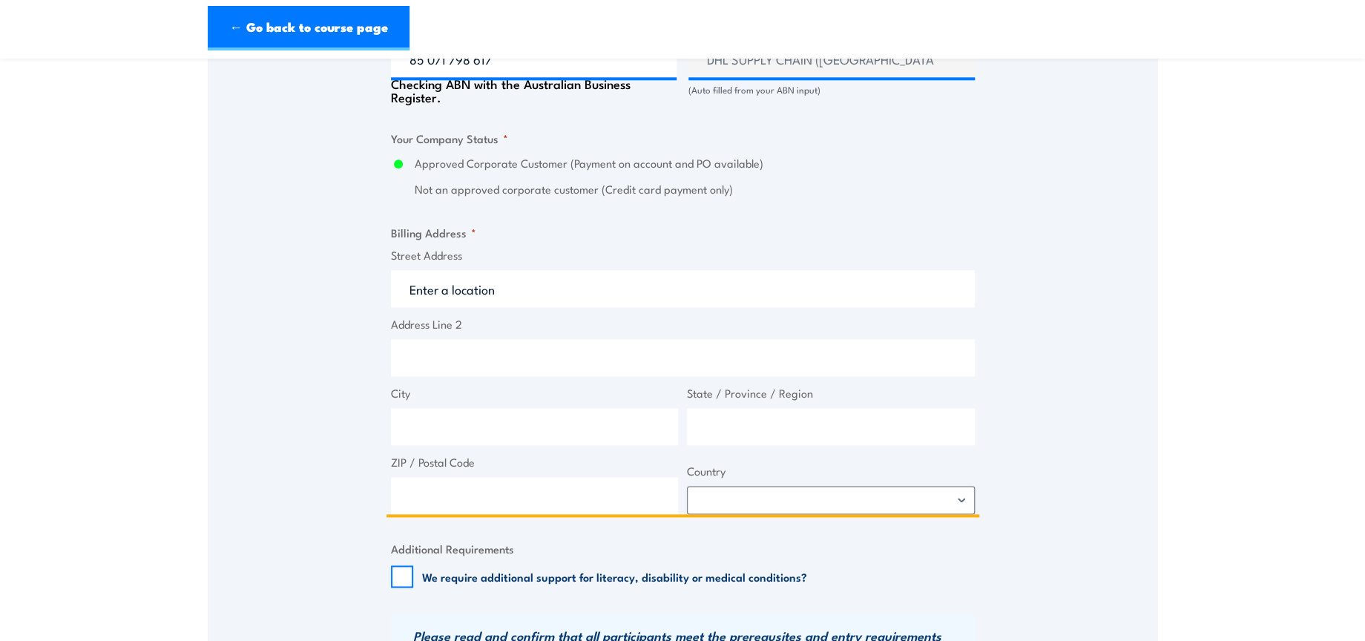
click at [507, 297] on input "Street Address" at bounding box center [683, 288] width 584 height 37
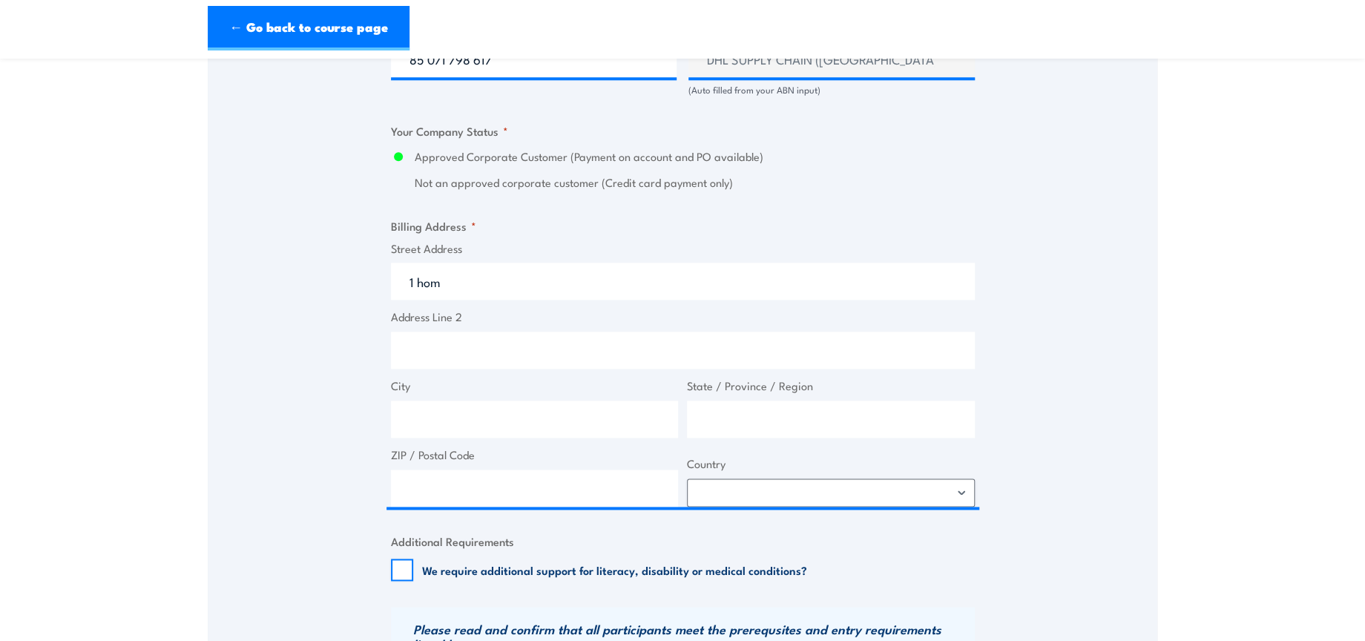
type input "1 Homebush Bay Drive, Rhodes NSW, Australia"
type input "1 Homebush Bay Dr"
type input "Rhodes"
type input "New South Wales"
type input "2138"
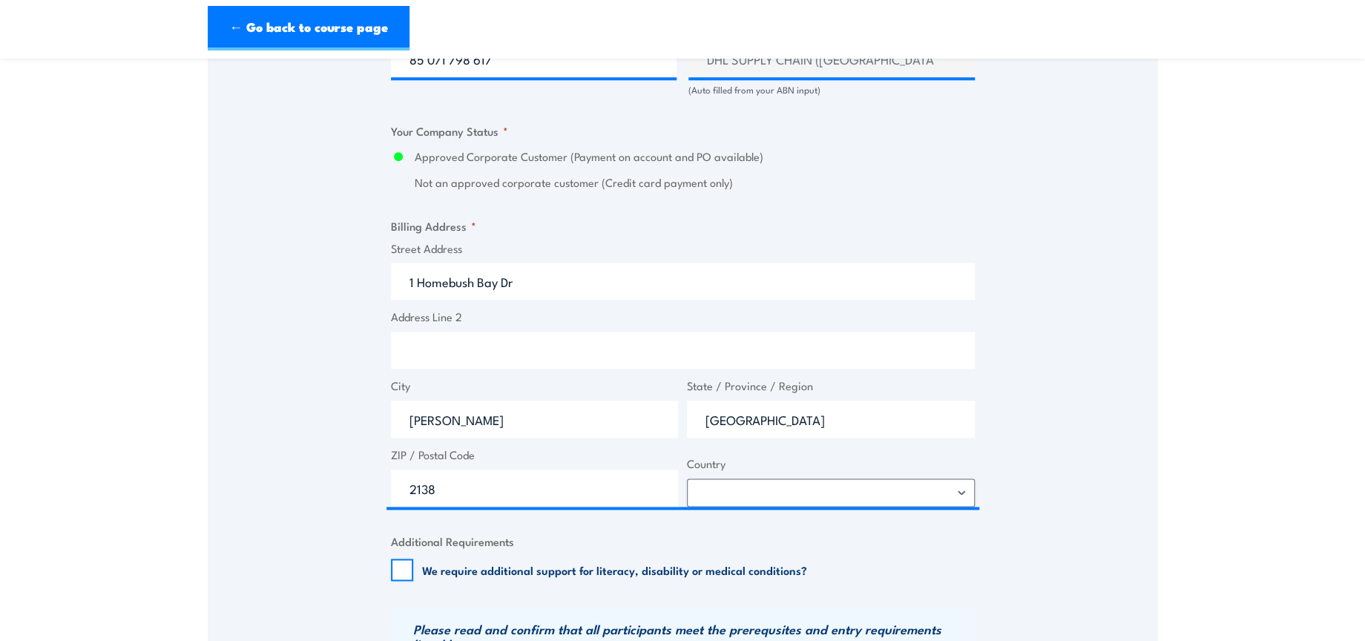
select select "Australia"
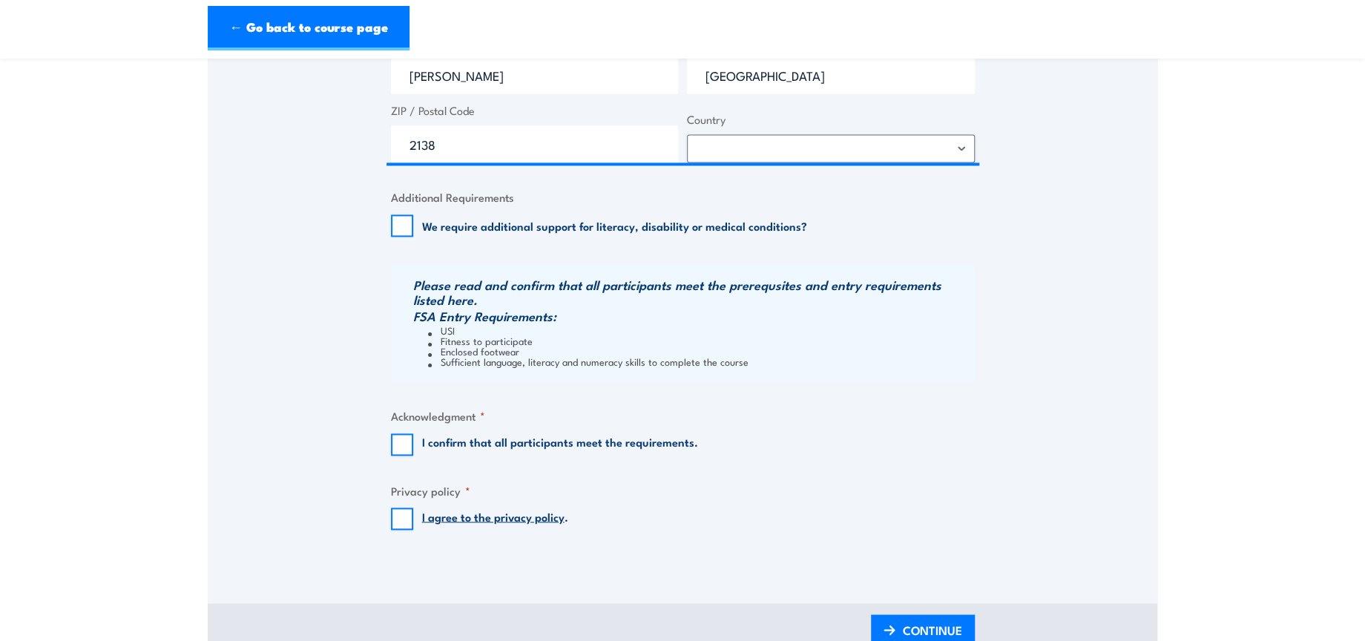
scroll to position [1401, 0]
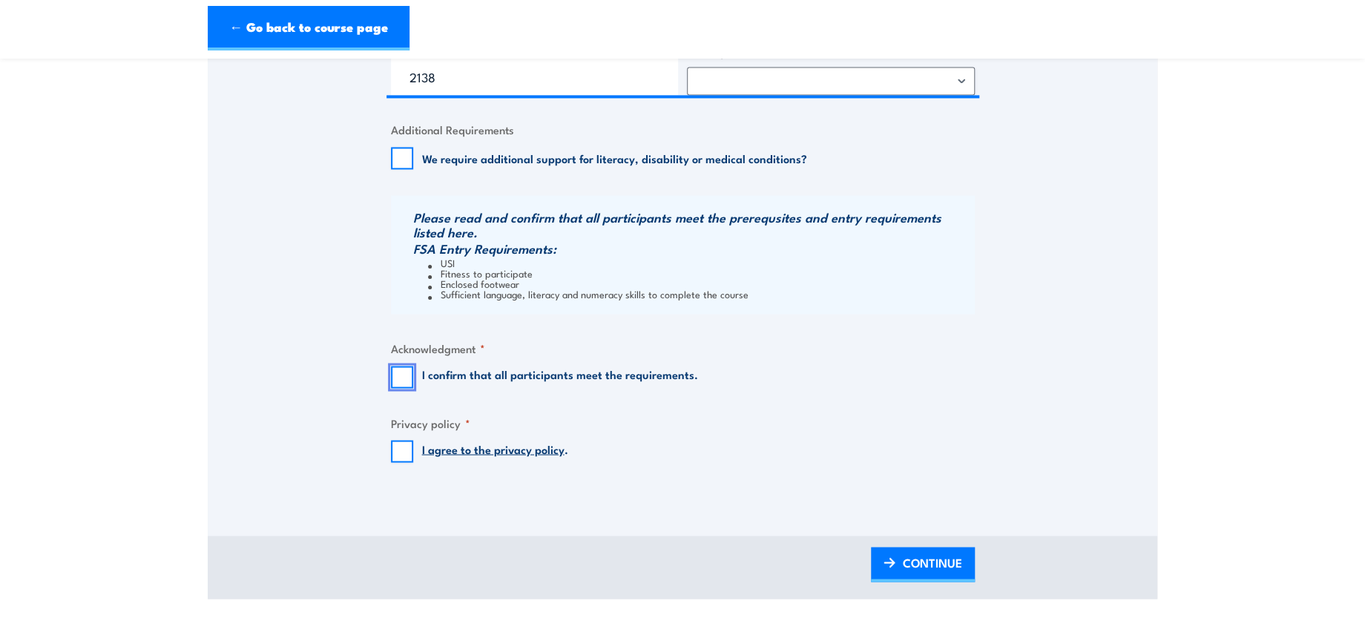
click at [401, 369] on input "I confirm that all participants meet the requirements." at bounding box center [402, 377] width 22 height 22
checkbox input "true"
click at [404, 456] on input "I agree to the privacy policy ." at bounding box center [402, 451] width 22 height 22
checkbox input "true"
drag, startPoint x: 922, startPoint y: 553, endPoint x: 933, endPoint y: 532, distance: 23.2
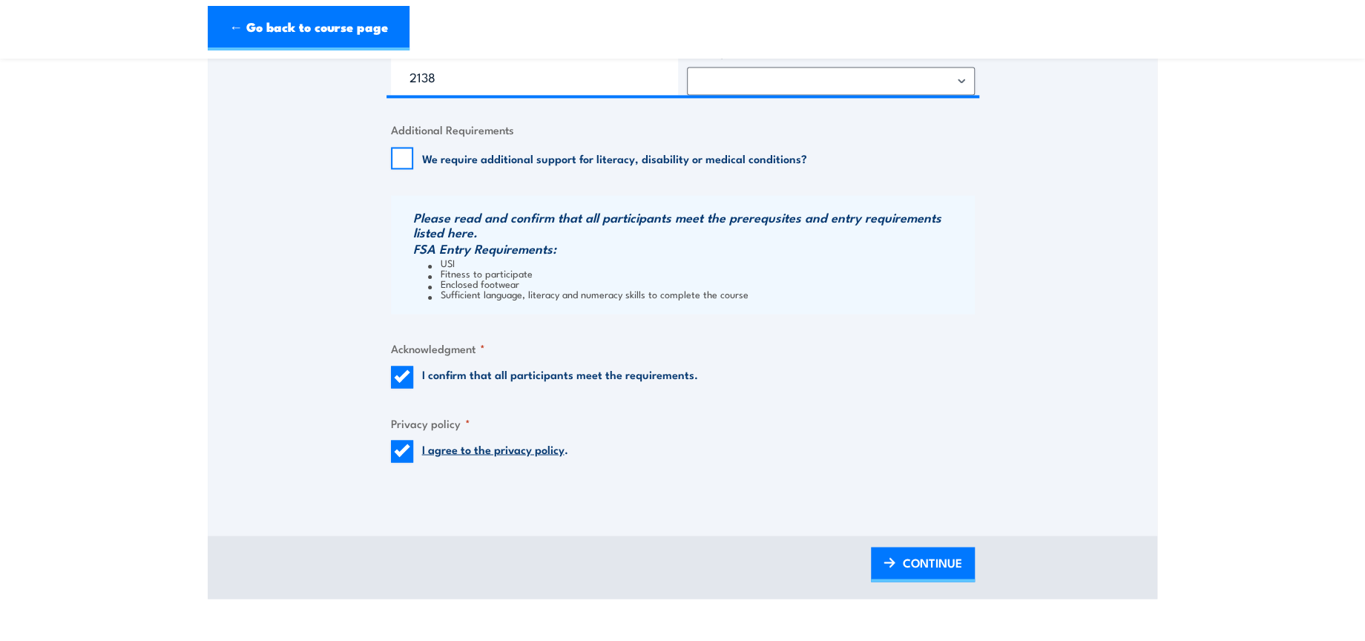
click at [922, 553] on span "CONTINUE" at bounding box center [932, 561] width 59 height 39
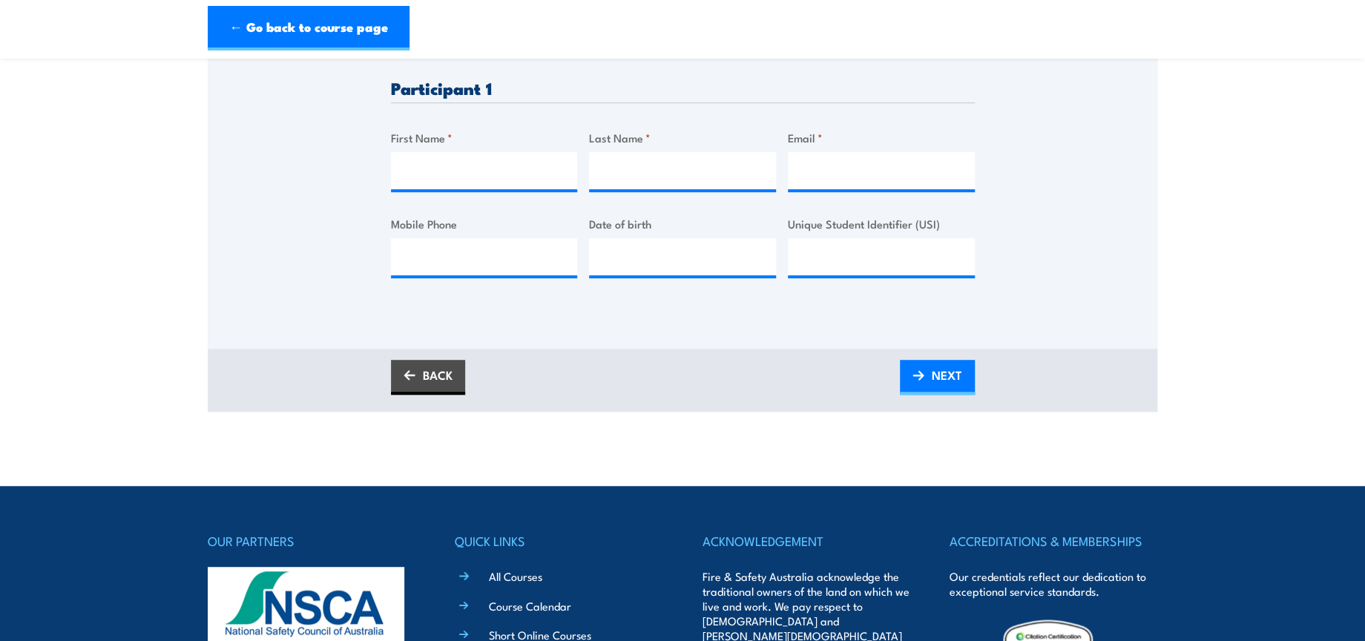
scroll to position [329, 0]
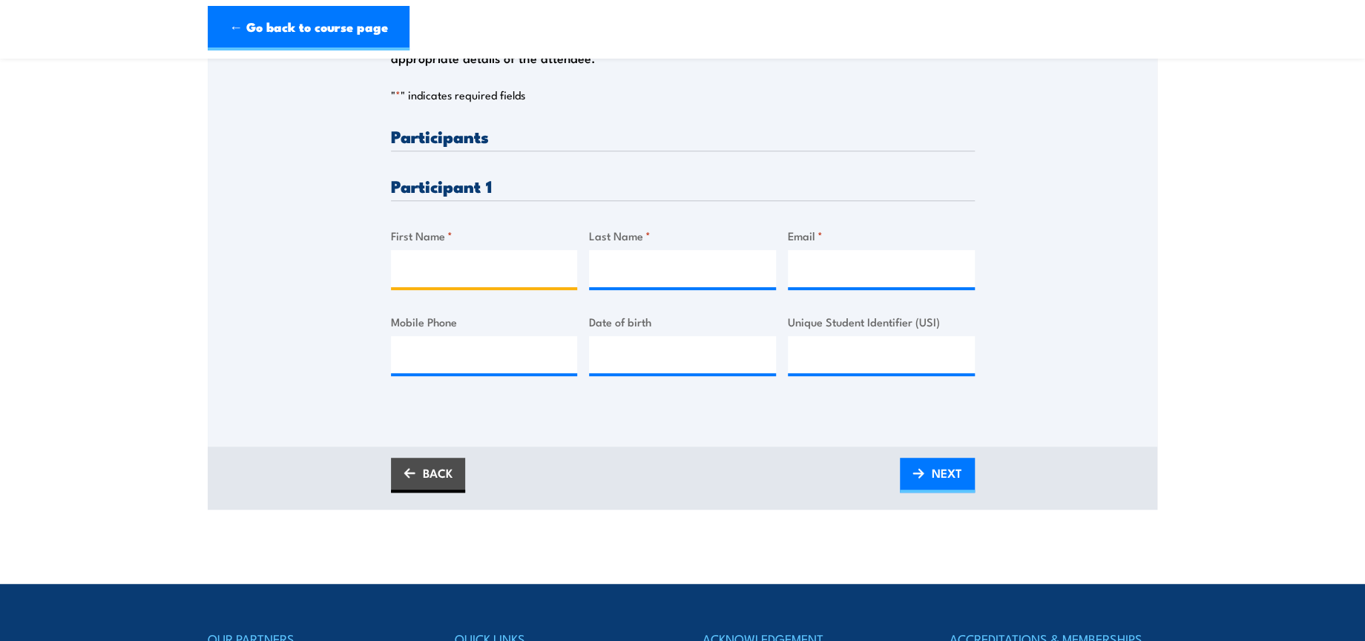
click at [466, 265] on input "First Name *" at bounding box center [484, 268] width 187 height 37
click at [572, 254] on input "First Name *" at bounding box center [484, 268] width 187 height 37
paste input "Christian"
type input "Christian"
click at [685, 266] on input "Last Name *" at bounding box center [682, 268] width 187 height 37
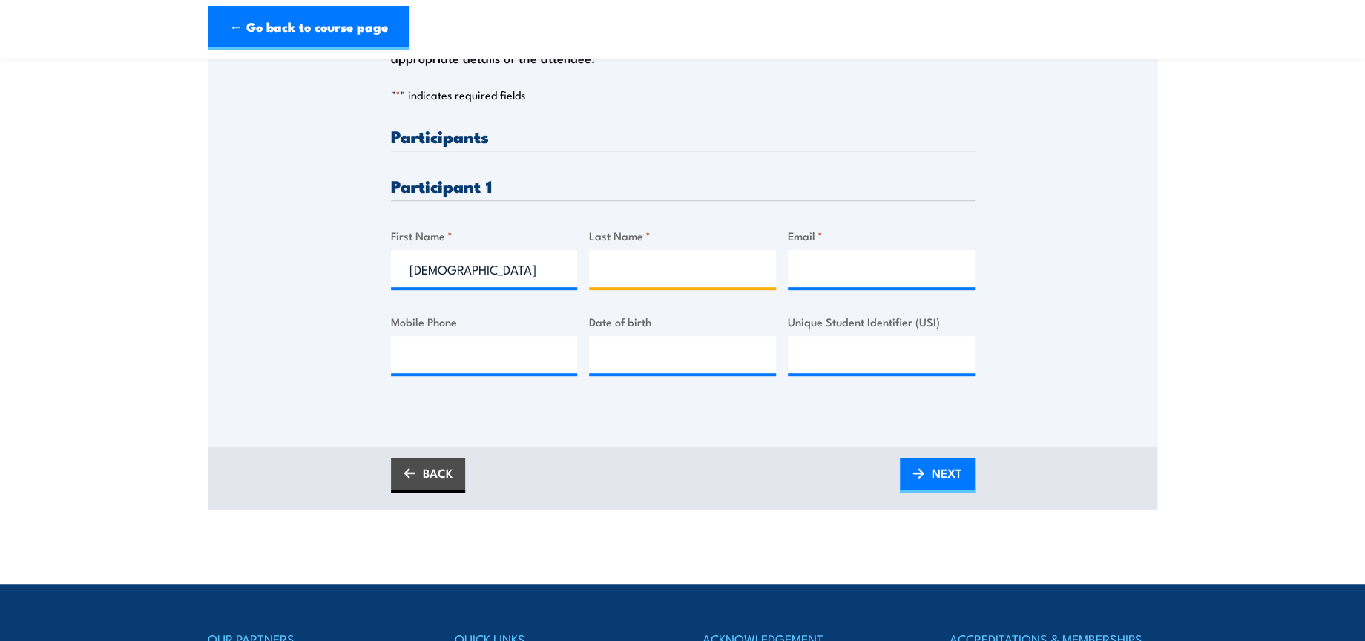
click at [665, 282] on input "Last Name *" at bounding box center [682, 268] width 187 height 37
paste input "Giffin"
type input "Giffin"
click at [852, 279] on input "Email *" at bounding box center [881, 268] width 187 height 37
click at [858, 278] on input "Email *" at bounding box center [881, 268] width 187 height 37
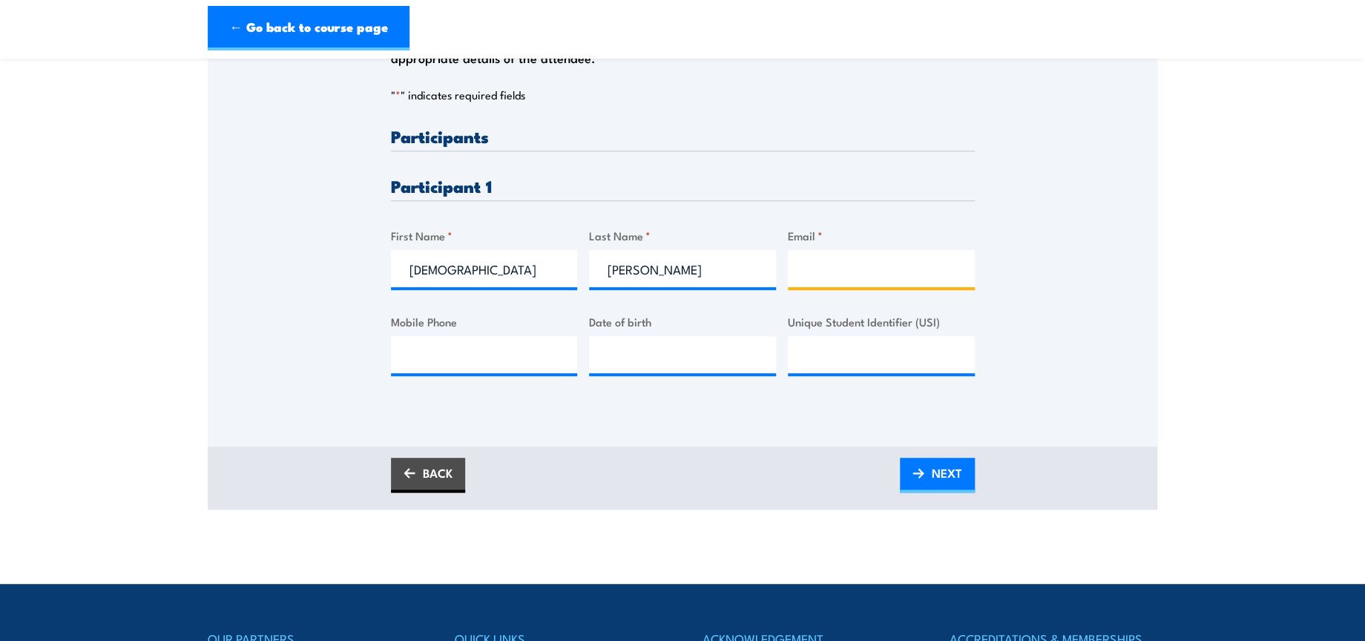
paste input "Lykanos93@gmail.com"
type input "Lykanos93@gmail.com"
drag, startPoint x: 925, startPoint y: 468, endPoint x: 978, endPoint y: 467, distance: 52.7
click at [925, 468] on link "NEXT" at bounding box center [937, 475] width 75 height 35
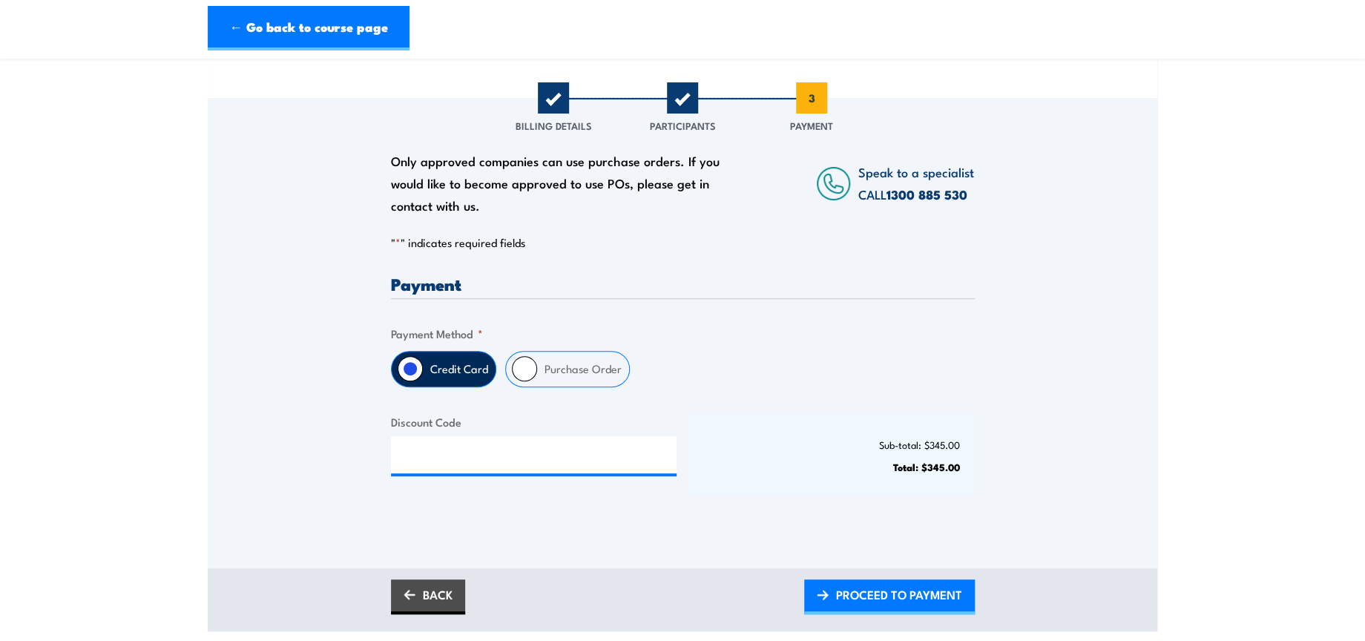
scroll to position [165, 0]
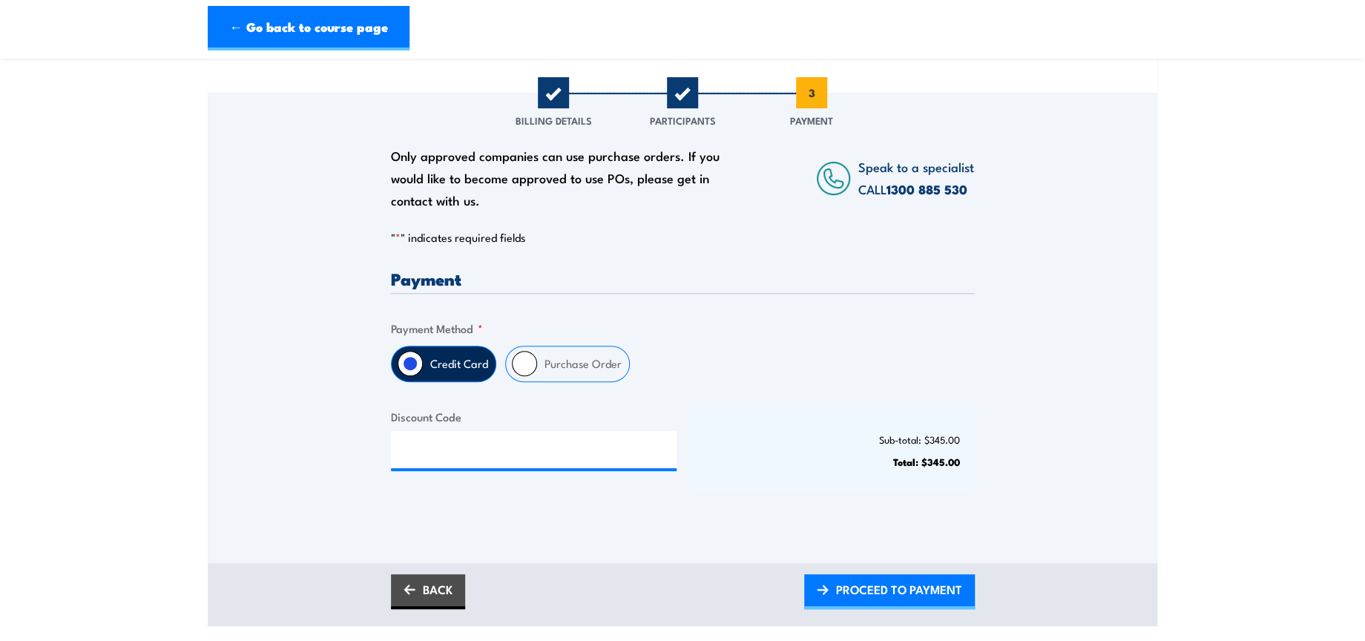
click at [524, 358] on input "Purchase Order" at bounding box center [524, 363] width 25 height 25
radio input "true"
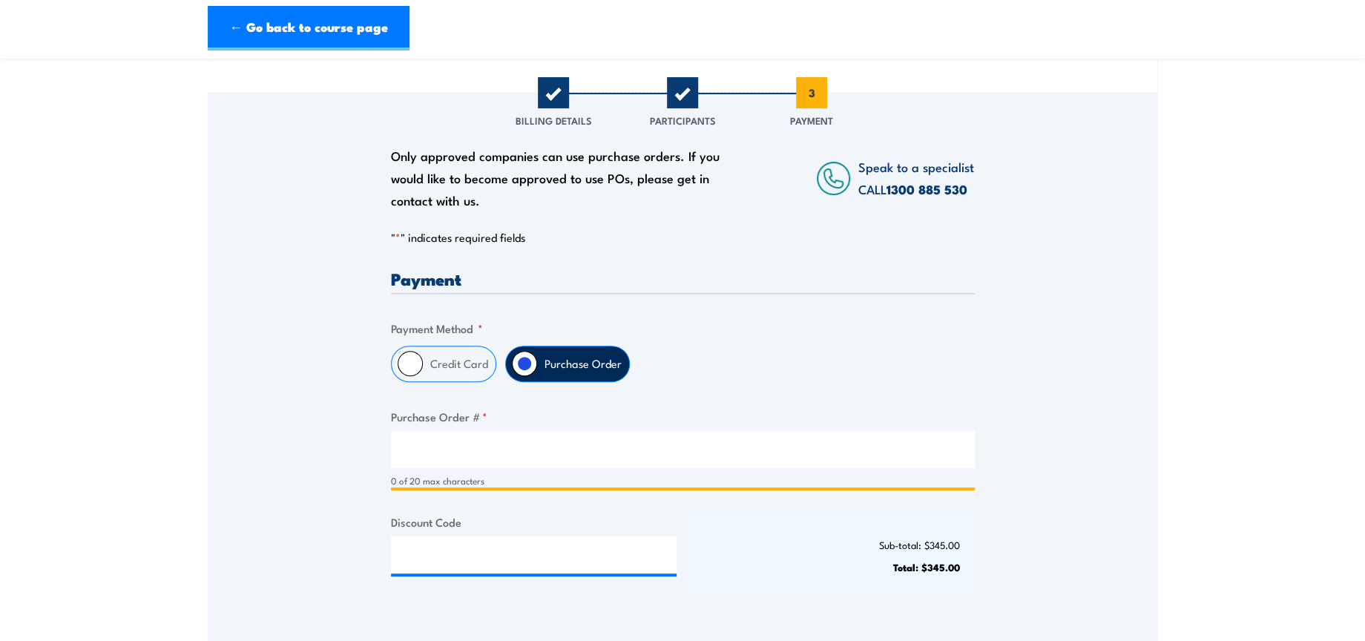
click at [531, 450] on input "Purchase Order # *" at bounding box center [683, 449] width 584 height 37
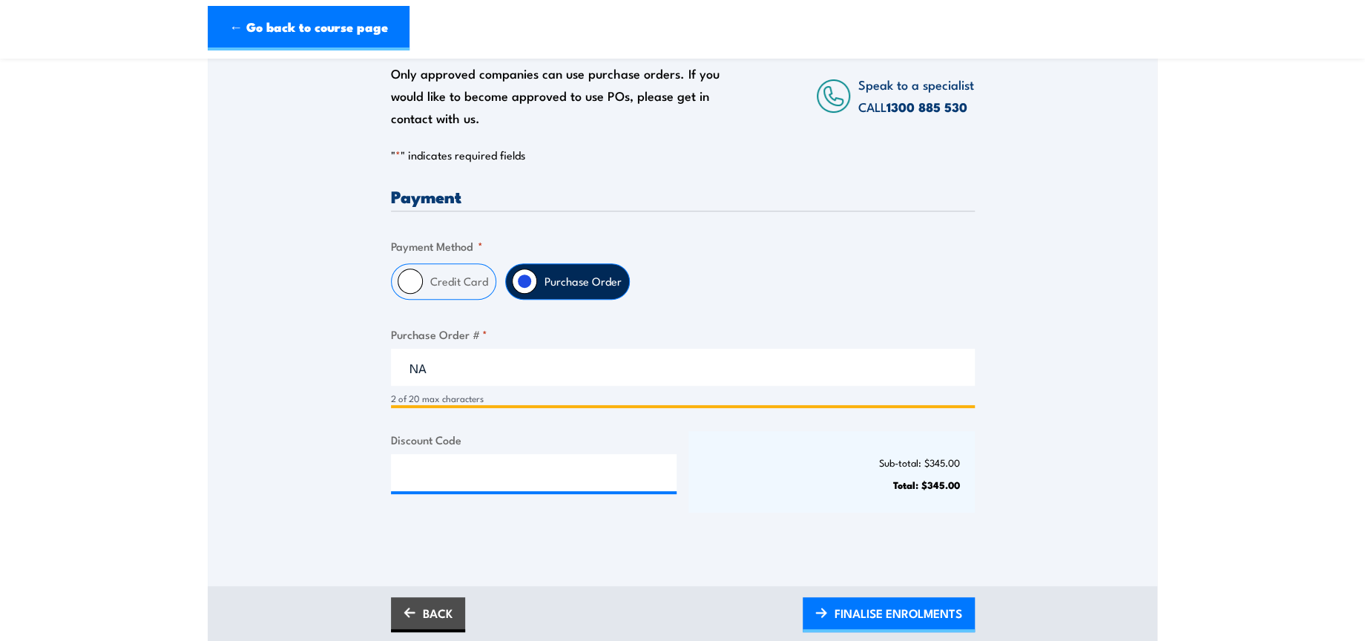
type input "NA"
click at [540, 468] on input "Discount Code" at bounding box center [534, 472] width 286 height 37
click at [511, 479] on input "Discount Code" at bounding box center [534, 472] width 286 height 37
paste input "NSCASILVER2025!"
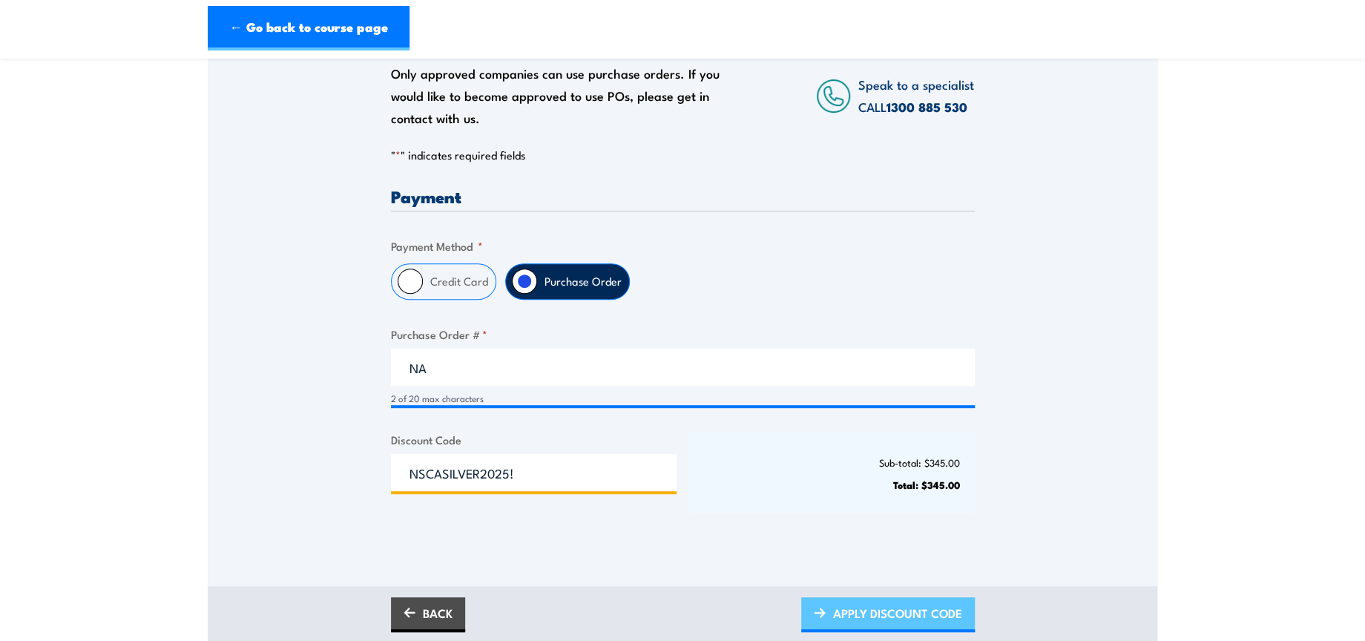
type input "NSCASILVER2025!"
click at [926, 616] on span "APPLY DISCOUNT CODE" at bounding box center [897, 612] width 129 height 39
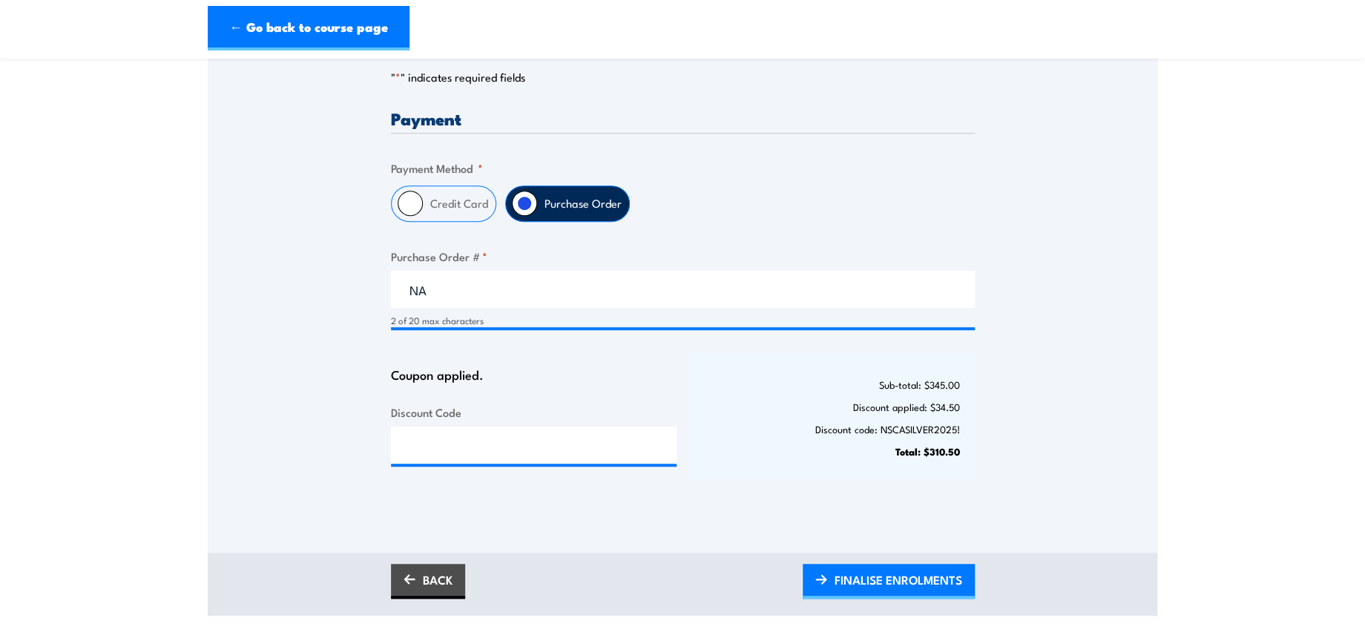
scroll to position [329, 0]
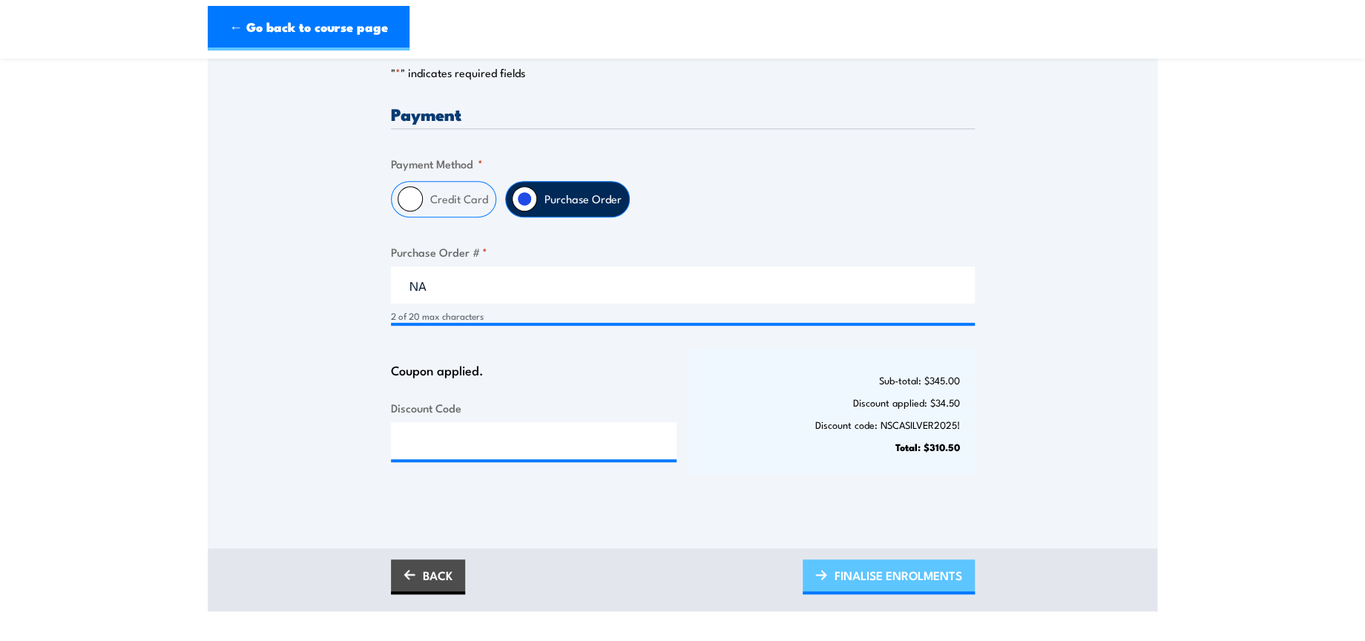
click at [915, 559] on span "FINALISE ENROLMENTS" at bounding box center [899, 575] width 128 height 39
click at [1089, 389] on div "Only approved companies can use purchase orders. If you would like to become ap…" at bounding box center [683, 217] width 950 height 579
drag, startPoint x: 923, startPoint y: 448, endPoint x: 958, endPoint y: 449, distance: 35.6
click at [958, 449] on strong "Total: $310.50" at bounding box center [927, 446] width 65 height 15
copy strong "$310.50"
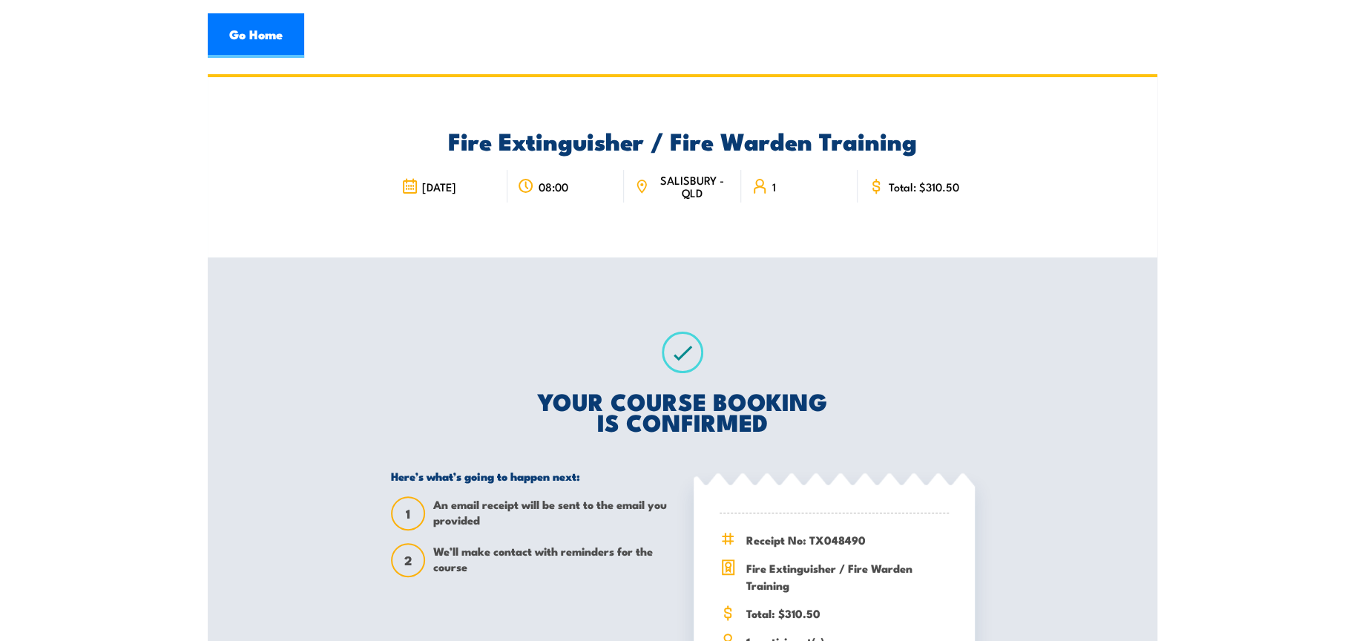
click at [833, 547] on div "Receipt No: TX048490 Fire Extinguisher / Fire Warden Training" at bounding box center [834, 620] width 229 height 215
drag, startPoint x: 809, startPoint y: 536, endPoint x: 864, endPoint y: 540, distance: 55.0
click at [864, 540] on span "Receipt No: TX048490" at bounding box center [847, 539] width 203 height 17
copy span "TX048490"
click at [266, 34] on link "Go Home" at bounding box center [256, 35] width 96 height 45
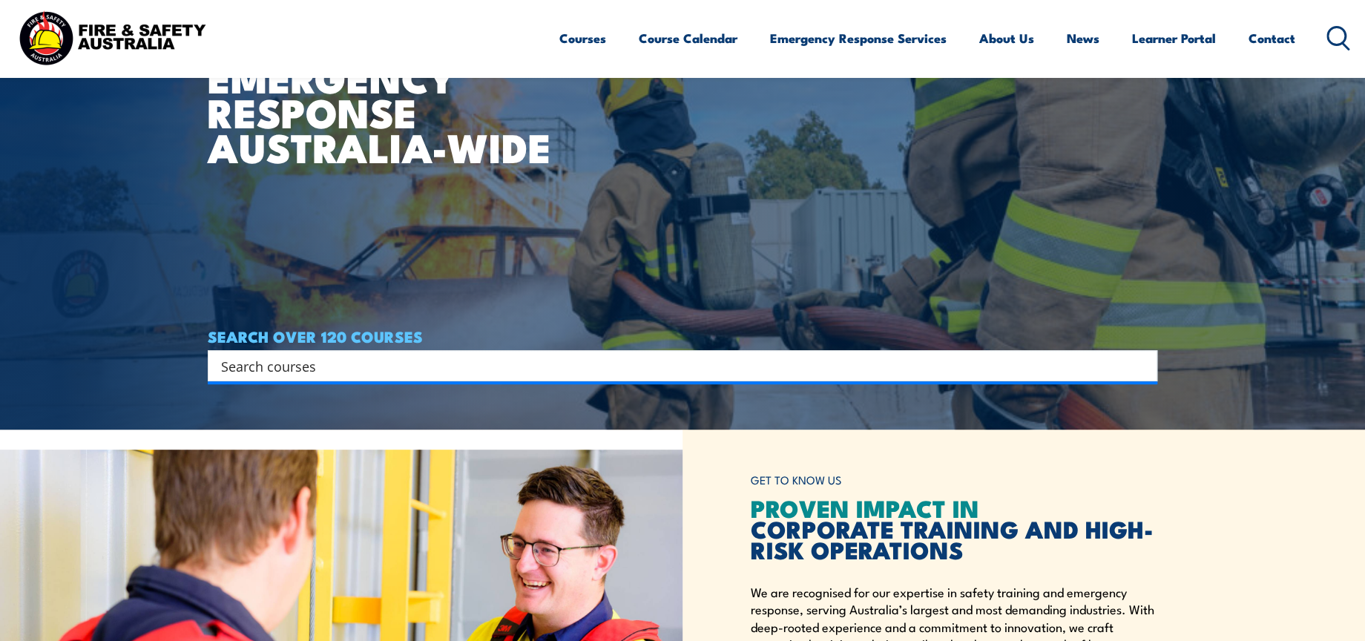
scroll to position [494, 0]
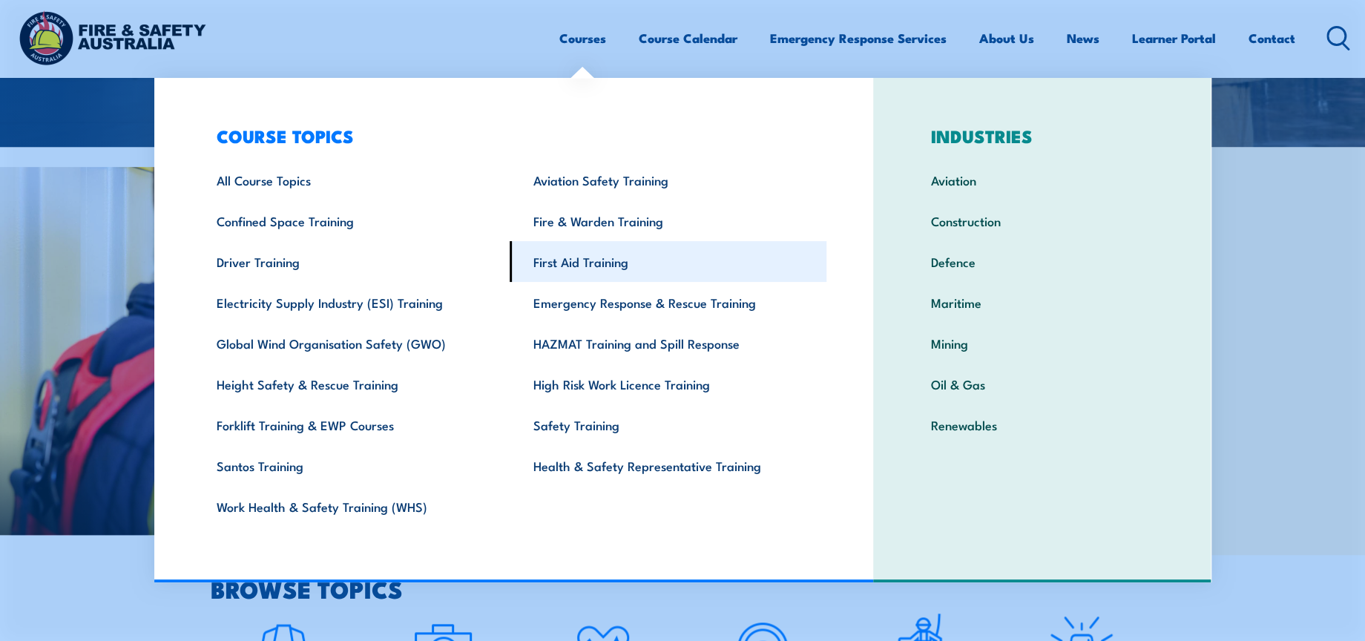
click at [620, 244] on link "First Aid Training" at bounding box center [668, 261] width 317 height 41
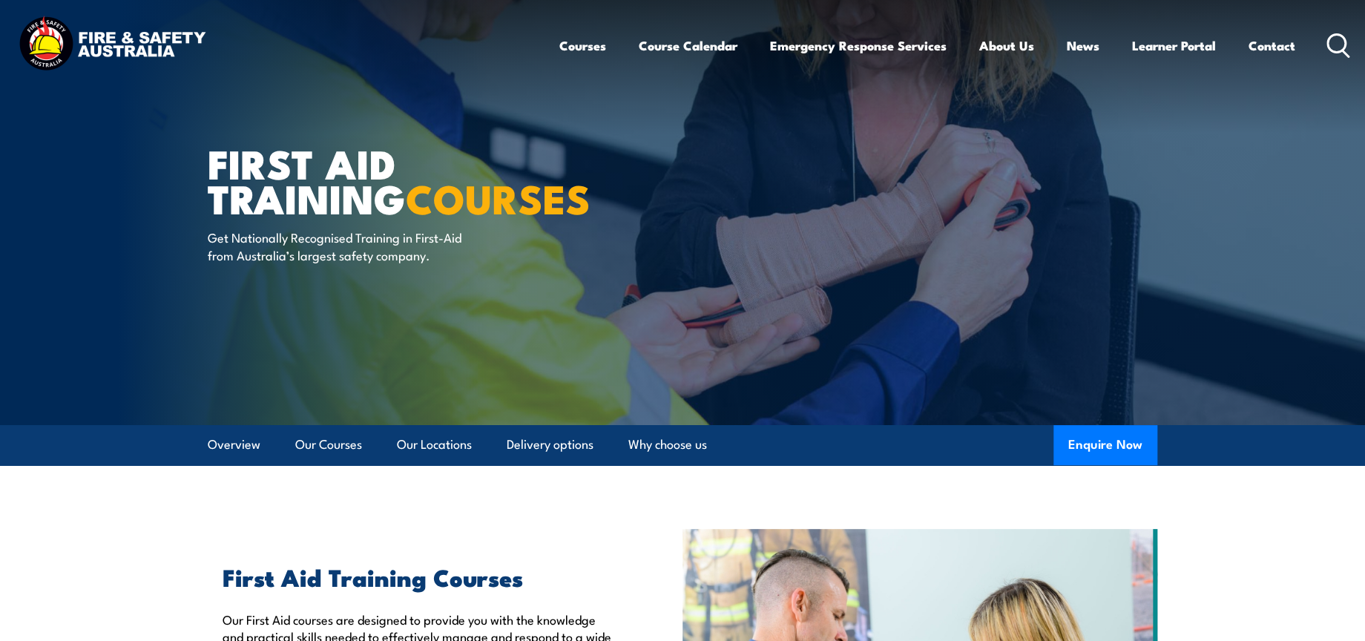
click at [582, 47] on link "Courses" at bounding box center [582, 45] width 47 height 39
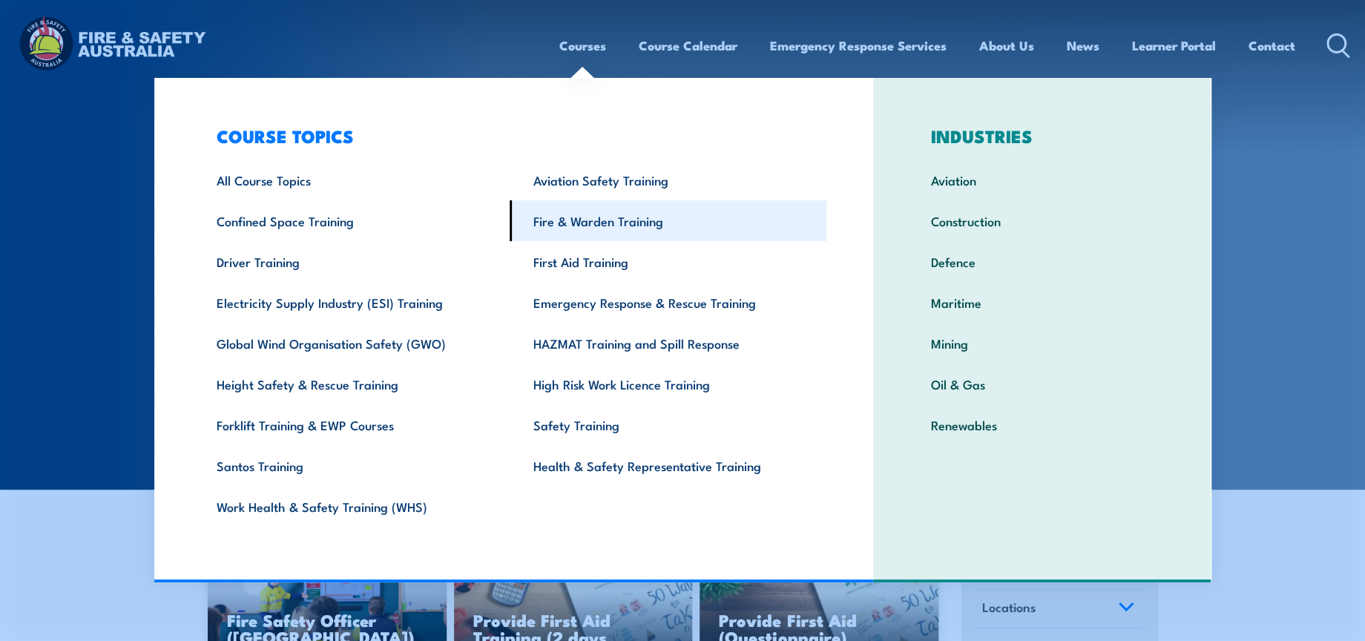
click at [597, 223] on link "Fire & Warden Training" at bounding box center [668, 220] width 317 height 41
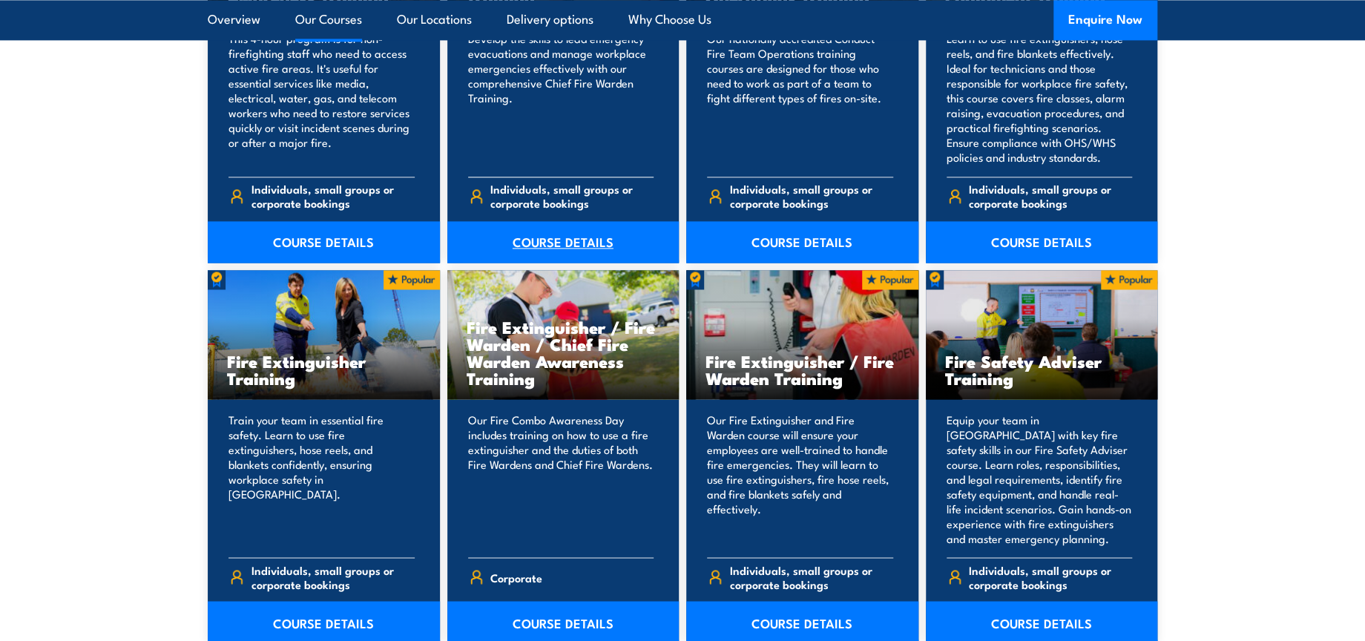
scroll to position [1401, 0]
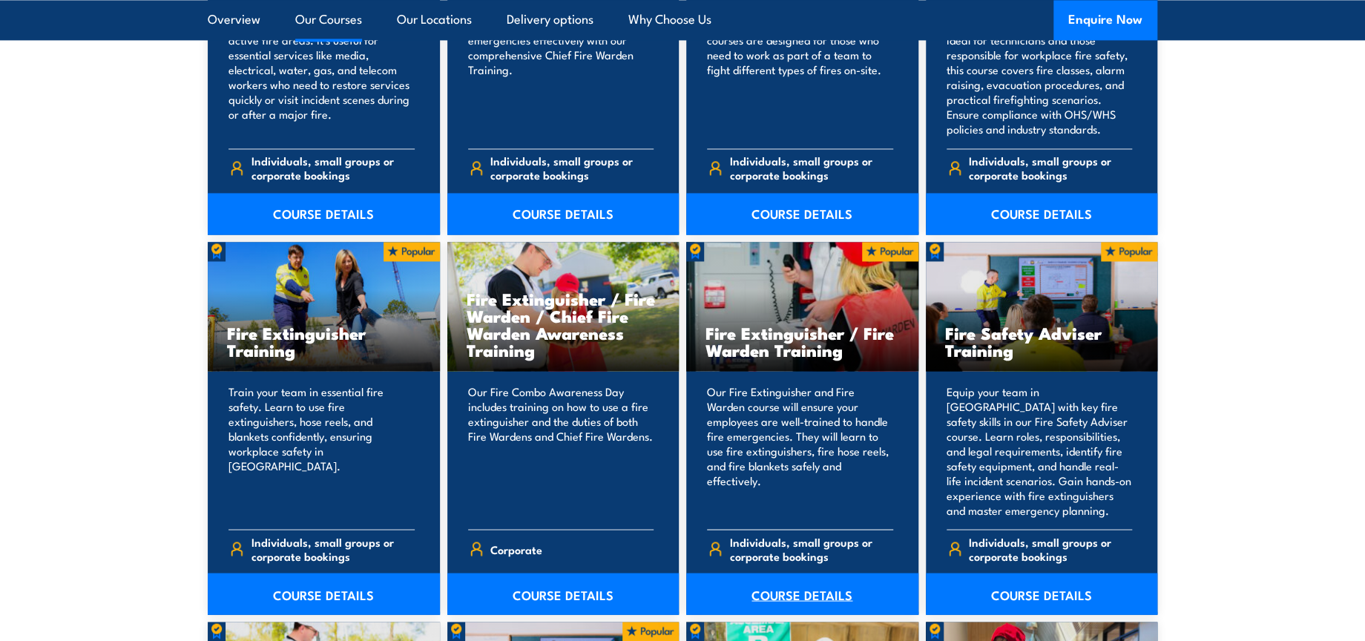
click at [775, 590] on link "COURSE DETAILS" at bounding box center [802, 594] width 232 height 42
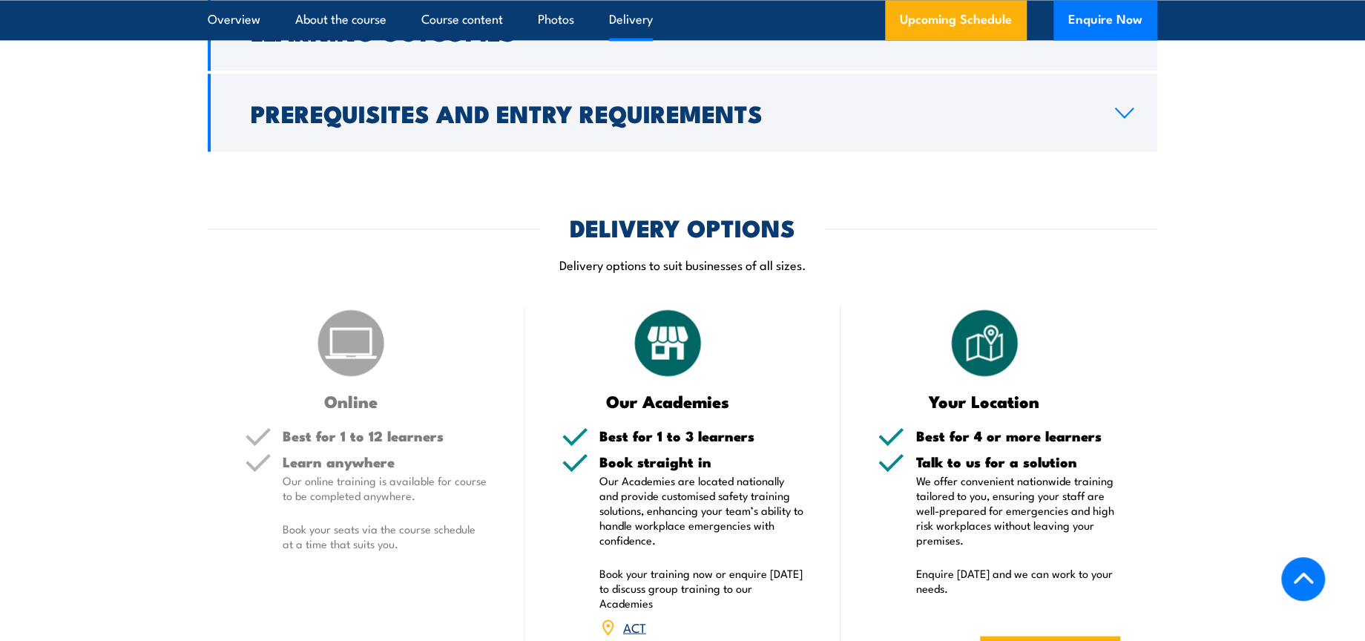
scroll to position [2142, 0]
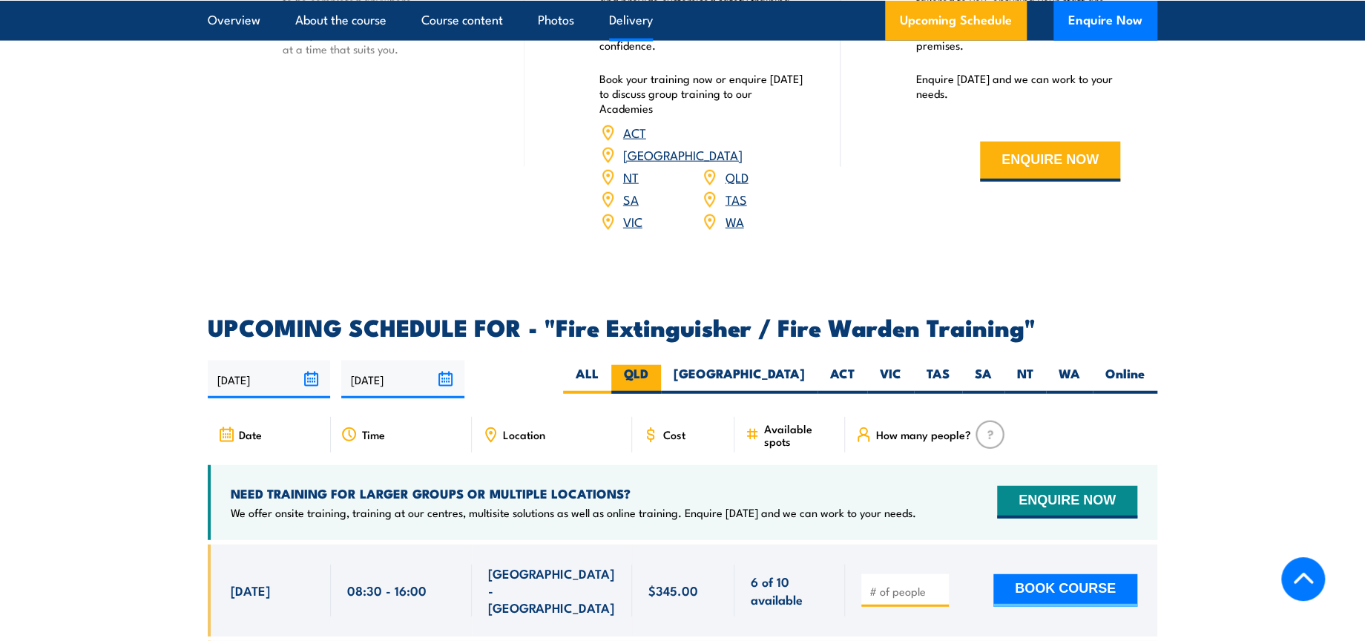
click at [661, 365] on label "QLD" at bounding box center [636, 379] width 50 height 29
click at [658, 365] on input "QLD" at bounding box center [653, 370] width 10 height 10
radio input "true"
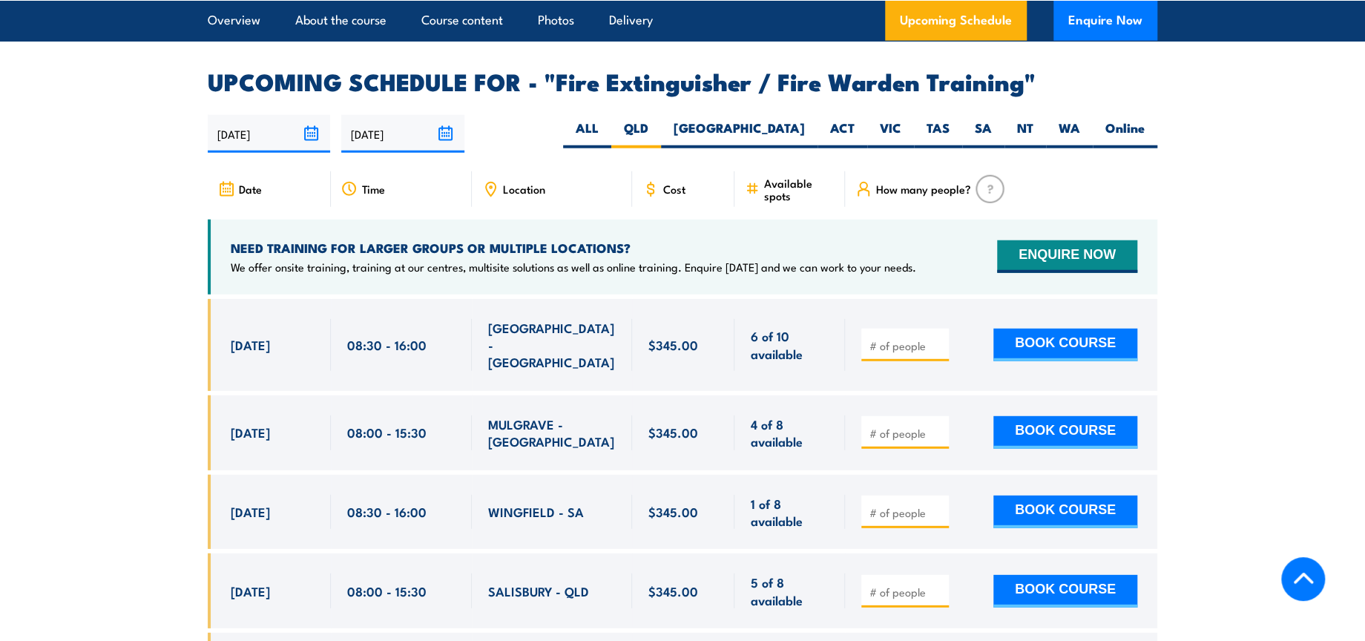
scroll to position [2390, 0]
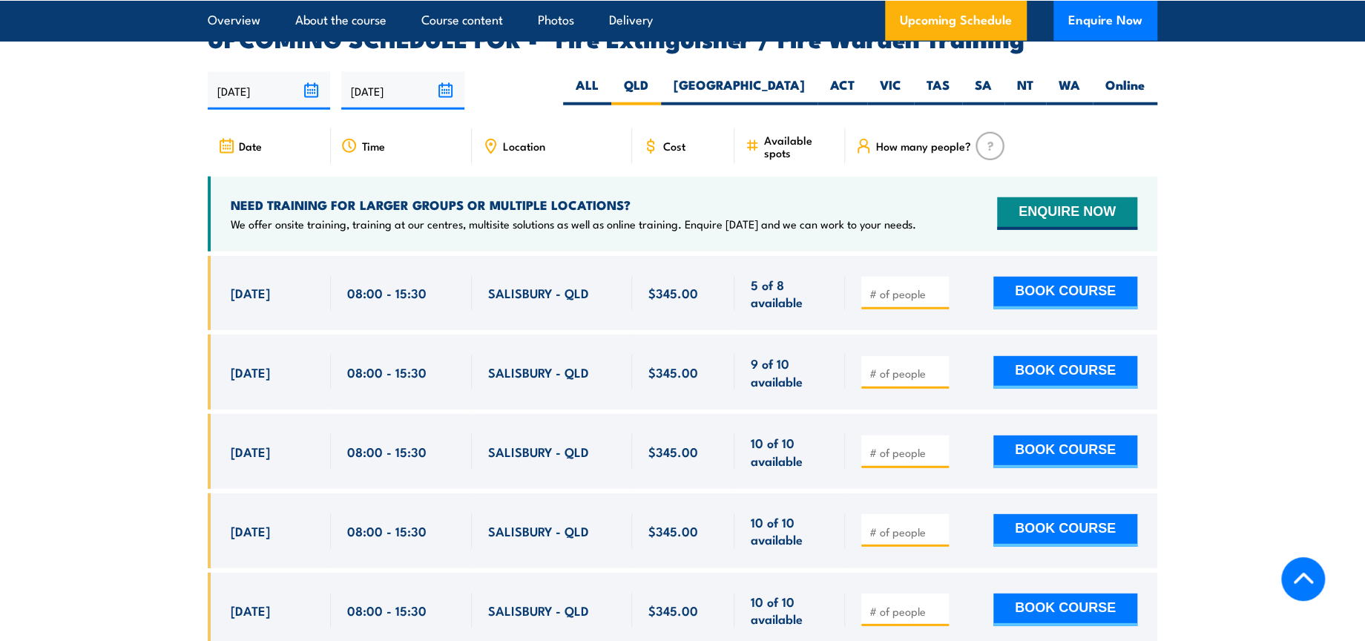
scroll to position [2436, 0]
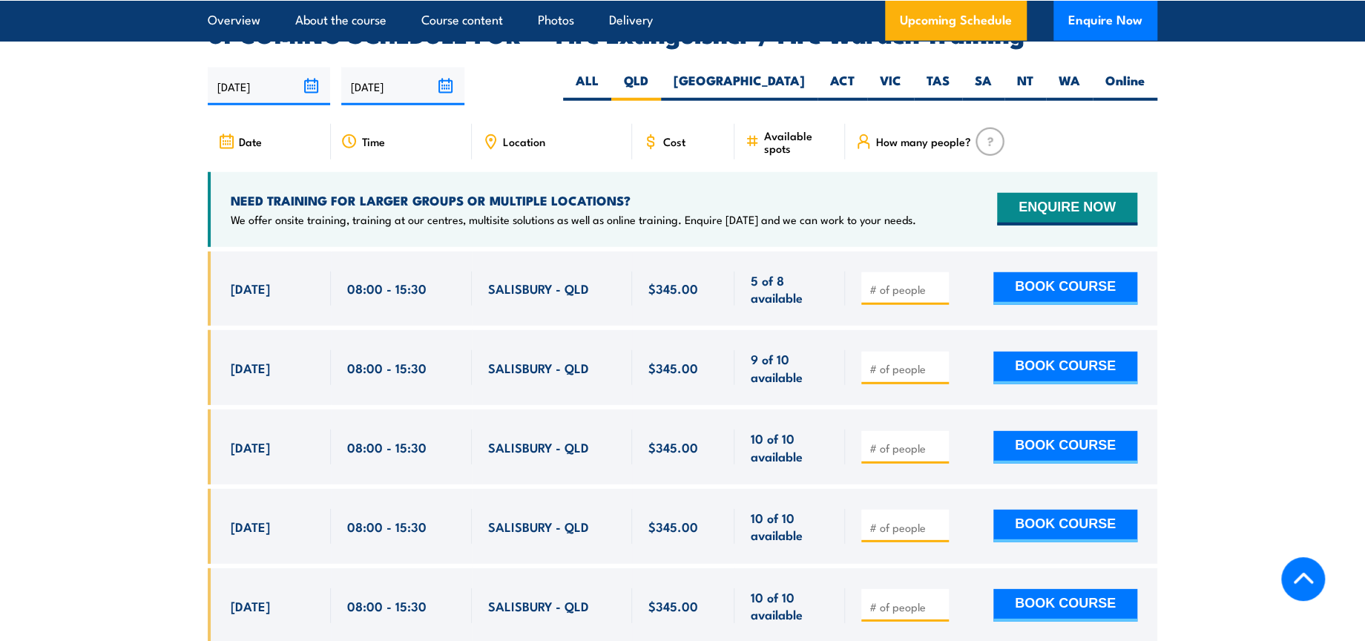
click at [891, 282] on input "number" at bounding box center [906, 289] width 74 height 15
type input "1"
click at [1073, 272] on button "BOOK COURSE" at bounding box center [1065, 288] width 144 height 33
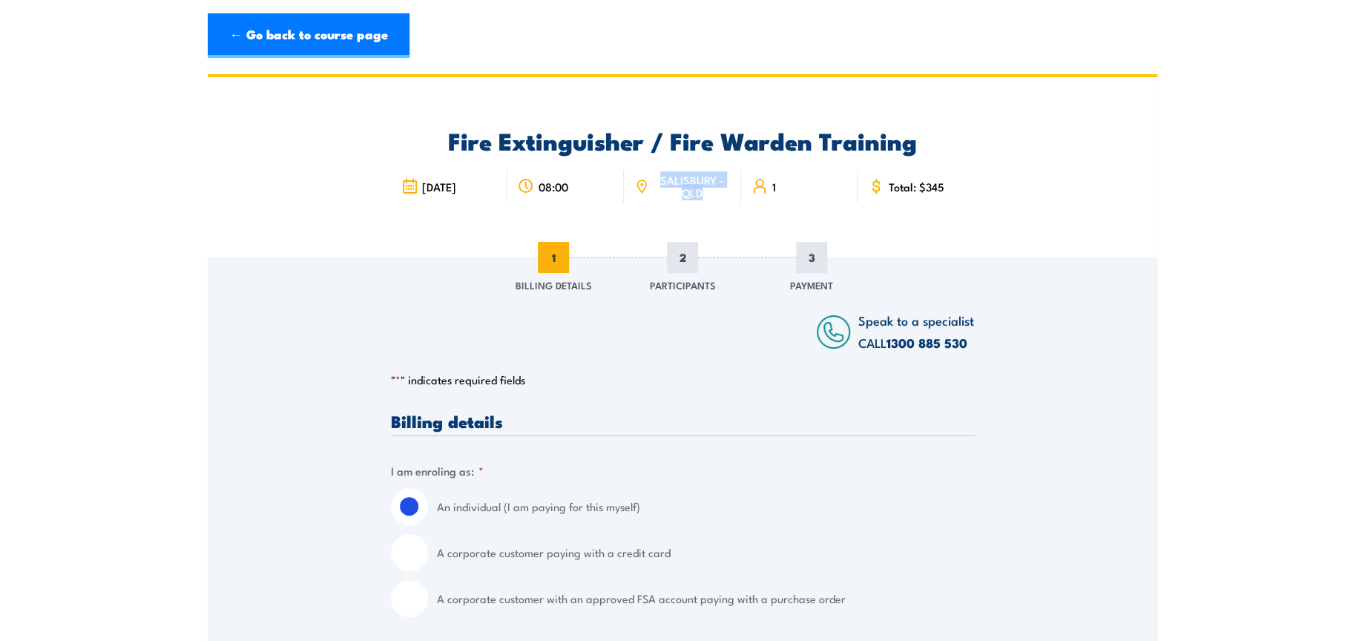
drag, startPoint x: 662, startPoint y: 180, endPoint x: 704, endPoint y: 198, distance: 45.5
click at [704, 198] on span "SALISBURY - QLD" at bounding box center [692, 186] width 77 height 25
copy span "SALISBURY - QLD"
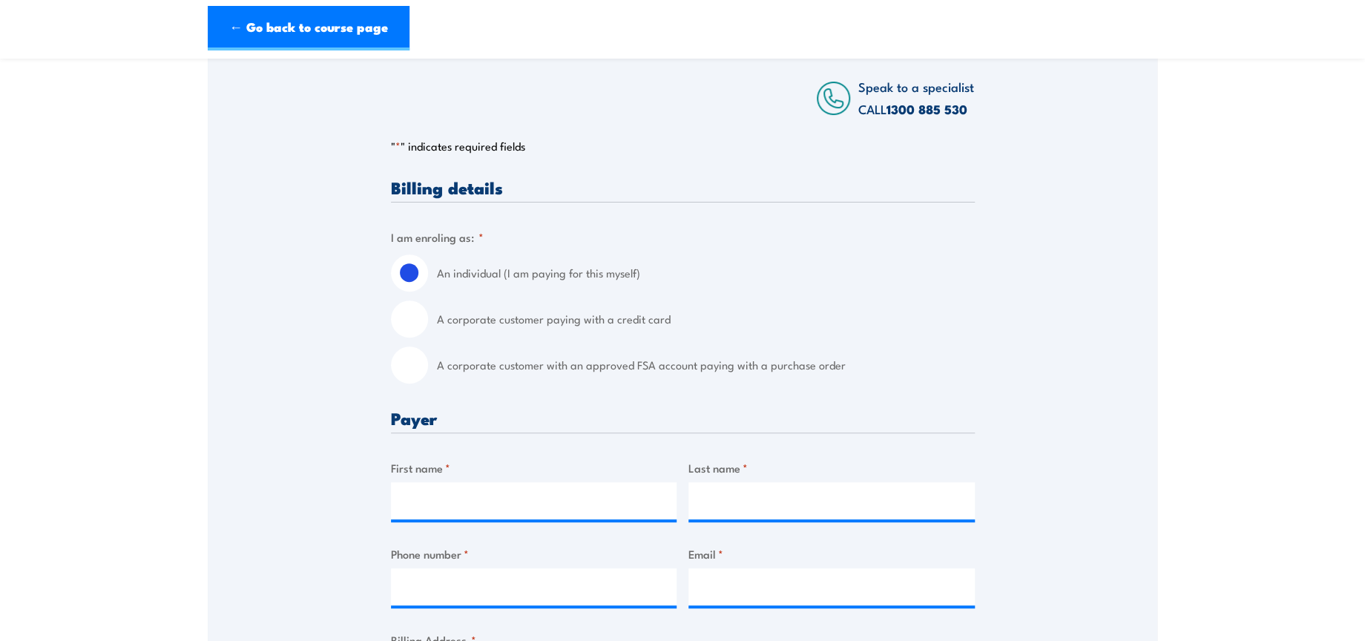
scroll to position [247, 0]
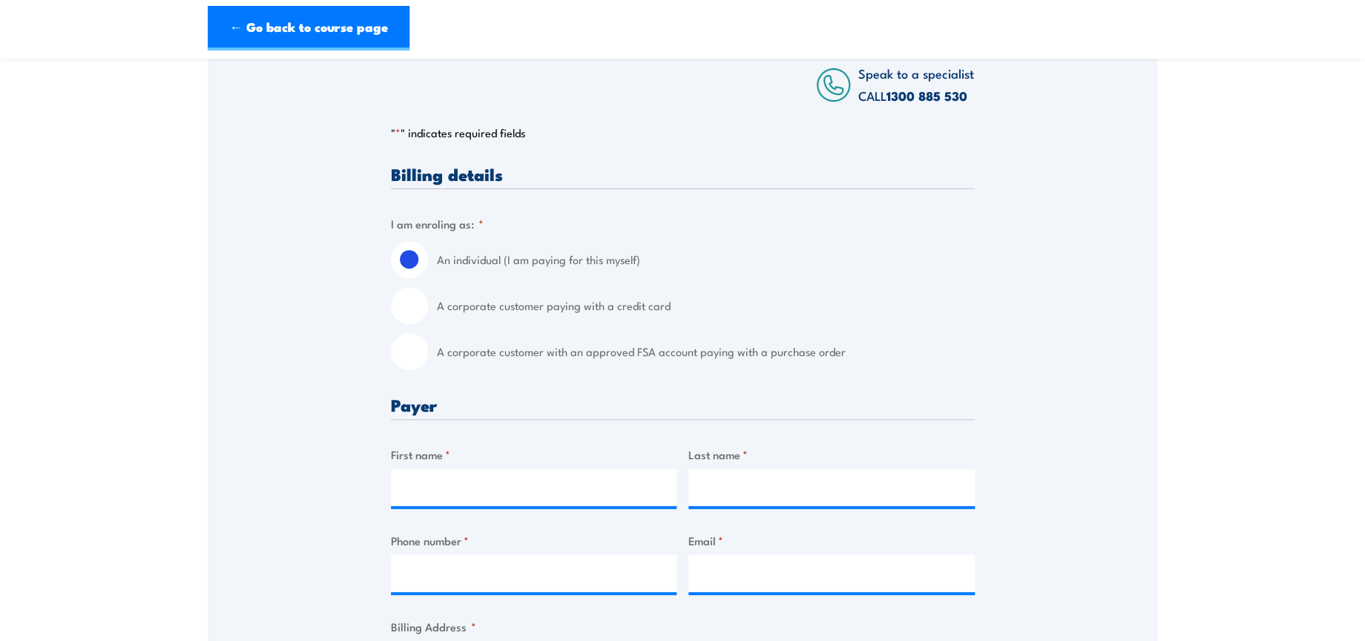
drag, startPoint x: 403, startPoint y: 357, endPoint x: 449, endPoint y: 424, distance: 81.7
click at [403, 356] on input "A corporate customer with an approved FSA account paying with a purchase order" at bounding box center [409, 351] width 37 height 37
radio input "true"
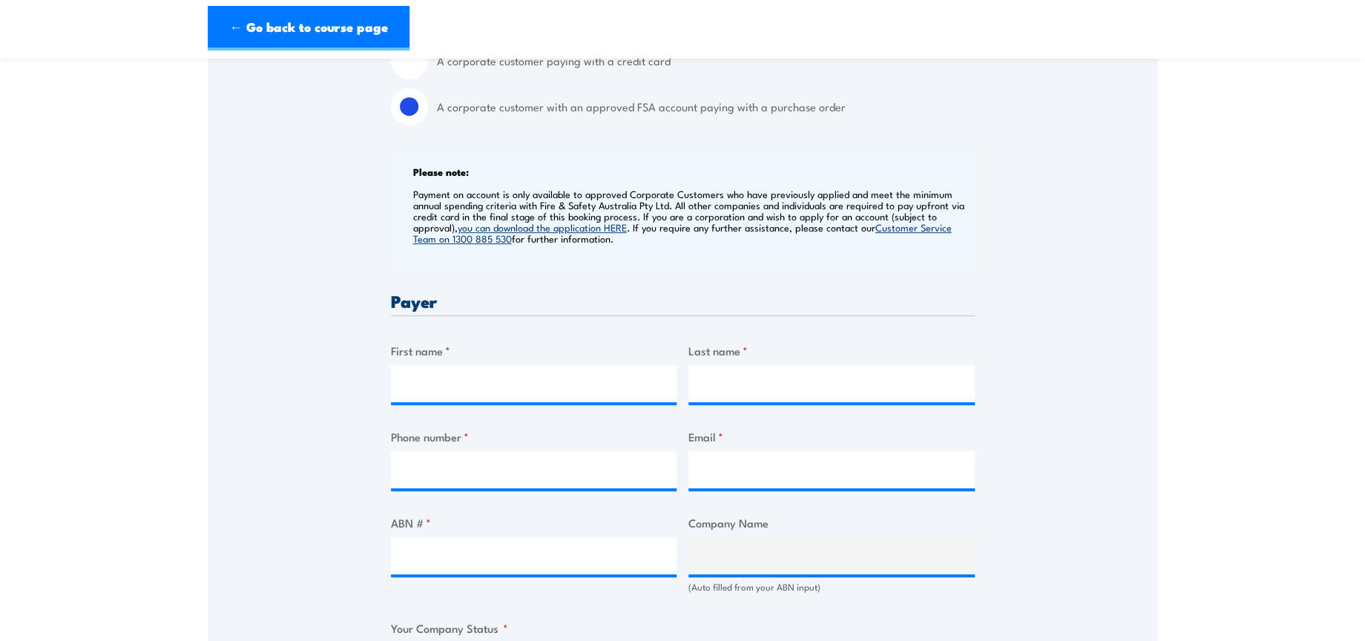
scroll to position [494, 0]
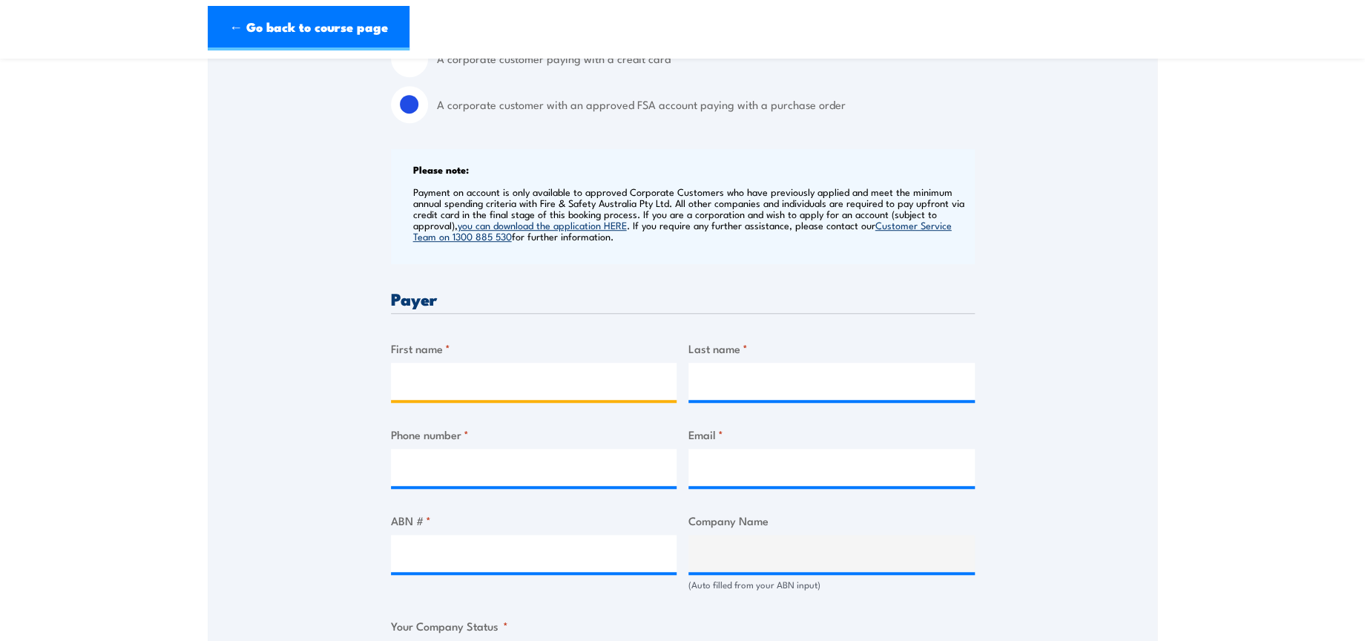
click at [542, 376] on input "First name *" at bounding box center [534, 381] width 286 height 37
type input "Manpreet"
type input "Kaur"
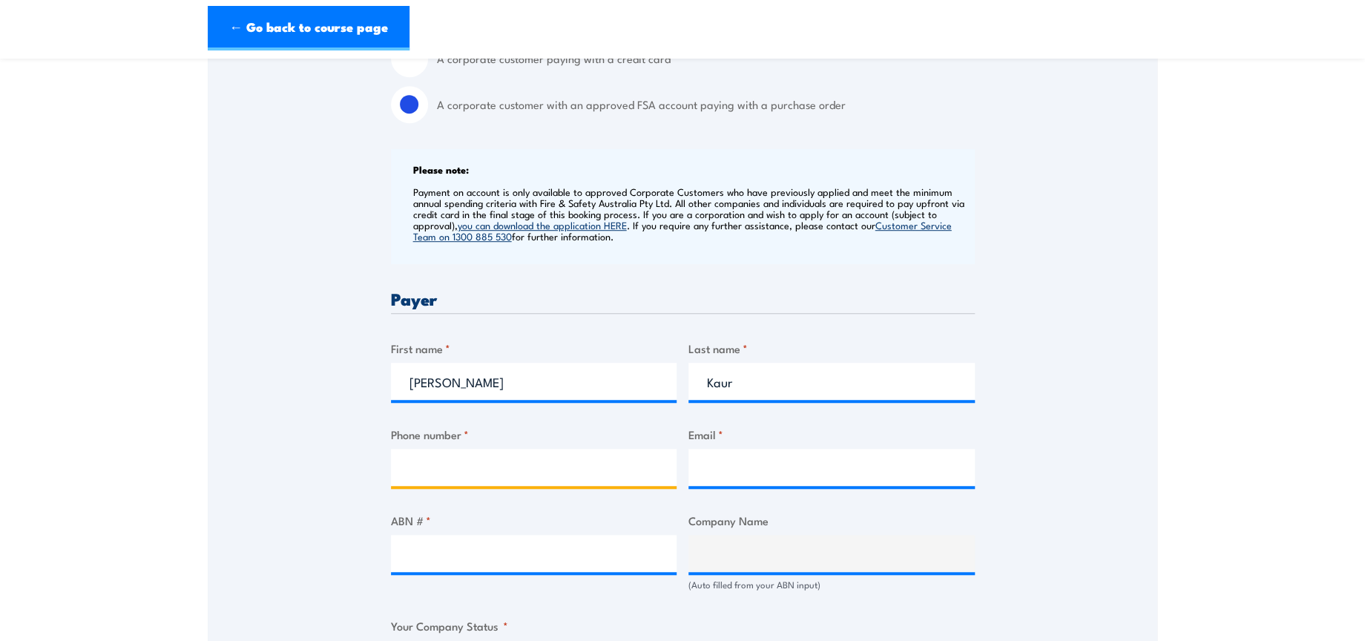
type input "0402929442"
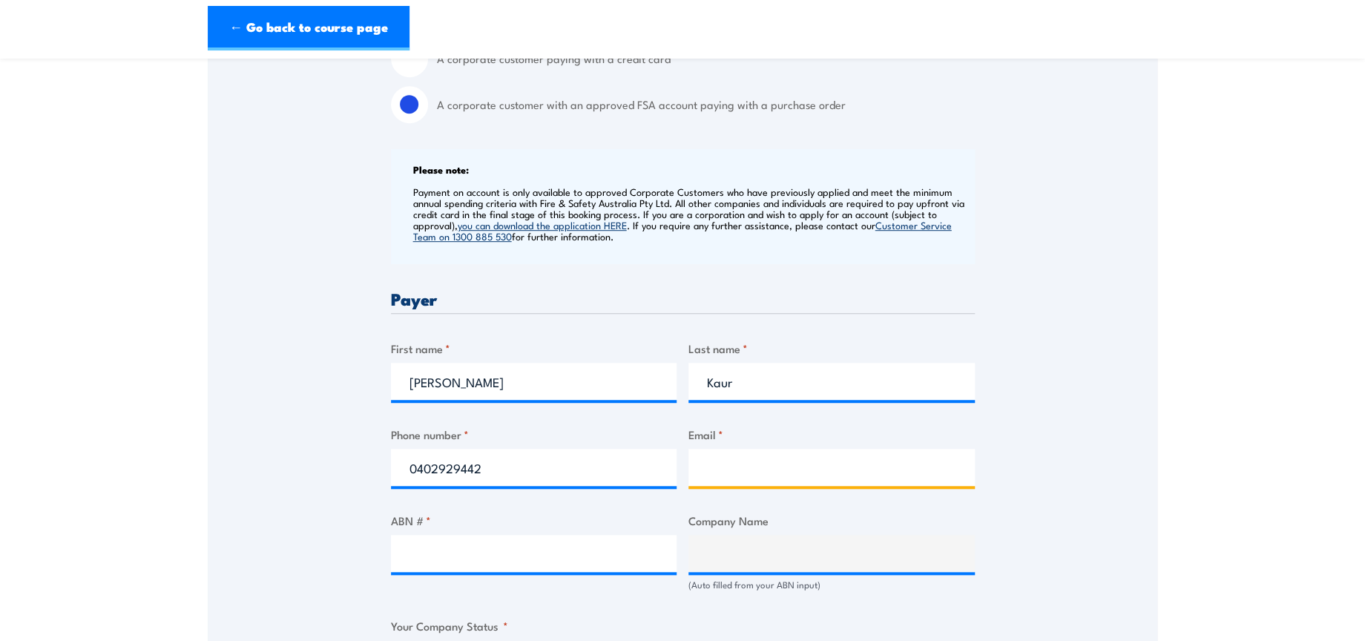
type input "safetytraining@dhl.com"
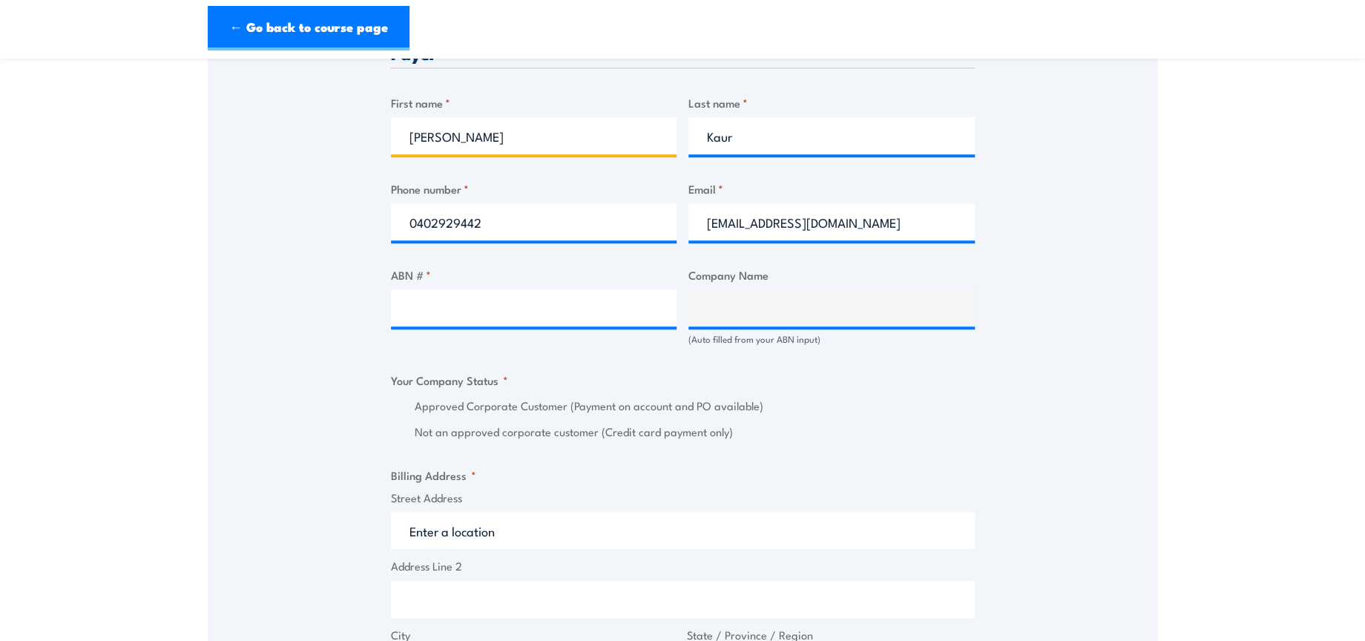
scroll to position [742, 0]
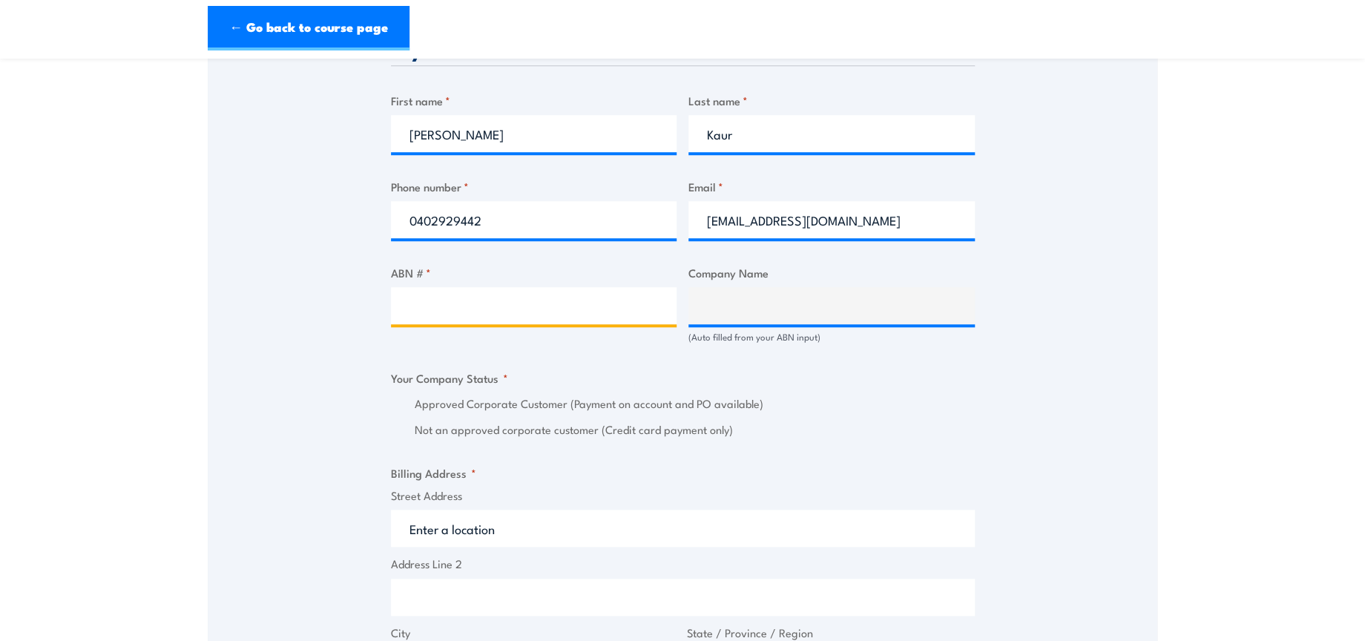
click at [509, 298] on input "ABN # *" at bounding box center [534, 305] width 286 height 37
paste input "85 071 798 617"
type input "85 071 798 617"
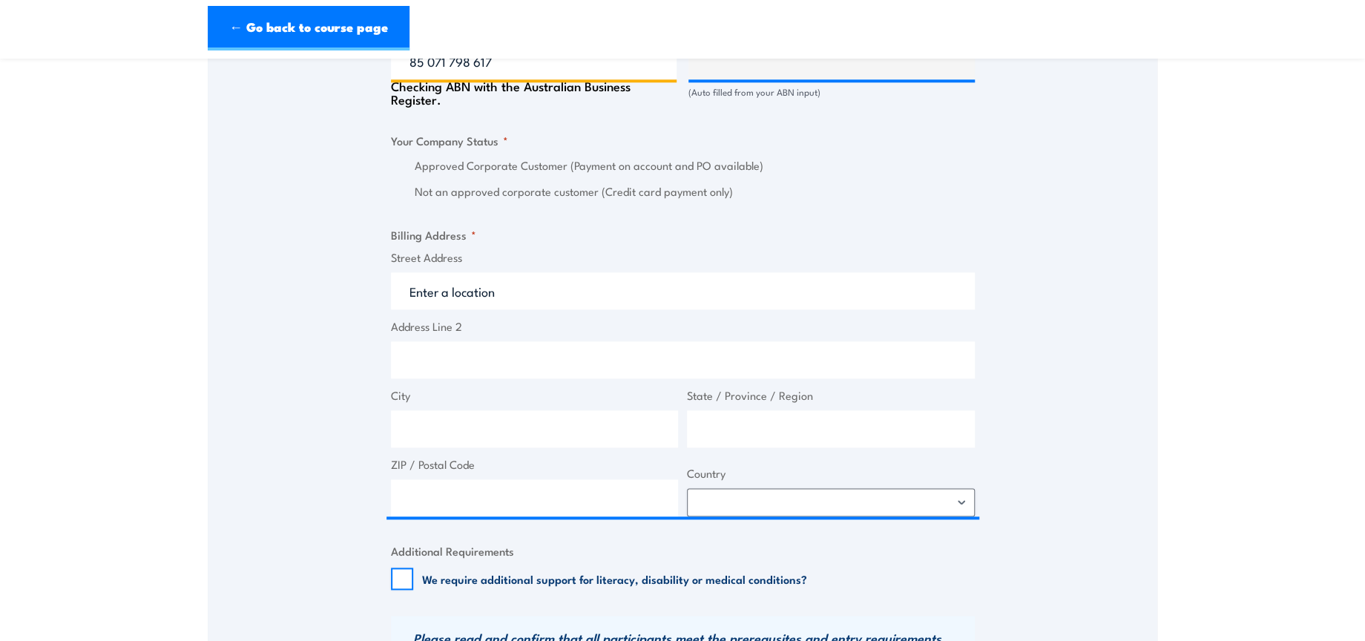
scroll to position [989, 0]
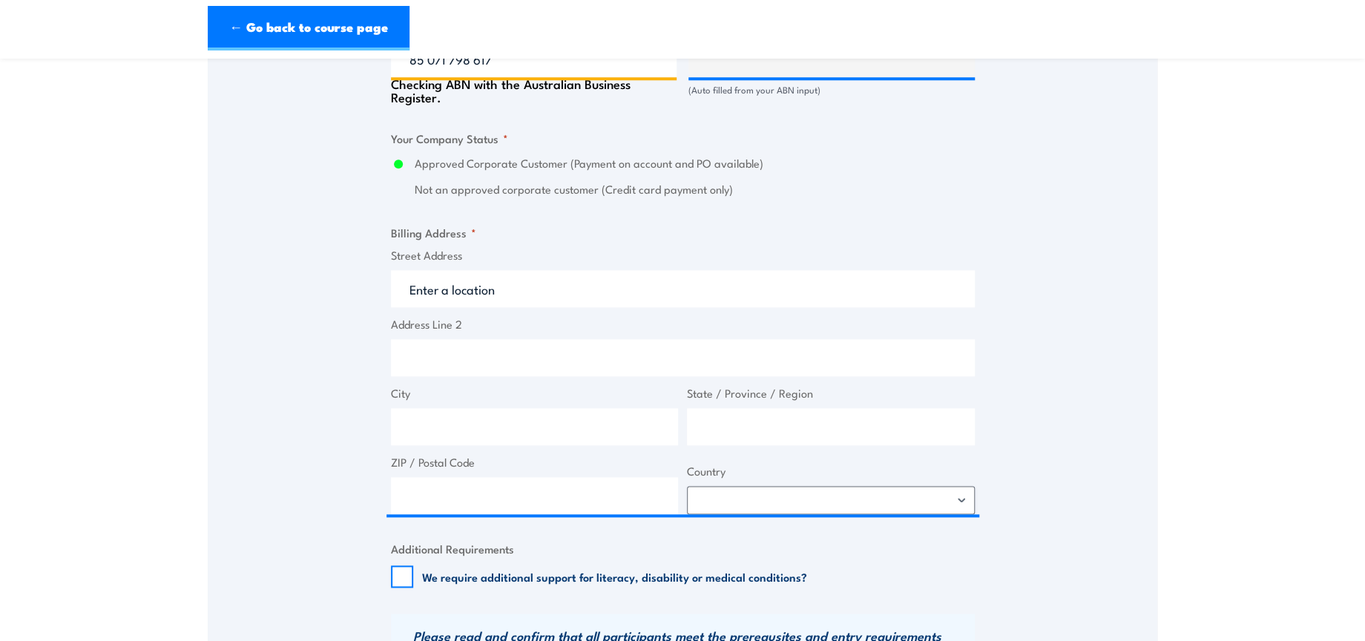
type input "DHL SUPPLY CHAIN (AUSTRALIA) PTY LIMITED"
radio input "true"
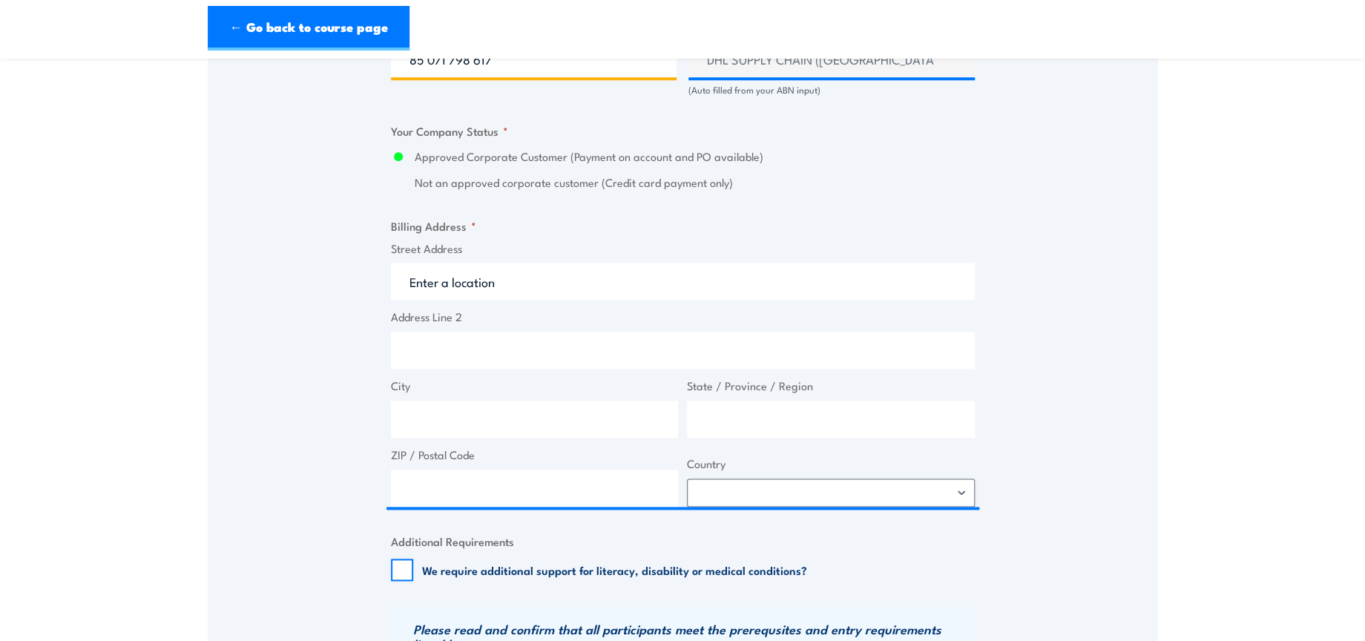
type input "85 071 798 617"
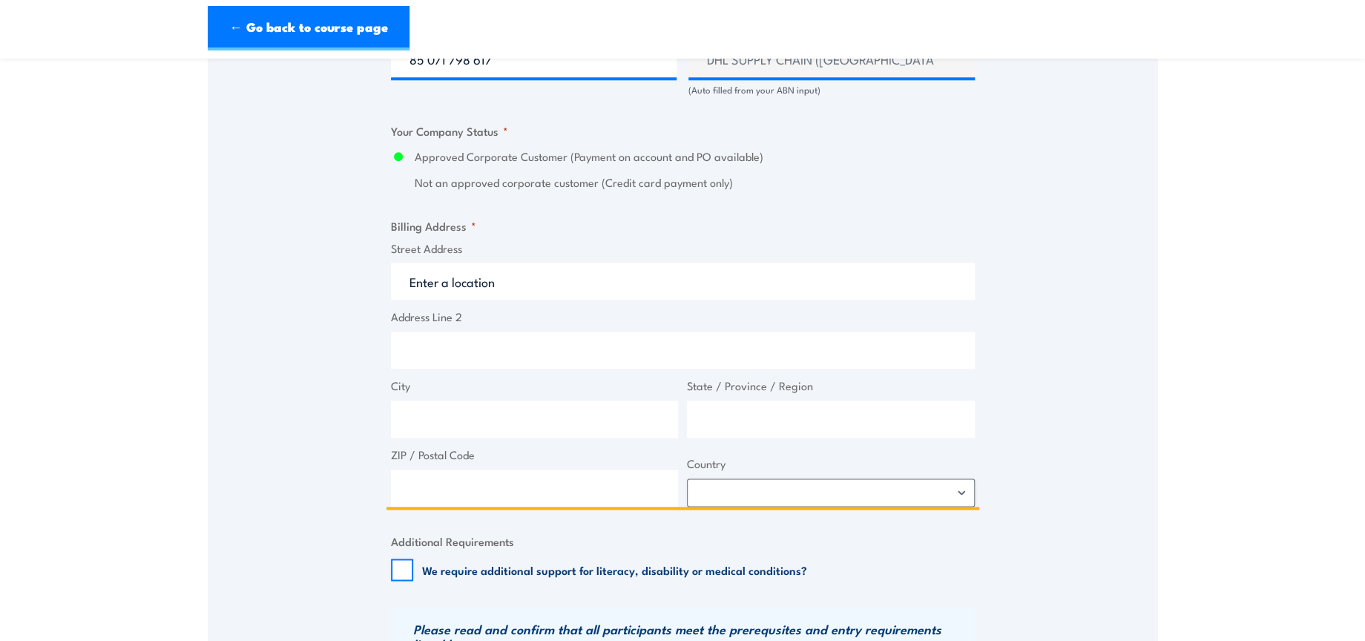
click at [485, 295] on input "Street Address" at bounding box center [683, 281] width 584 height 37
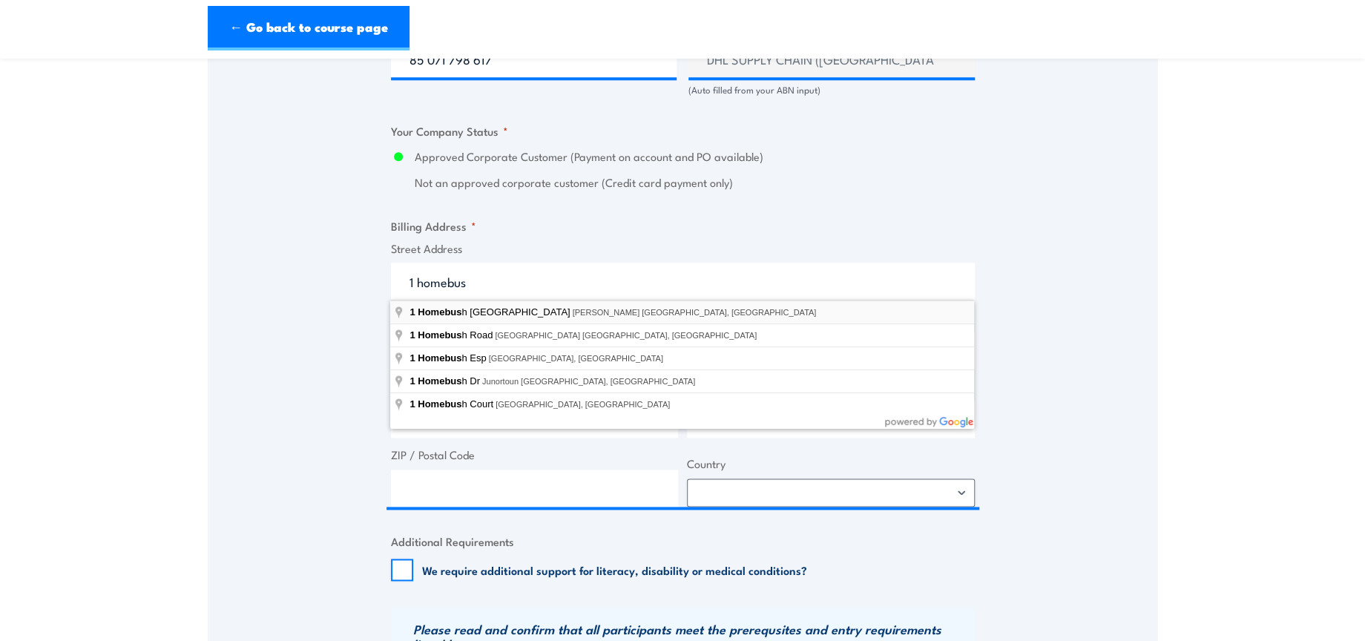
type input "1 Homebush Bay Drive, Rhodes NSW, Australia"
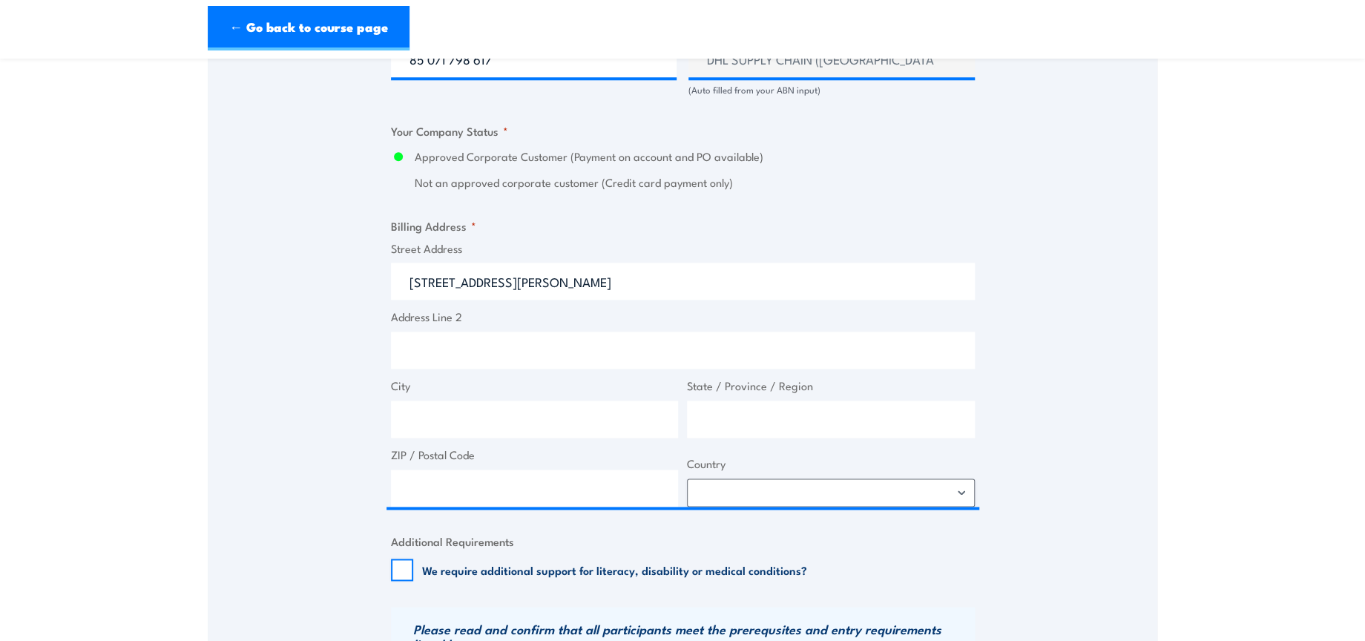
type input "1 Homebush Bay Dr"
type input "Rhodes"
type input "New South Wales"
type input "2138"
select select "Australia"
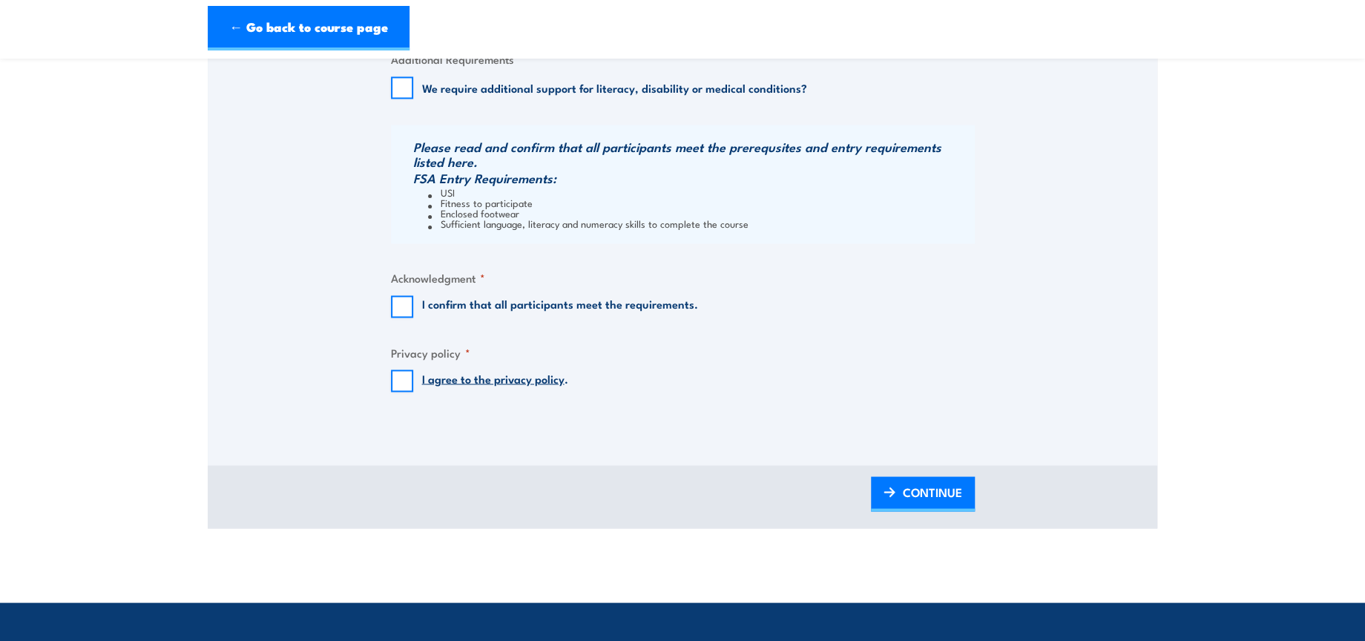
scroll to position [1484, 0]
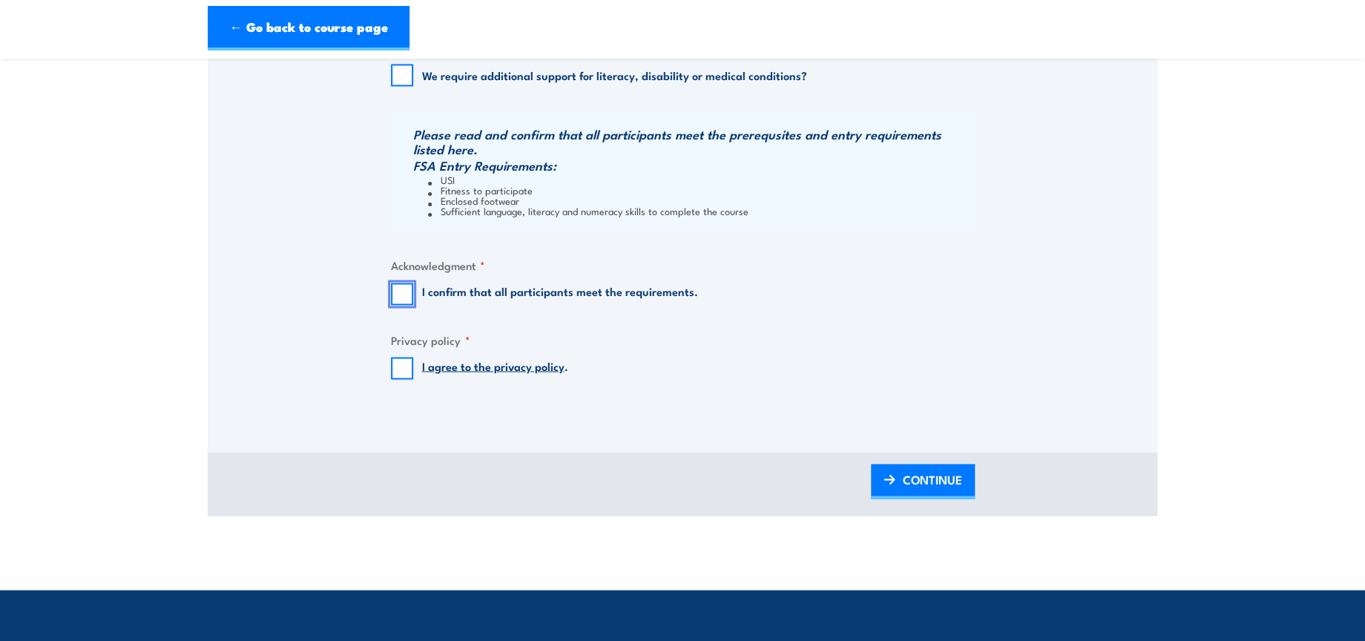
click at [399, 295] on input "I confirm that all participants meet the requirements." at bounding box center [402, 294] width 22 height 22
checkbox input "true"
click at [401, 366] on input "I agree to the privacy policy ." at bounding box center [402, 368] width 22 height 22
checkbox input "true"
click at [937, 480] on span "CONTINUE" at bounding box center [932, 478] width 59 height 39
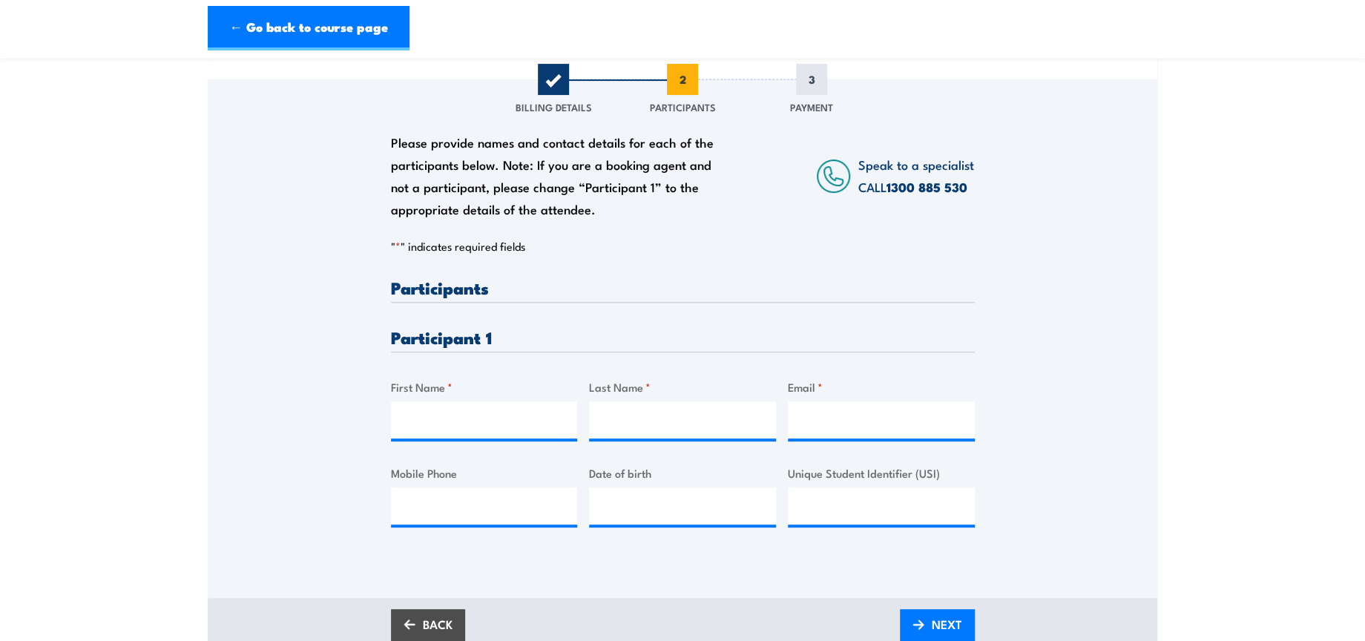
scroll to position [247, 0]
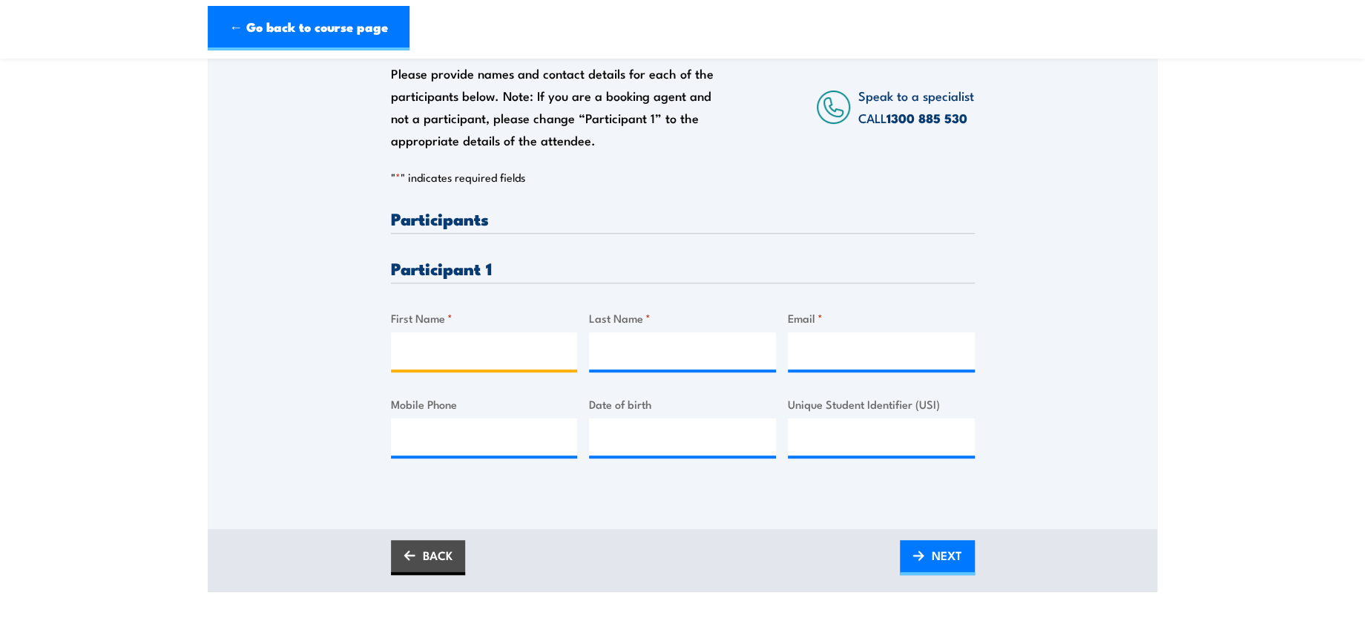
click at [471, 351] on input "First Name *" at bounding box center [484, 350] width 187 height 37
paste input "Kylie-Anne"
type input "Kylie-Anne"
drag, startPoint x: 746, startPoint y: 347, endPoint x: 910, endPoint y: 292, distance: 173.6
click at [746, 347] on input "Last Name *" at bounding box center [682, 350] width 187 height 37
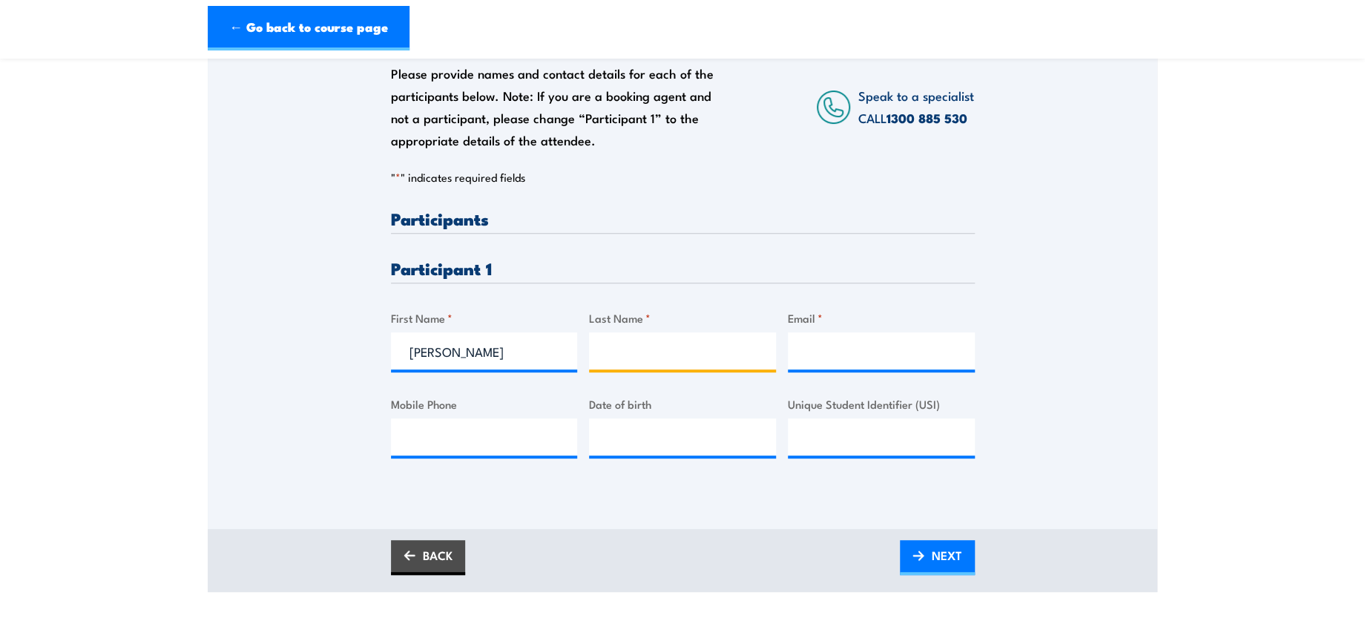
click at [663, 341] on input "Last Name *" at bounding box center [682, 350] width 187 height 37
paste input "Nicol"
type input "Nicol"
click at [945, 339] on input "Email *" at bounding box center [881, 350] width 187 height 37
click at [822, 341] on input "Email *" at bounding box center [881, 350] width 187 height 37
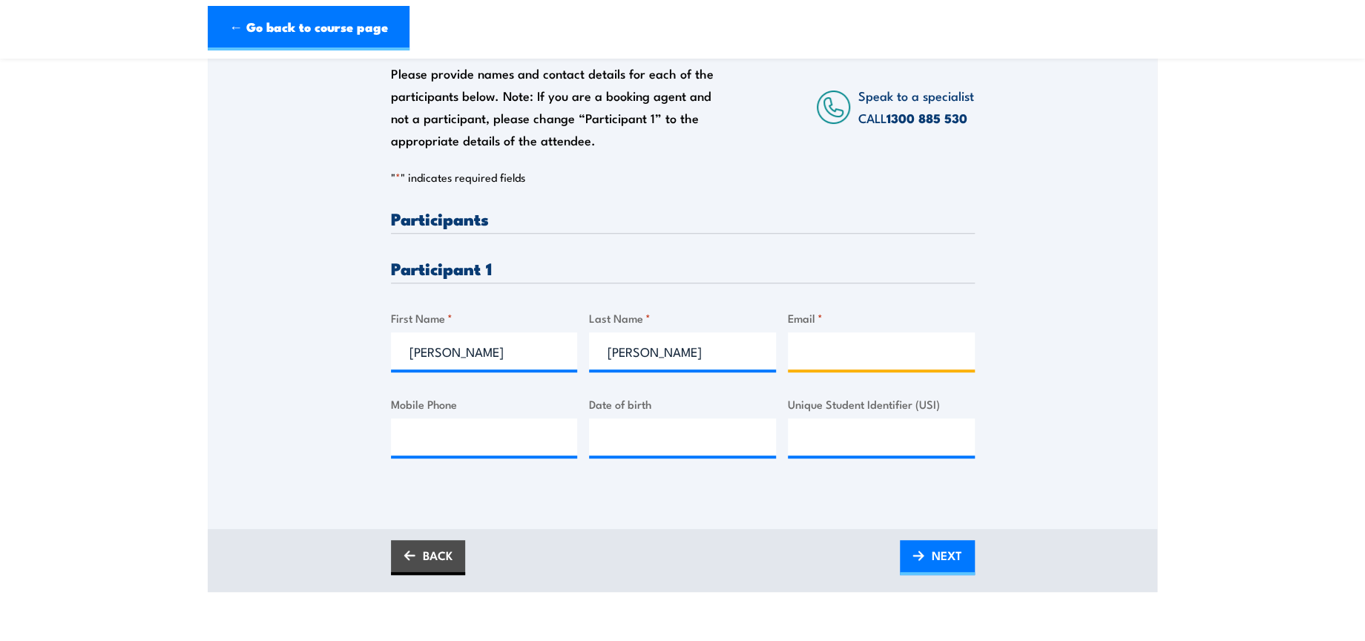
paste input "kylie.nicol@dhl.com"
type input "kylie.nicol@dhl.com"
click at [933, 562] on span "NEXT" at bounding box center [947, 555] width 30 height 39
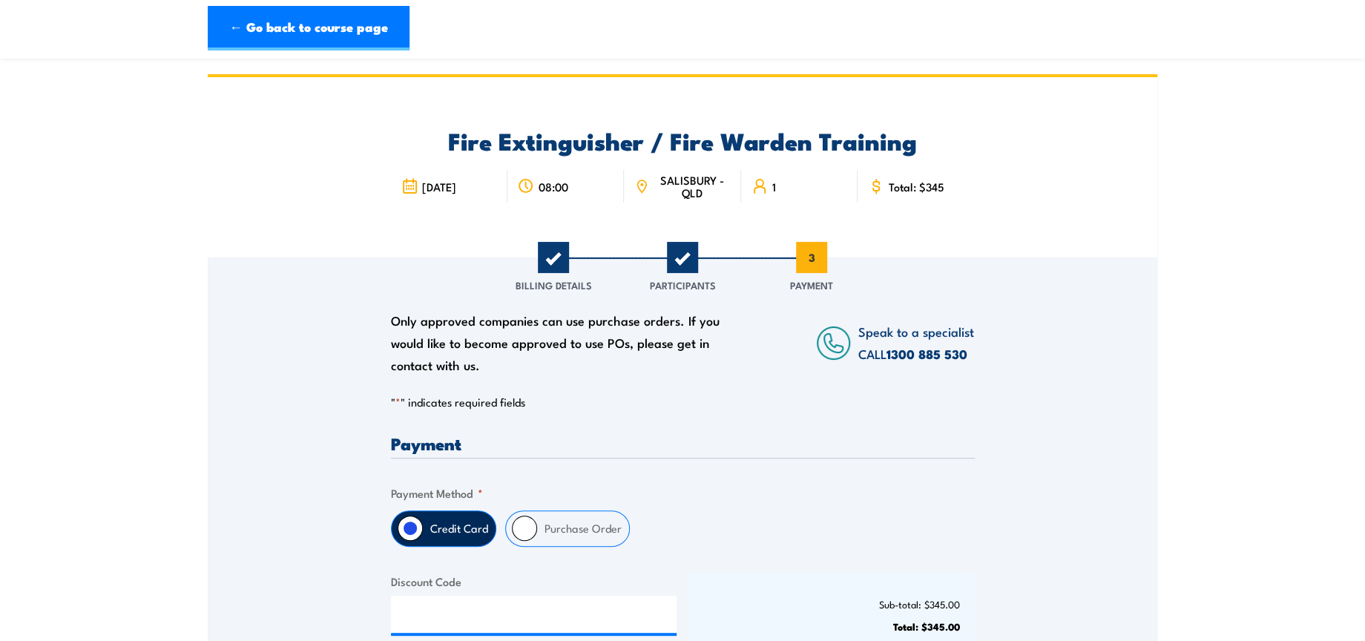
scroll to position [165, 0]
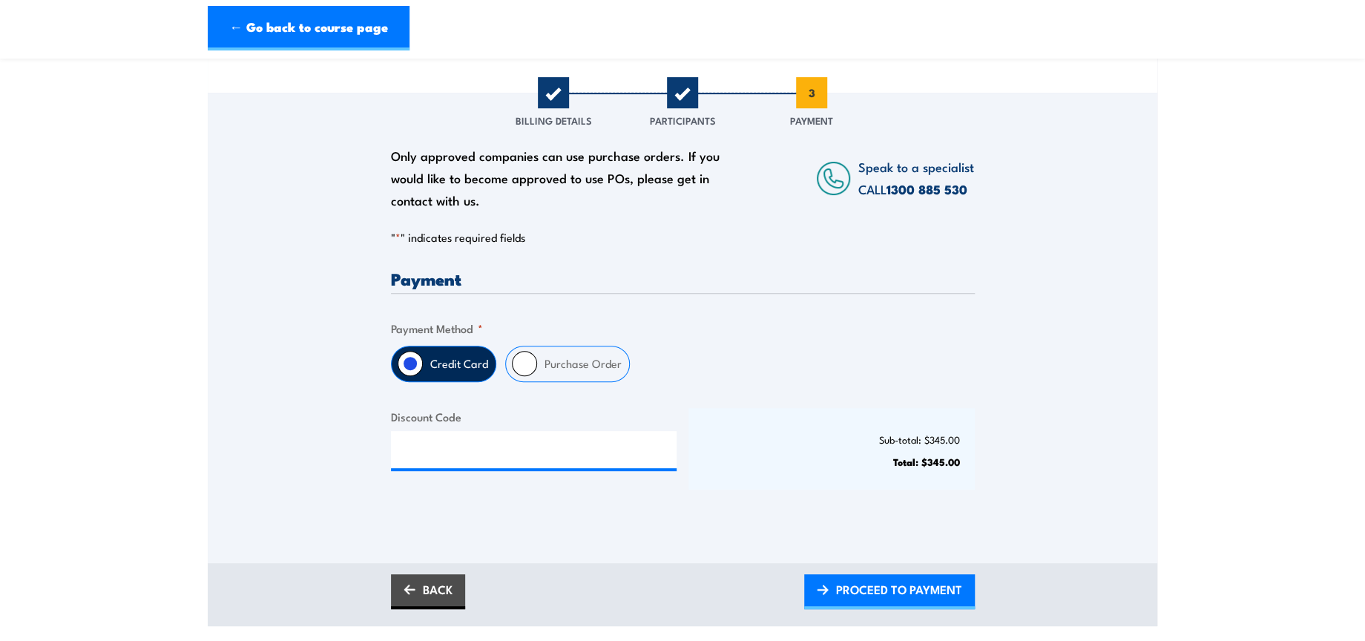
click at [524, 353] on input "Purchase Order" at bounding box center [524, 363] width 25 height 25
radio input "true"
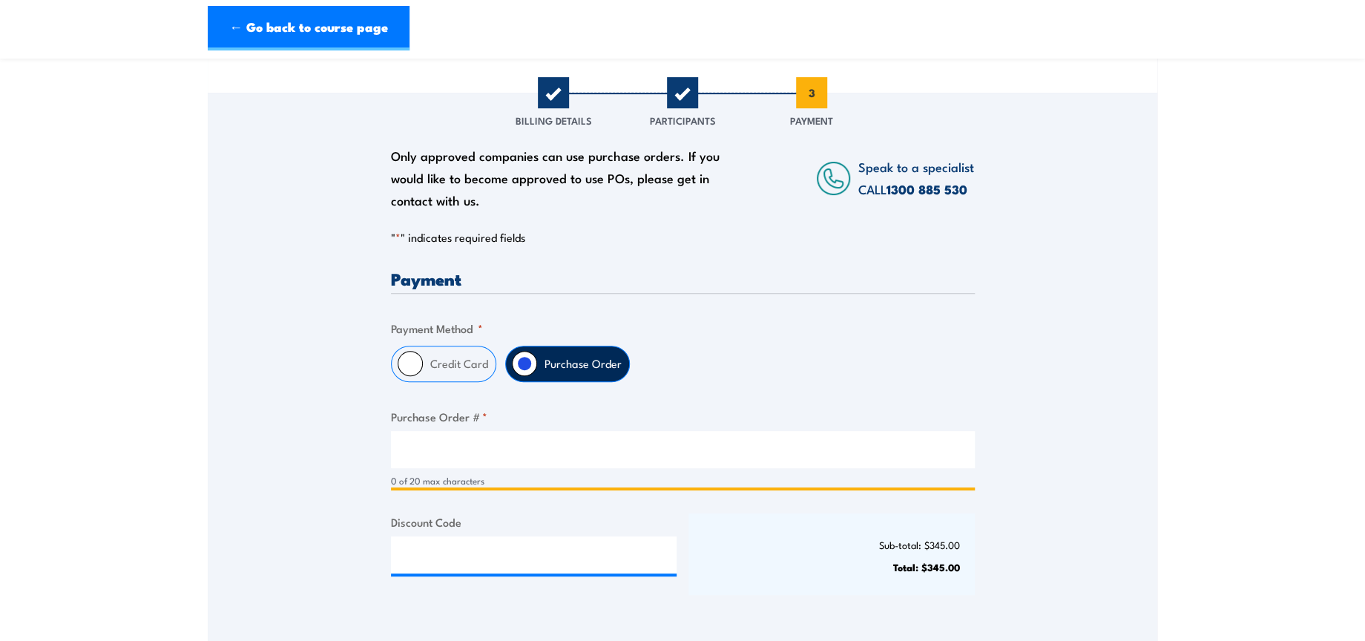
click at [550, 442] on input "Purchase Order # *" at bounding box center [683, 449] width 584 height 37
type input "NA"
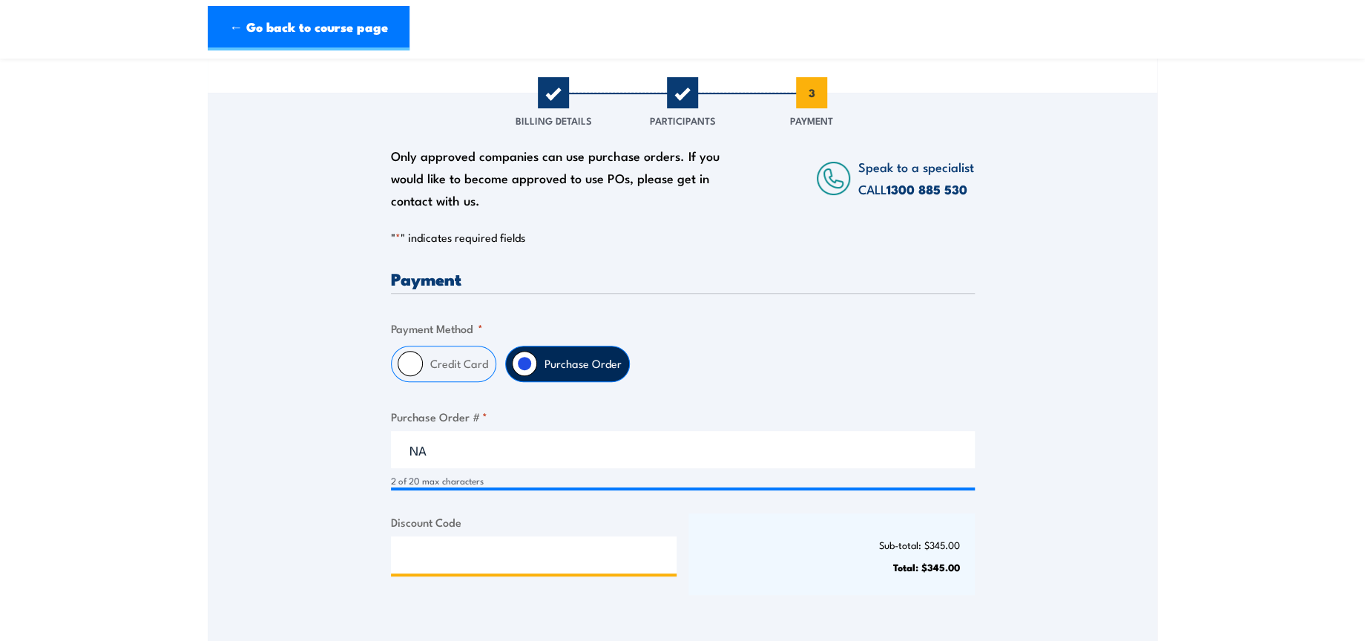
click at [564, 565] on input "Discount Code" at bounding box center [534, 554] width 286 height 37
paste input "NSCASILVER2025!"
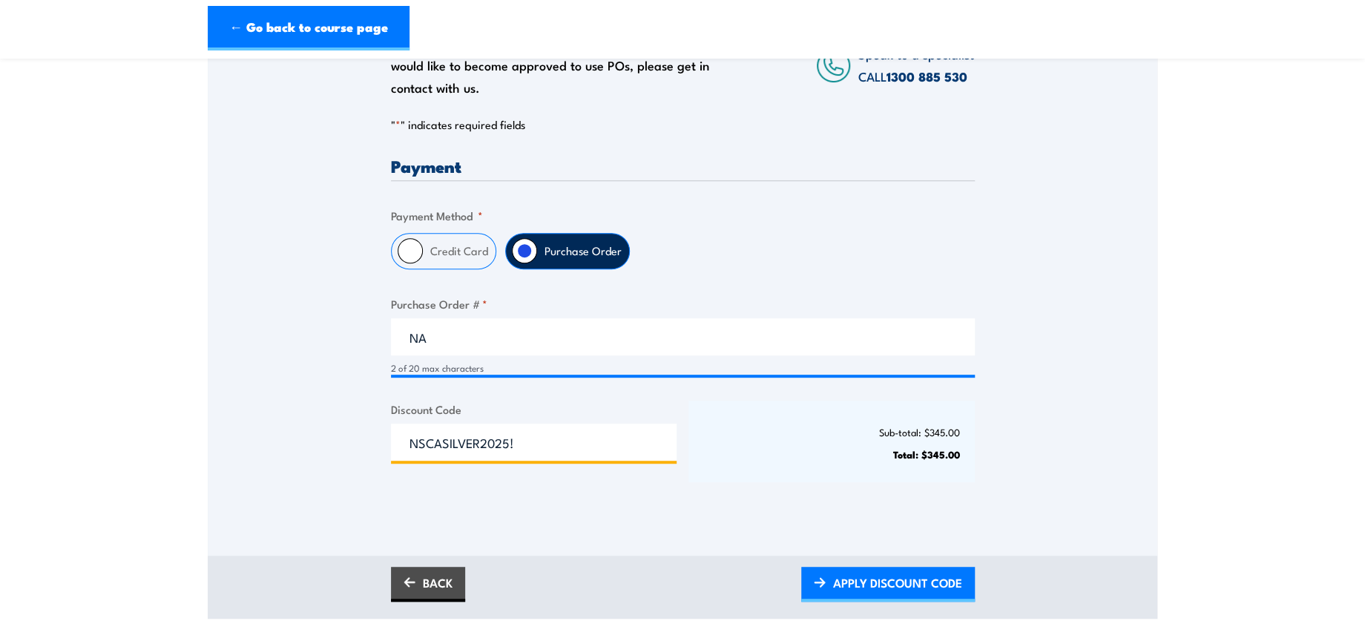
scroll to position [494, 0]
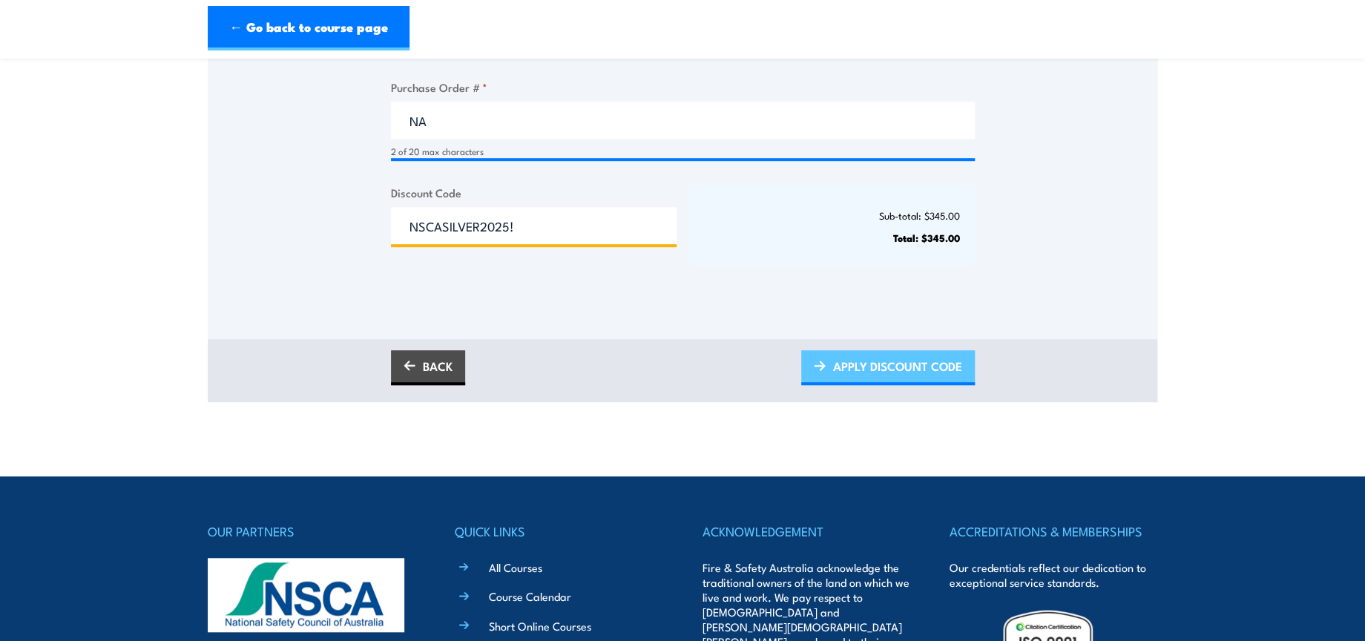
type input "NSCASILVER2025!"
click at [935, 367] on span "APPLY DISCOUNT CODE" at bounding box center [897, 365] width 129 height 39
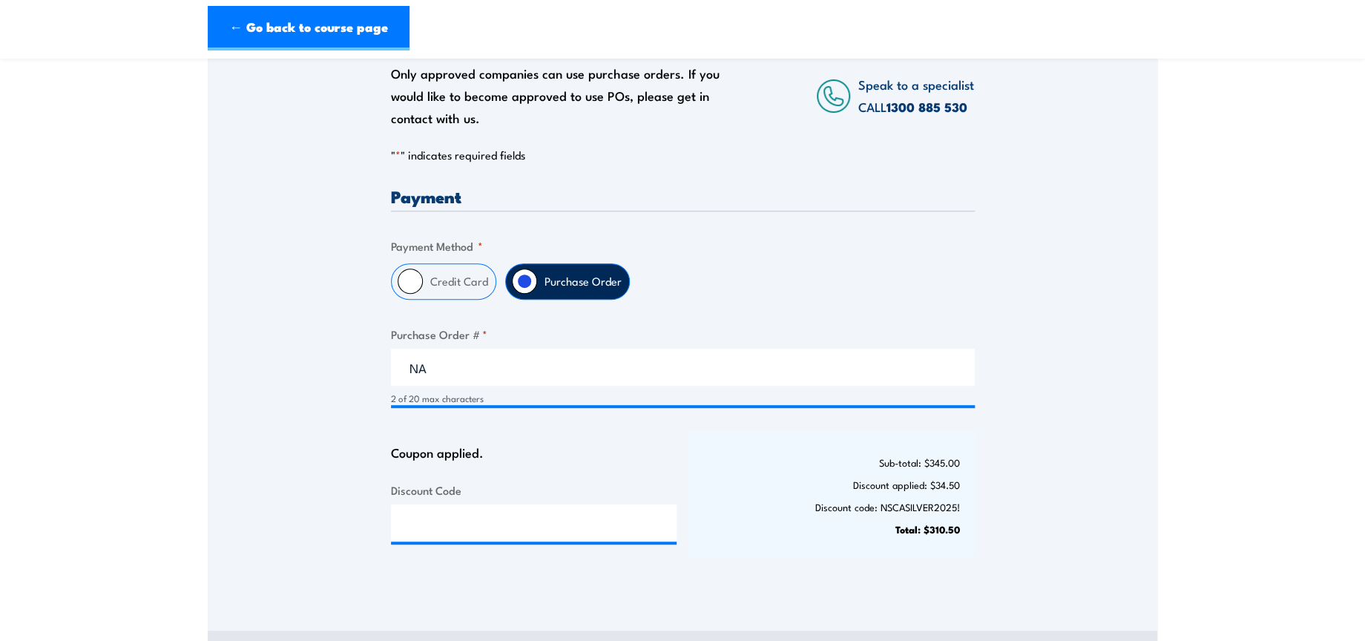
scroll to position [412, 0]
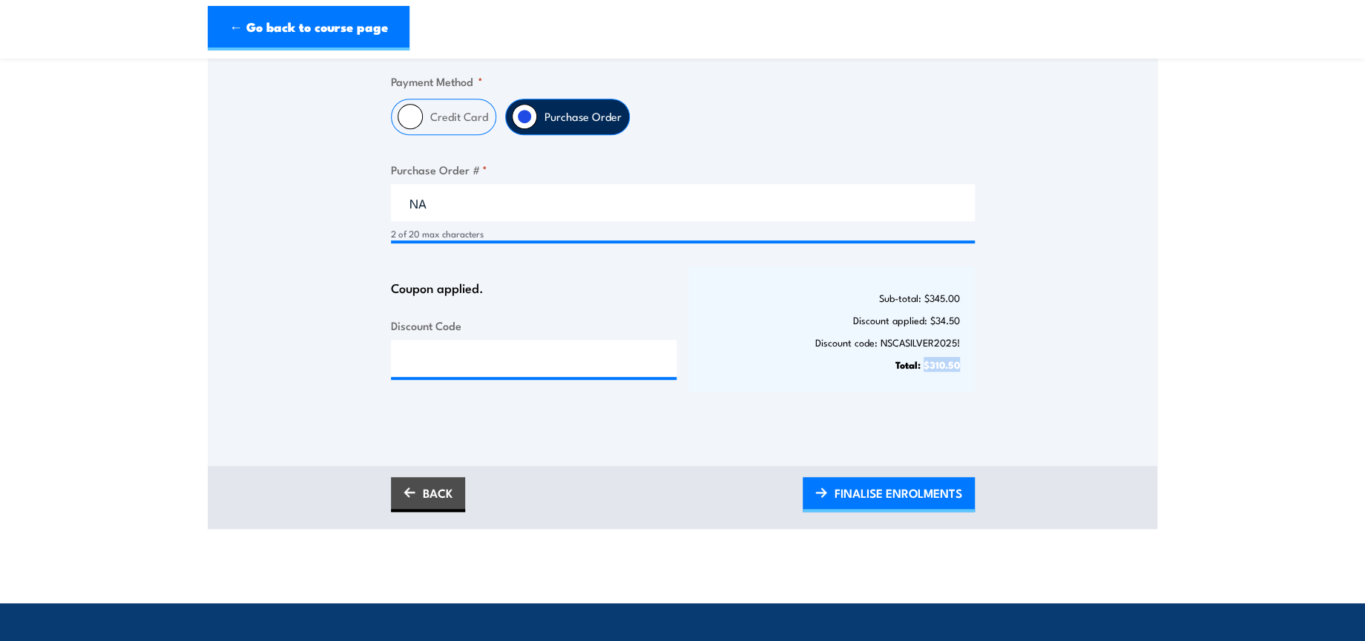
drag, startPoint x: 923, startPoint y: 365, endPoint x: 958, endPoint y: 365, distance: 35.6
click at [958, 365] on strong "Total: $310.50" at bounding box center [927, 364] width 65 height 15
copy strong "$310.50"
click at [904, 495] on span "FINALISE ENROLMENTS" at bounding box center [899, 492] width 128 height 39
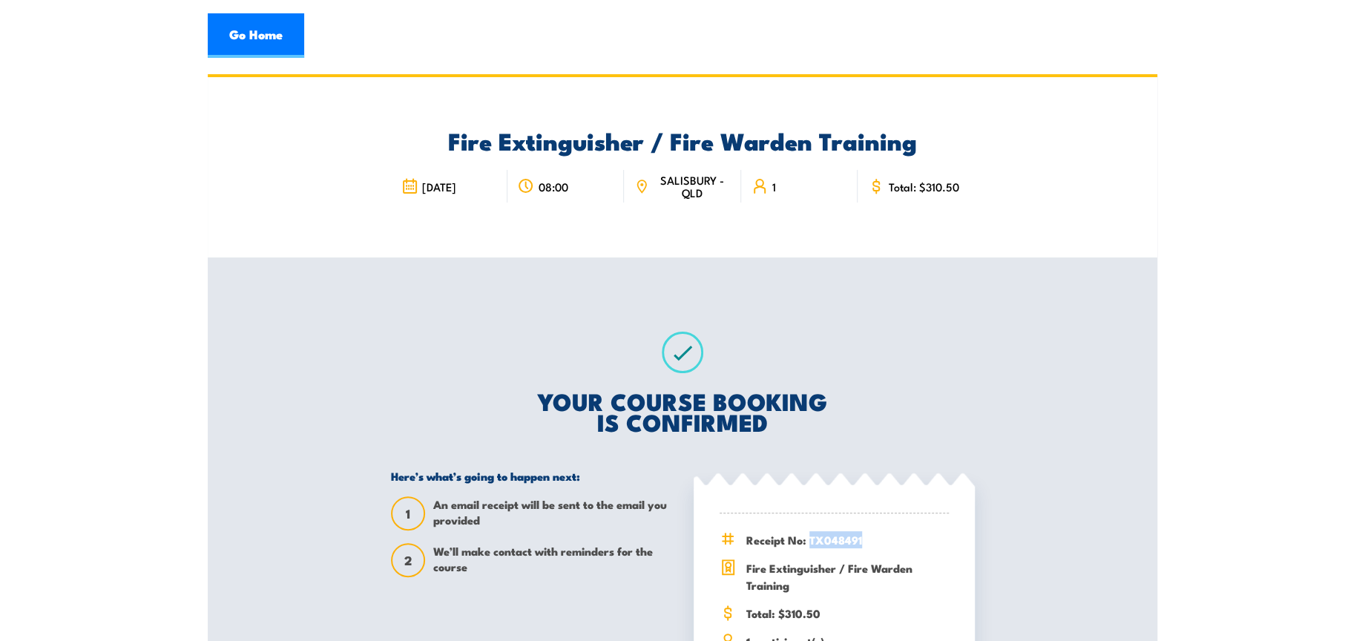
drag, startPoint x: 812, startPoint y: 540, endPoint x: 861, endPoint y: 541, distance: 49.0
click at [861, 541] on span "Receipt No: TX048491" at bounding box center [847, 539] width 203 height 17
click at [281, 30] on link "Go Home" at bounding box center [256, 35] width 96 height 45
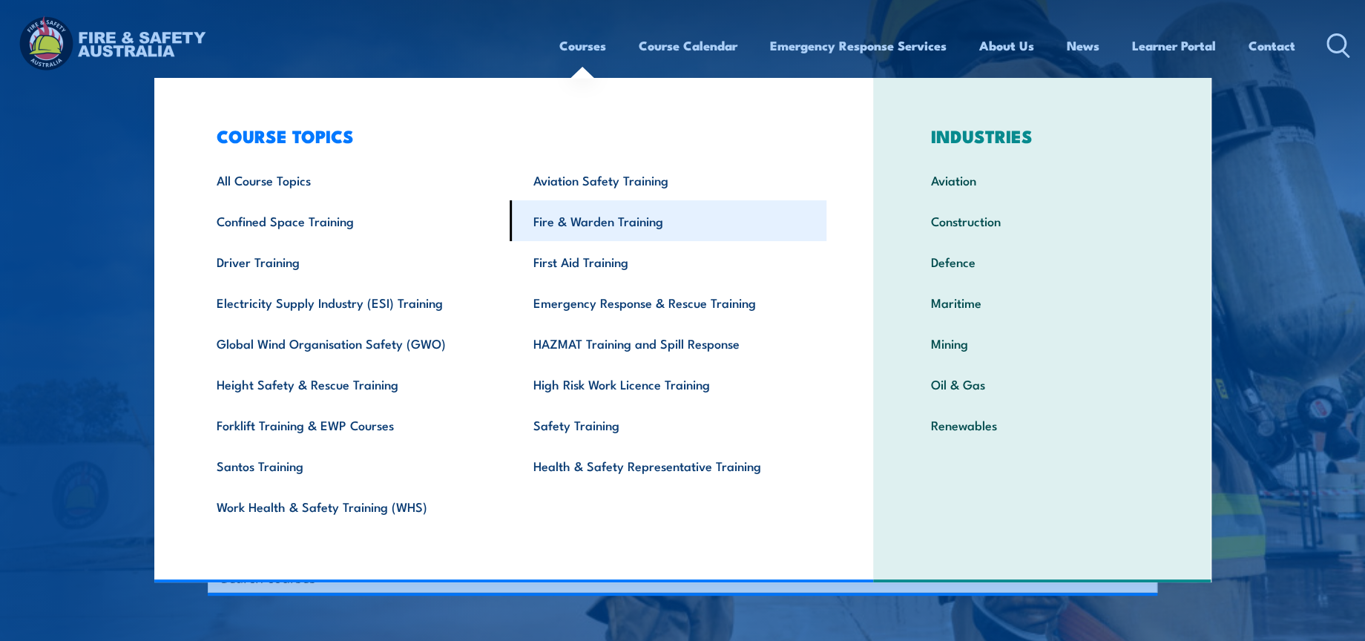
click at [614, 214] on link "Fire & Warden Training" at bounding box center [668, 220] width 317 height 41
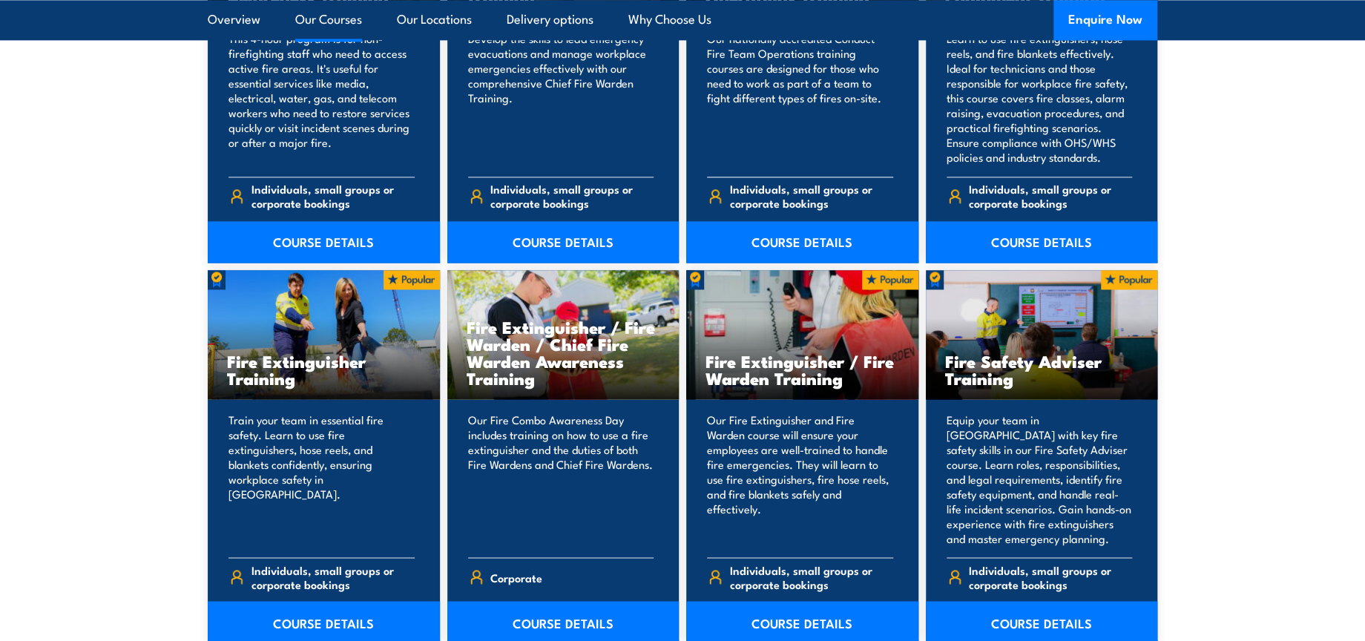
scroll to position [1401, 0]
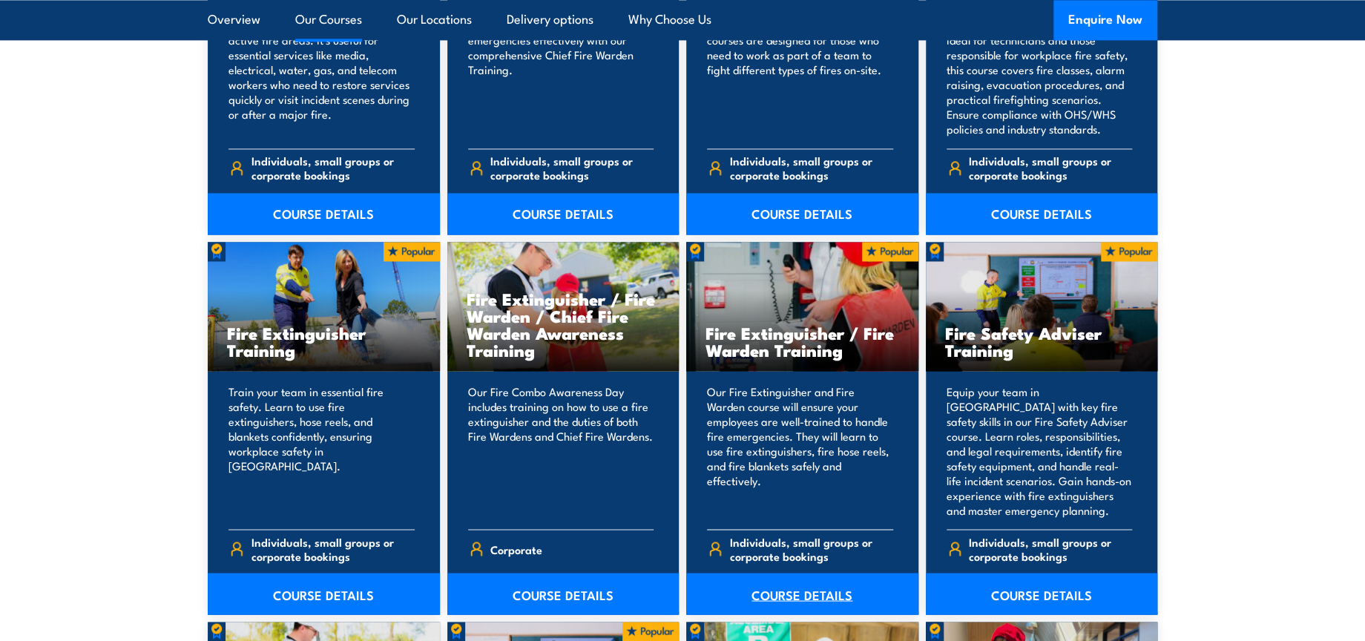
click at [817, 600] on link "COURSE DETAILS" at bounding box center [802, 594] width 232 height 42
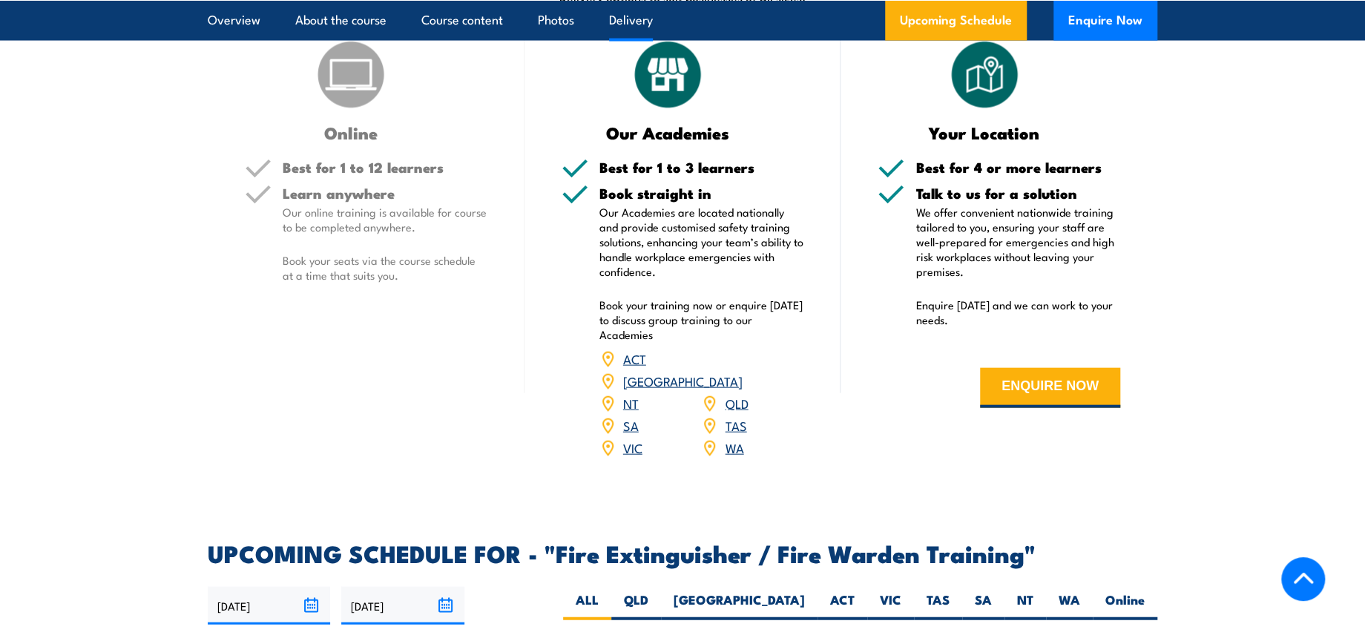
scroll to position [2308, 0]
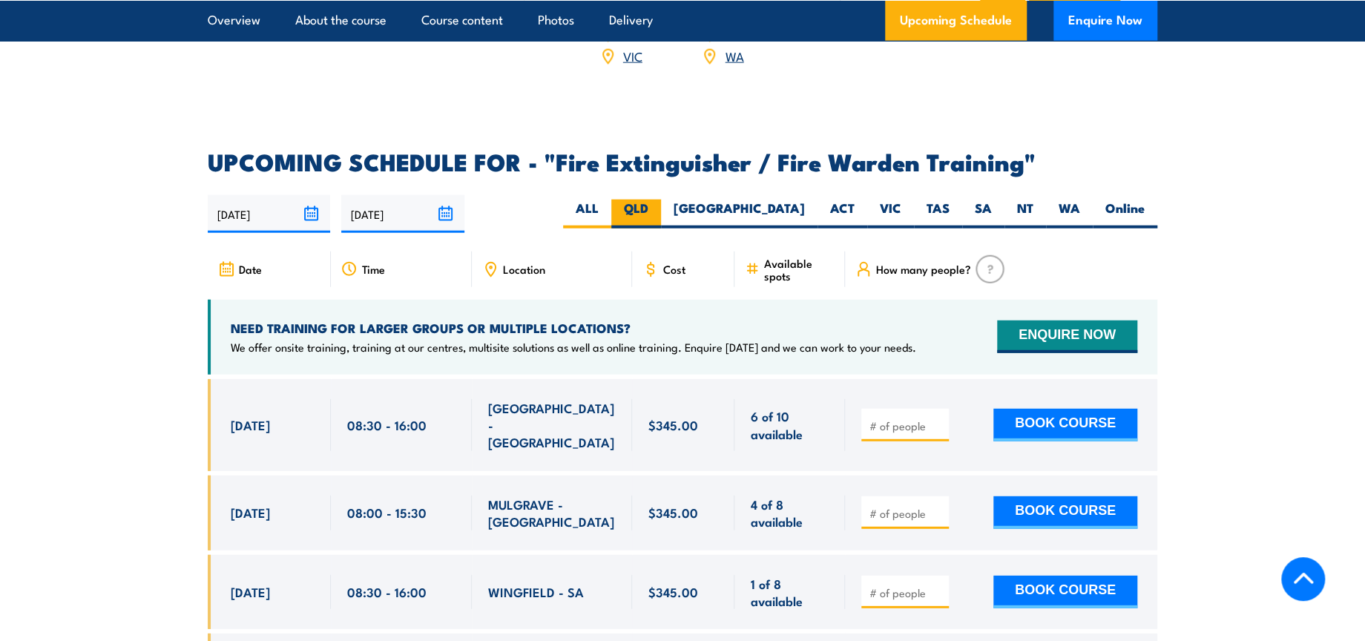
click at [661, 200] on label "QLD" at bounding box center [636, 214] width 50 height 29
click at [658, 200] on input "QLD" at bounding box center [653, 205] width 10 height 10
radio input "true"
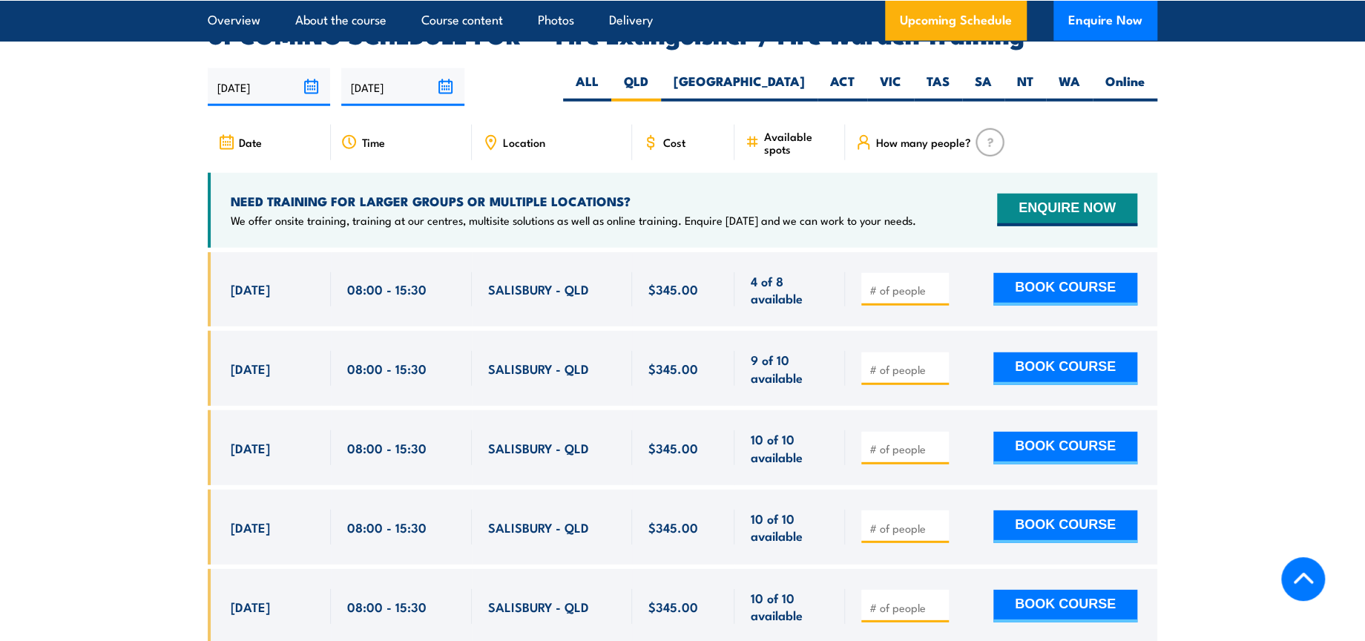
scroll to position [2436, 0]
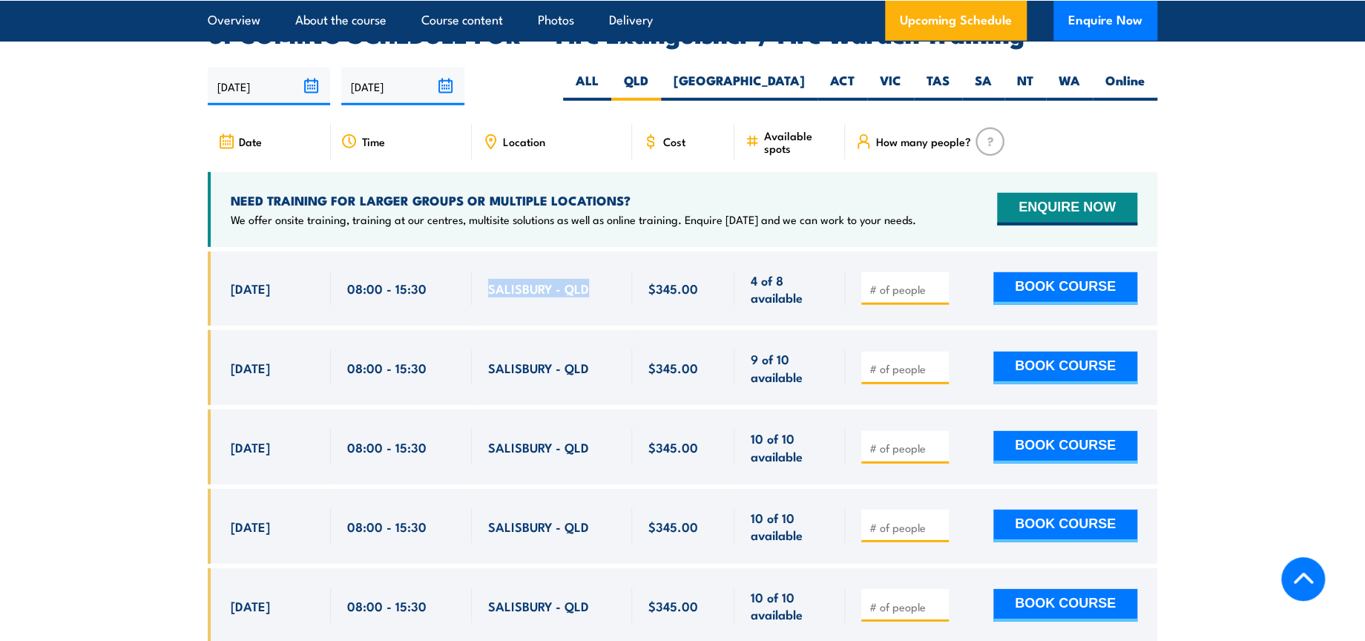
drag, startPoint x: 487, startPoint y: 266, endPoint x: 591, endPoint y: 272, distance: 103.3
click at [591, 272] on div "SALISBURY - QLD" at bounding box center [552, 289] width 128 height 35
copy span "SALISBURY - QLD"
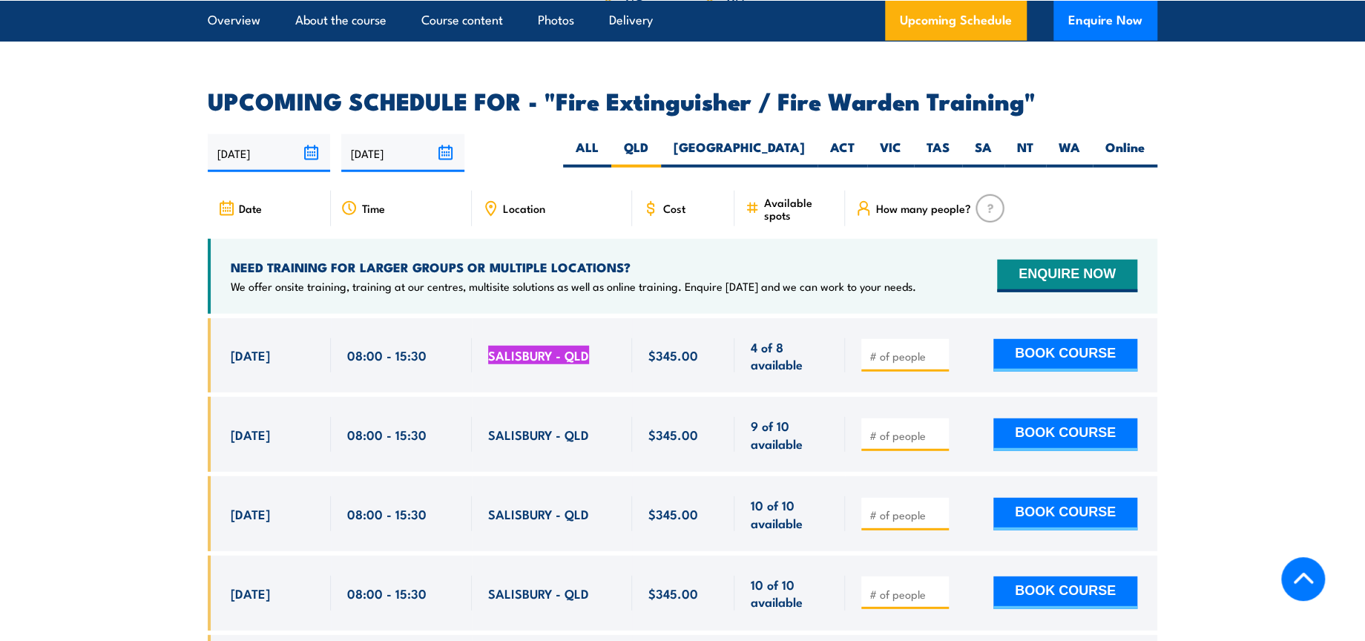
scroll to position [2352, 0]
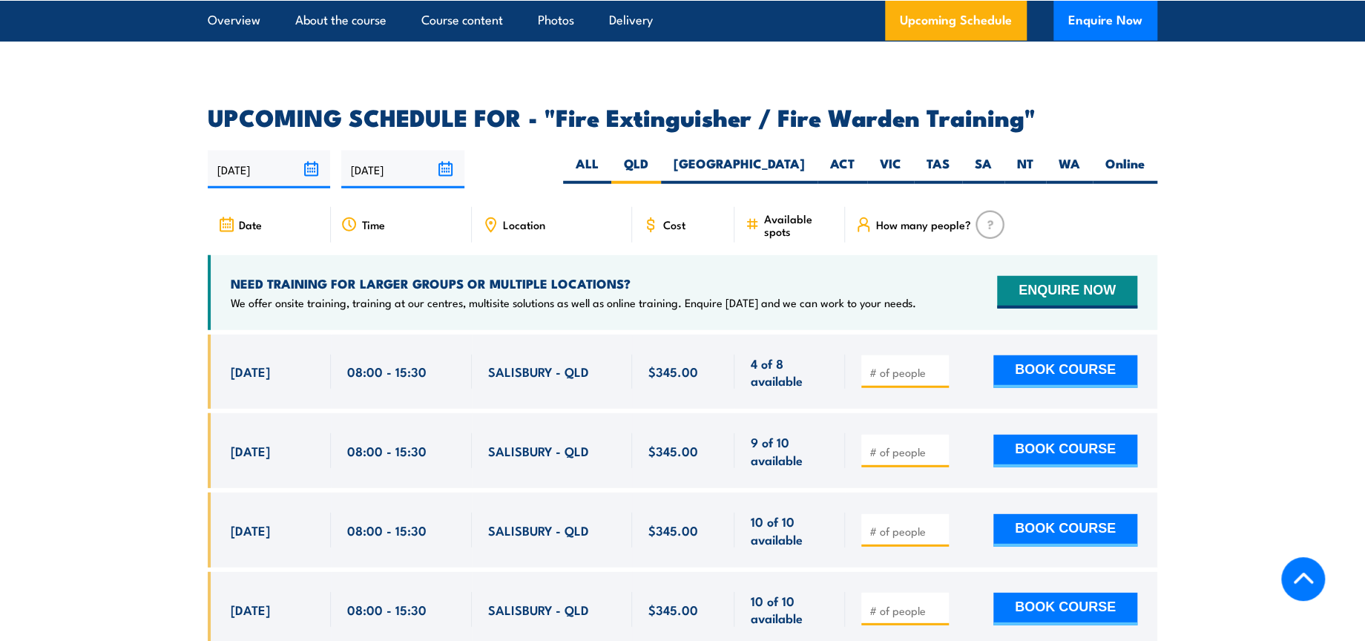
click at [60, 424] on section "UPCOMING SCHEDULE FOR - "Fire Extinguisher / Fire Warden Training" [DATE] [DATE]" at bounding box center [682, 467] width 1365 height 722
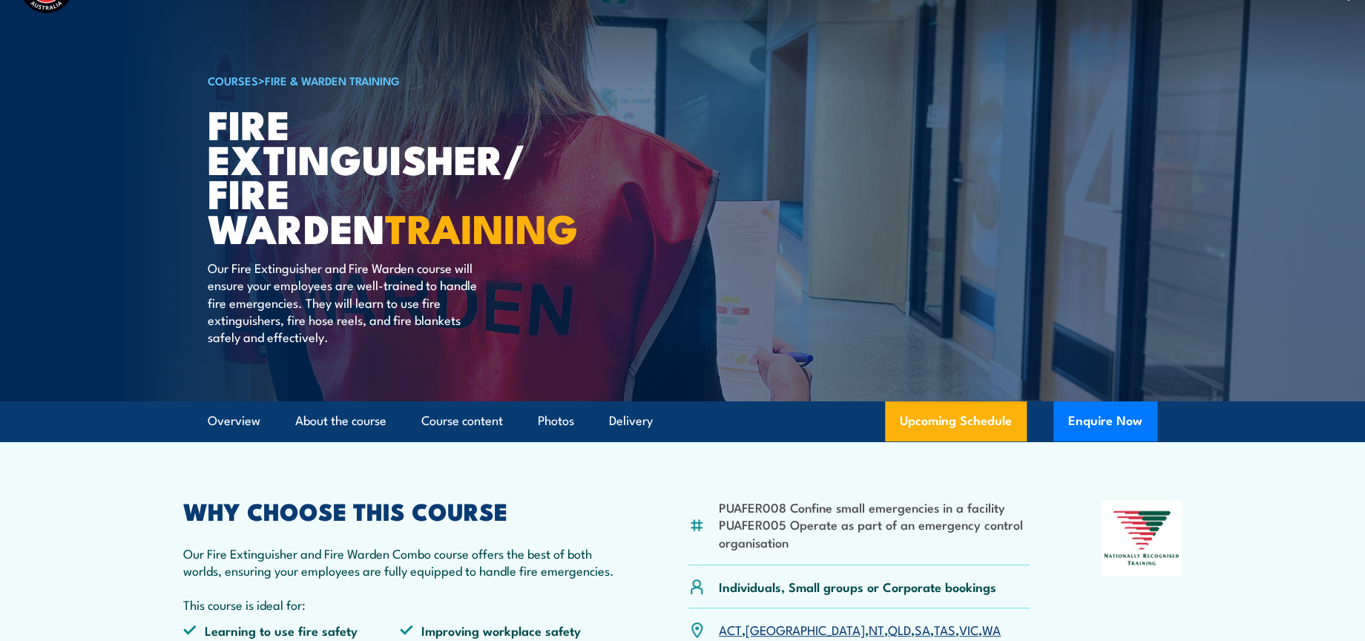
scroll to position [0, 0]
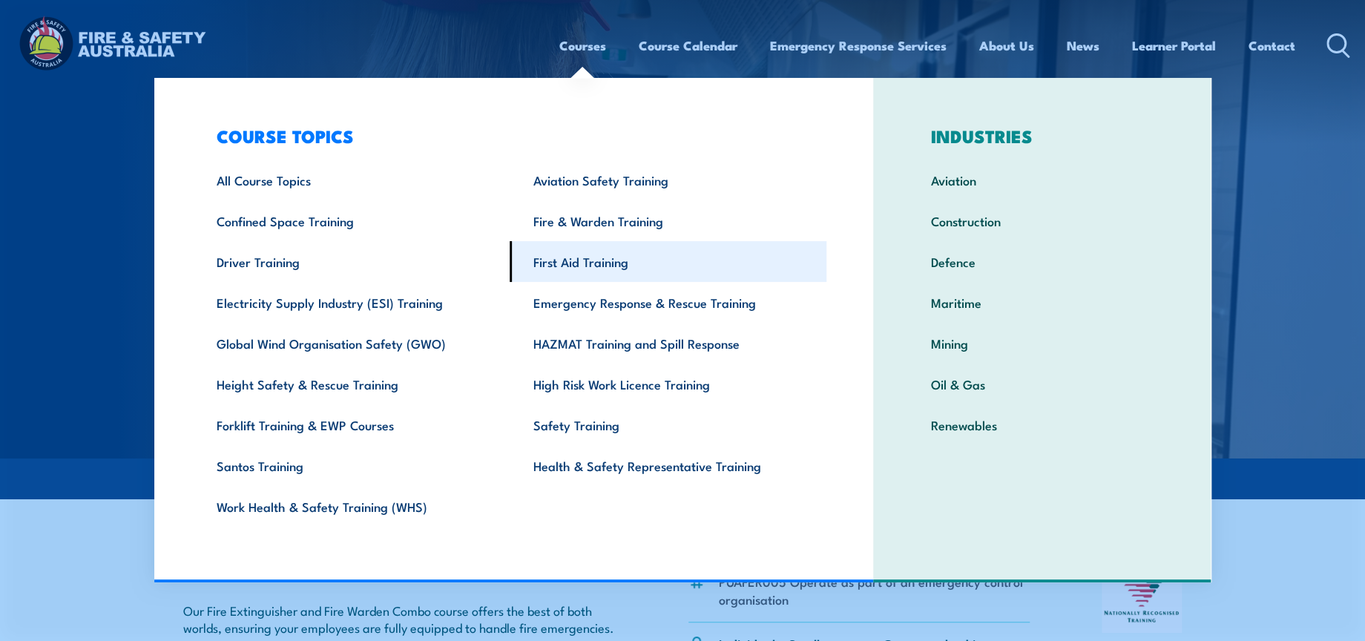
click at [591, 266] on link "First Aid Training" at bounding box center [668, 261] width 317 height 41
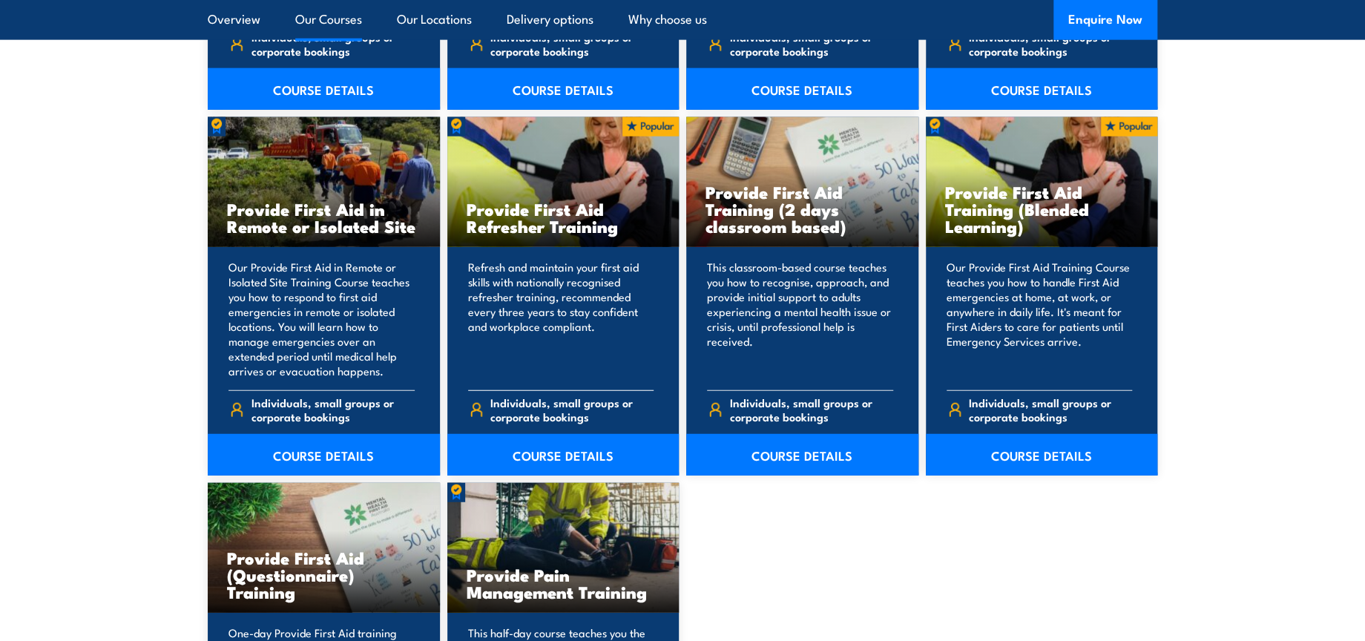
scroll to position [2226, 0]
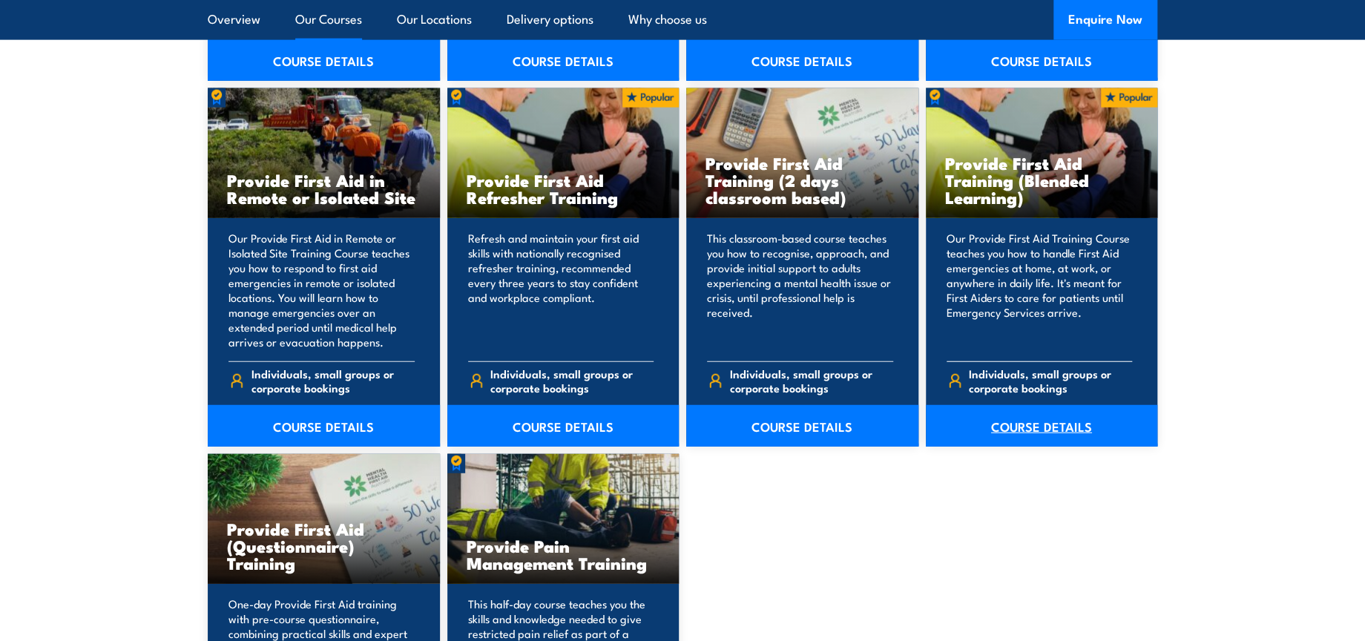
click at [1079, 427] on link "COURSE DETAILS" at bounding box center [1042, 426] width 232 height 42
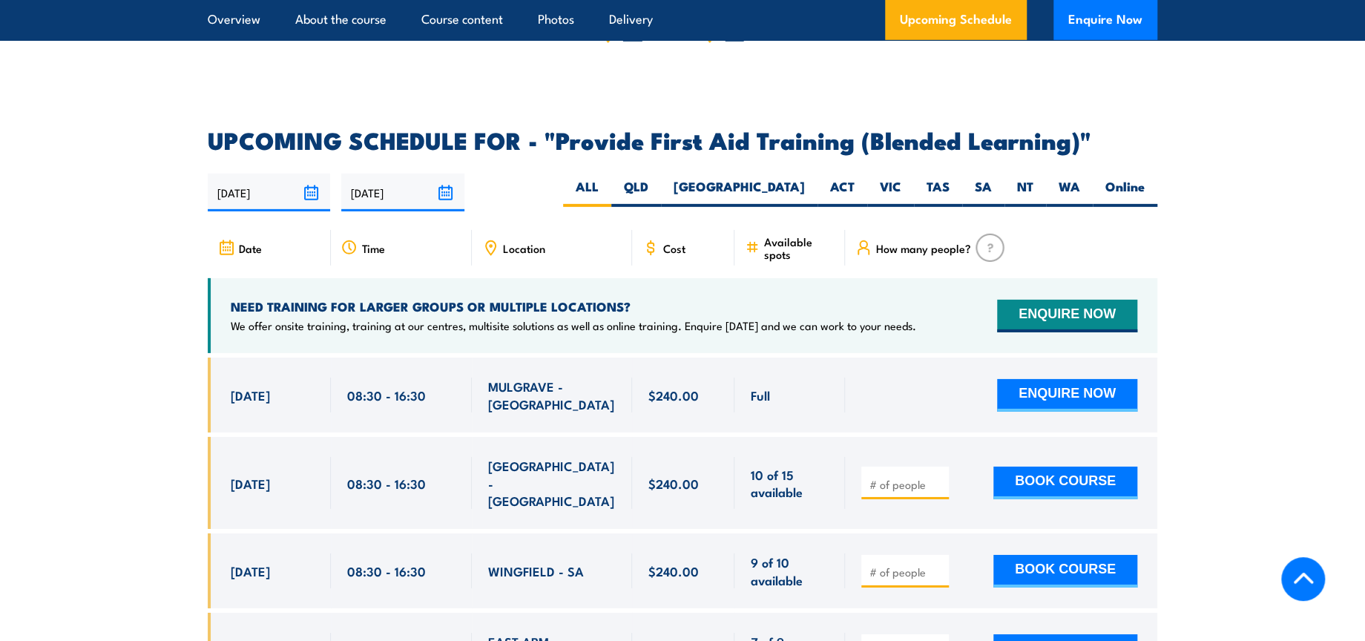
scroll to position [2802, 0]
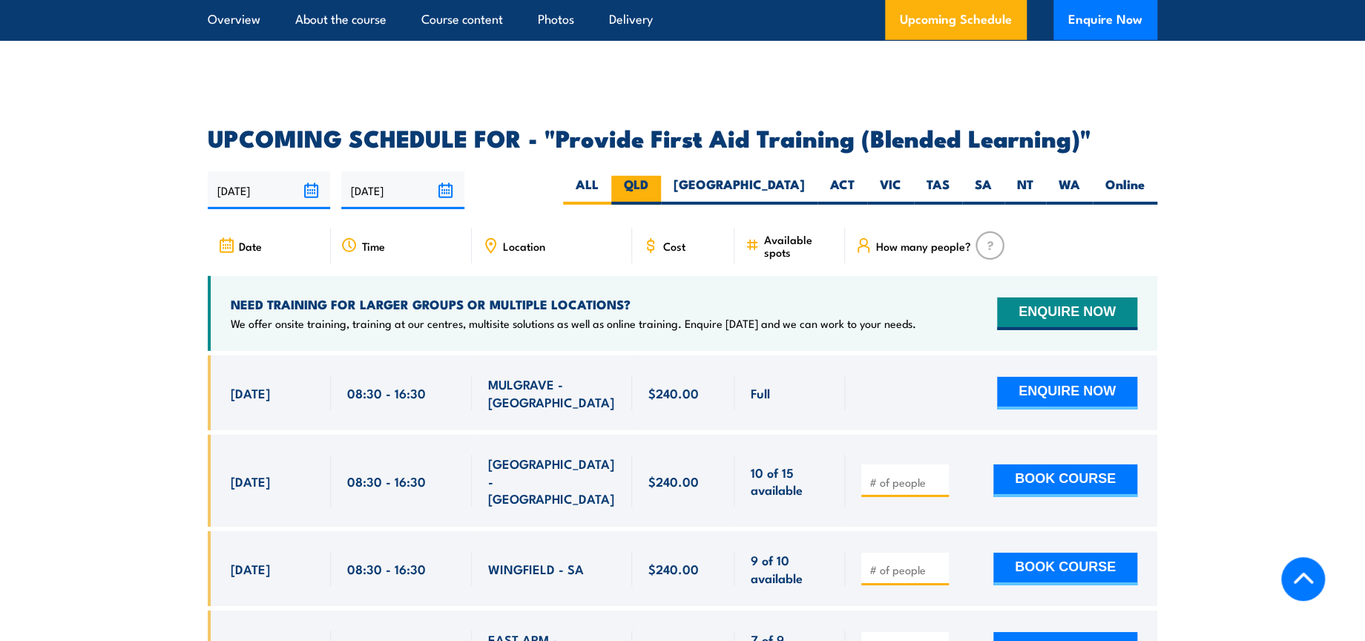
click at [661, 187] on label "QLD" at bounding box center [636, 190] width 50 height 29
click at [658, 185] on input "QLD" at bounding box center [653, 181] width 10 height 10
radio input "true"
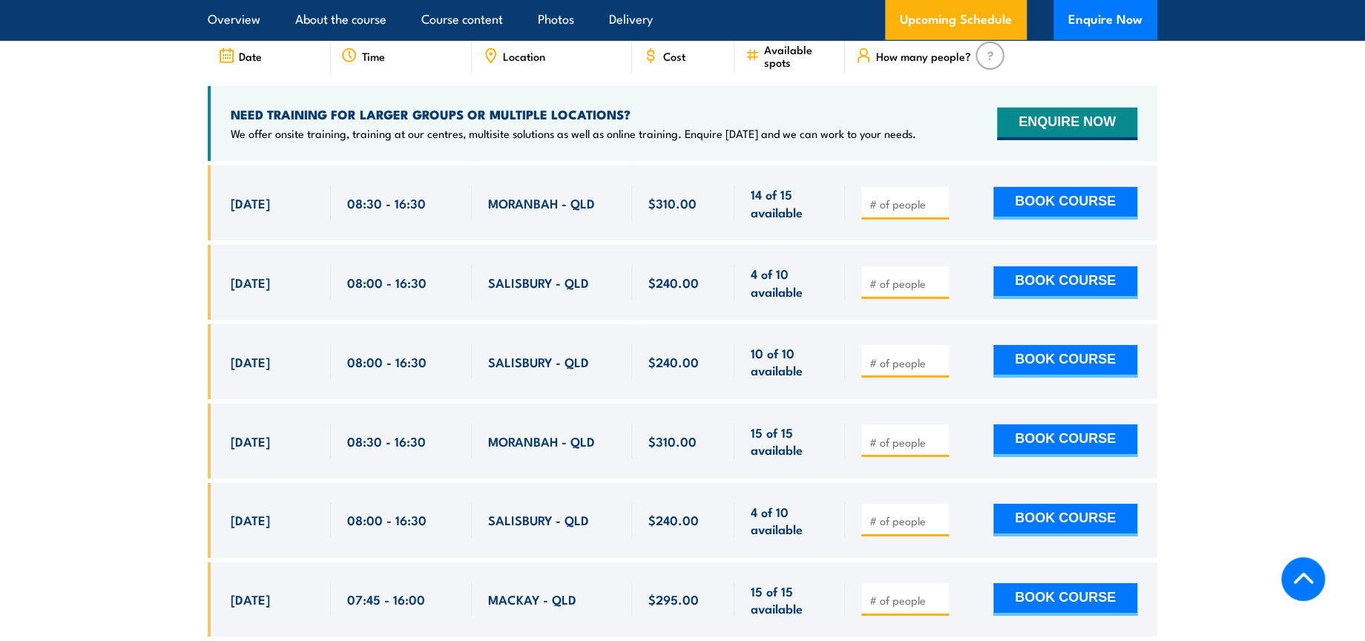
scroll to position [3022, 0]
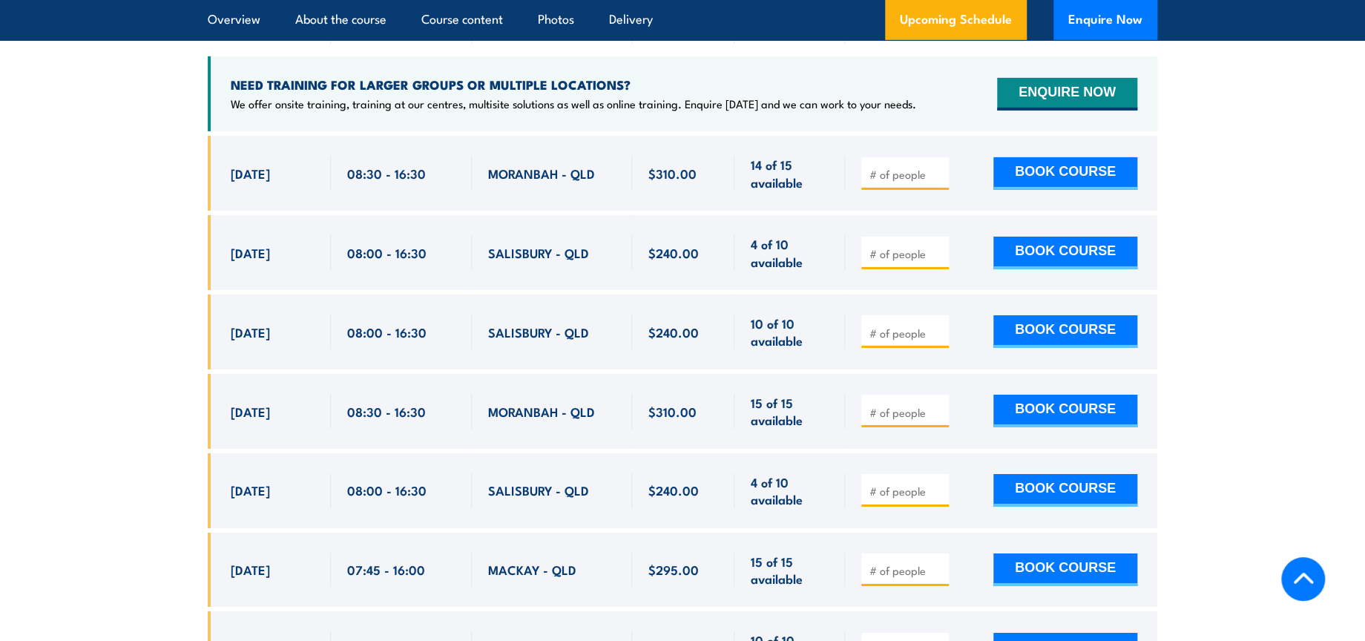
click at [880, 261] on input "number" at bounding box center [906, 253] width 74 height 15
type input "1"
drag, startPoint x: 346, startPoint y: 263, endPoint x: 422, endPoint y: 266, distance: 76.5
click at [422, 261] on span "08:00 - 16:30" at bounding box center [386, 252] width 79 height 17
copy span "08:00 - 16:30"
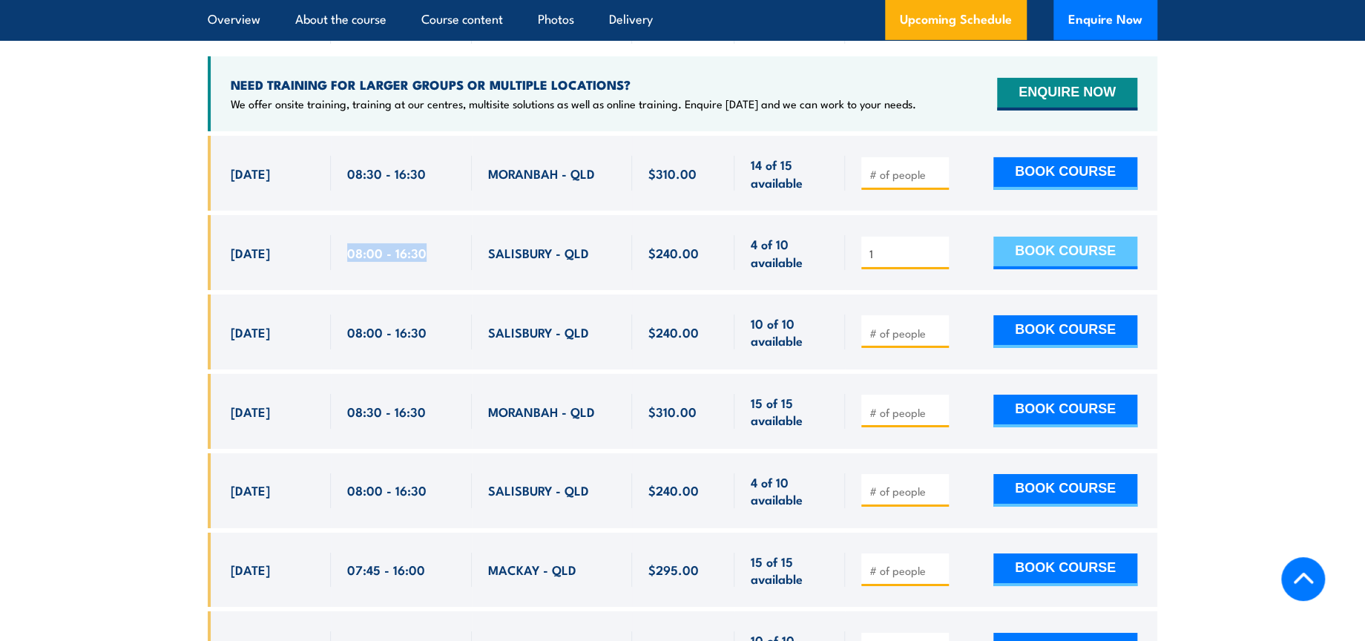
drag, startPoint x: 1059, startPoint y: 253, endPoint x: 1046, endPoint y: 254, distance: 12.6
click at [1059, 252] on button "BOOK COURSE" at bounding box center [1065, 253] width 144 height 33
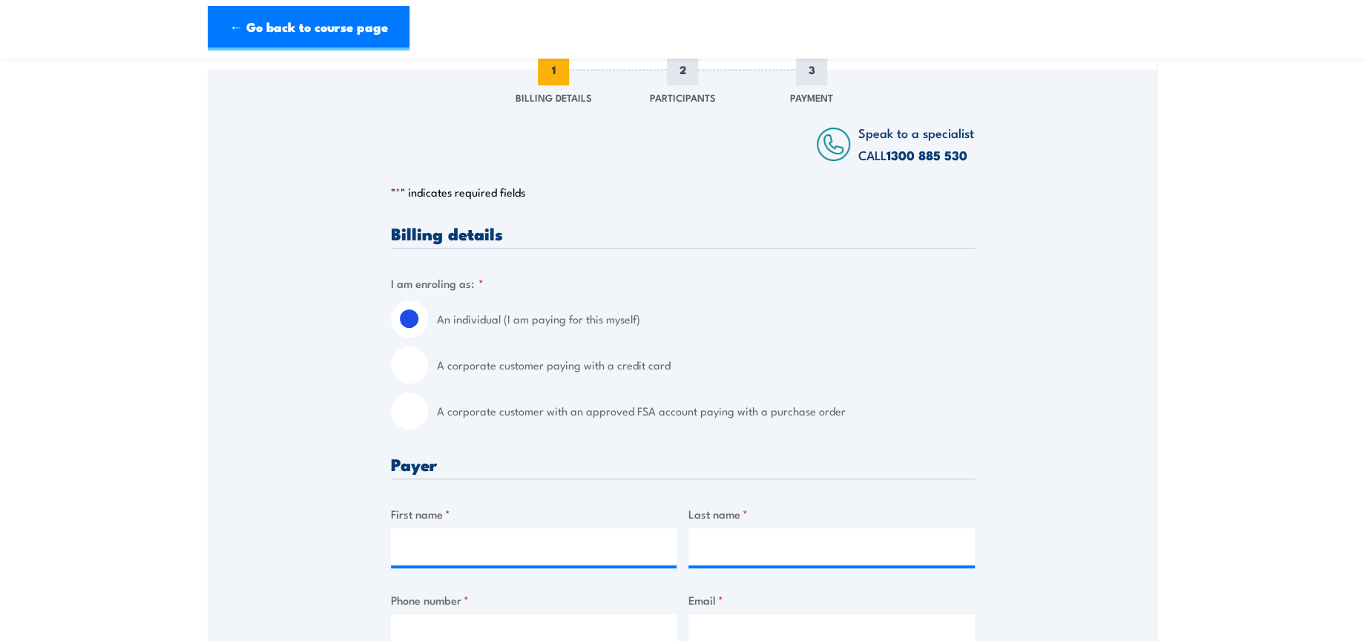
scroll to position [247, 0]
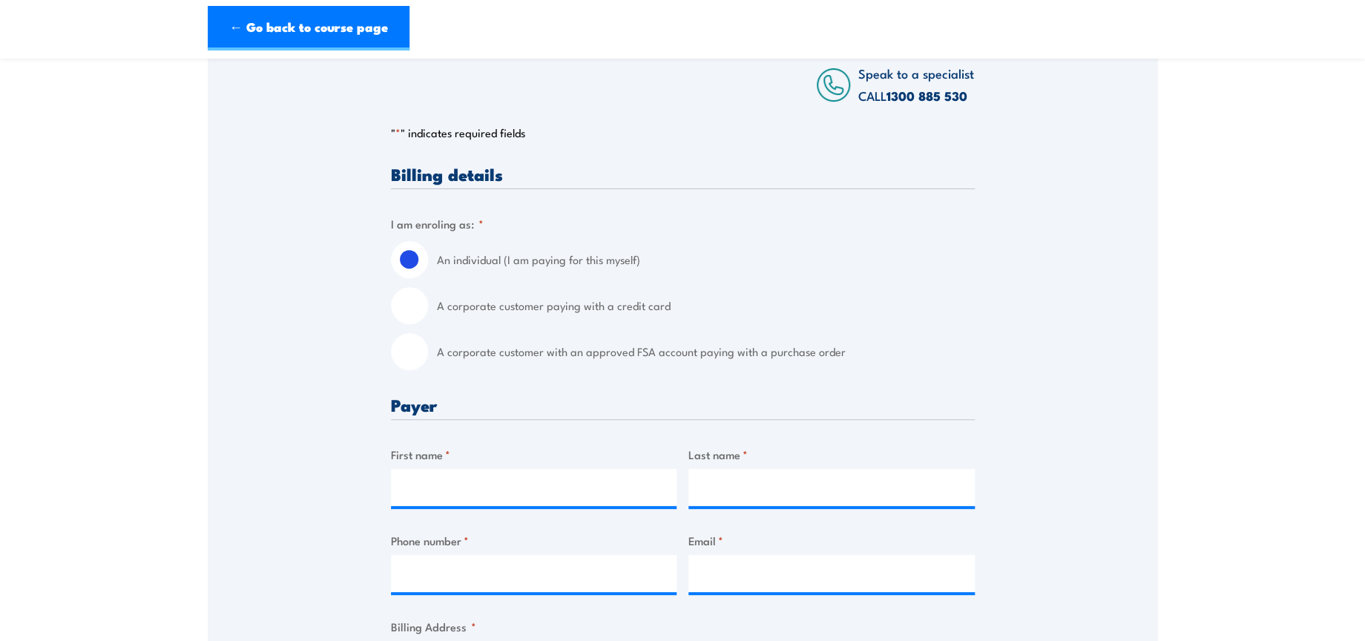
click at [400, 363] on input "A corporate customer with an approved FSA account paying with a purchase order" at bounding box center [409, 351] width 37 height 37
radio input "true"
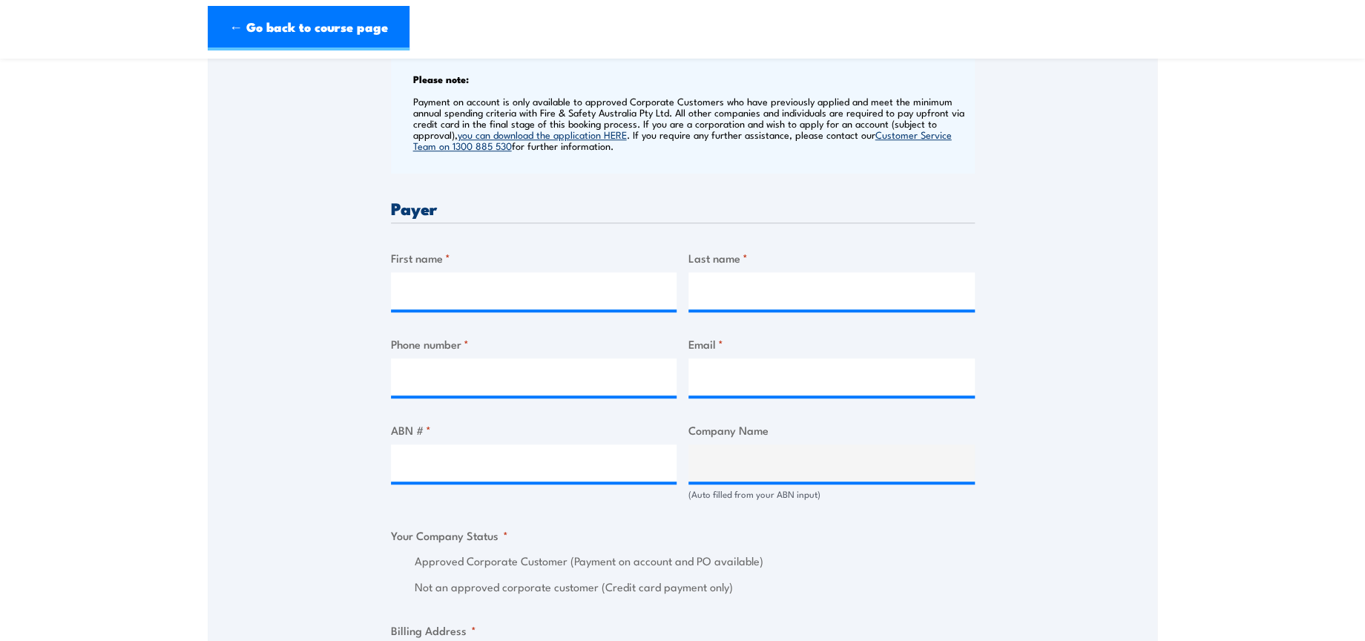
scroll to position [659, 0]
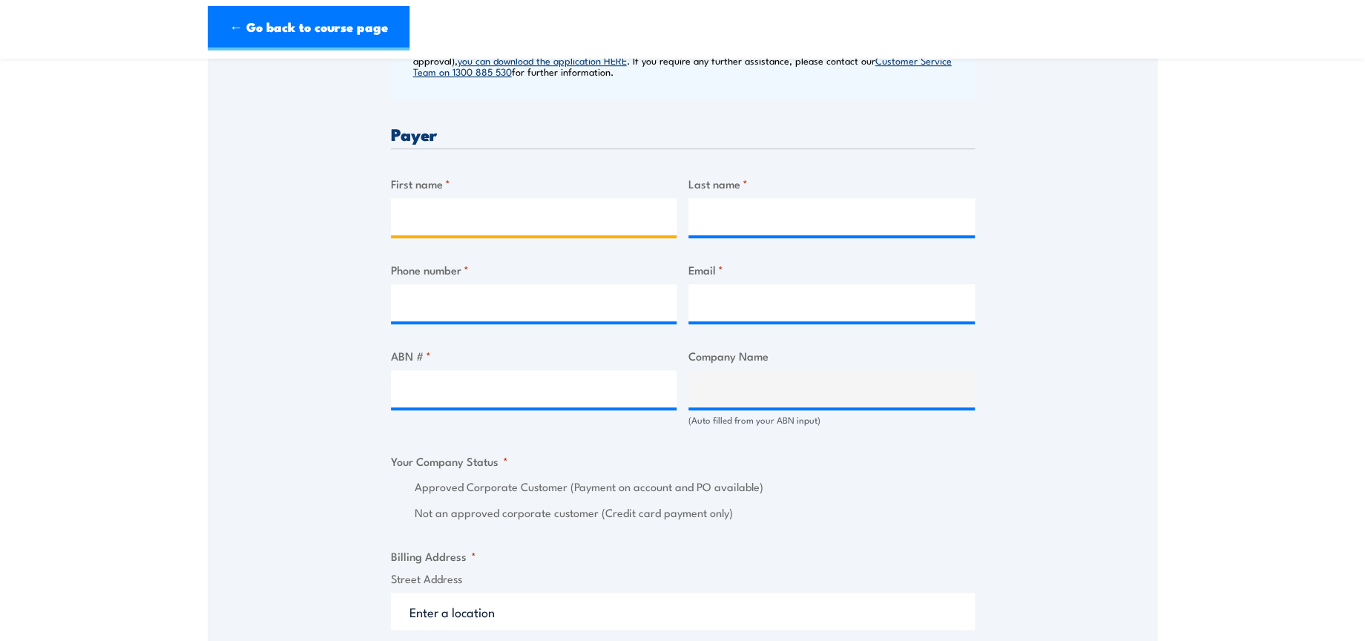
click at [593, 220] on input "First name *" at bounding box center [534, 216] width 286 height 37
type input "Manpreet"
type input "Kaur"
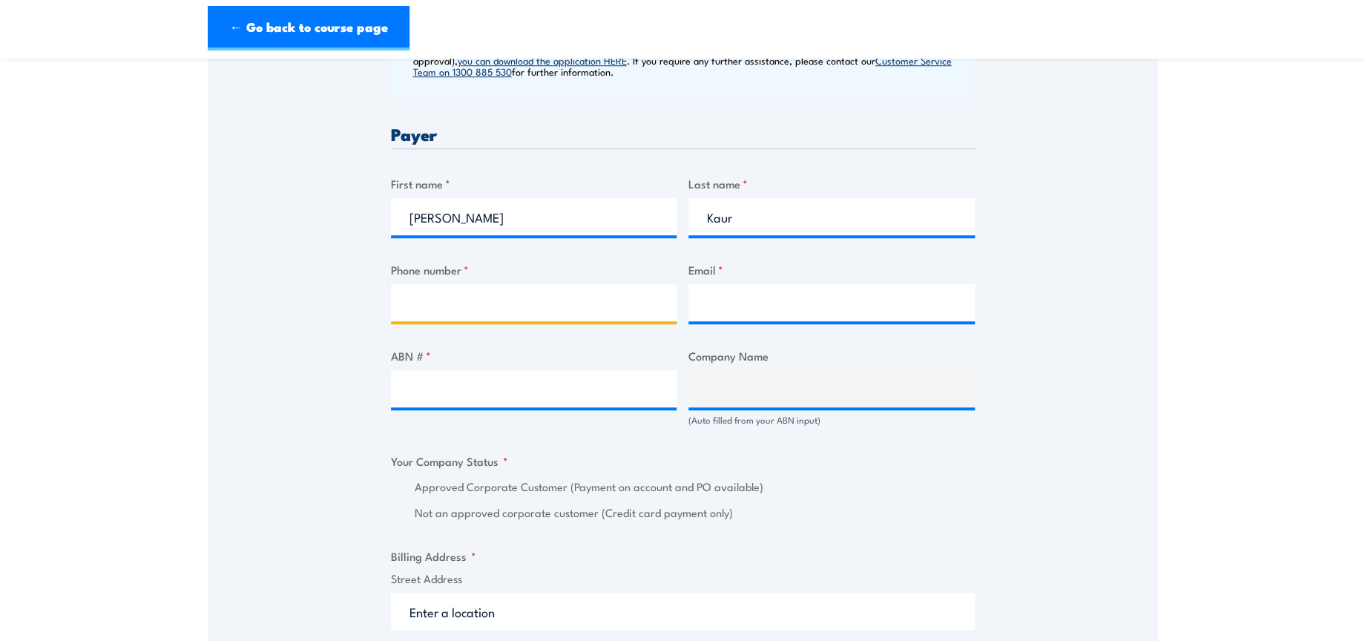
type input "0402929442"
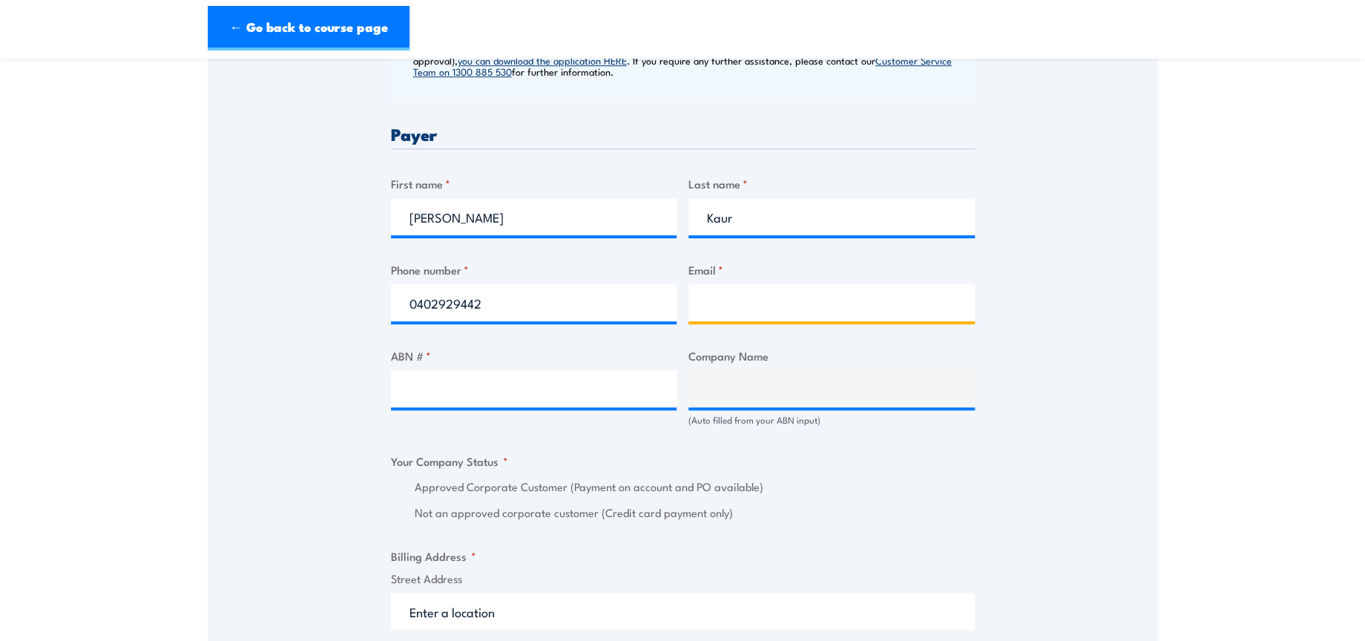
type input "safetytraining@dhl.com"
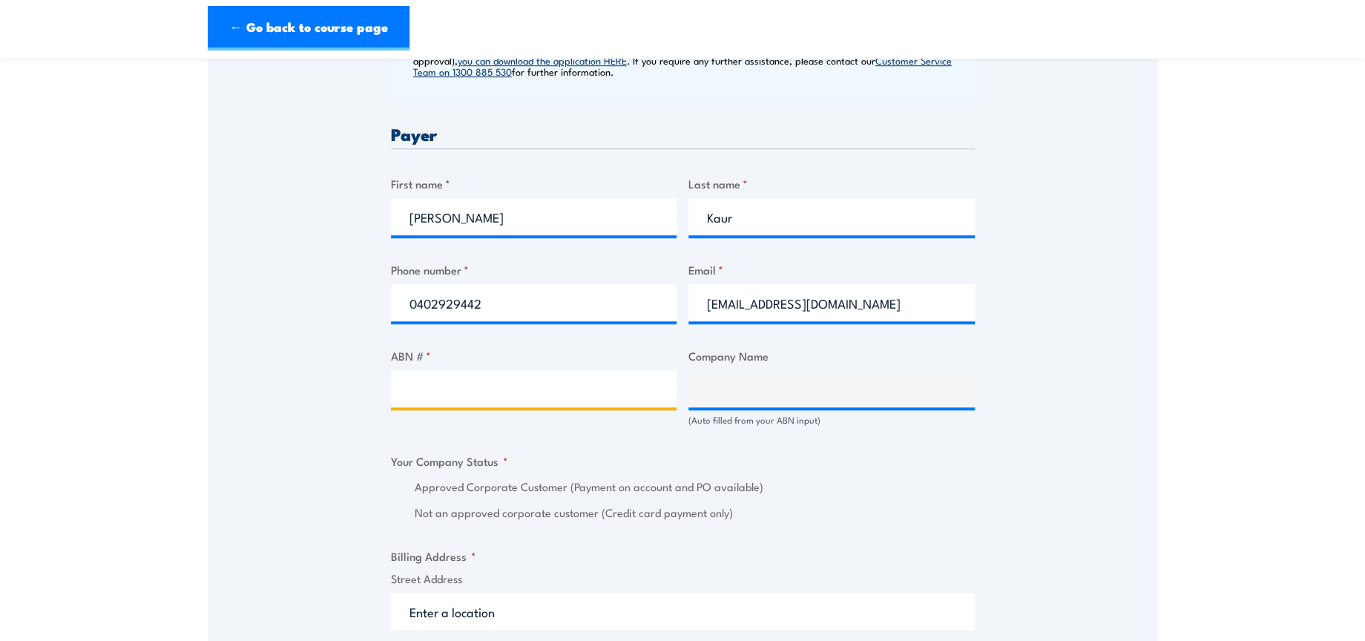
click at [550, 387] on input "ABN # *" at bounding box center [534, 388] width 286 height 37
paste input "85 071 798 617"
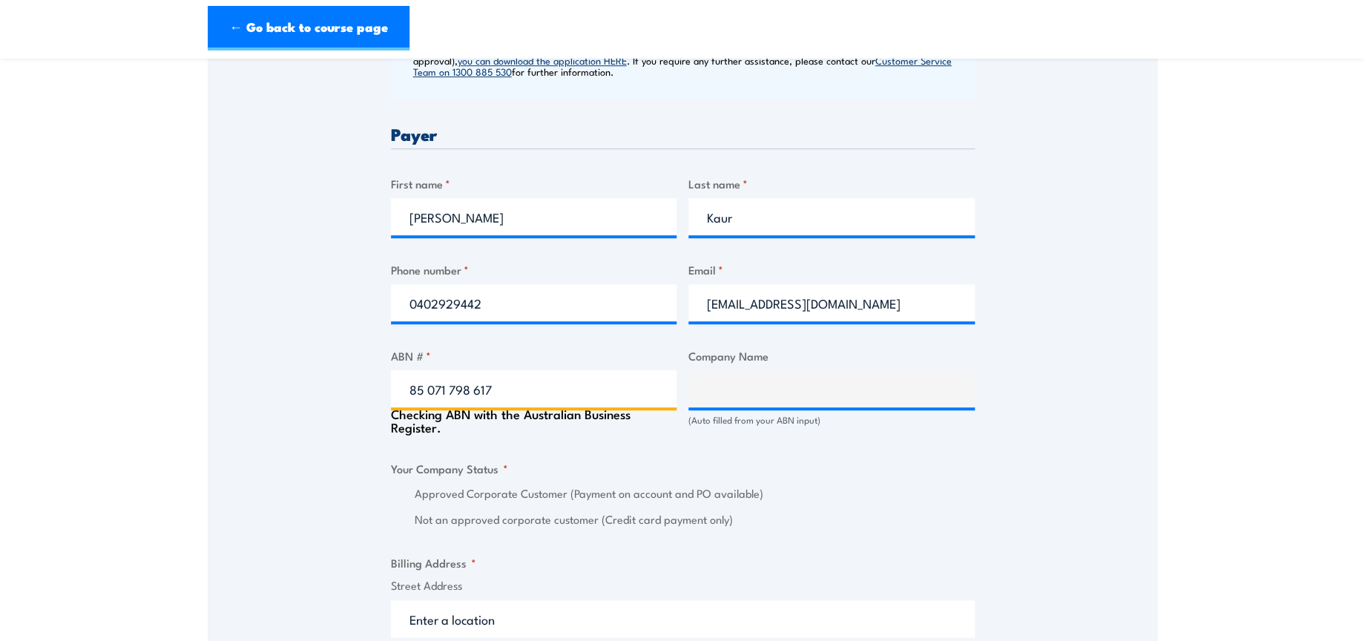
type input "85 071 798 617"
type input "DHL SUPPLY CHAIN (AUSTRALIA) PTY LIMITED"
radio input "true"
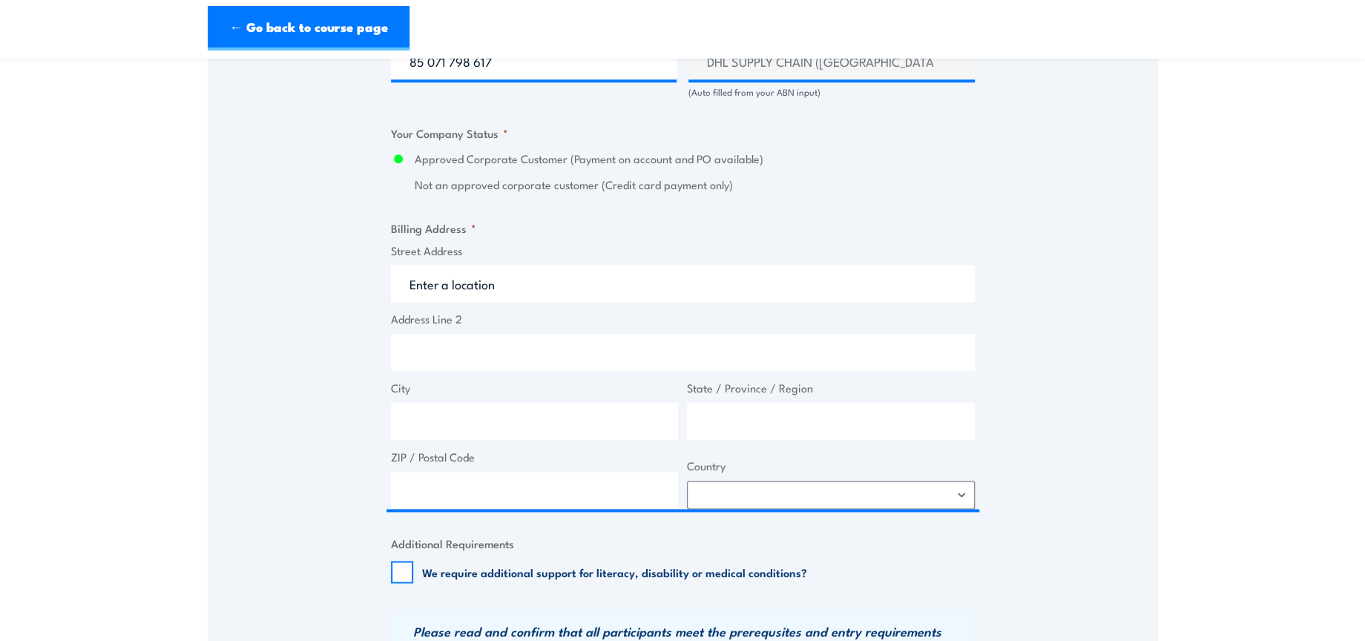
scroll to position [989, 0]
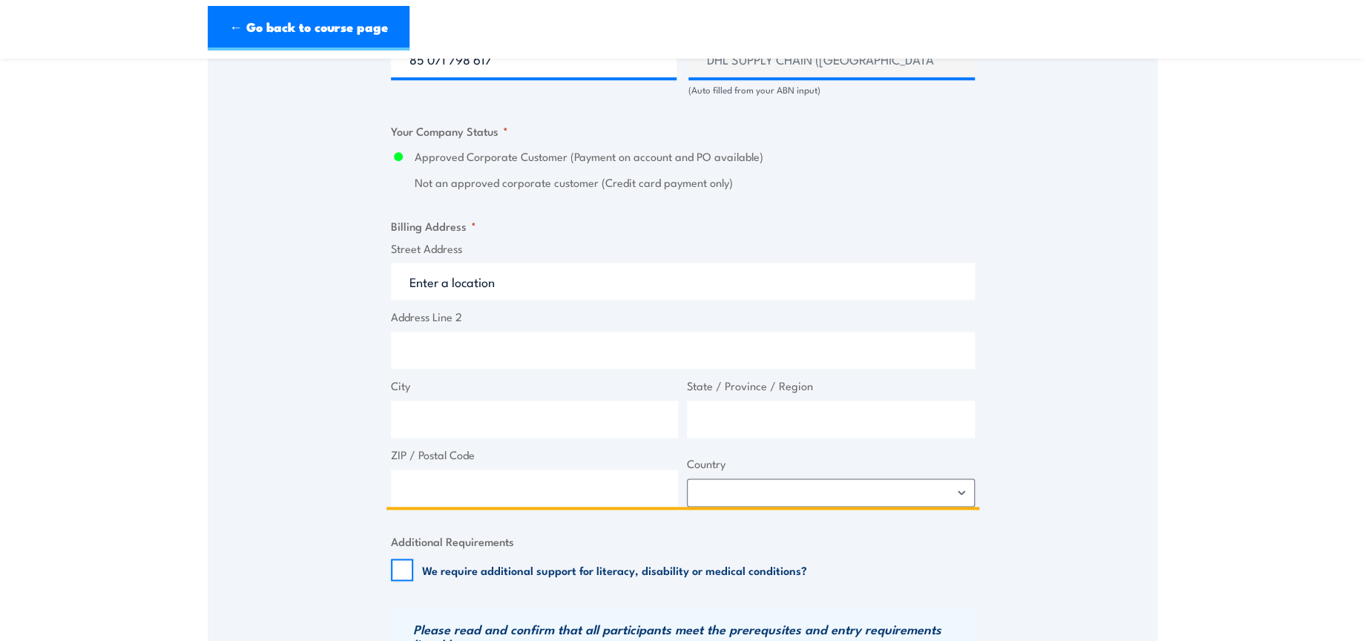
click at [541, 277] on input "Street Address" at bounding box center [683, 281] width 584 height 37
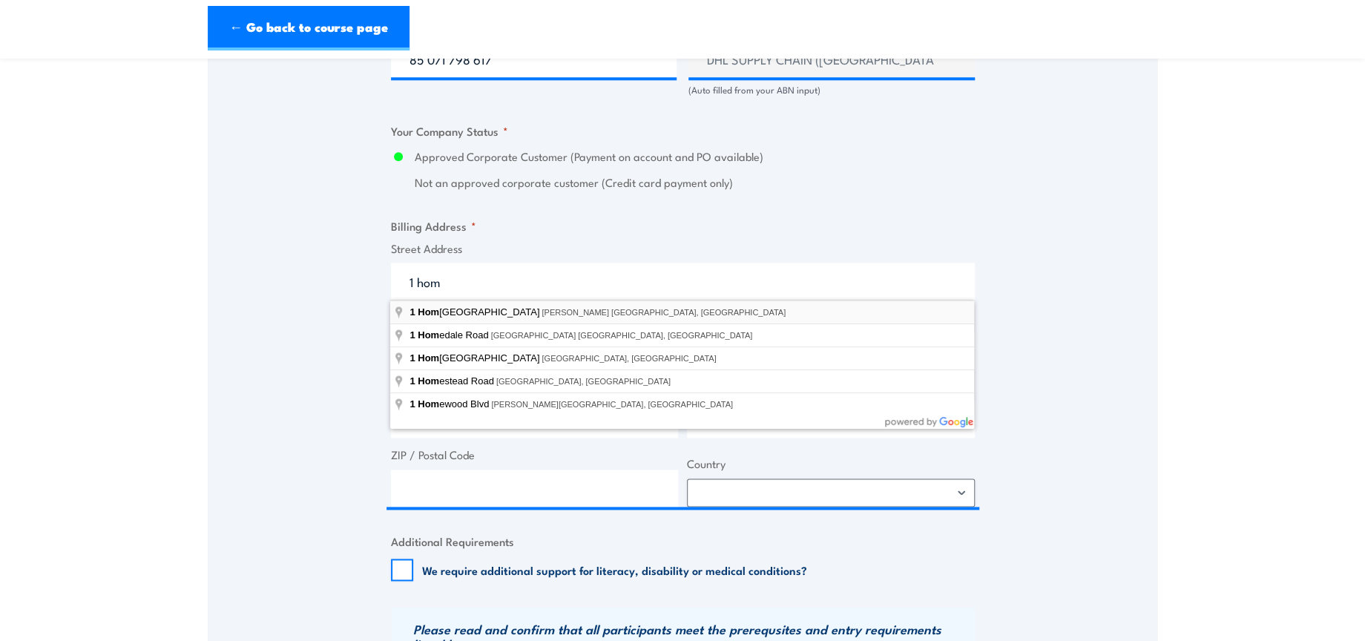
type input "1 Homebush Bay Drive, Rhodes NSW, Australia"
type input "1 Homebush Bay Dr"
type input "Rhodes"
type input "New South Wales"
type input "2138"
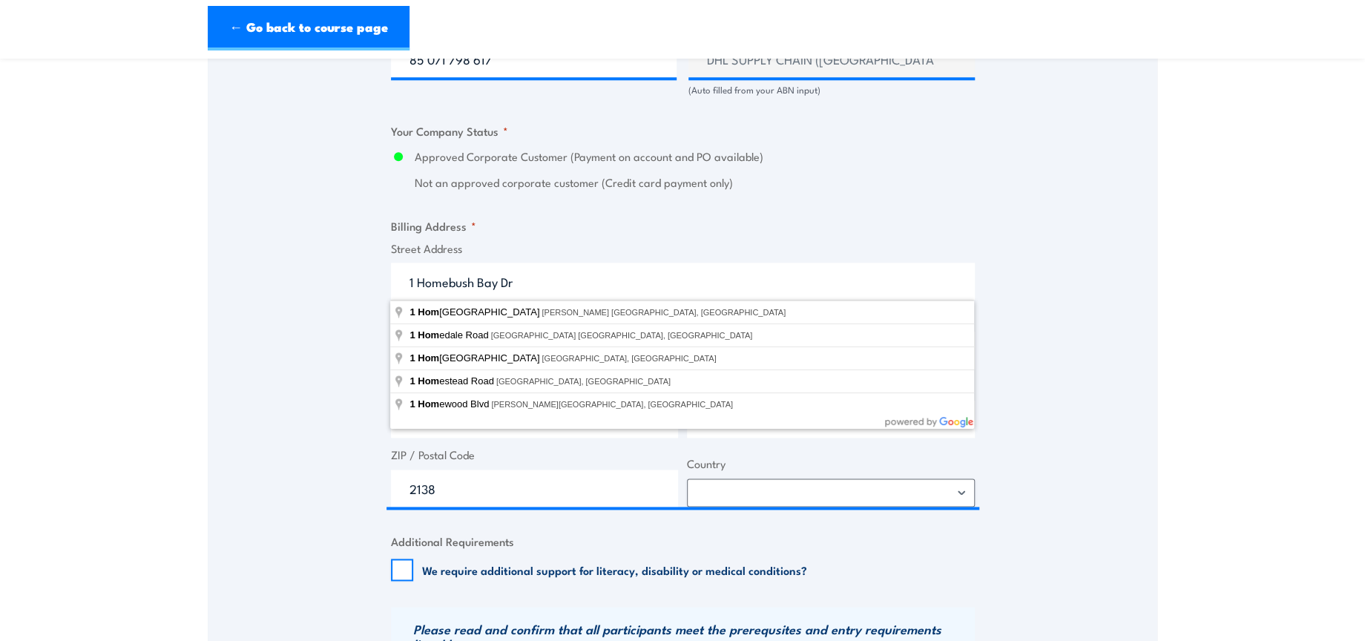
select select "Australia"
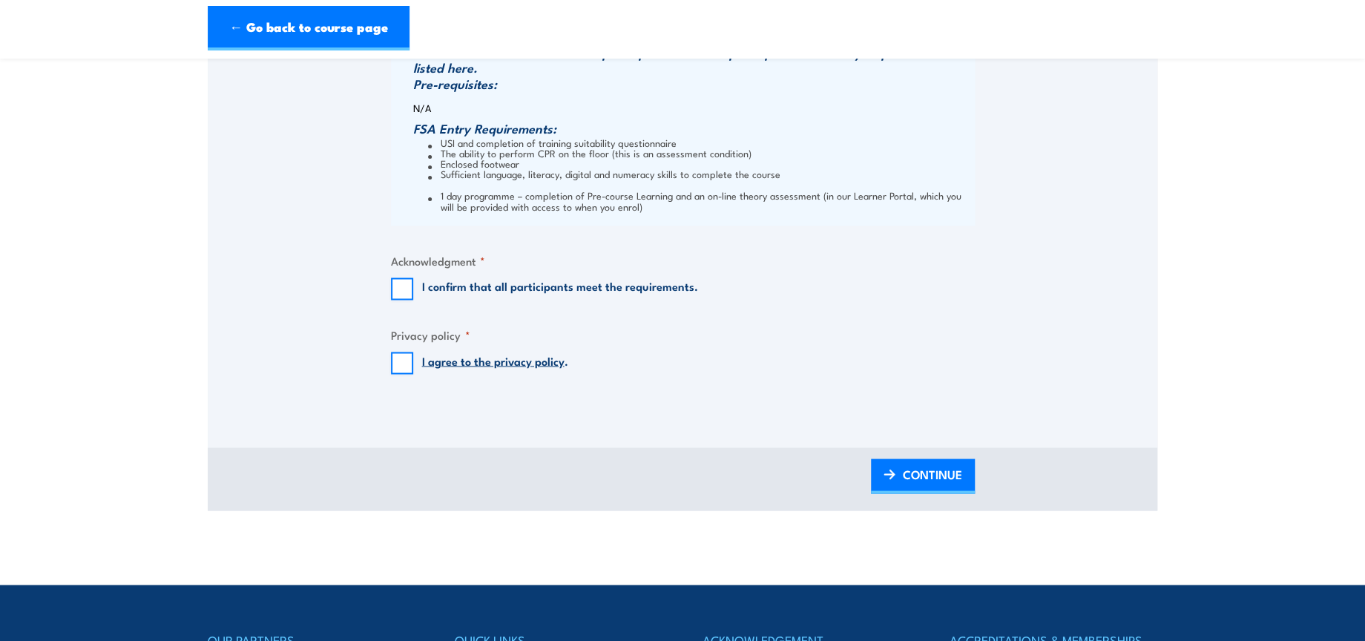
scroll to position [1566, 0]
click at [396, 283] on input "I confirm that all participants meet the requirements." at bounding box center [402, 288] width 22 height 22
checkbox input "true"
click at [396, 356] on input "I agree to the privacy policy ." at bounding box center [402, 362] width 22 height 22
checkbox input "true"
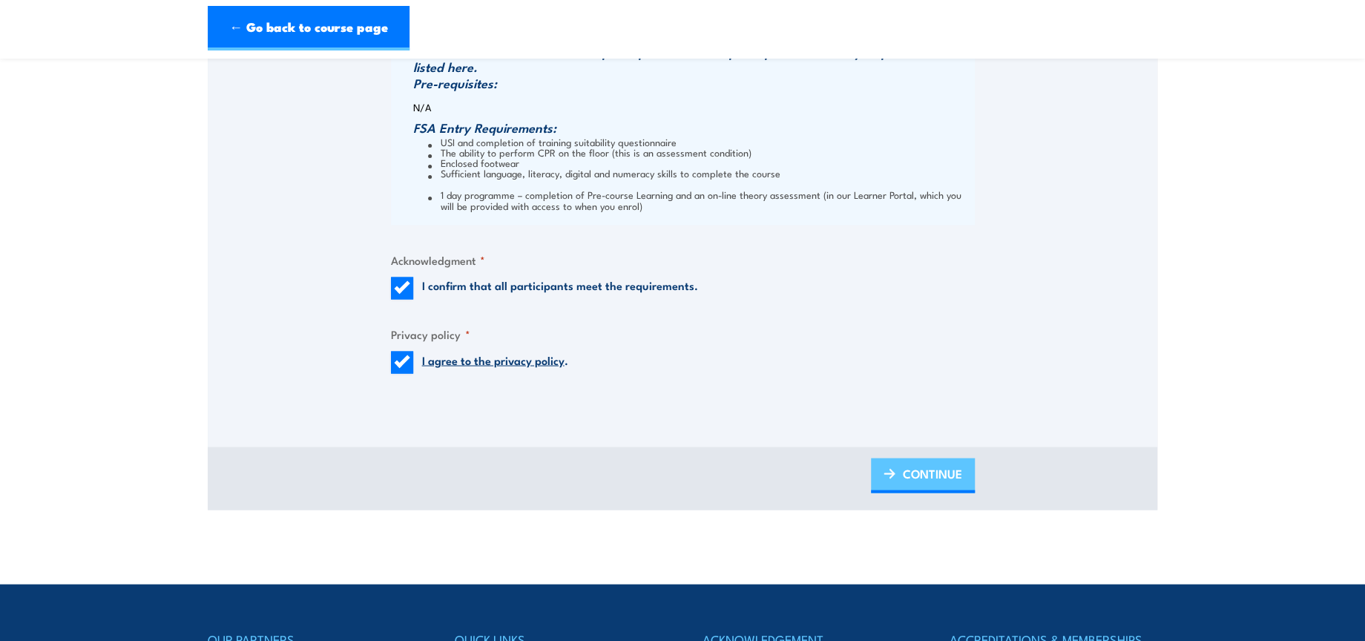
click at [950, 472] on span "CONTINUE" at bounding box center [932, 472] width 59 height 39
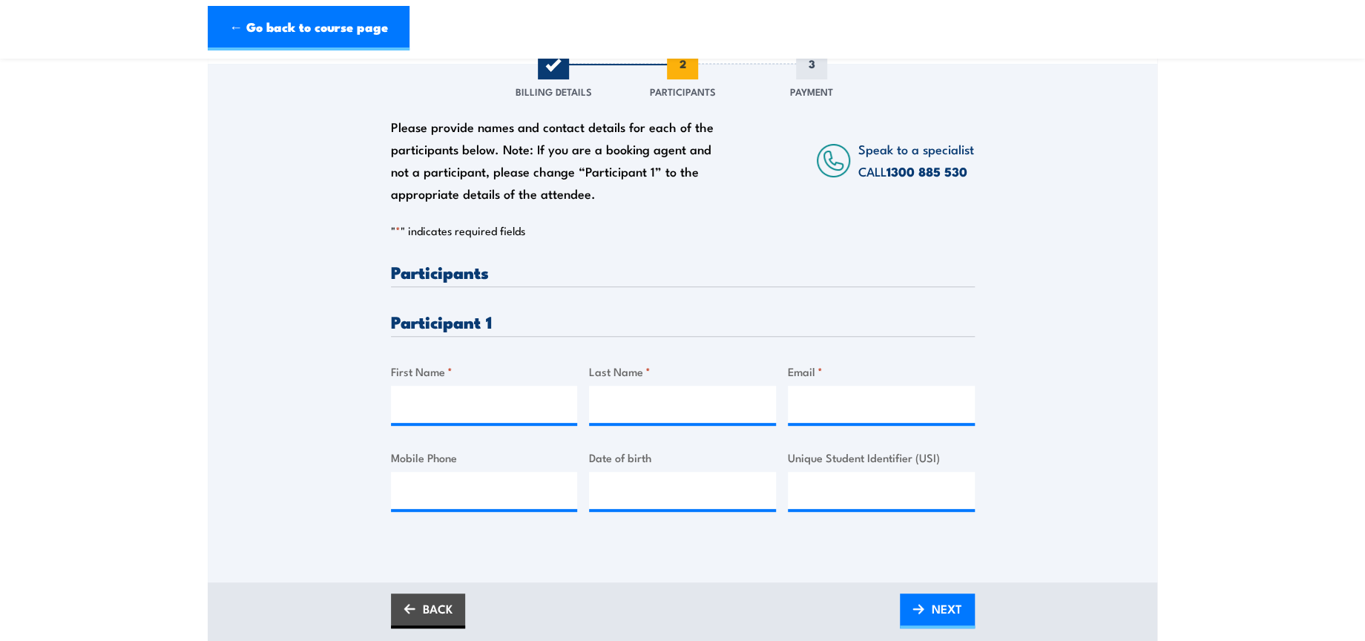
scroll to position [247, 0]
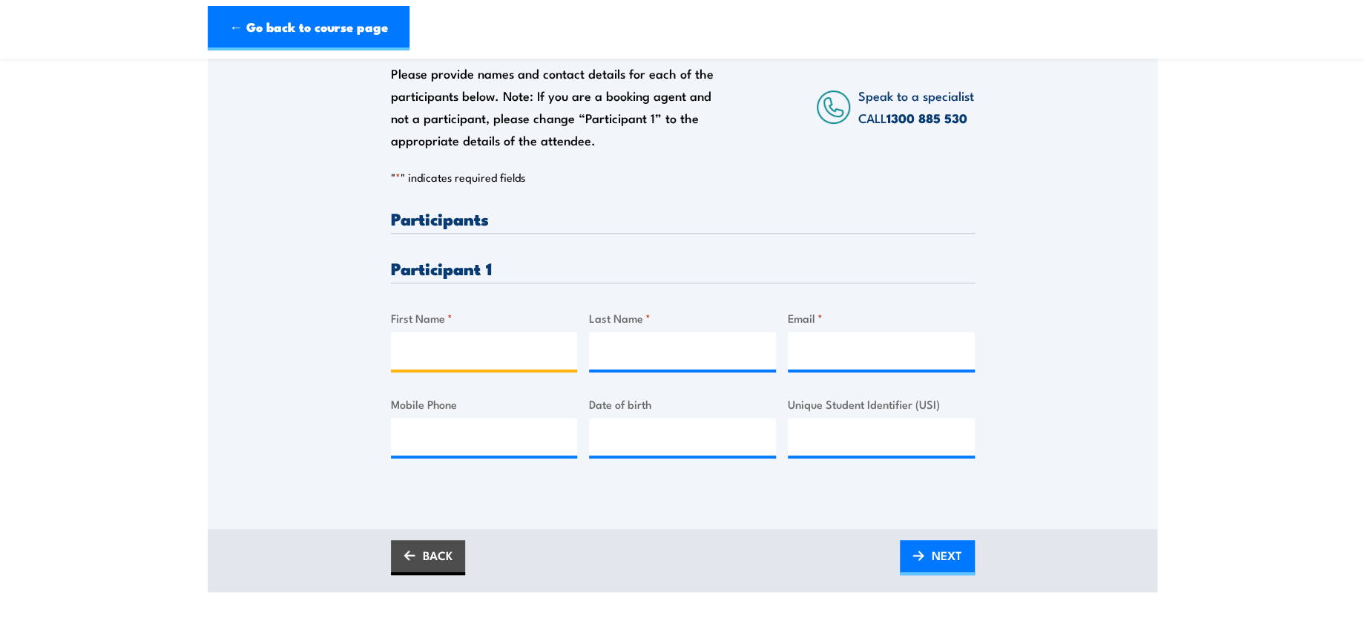
click at [499, 357] on input "First Name *" at bounding box center [484, 350] width 187 height 37
click at [442, 349] on input "First Name *" at bounding box center [484, 350] width 187 height 37
paste input "Jason"
type input "Jason"
drag, startPoint x: 662, startPoint y: 349, endPoint x: 916, endPoint y: 315, distance: 256.1
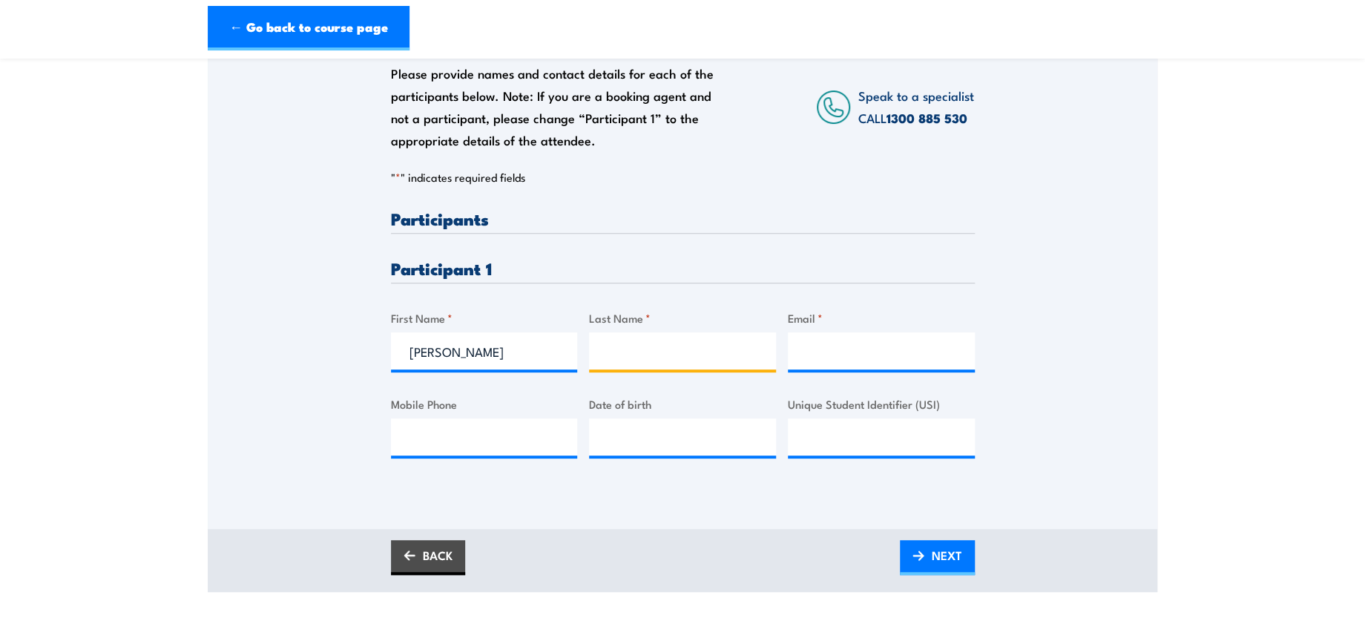
click at [662, 349] on input "Last Name *" at bounding box center [682, 350] width 187 height 37
click at [616, 356] on input "Last Name *" at bounding box center [682, 350] width 187 height 37
paste input "Bakker"
type input "Bakker"
click at [861, 347] on input "Email *" at bounding box center [881, 350] width 187 height 37
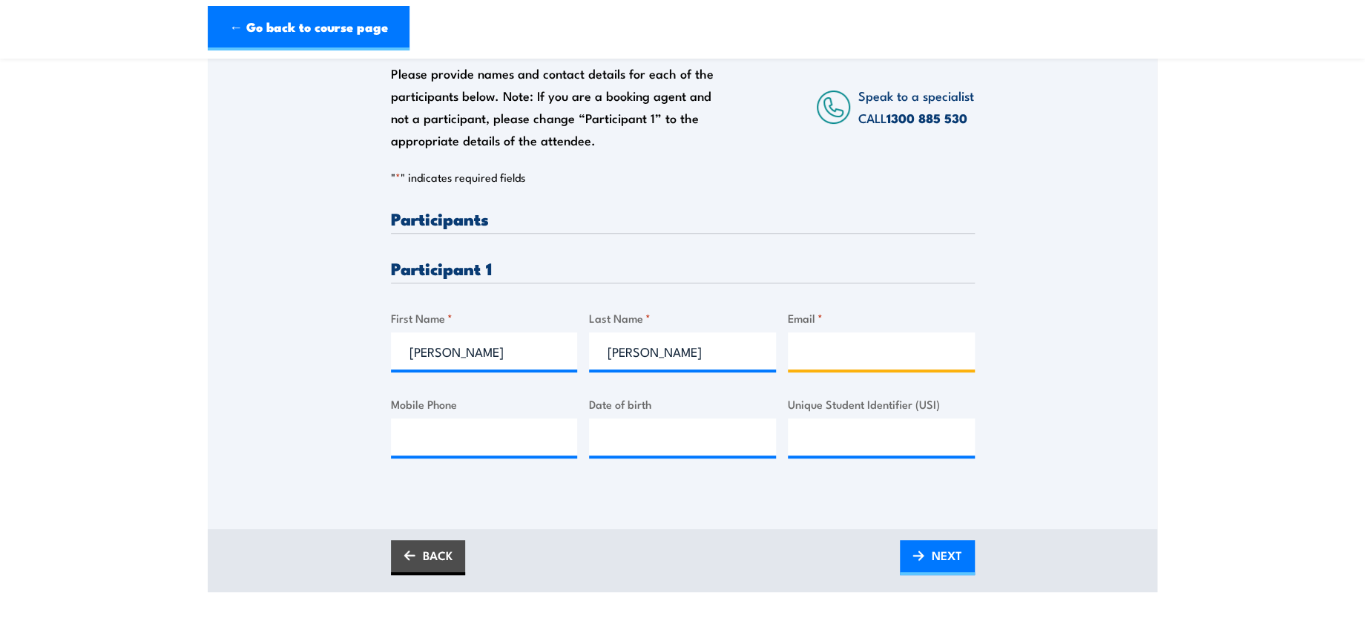
click at [877, 343] on input "Email *" at bounding box center [881, 350] width 187 height 37
paste input "jason.bakker@dhl.com"
type input "jason.bakker@dhl.com"
click at [938, 547] on span "NEXT" at bounding box center [947, 555] width 30 height 39
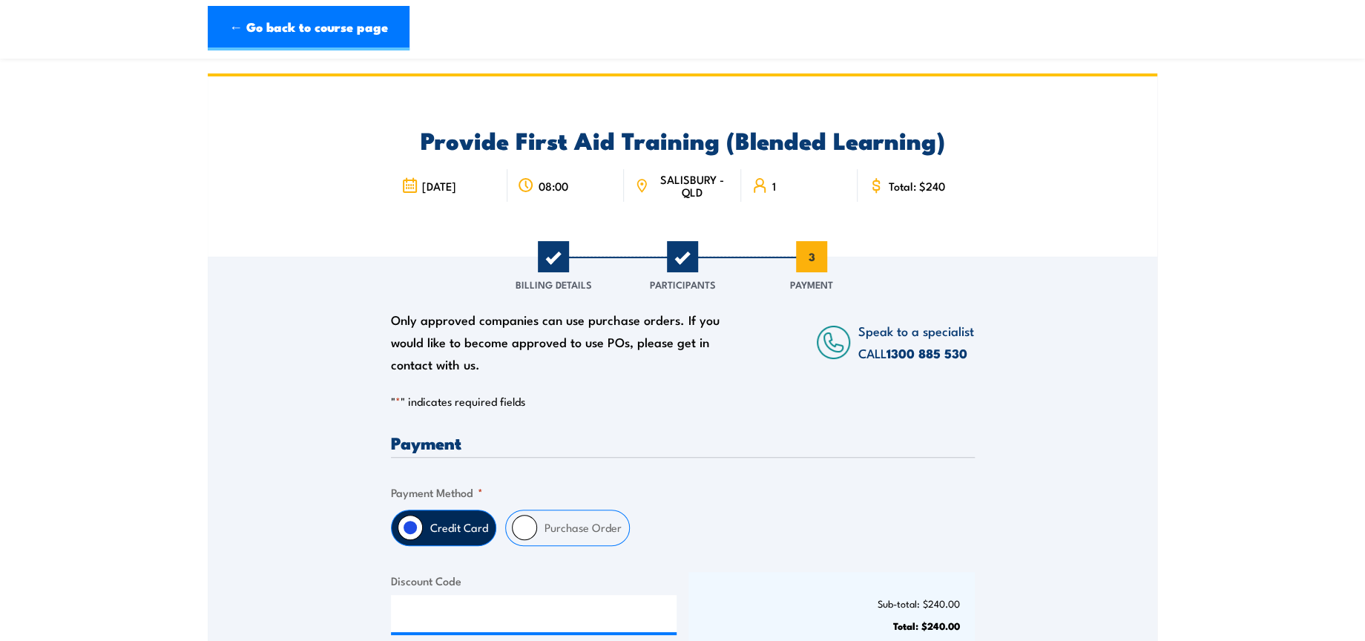
scroll to position [0, 0]
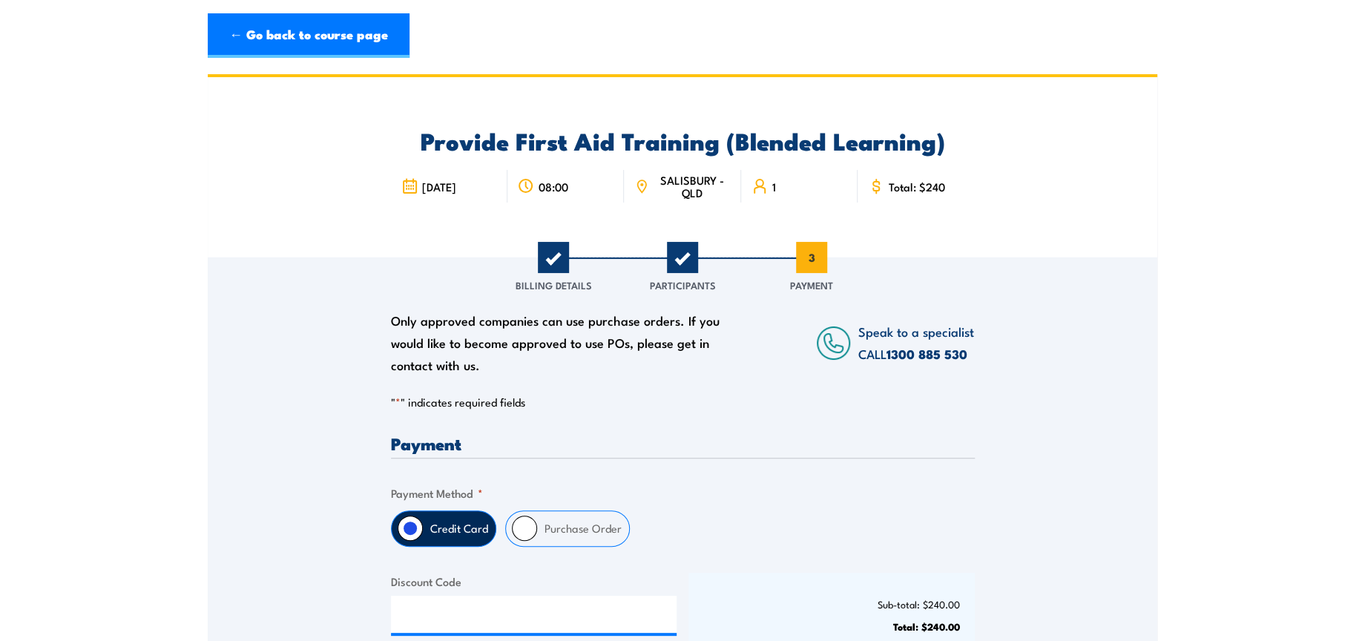
click at [514, 533] on input "Purchase Order" at bounding box center [524, 528] width 25 height 25
radio input "true"
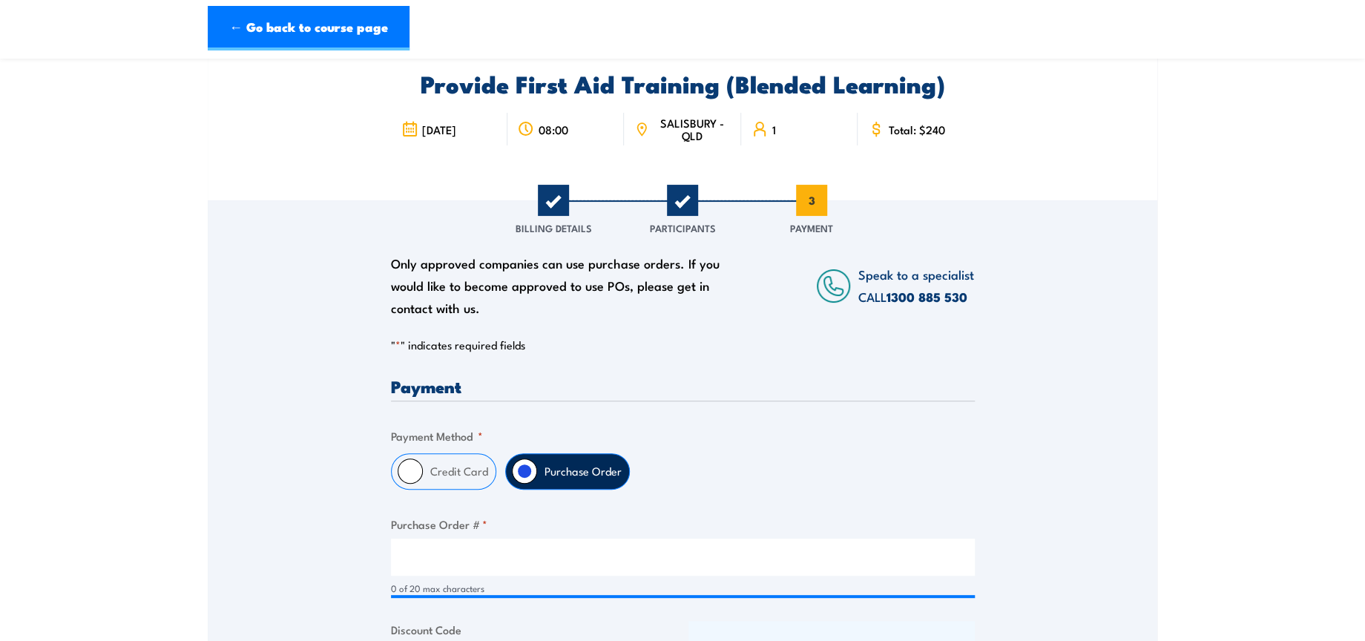
scroll to position [165, 0]
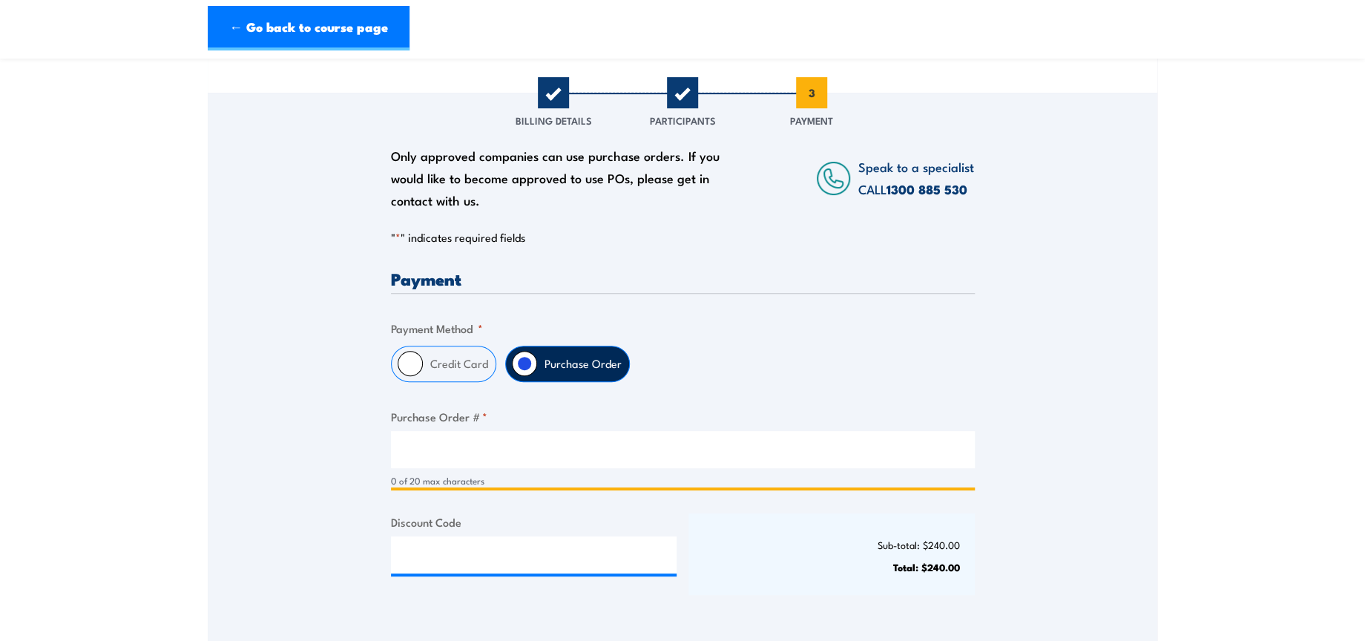
click at [549, 444] on input "Purchase Order # *" at bounding box center [683, 449] width 584 height 37
click at [700, 456] on input "Purchase Order # *" at bounding box center [683, 449] width 584 height 37
type input "NA"
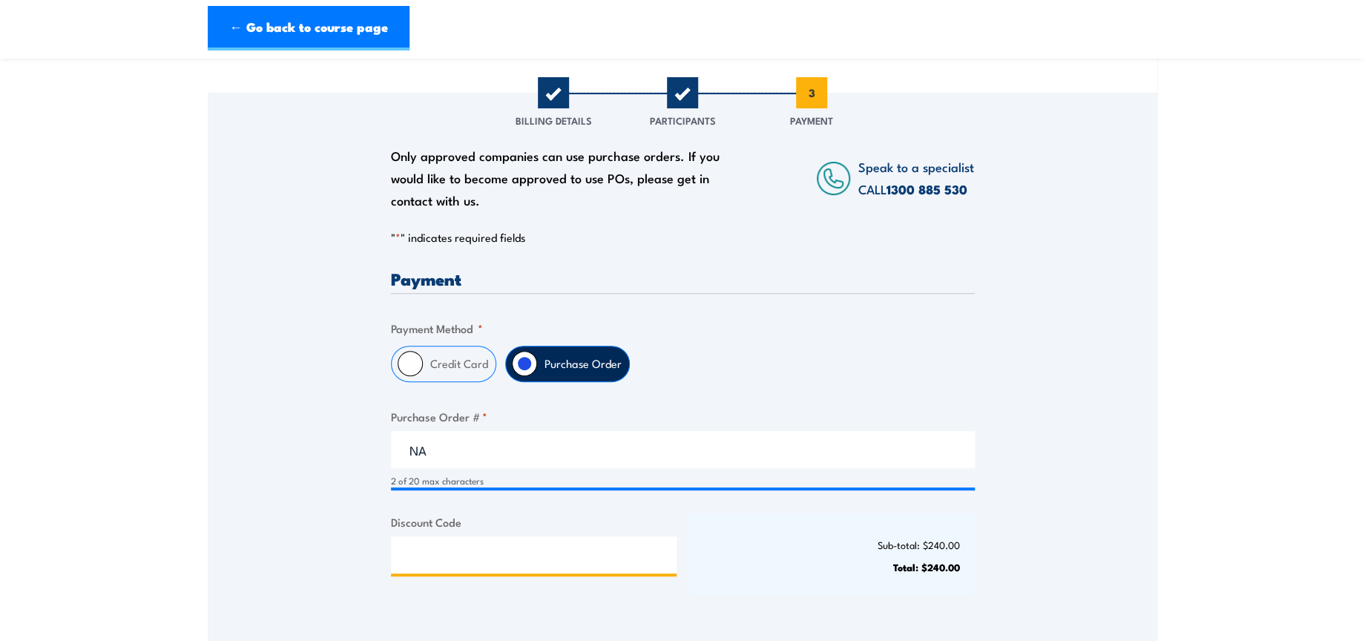
click at [473, 550] on input "Discount Code" at bounding box center [534, 554] width 286 height 37
paste input "NSCASILVER2025!"
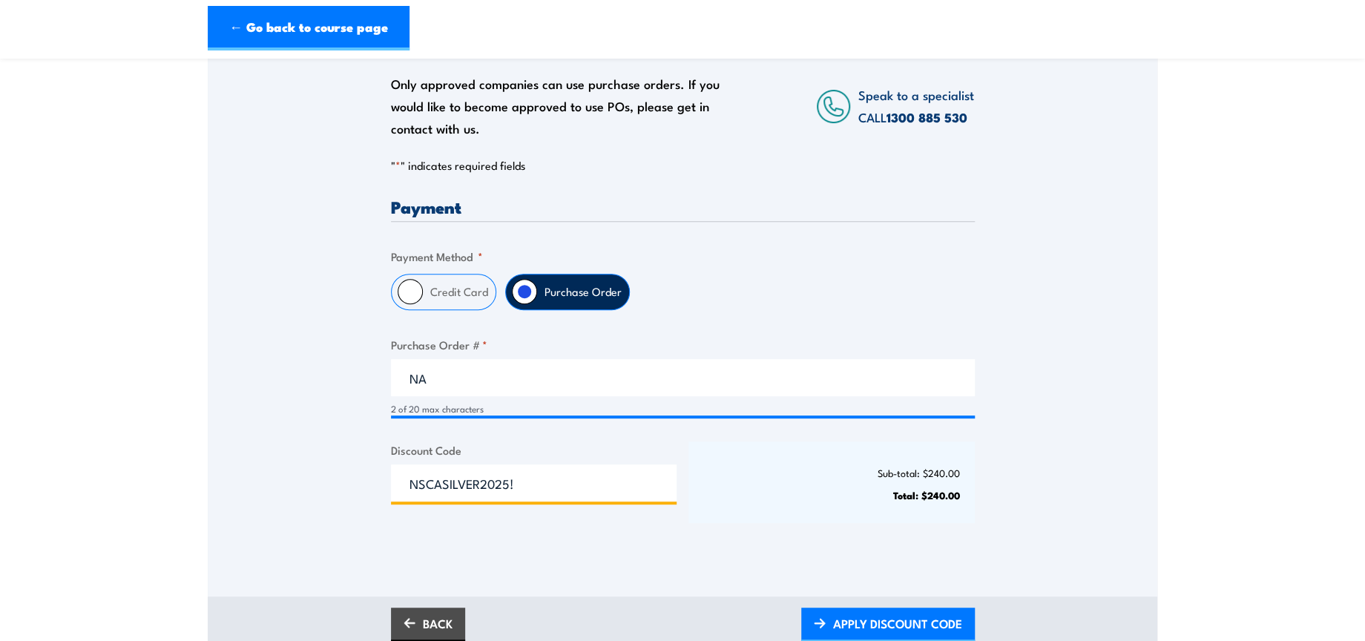
scroll to position [329, 0]
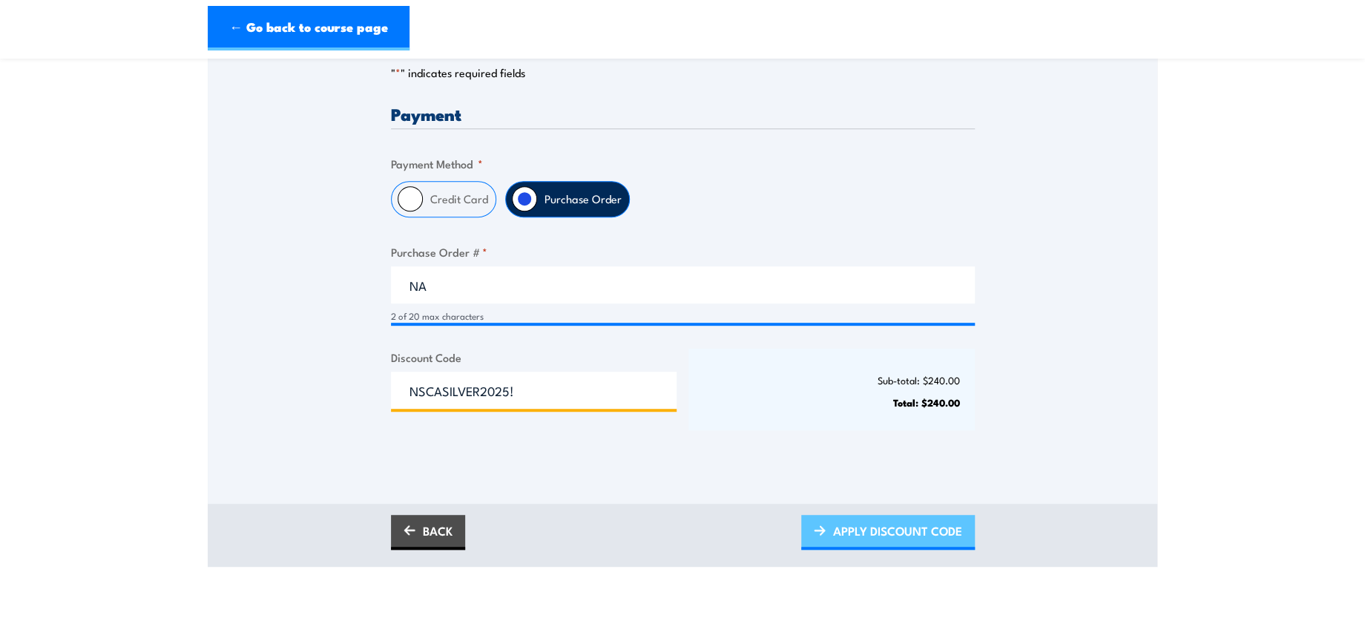
type input "NSCASILVER2025!"
click at [904, 533] on span "APPLY DISCOUNT CODE" at bounding box center [897, 530] width 129 height 39
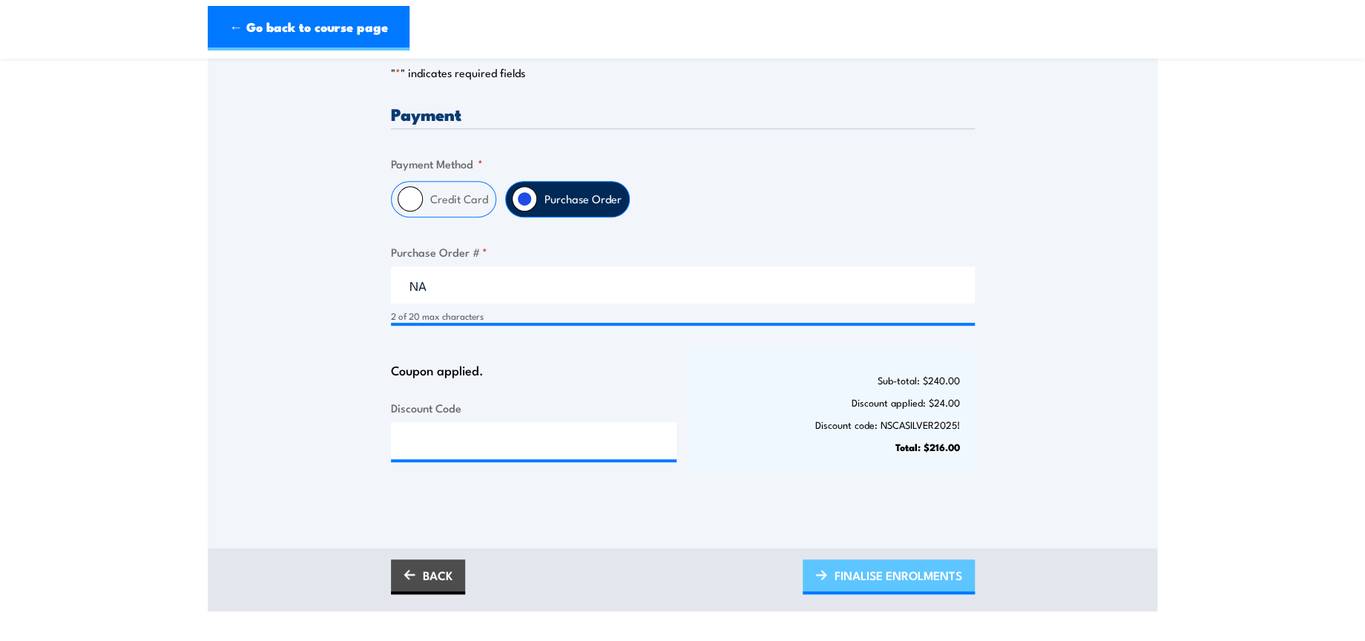
click at [929, 573] on span "FINALISE ENROLMENTS" at bounding box center [899, 575] width 128 height 39
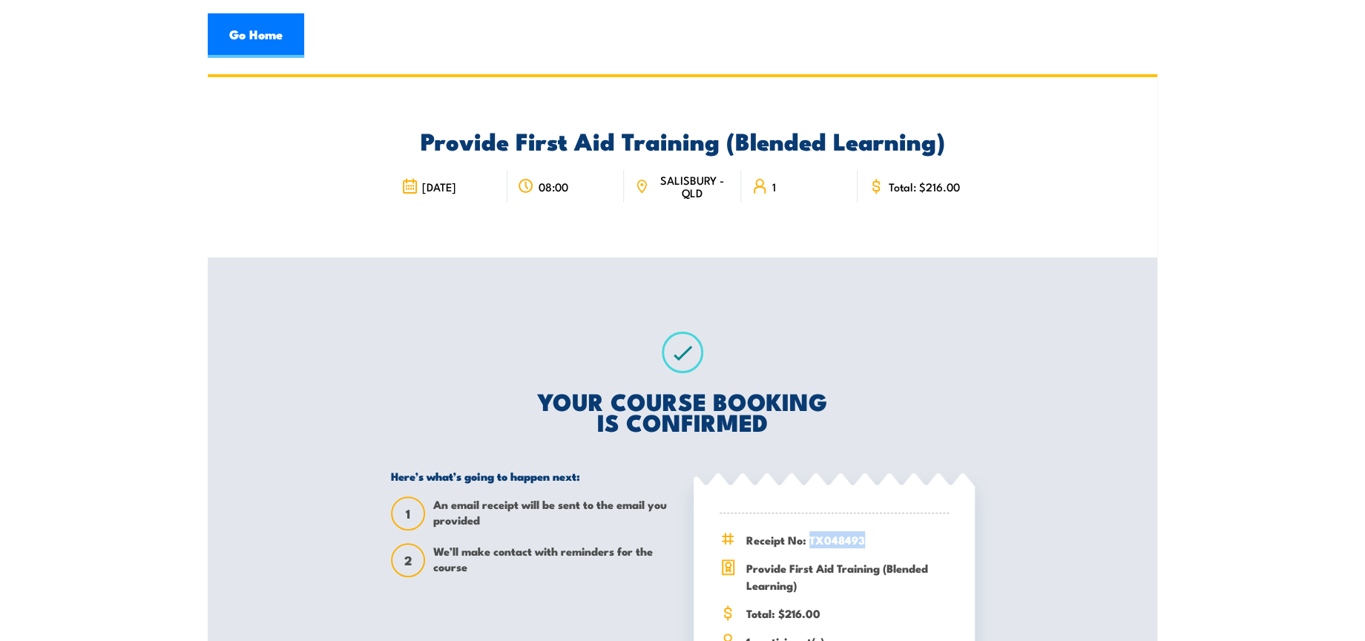
drag, startPoint x: 809, startPoint y: 539, endPoint x: 867, endPoint y: 541, distance: 58.6
click at [867, 541] on span "Receipt No: TX048493" at bounding box center [847, 539] width 203 height 17
copy span "TX048493"
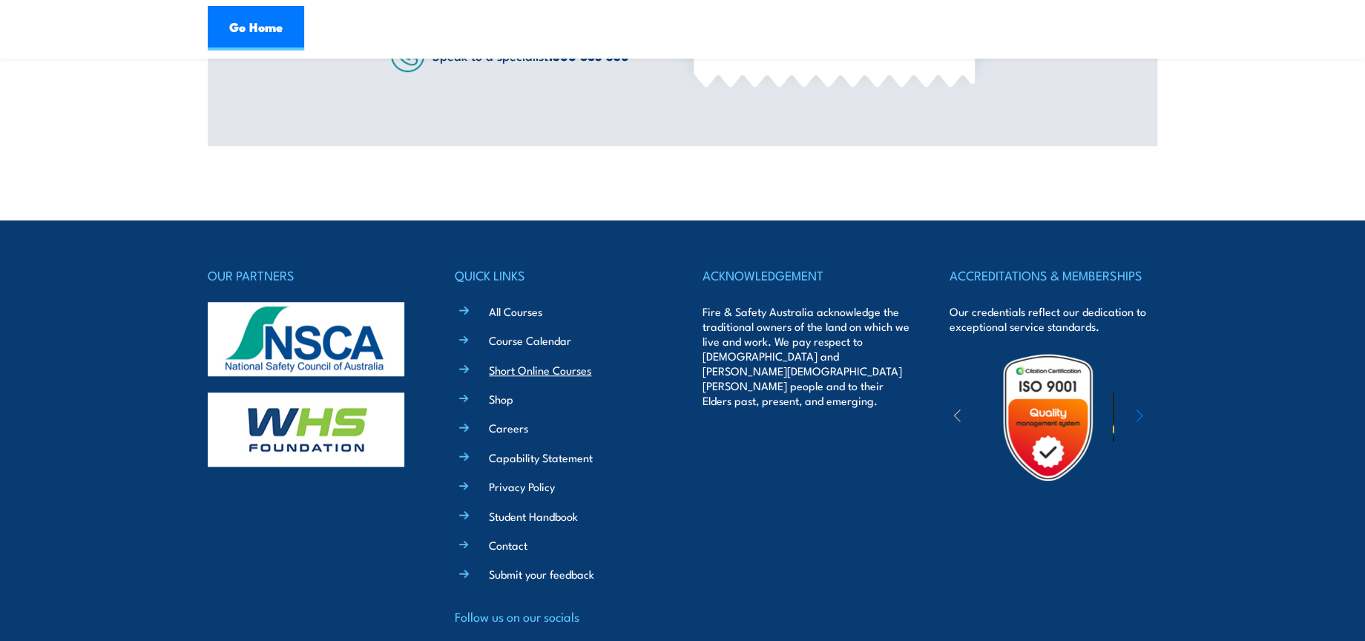
scroll to position [758, 0]
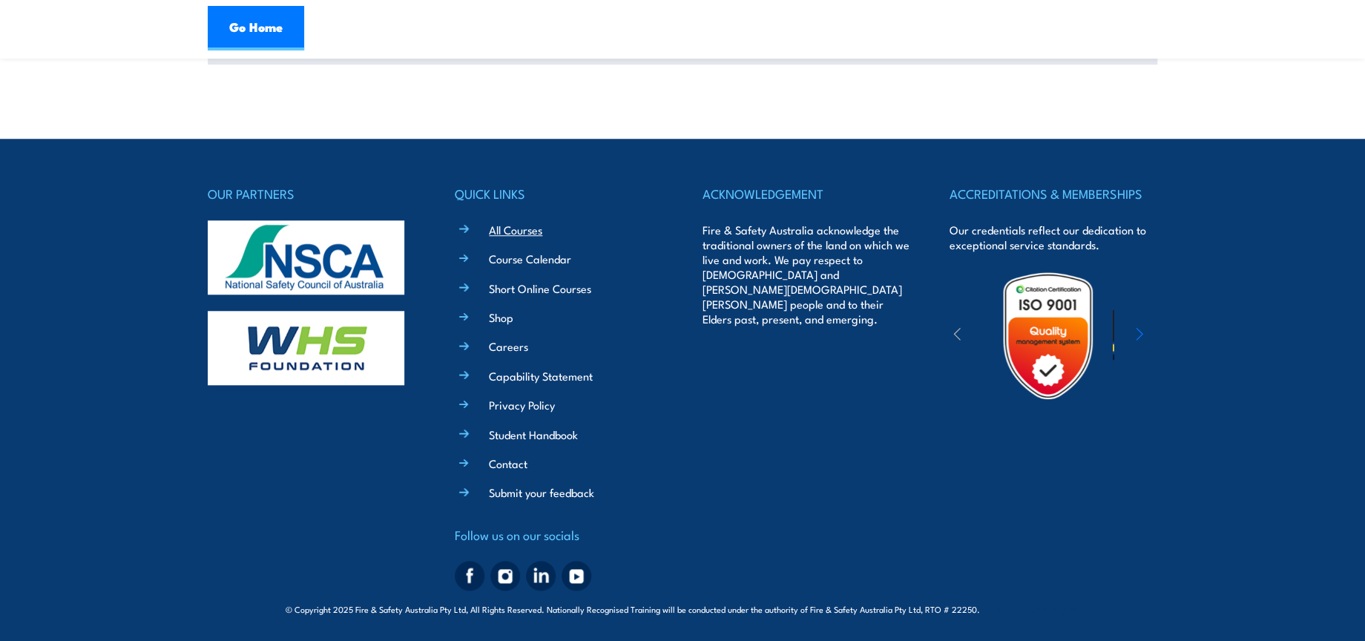
click at [531, 233] on link "All Courses" at bounding box center [515, 230] width 53 height 16
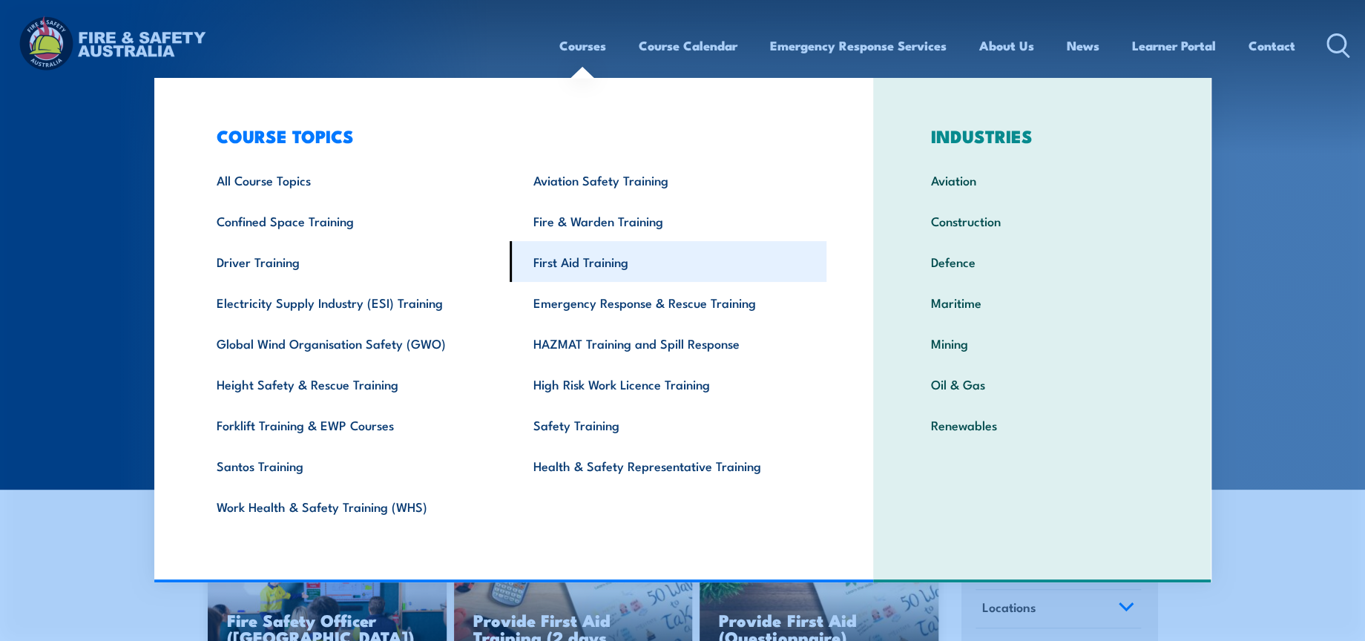
click at [596, 260] on link "First Aid Training" at bounding box center [668, 261] width 317 height 41
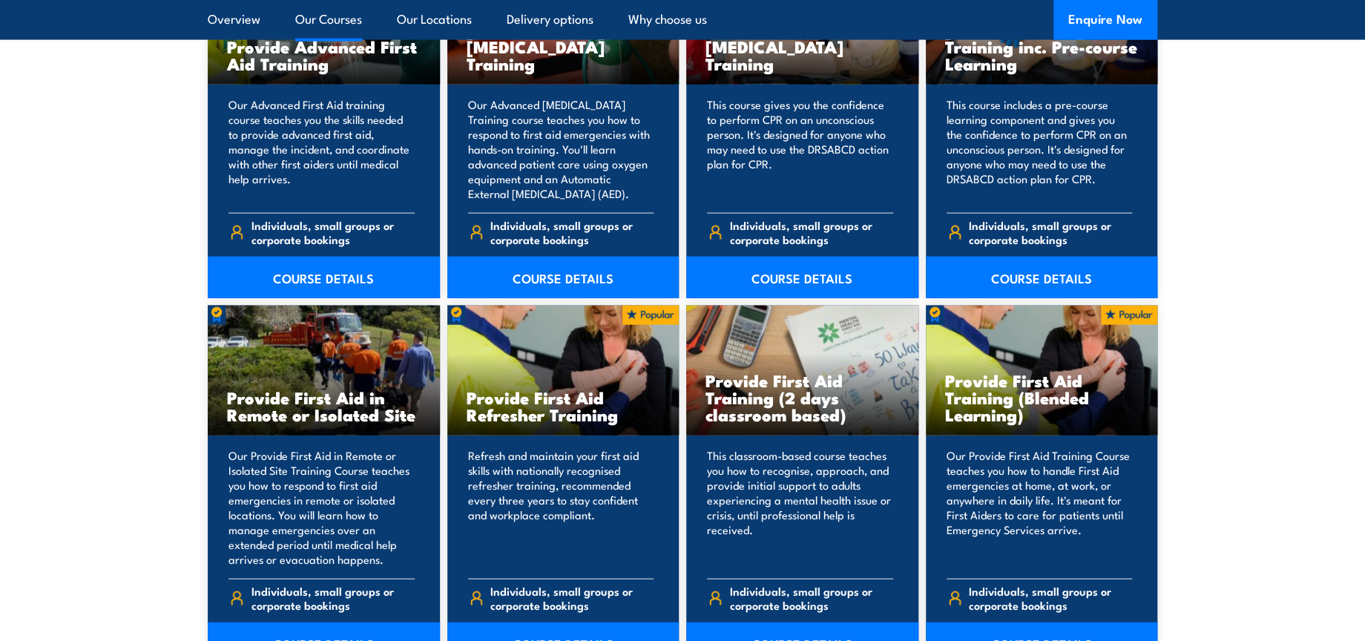
scroll to position [2060, 0]
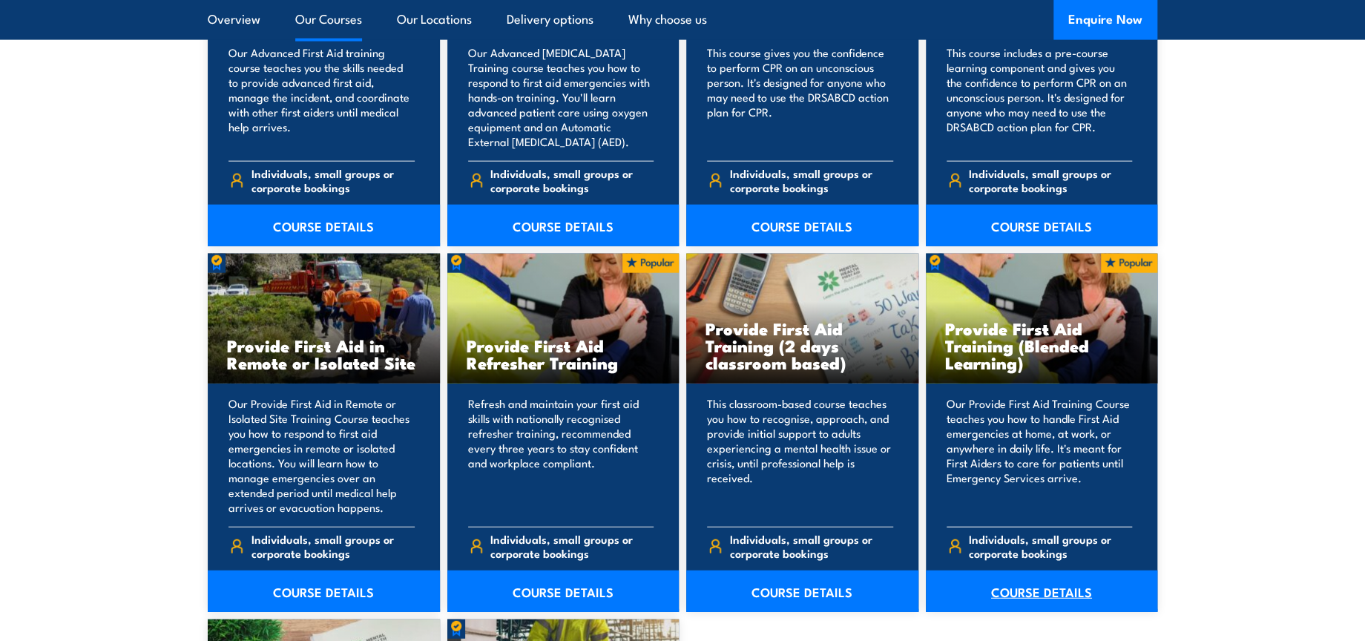
click at [1045, 599] on link "COURSE DETAILS" at bounding box center [1042, 591] width 232 height 42
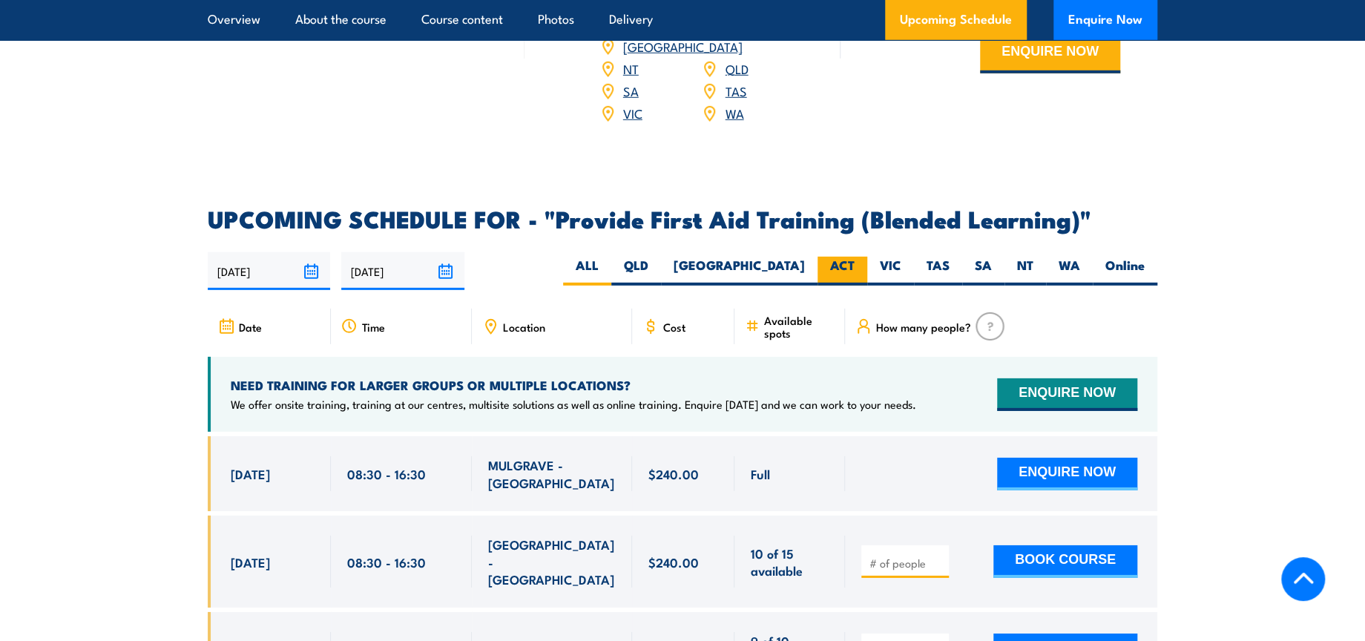
scroll to position [2720, 0]
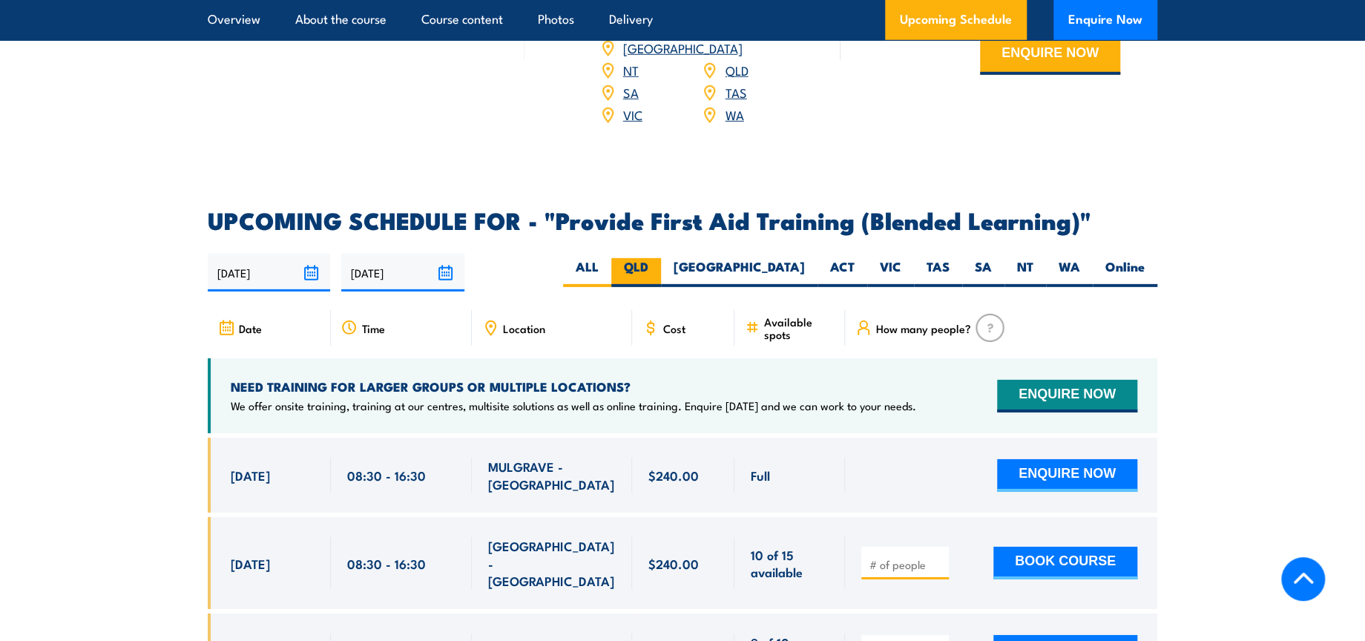
click at [661, 284] on label "QLD" at bounding box center [636, 272] width 50 height 29
click at [658, 268] on input "QLD" at bounding box center [653, 263] width 10 height 10
radio input "true"
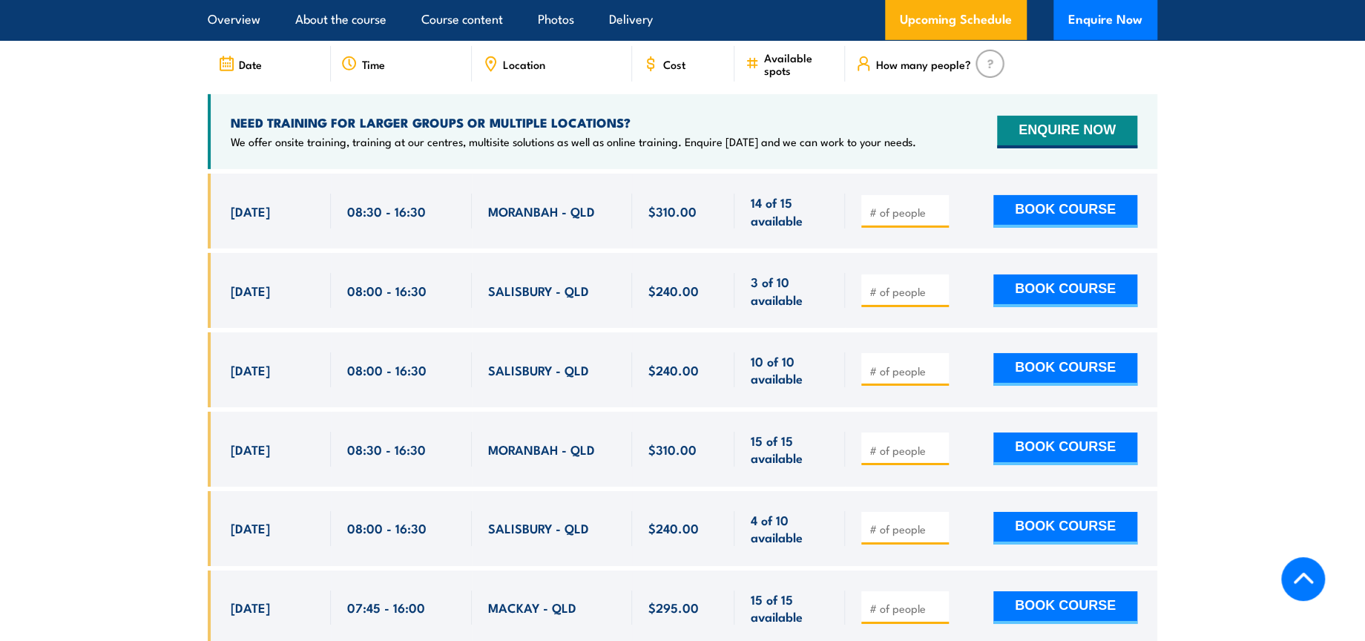
scroll to position [3022, 0]
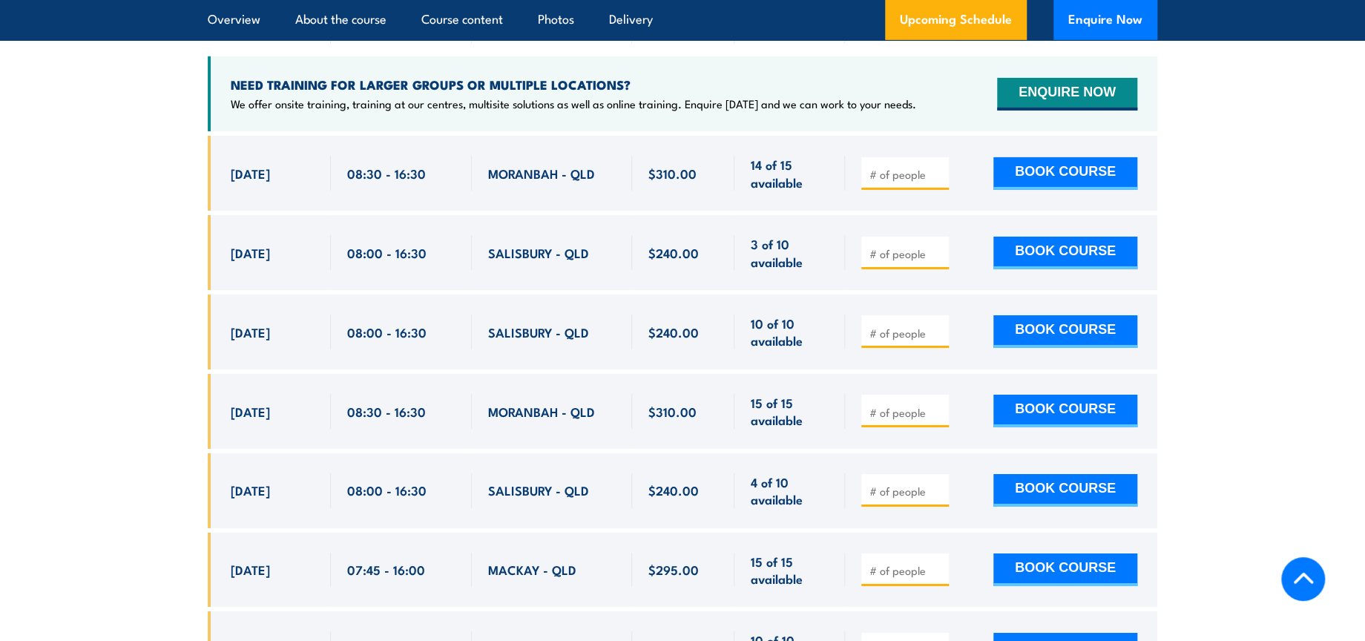
click at [882, 261] on input "number" at bounding box center [906, 253] width 74 height 15
type input "1"
click at [1085, 259] on button "BOOK COURSE" at bounding box center [1065, 253] width 144 height 33
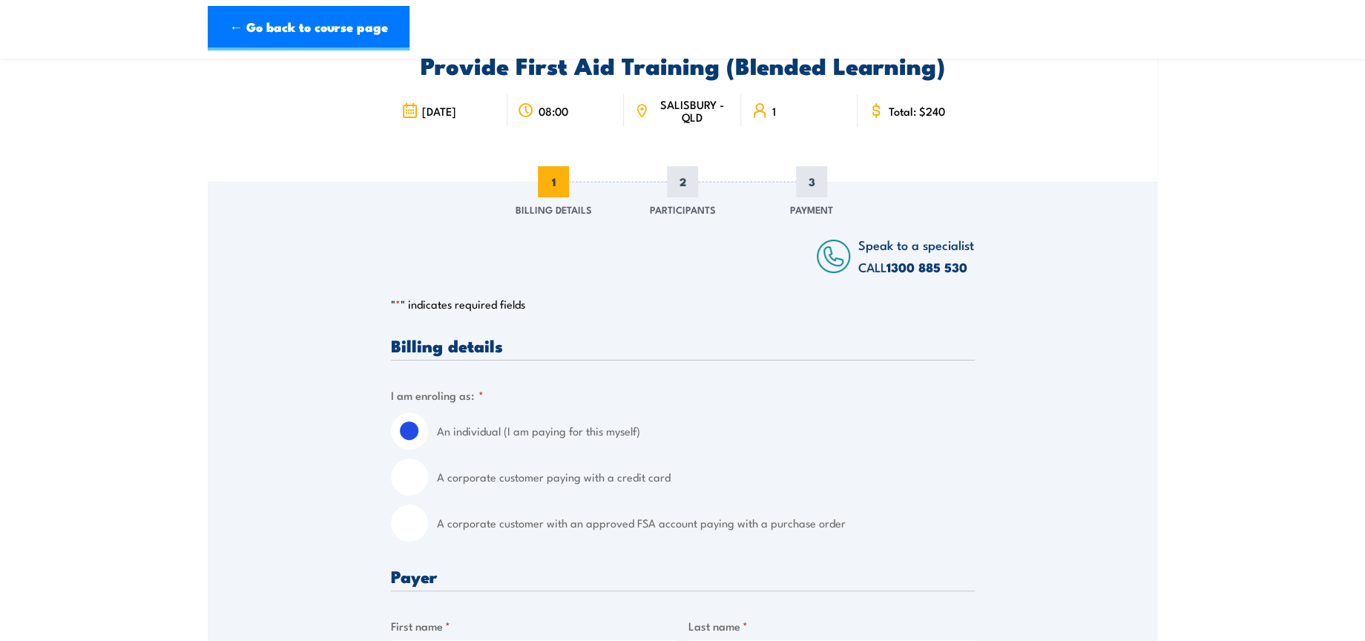
scroll to position [247, 0]
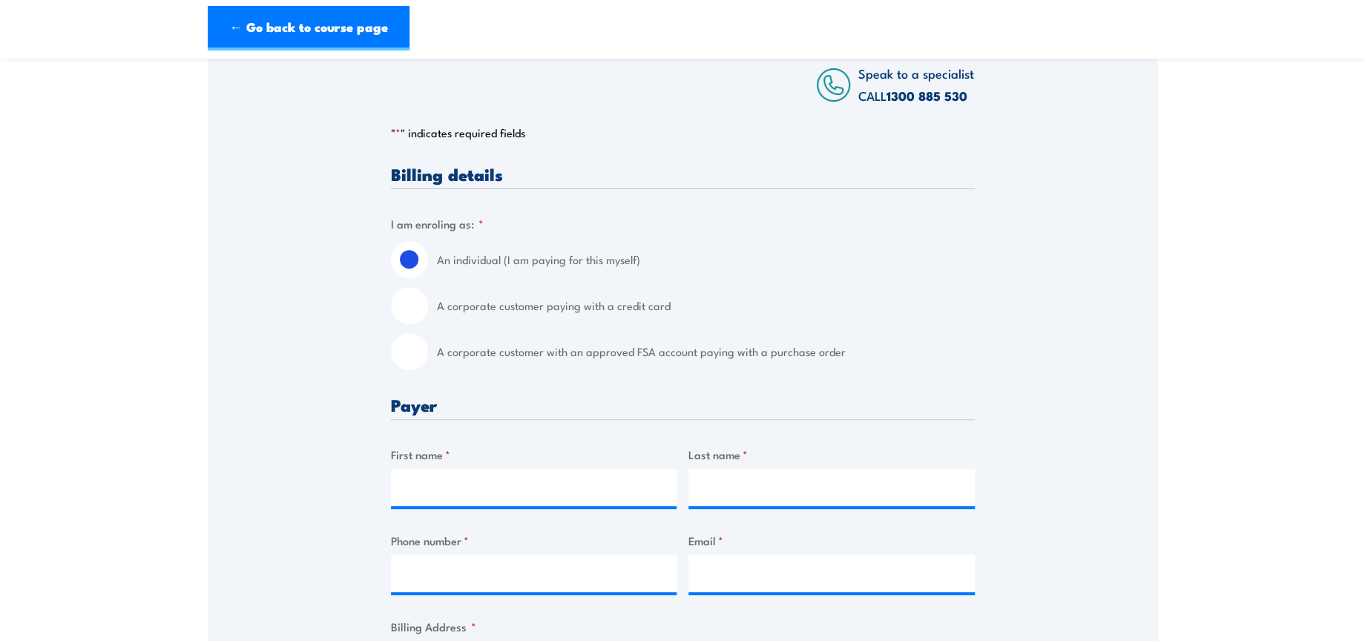
click at [410, 354] on input "A corporate customer with an approved FSA account paying with a purchase order" at bounding box center [409, 351] width 37 height 37
radio input "true"
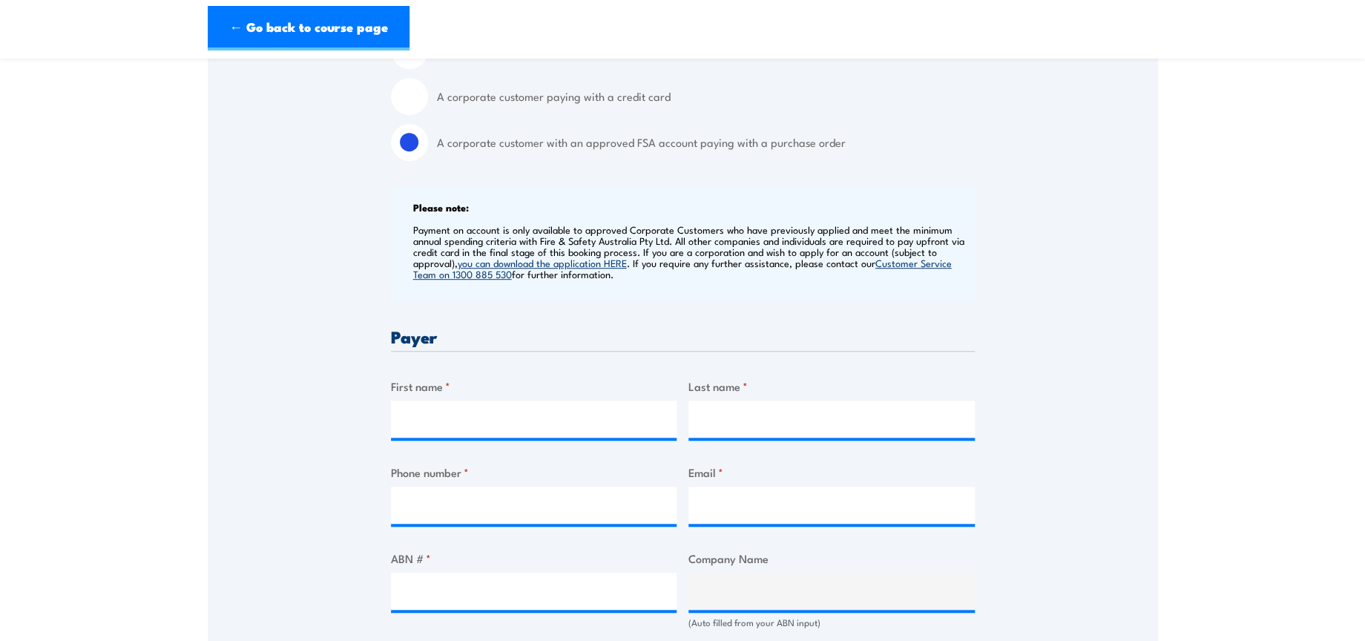
scroll to position [494, 0]
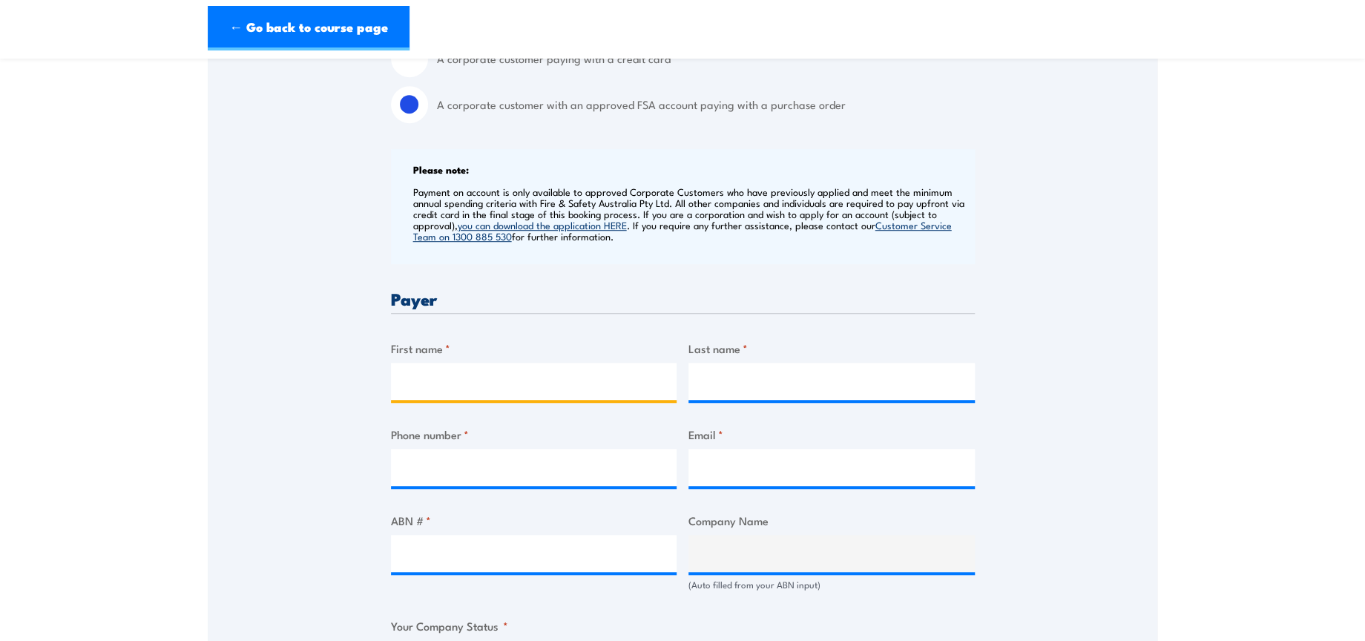
click at [552, 373] on input "First name *" at bounding box center [534, 381] width 286 height 37
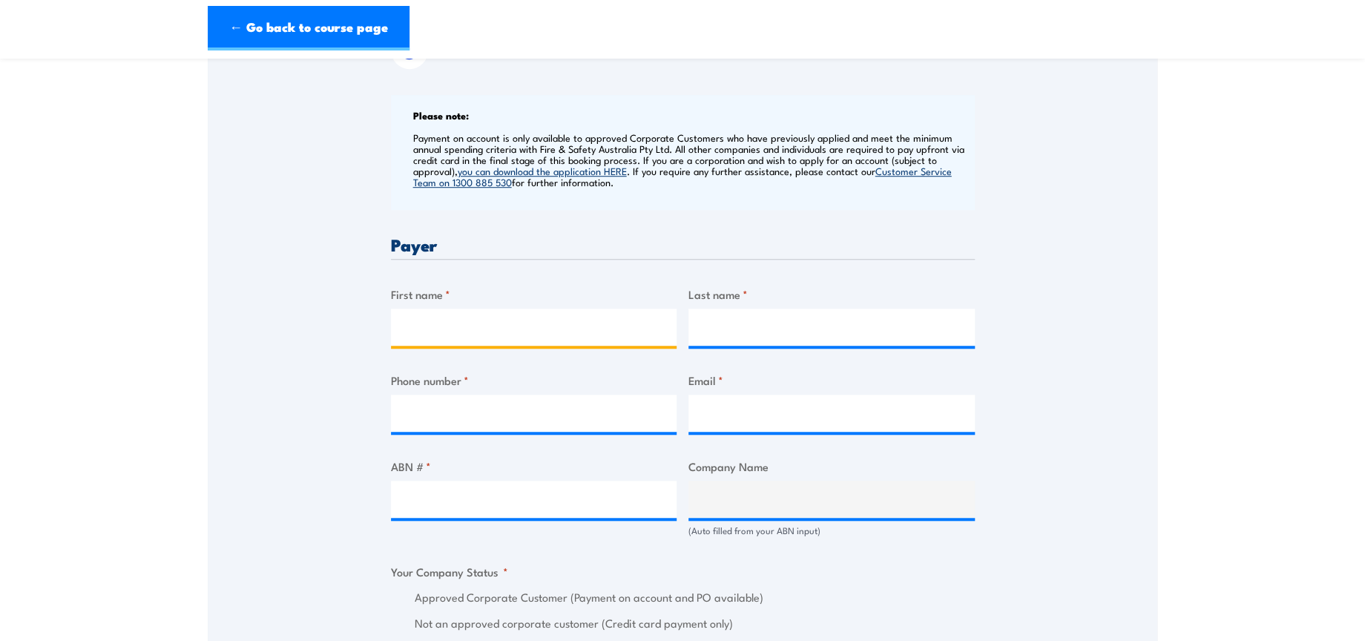
scroll to position [659, 0]
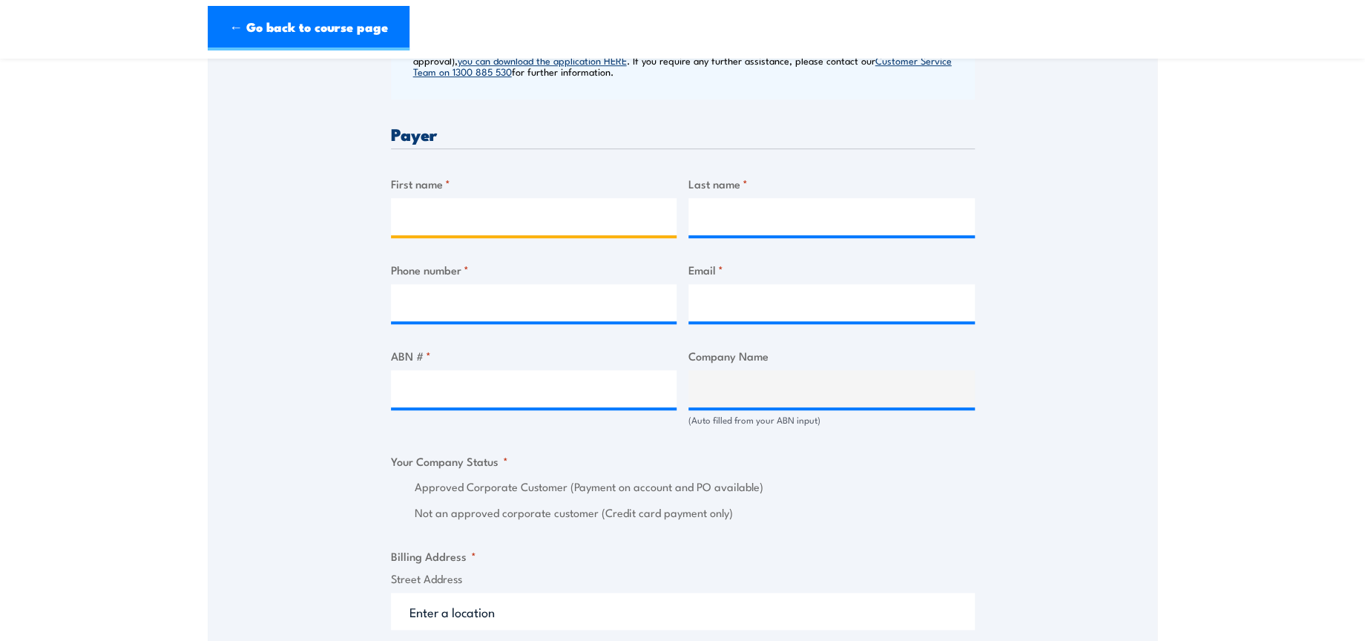
click at [514, 212] on input "First name *" at bounding box center [534, 216] width 286 height 37
type input "Manpreet"
type input "Kaur"
type input "0402929442"
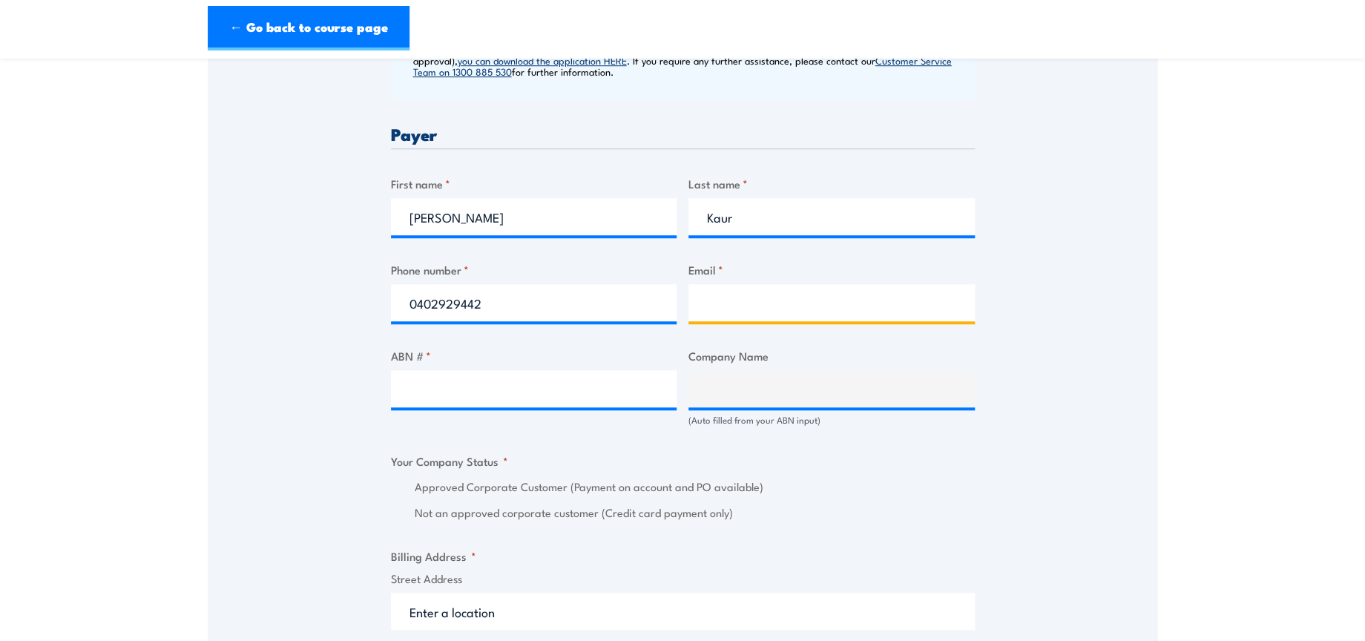
type input "safetytraining@dhl.com"
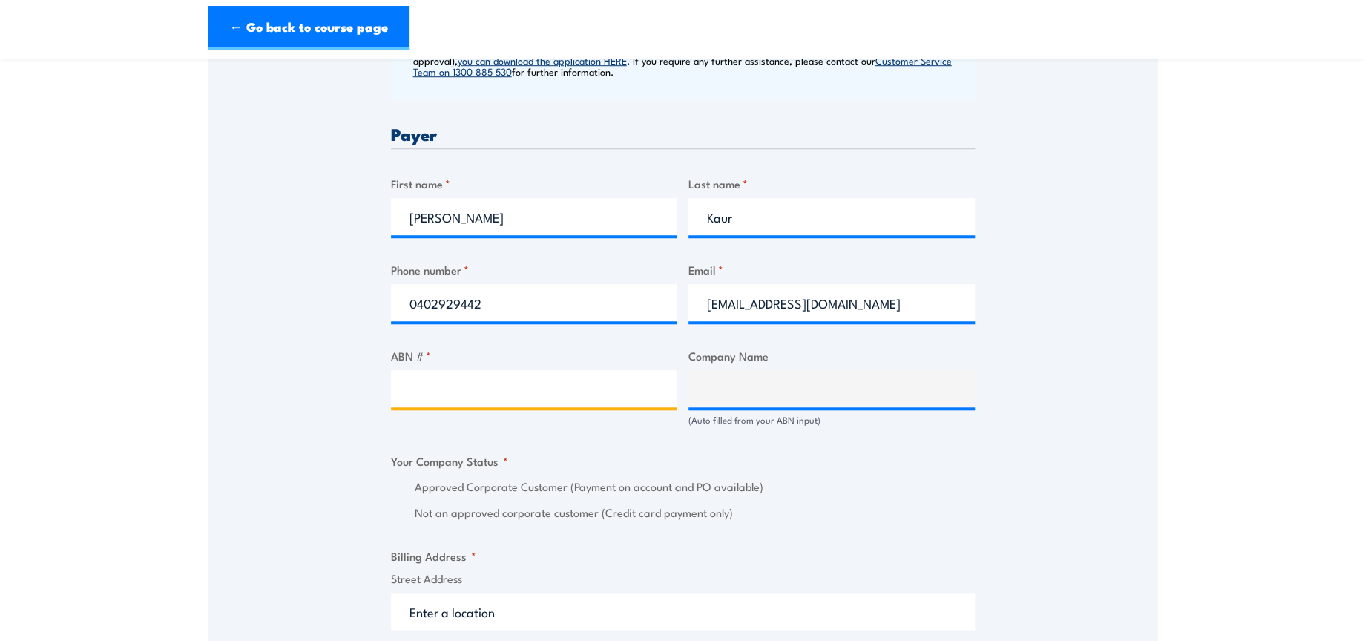
click at [538, 377] on input "ABN # *" at bounding box center [534, 388] width 286 height 37
paste input "85 071 798 617"
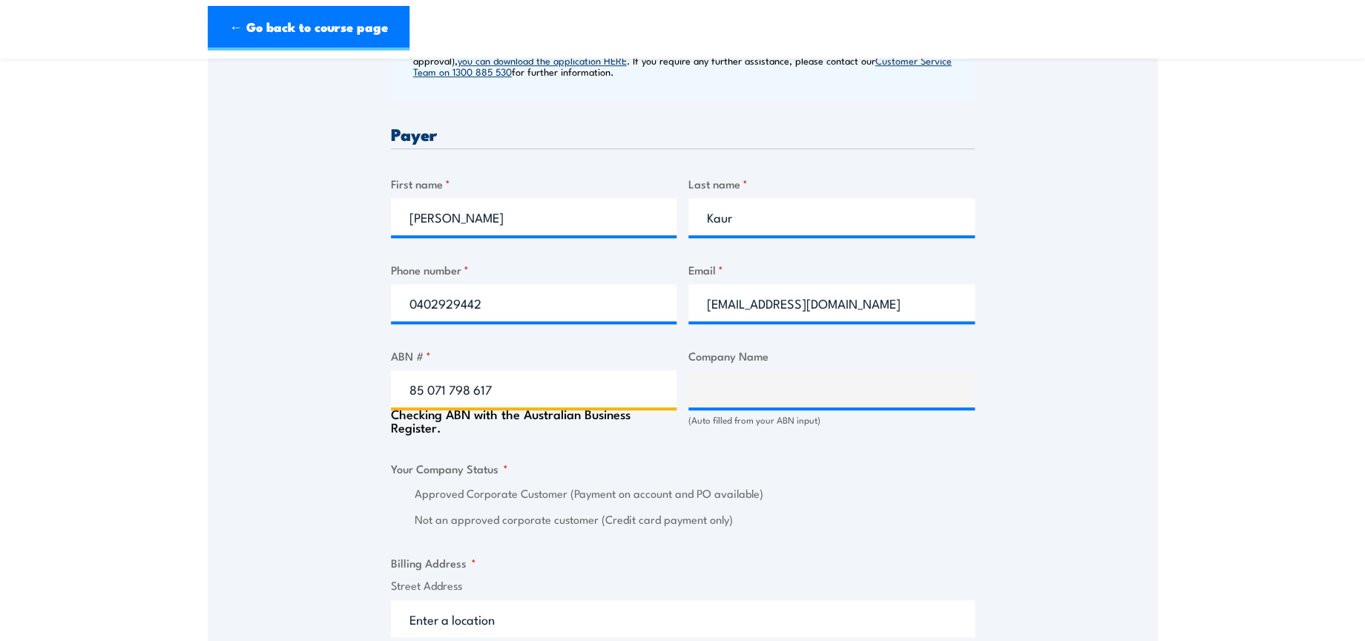
scroll to position [907, 0]
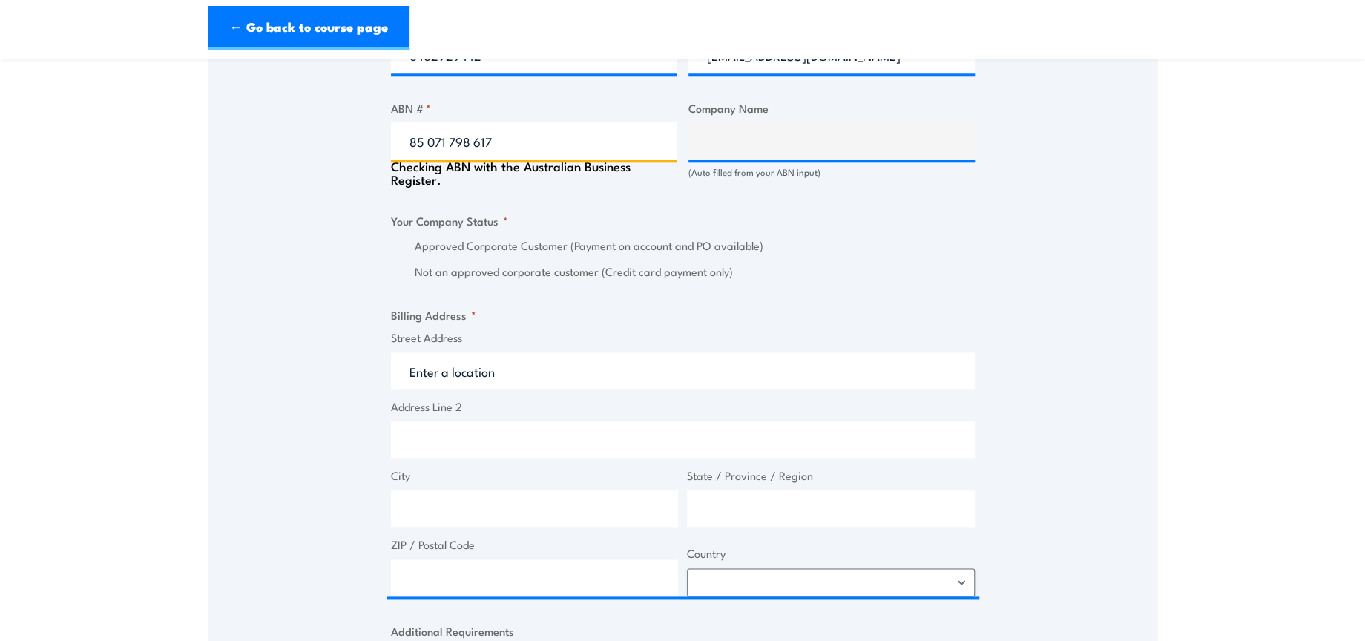
type input "85 071 798 617"
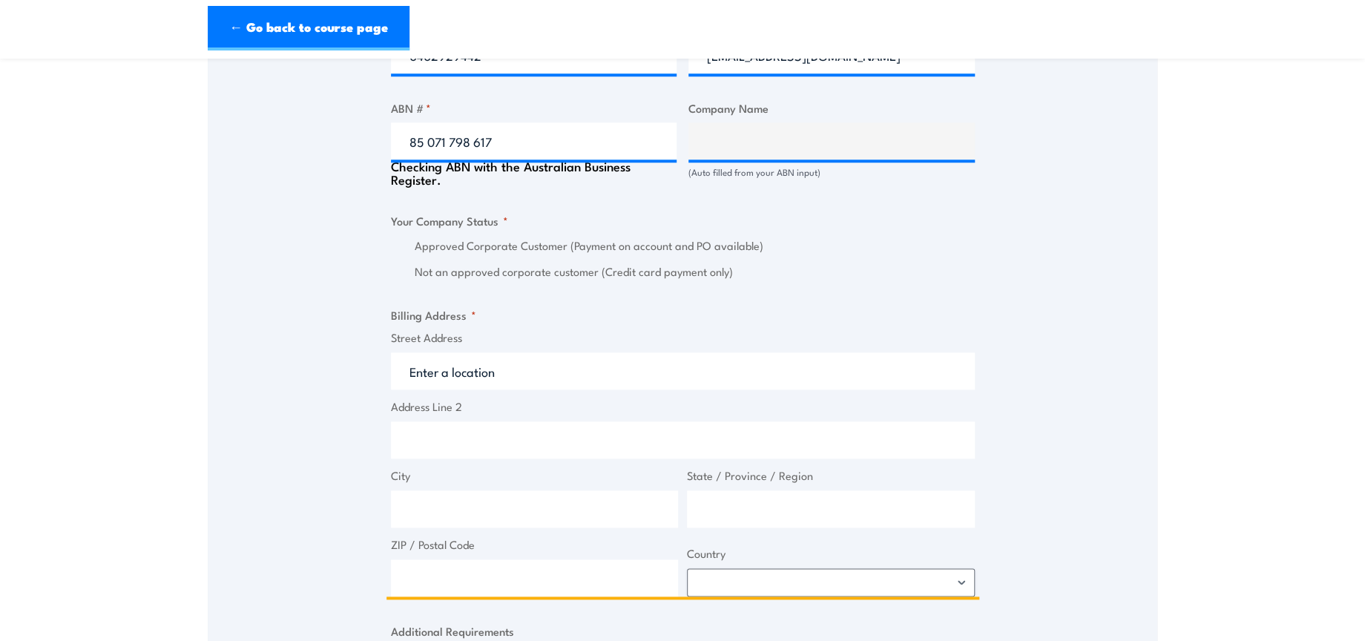
click at [491, 361] on input "Street Address" at bounding box center [683, 370] width 584 height 37
type input "DHL SUPPLY CHAIN (AUSTRALIA) PTY LIMITED"
radio input "true"
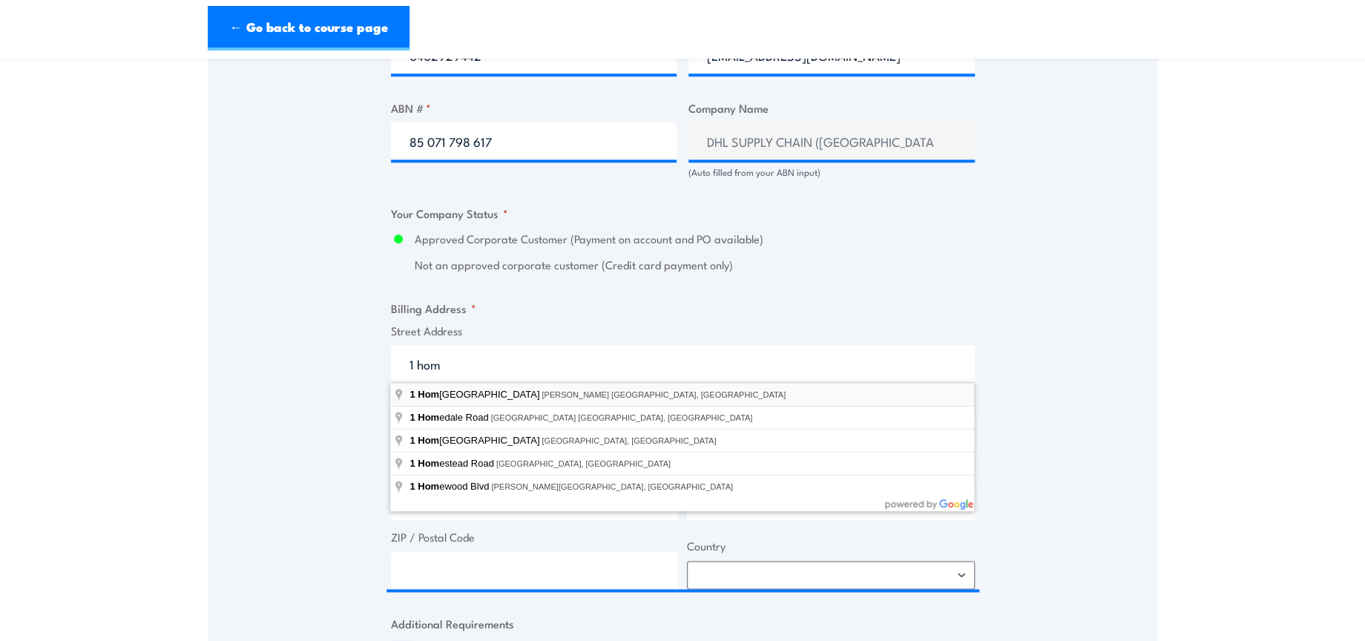
type input "1 Homebush Bay Drive, Rhodes NSW, Australia"
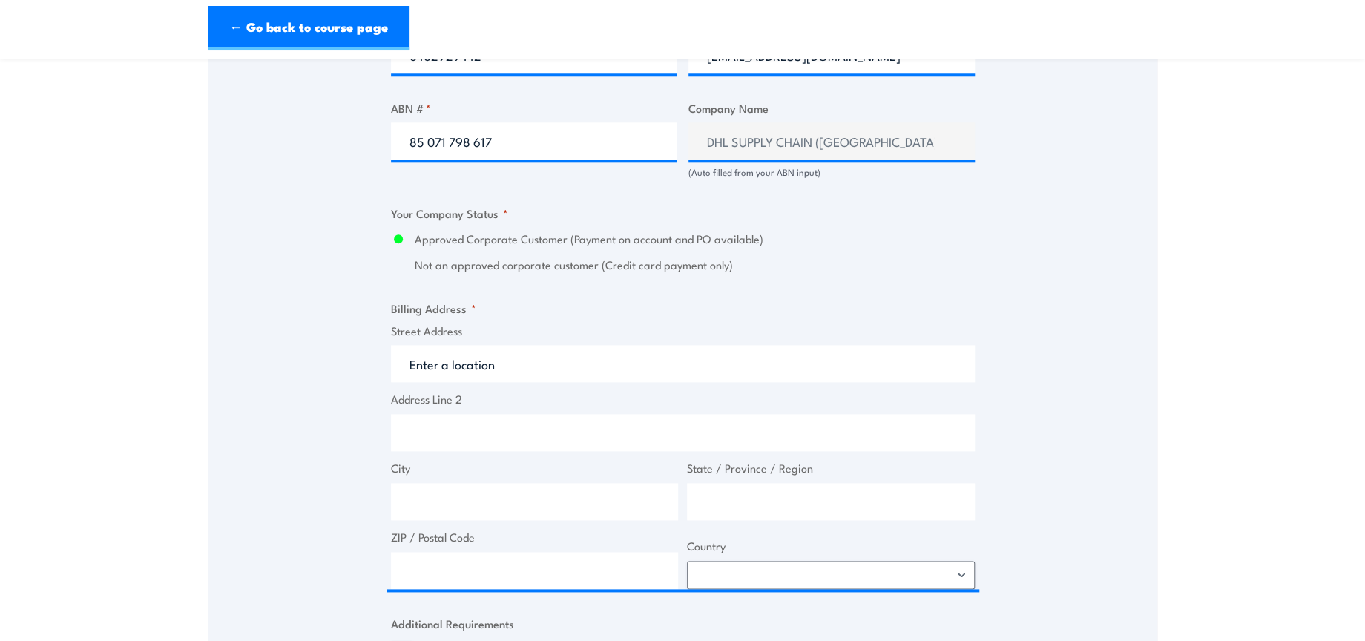
type input "1 Homebush Bay Dr"
type input "Rhodes"
type input "[GEOGRAPHIC_DATA]"
type input "2138"
select select "Australia"
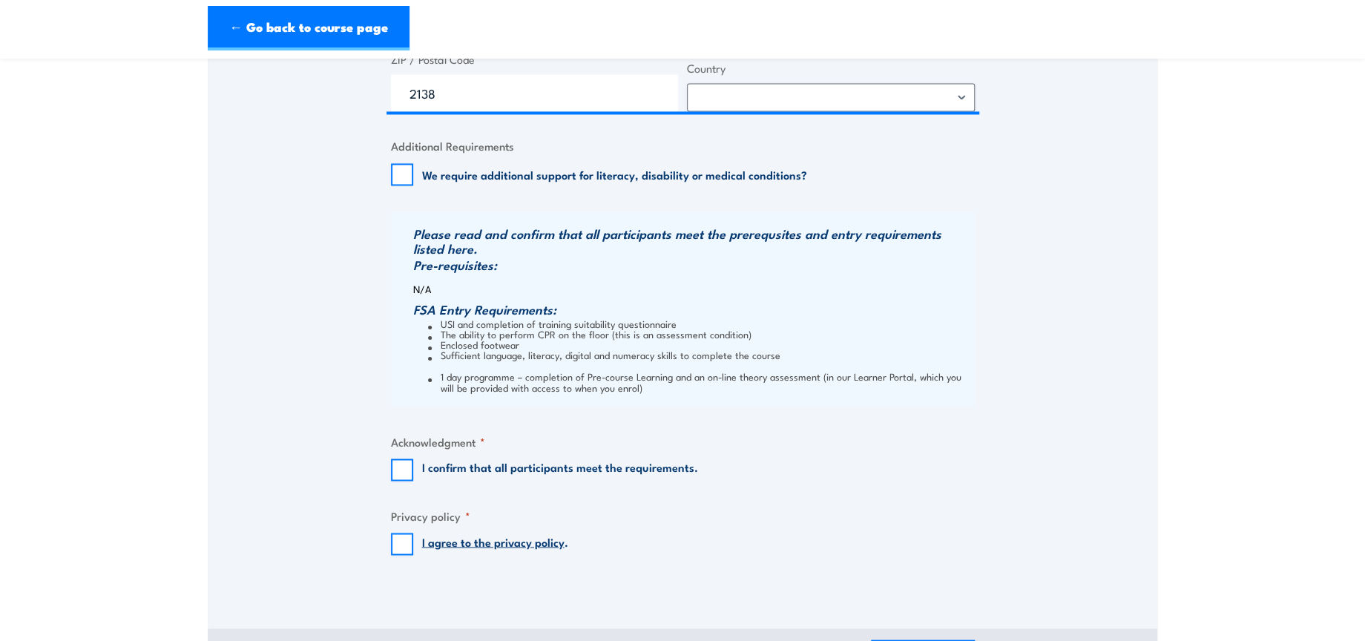
scroll to position [1484, 0]
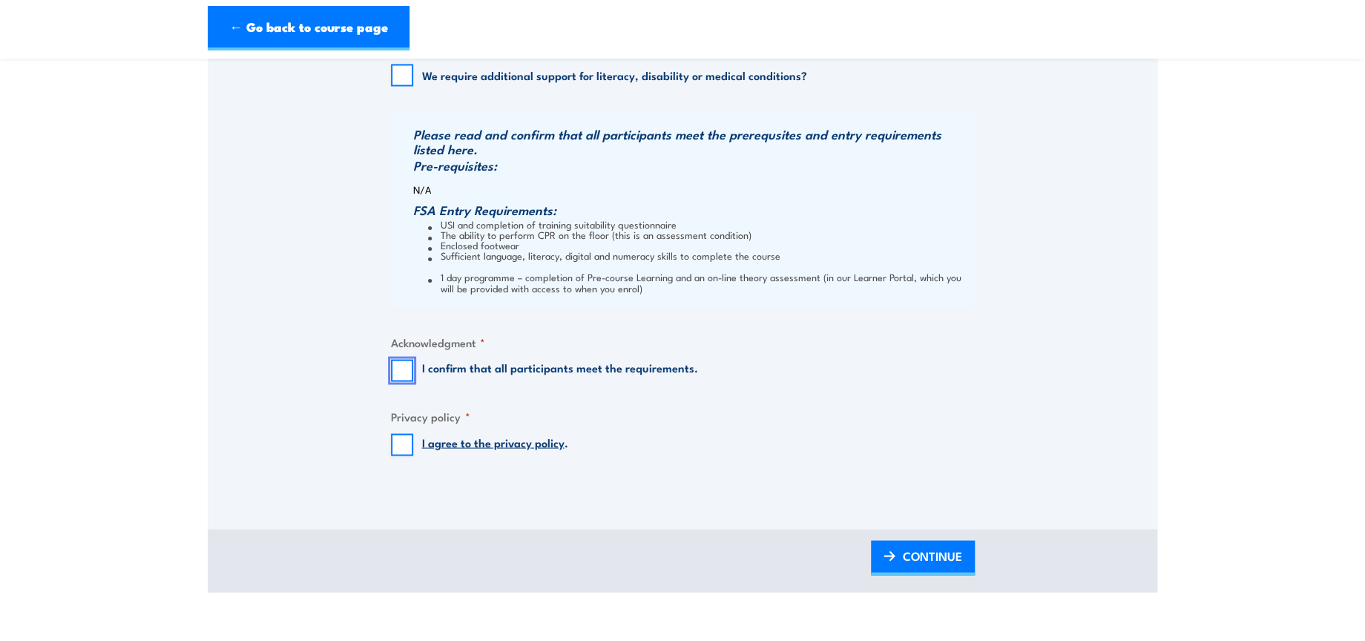
click at [391, 359] on input "I confirm that all participants meet the requirements." at bounding box center [402, 370] width 22 height 22
checkbox input "true"
click at [402, 444] on input "I agree to the privacy policy ." at bounding box center [402, 444] width 22 height 22
checkbox input "true"
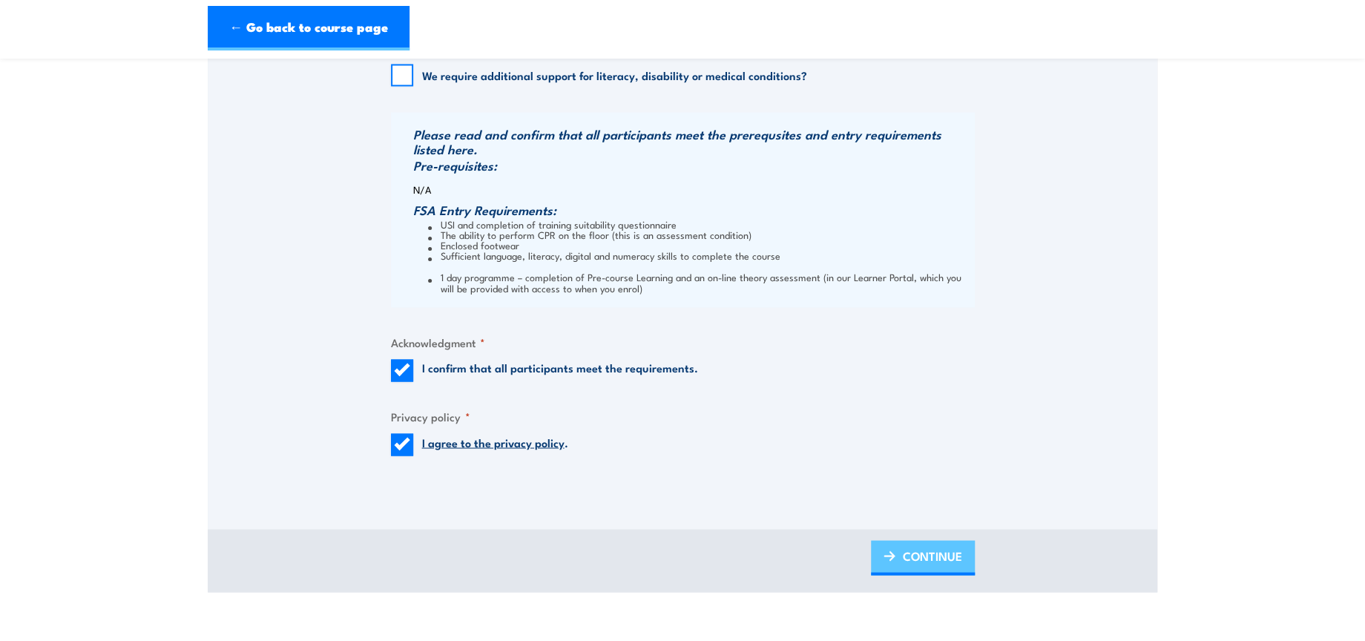
click at [935, 548] on span "CONTINUE" at bounding box center [932, 555] width 59 height 39
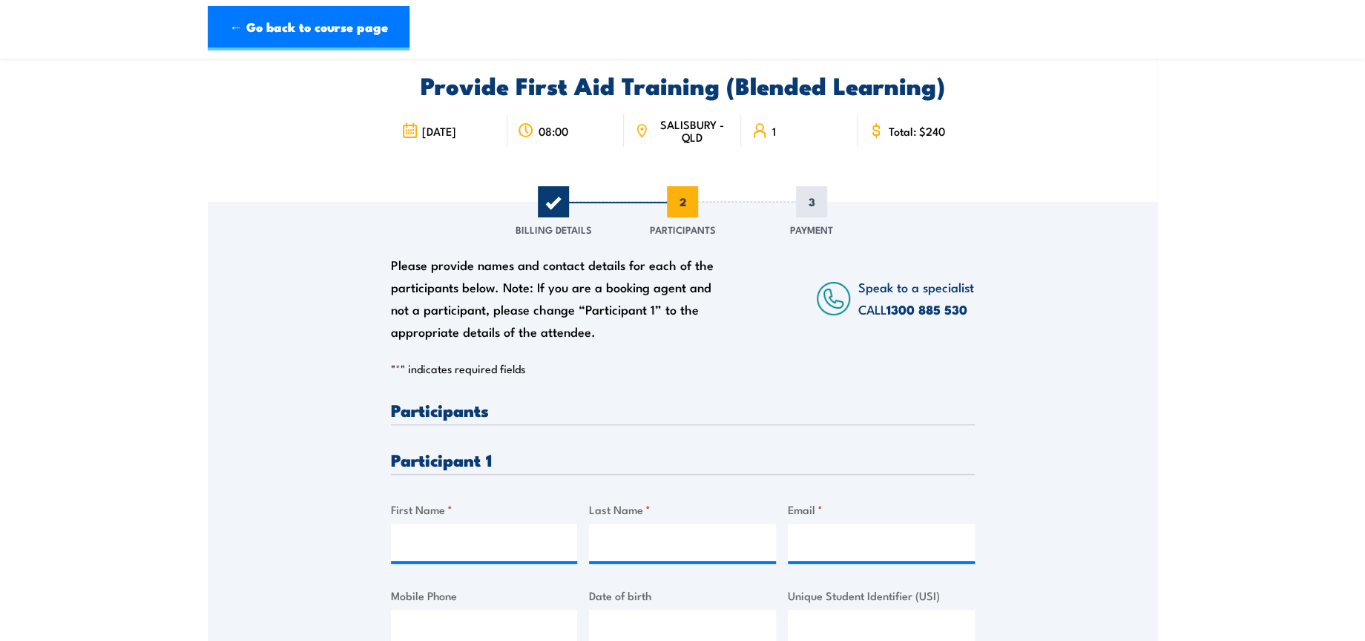
scroll to position [247, 0]
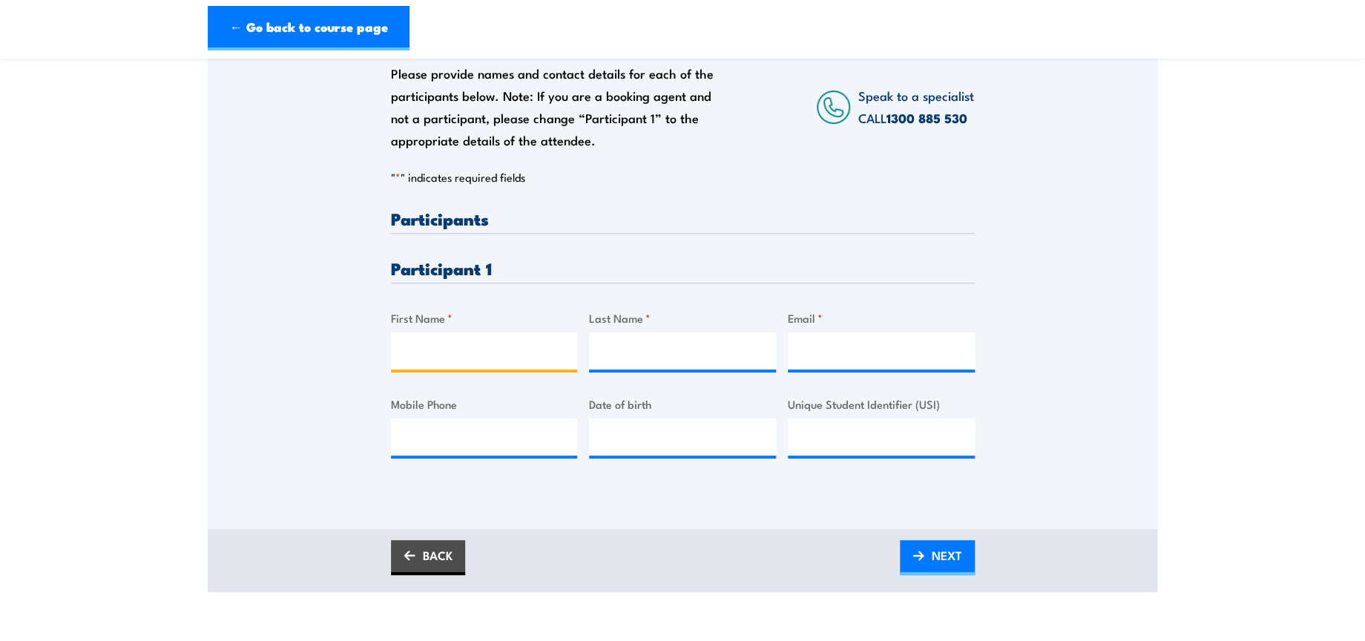
click at [431, 354] on input "First Name *" at bounding box center [484, 350] width 187 height 37
click at [512, 349] on input "First Name *" at bounding box center [484, 350] width 187 height 37
paste input "Hendrix"
type input "Hendrix"
click at [666, 345] on input "Last Name *" at bounding box center [682, 350] width 187 height 37
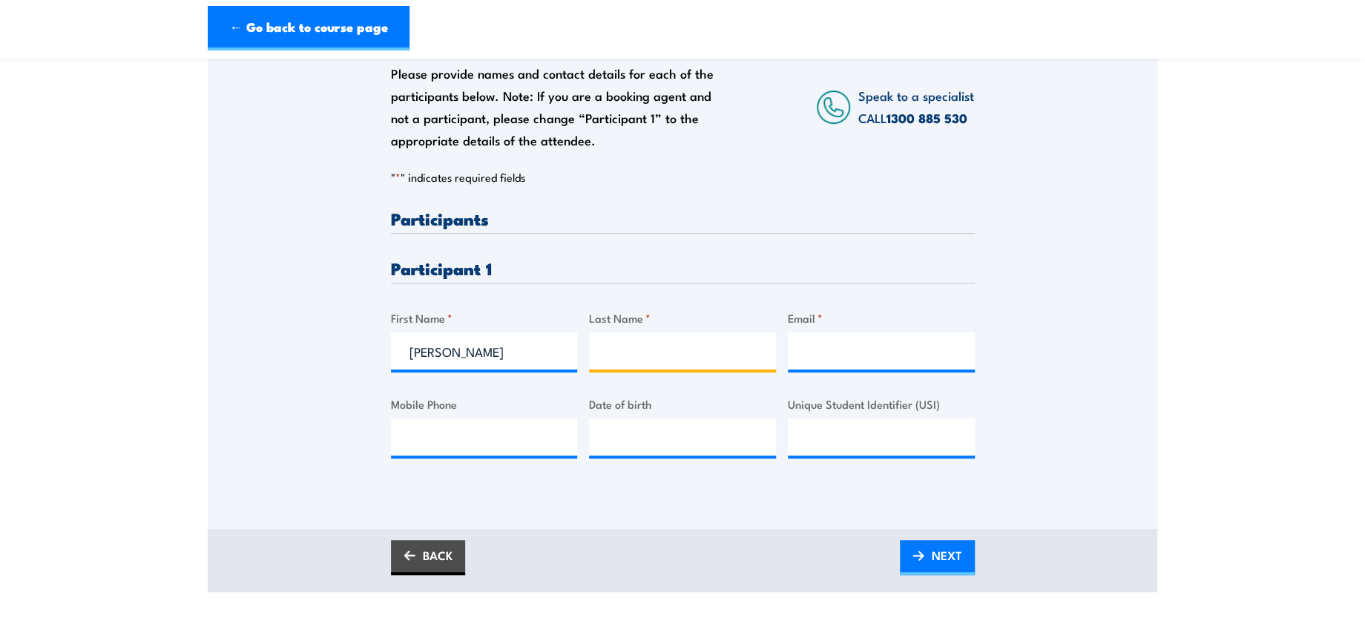
click at [678, 341] on input "Last Name *" at bounding box center [682, 350] width 187 height 37
paste input "Piper"
type input "Piper"
click at [832, 345] on input "Email *" at bounding box center [881, 350] width 187 height 37
click at [845, 358] on input "Email *" at bounding box center [881, 350] width 187 height 37
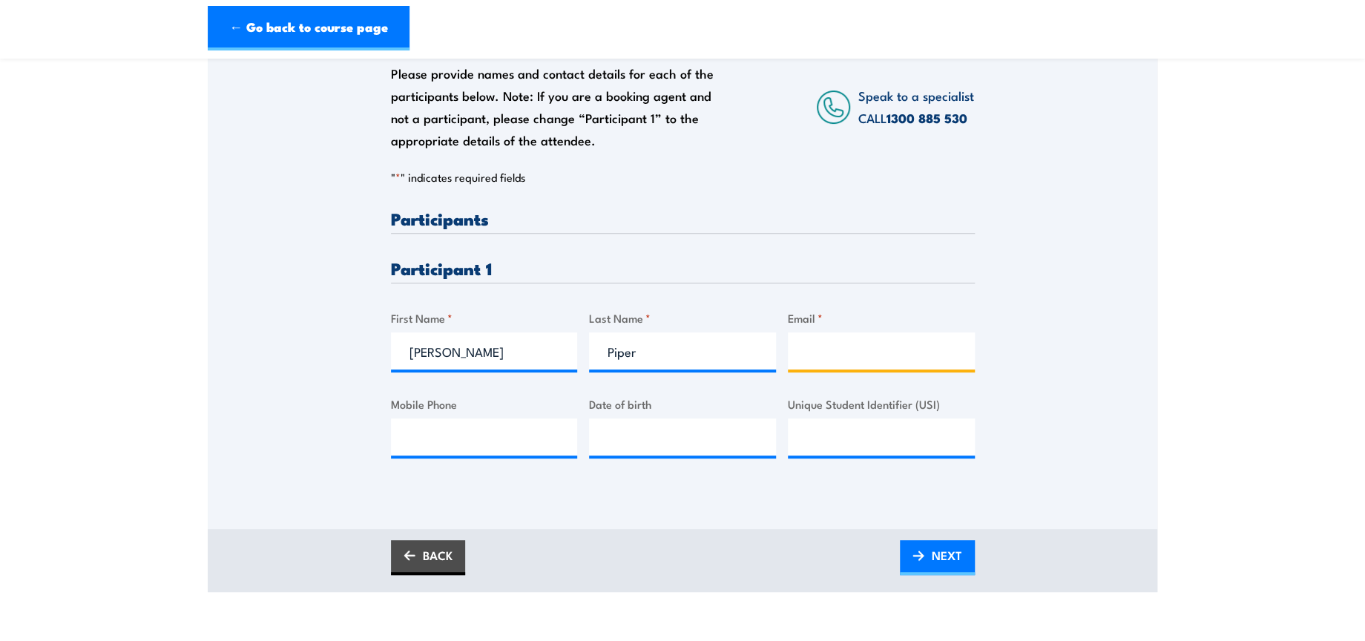
paste input "hendrixpiper@gmail.com"
type input "hendrixpiper@gmail.com"
click at [949, 547] on span "NEXT" at bounding box center [947, 555] width 30 height 39
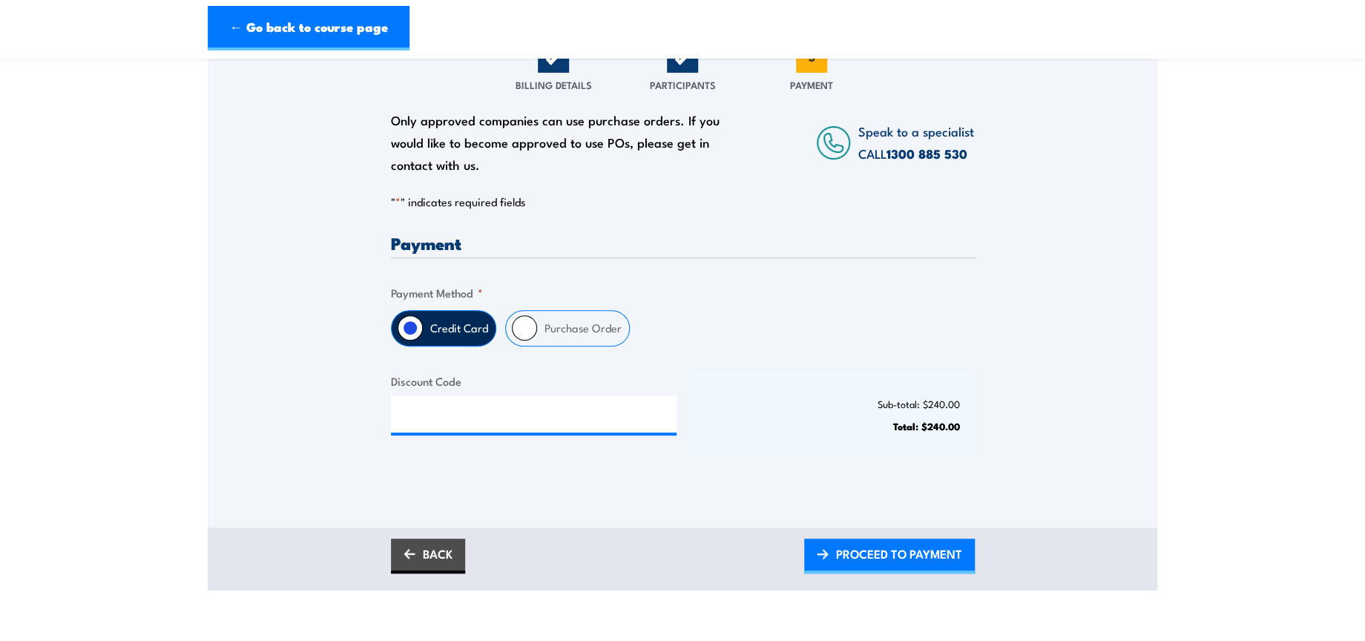
scroll to position [247, 0]
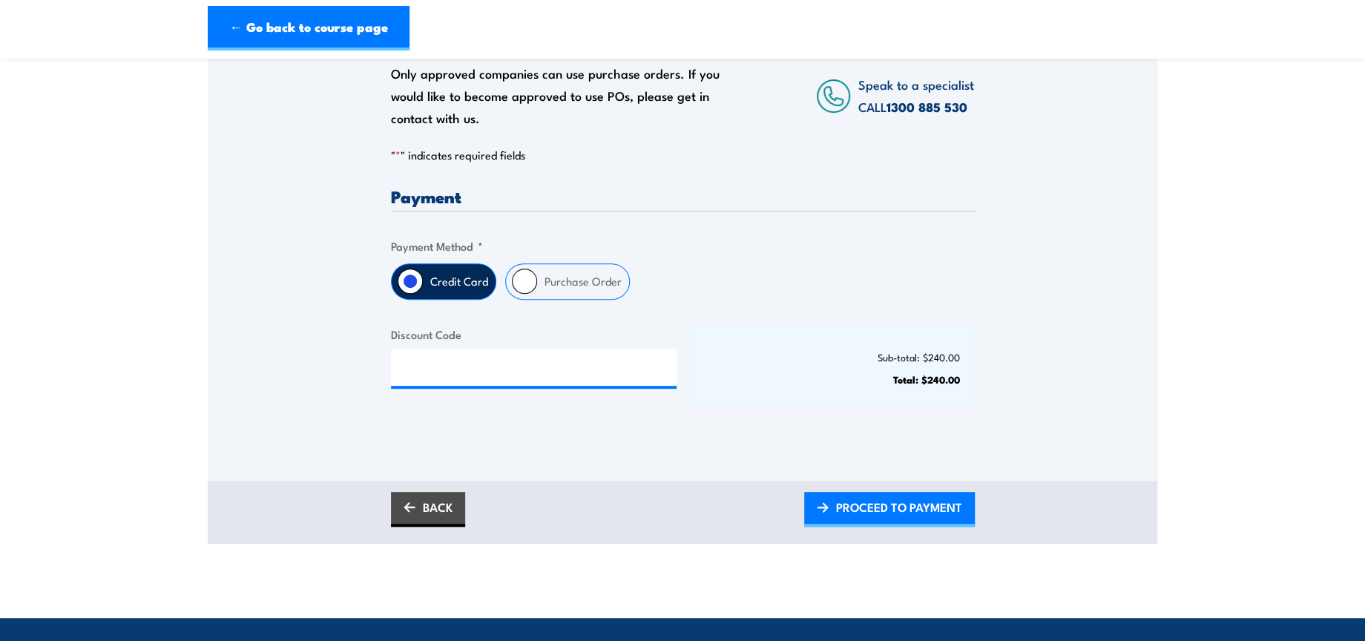
click at [521, 285] on input "Purchase Order" at bounding box center [524, 281] width 25 height 25
radio input "true"
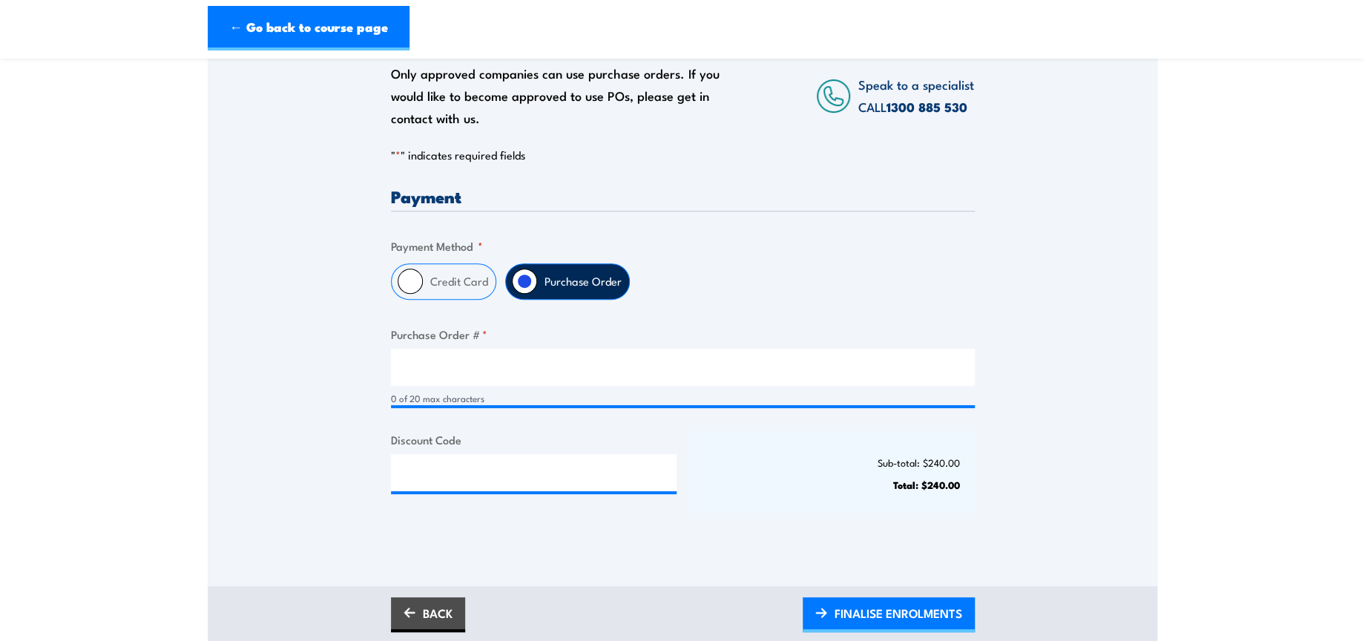
click at [533, 389] on div "0 of 20 max characters" at bounding box center [683, 377] width 584 height 57
click at [536, 366] on input "Purchase Order # *" at bounding box center [683, 367] width 584 height 37
type input "NA"
click at [516, 483] on input "Discount Code" at bounding box center [534, 472] width 286 height 37
paste input "NSCASILVER2025!"
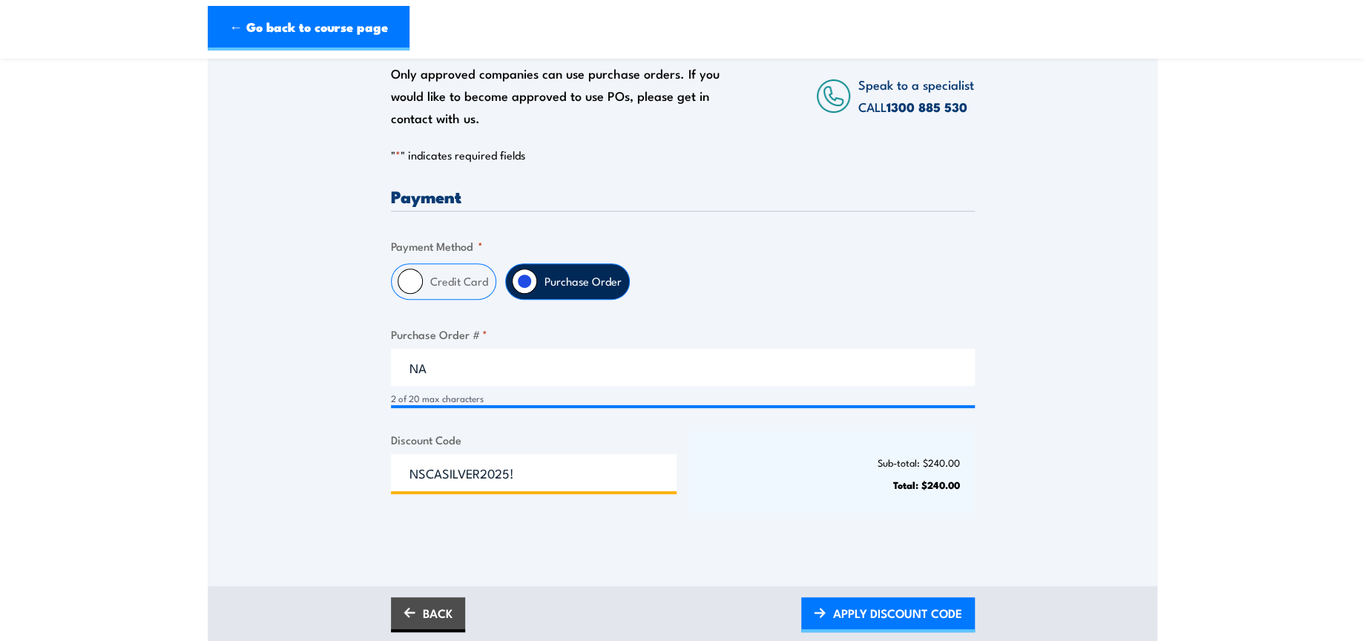
scroll to position [412, 0]
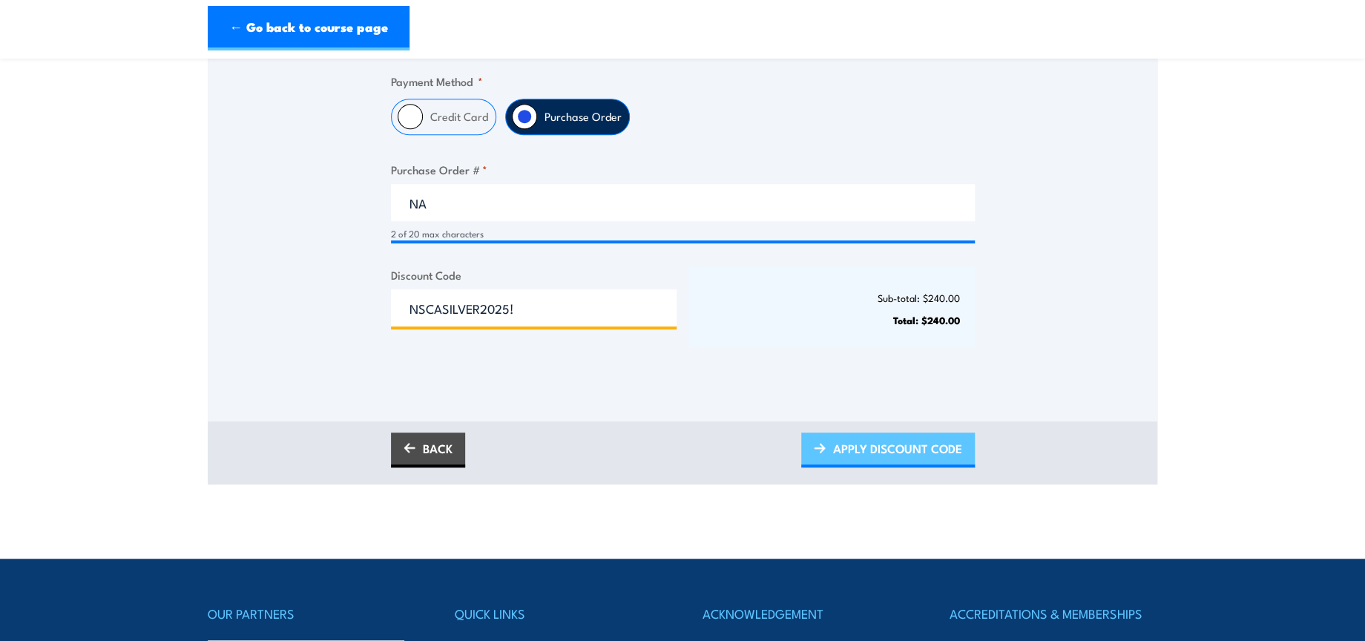
type input "NSCASILVER2025!"
click at [898, 435] on span "APPLY DISCOUNT CODE" at bounding box center [897, 448] width 129 height 39
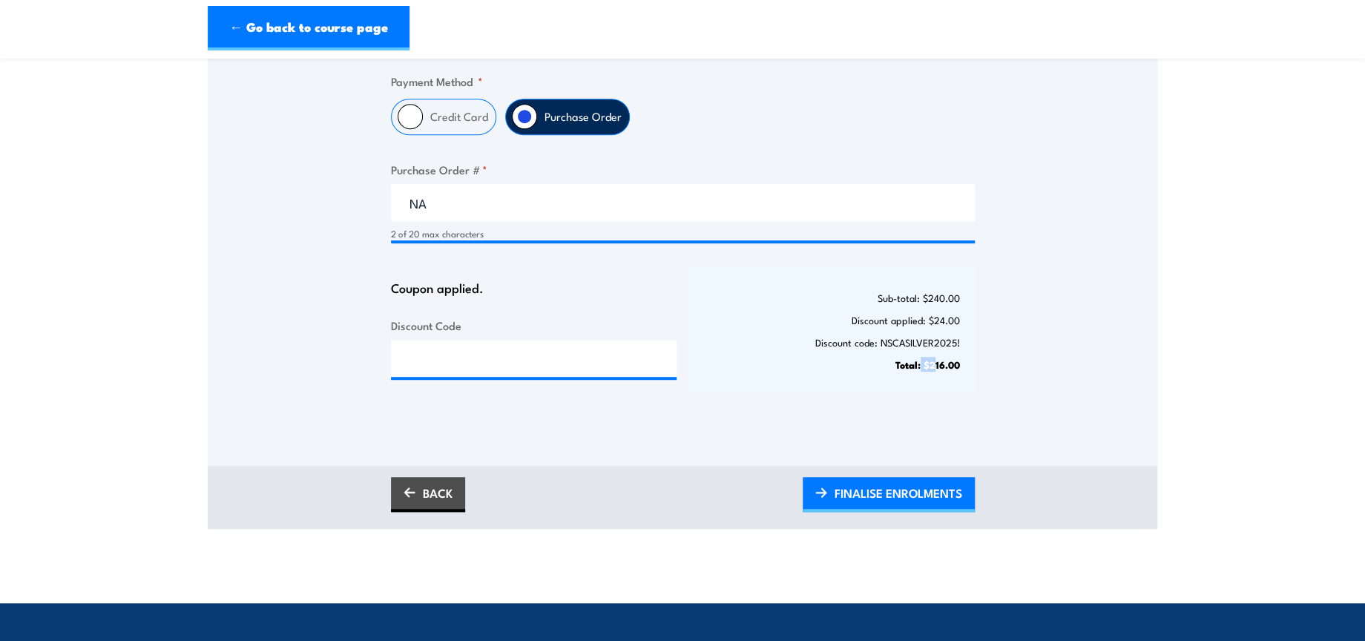
drag, startPoint x: 921, startPoint y: 364, endPoint x: 935, endPoint y: 364, distance: 14.1
click at [935, 364] on strong "Total: $216.00" at bounding box center [927, 364] width 65 height 15
click at [901, 477] on span "FINALISE ENROLMENTS" at bounding box center [899, 492] width 128 height 39
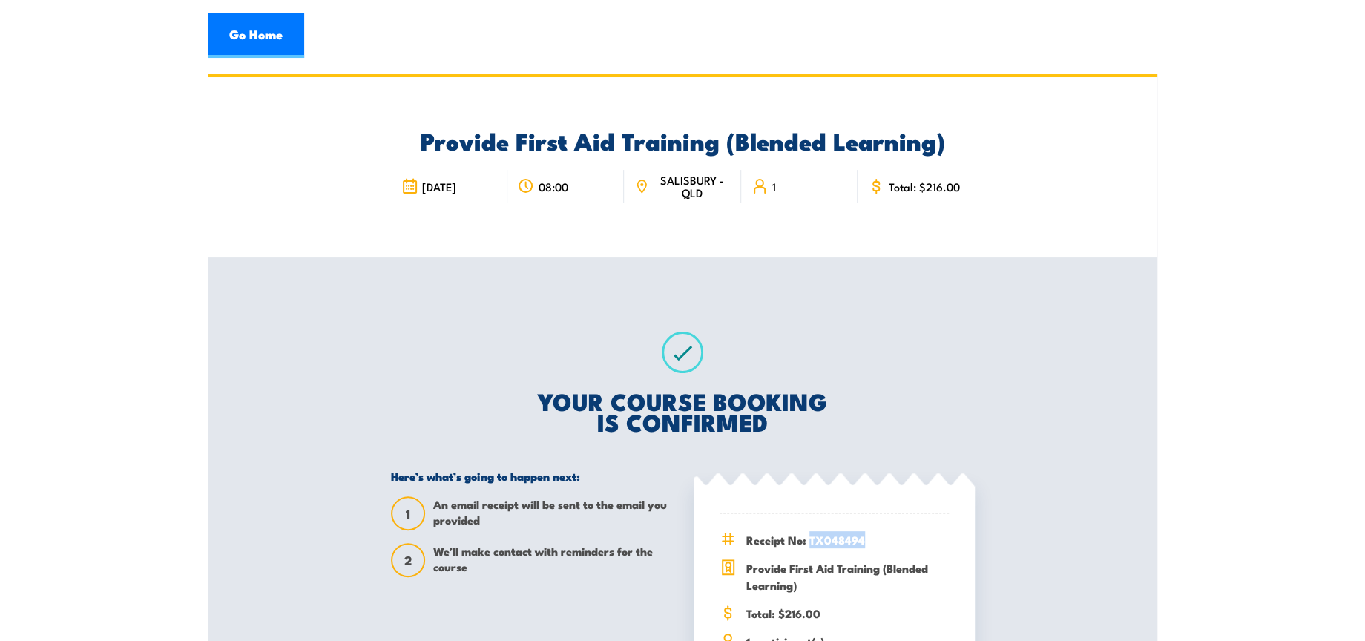
drag, startPoint x: 809, startPoint y: 540, endPoint x: 865, endPoint y: 544, distance: 56.5
click at [865, 544] on span "Receipt No: TX048494" at bounding box center [847, 539] width 203 height 17
copy span "TX048494"
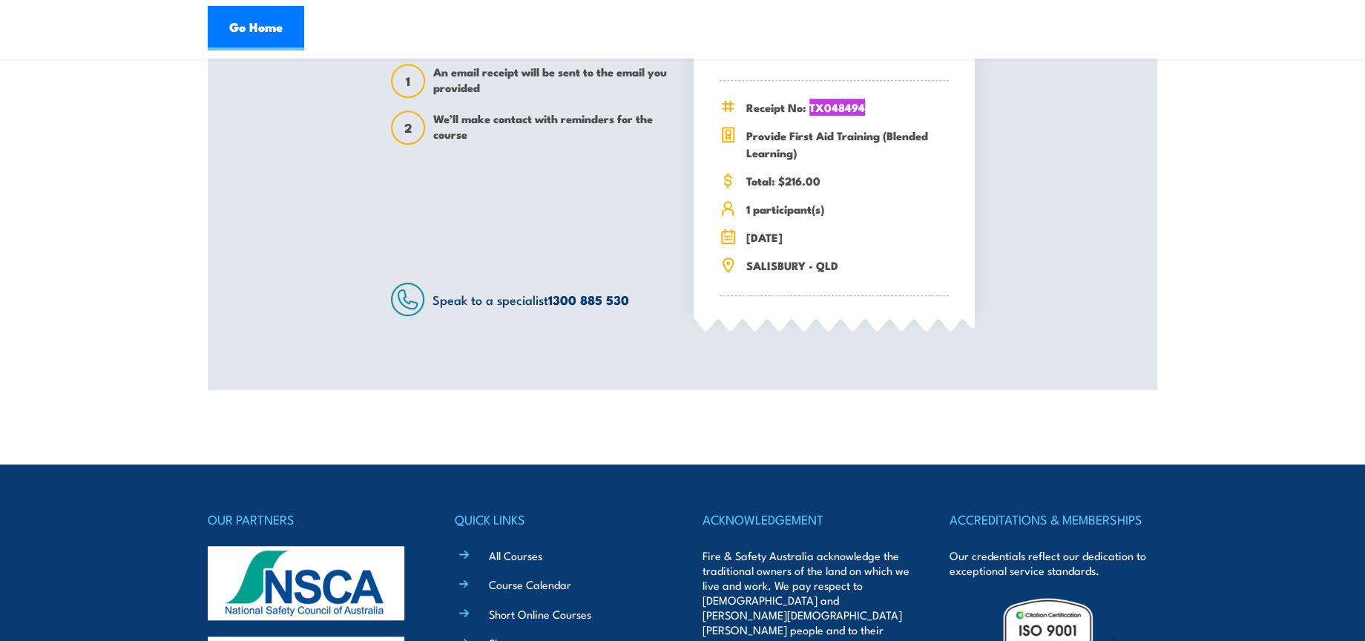
scroll to position [181, 0]
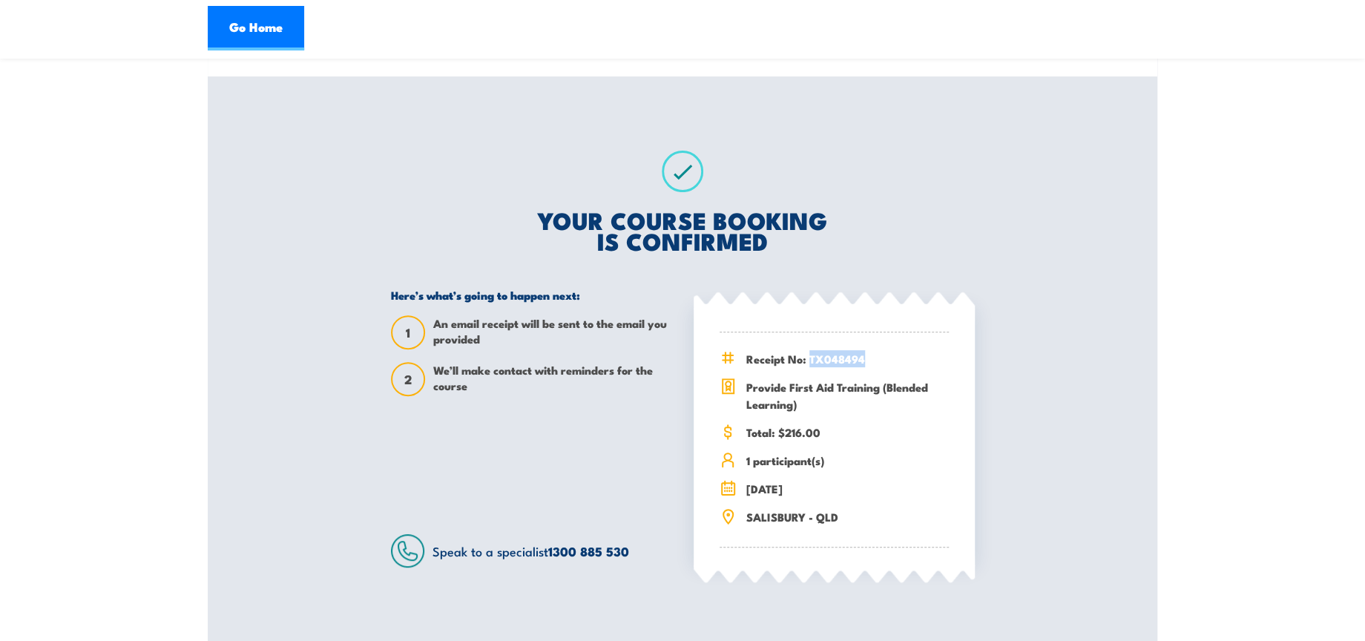
click at [846, 365] on span "Receipt No: TX048494" at bounding box center [847, 358] width 203 height 17
click at [294, 21] on link "Go Home" at bounding box center [256, 28] width 96 height 45
